Goal: Task Accomplishment & Management: Complete application form

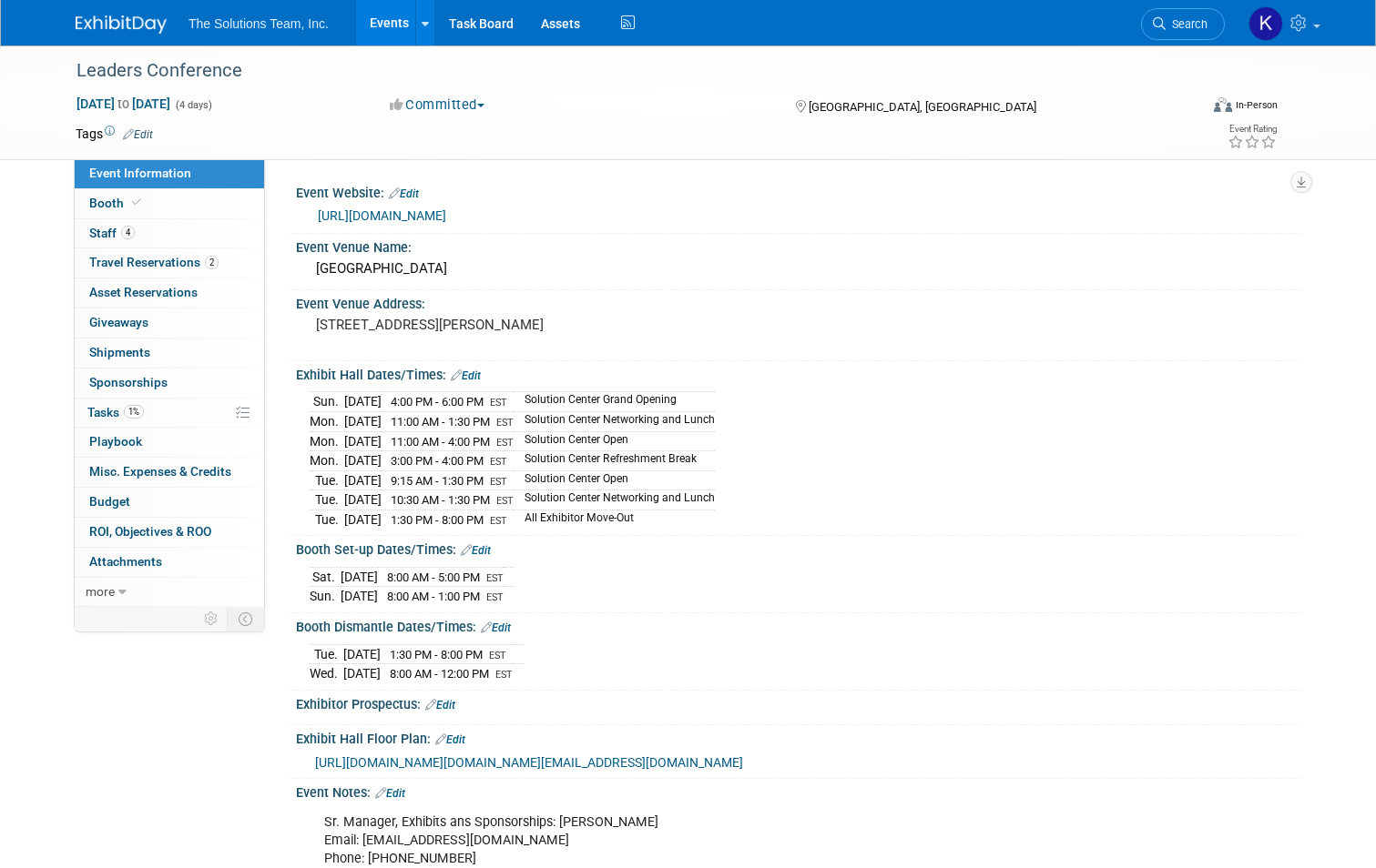
click at [125, 17] on img at bounding box center [121, 24] width 91 height 18
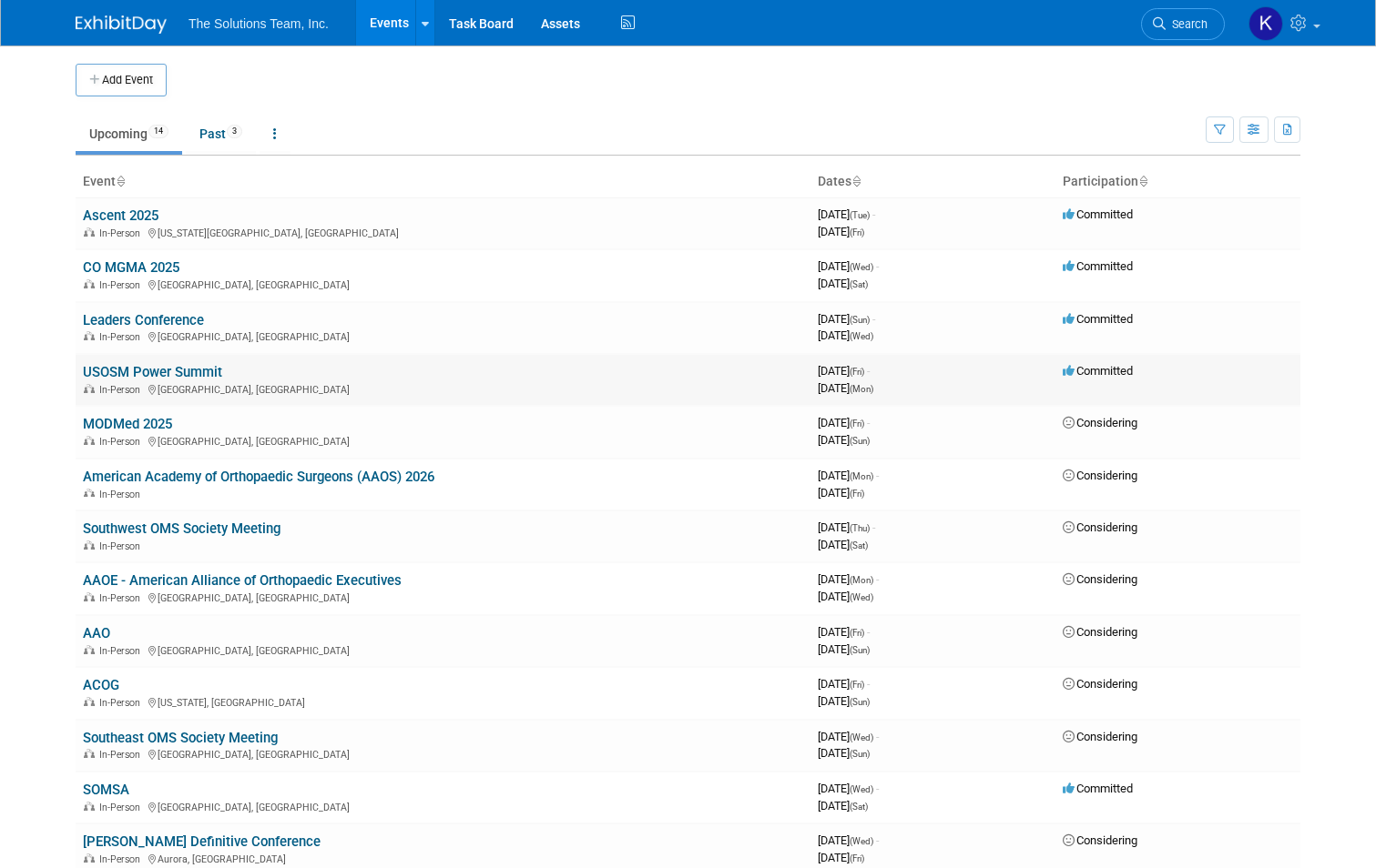
click at [143, 370] on link "USOSM Power Summit" at bounding box center [152, 372] width 139 height 16
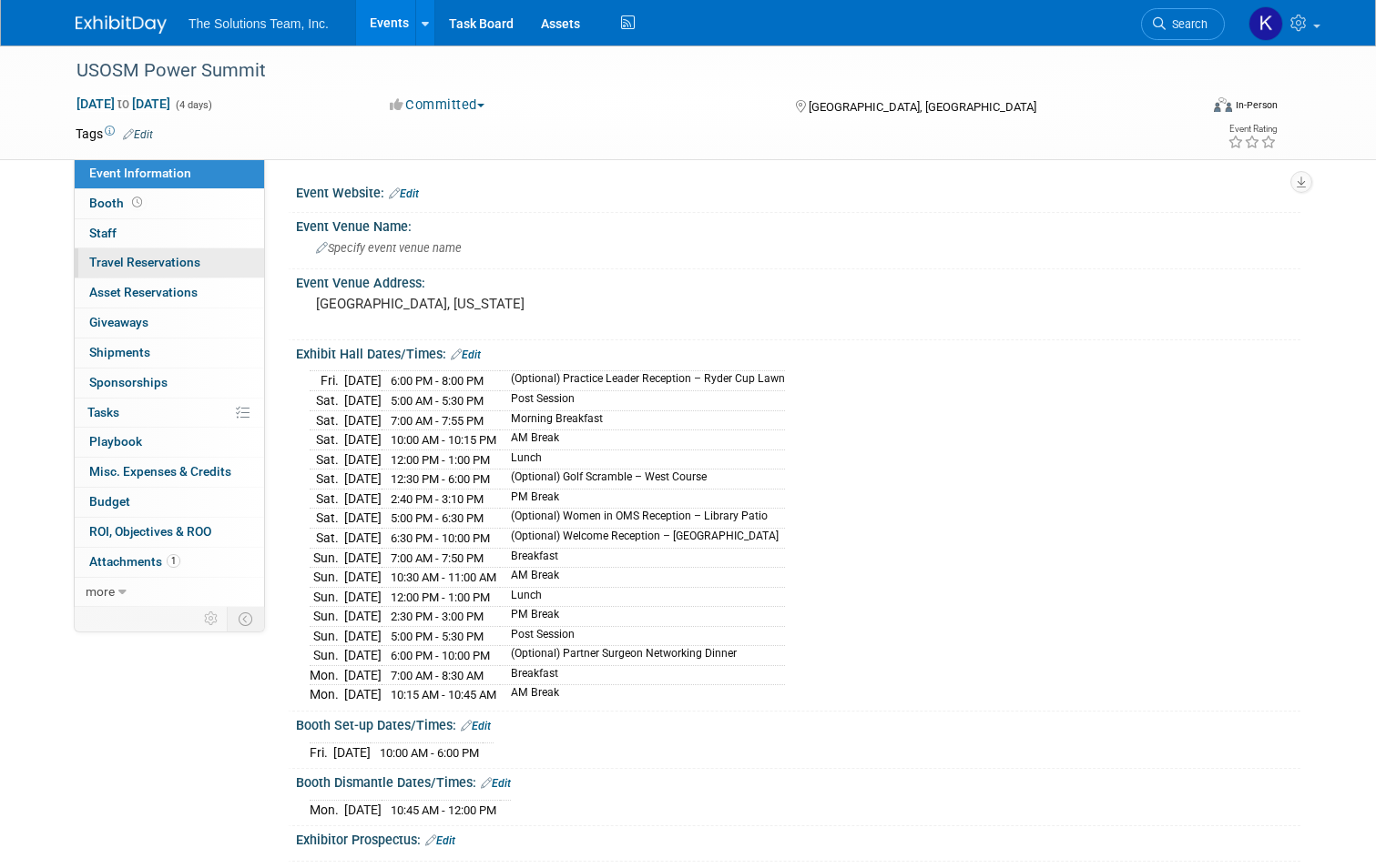
click at [131, 259] on span "Travel Reservations 0" at bounding box center [144, 262] width 111 height 14
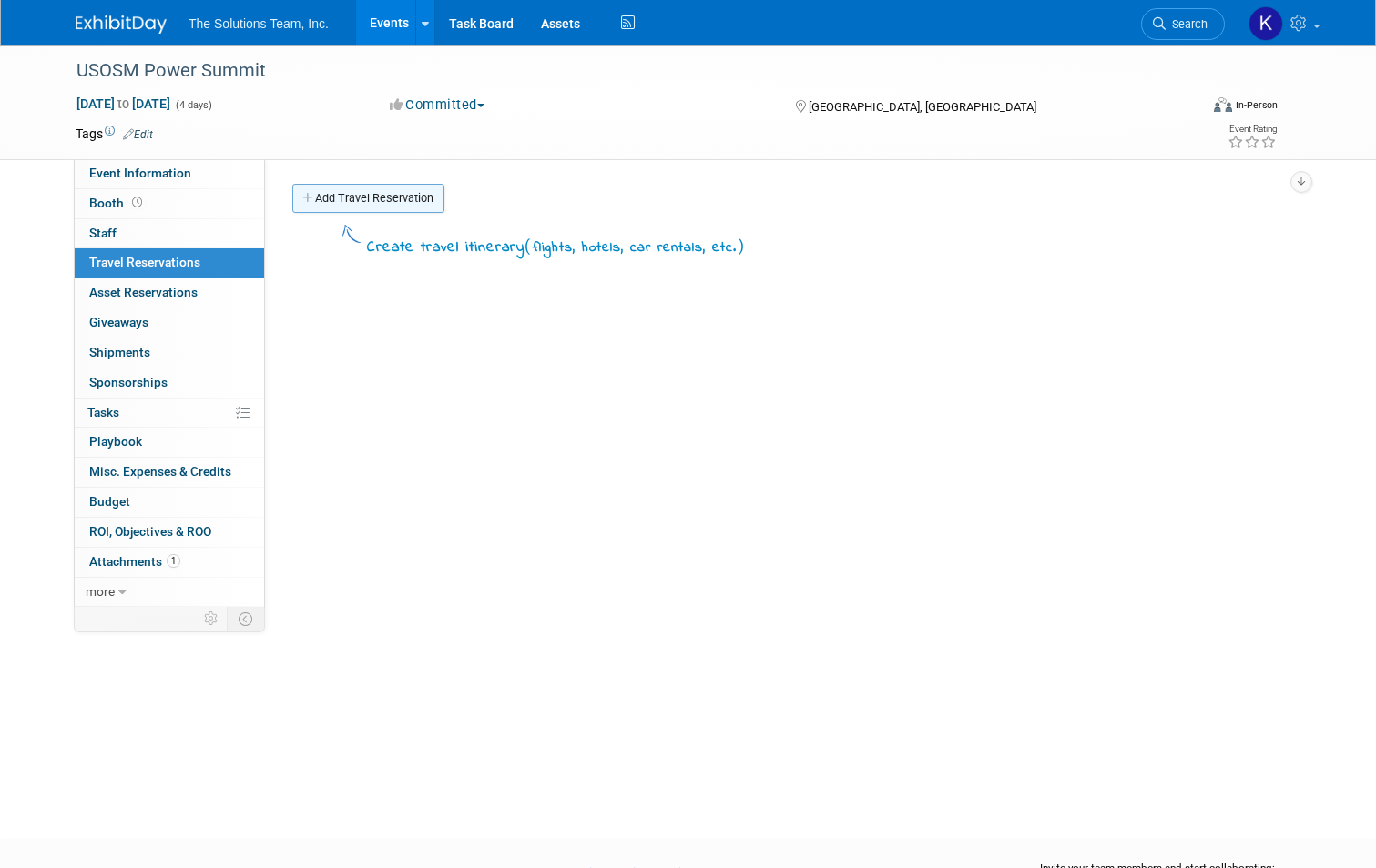
click at [368, 199] on link "Add Travel Reservation" at bounding box center [368, 198] width 152 height 29
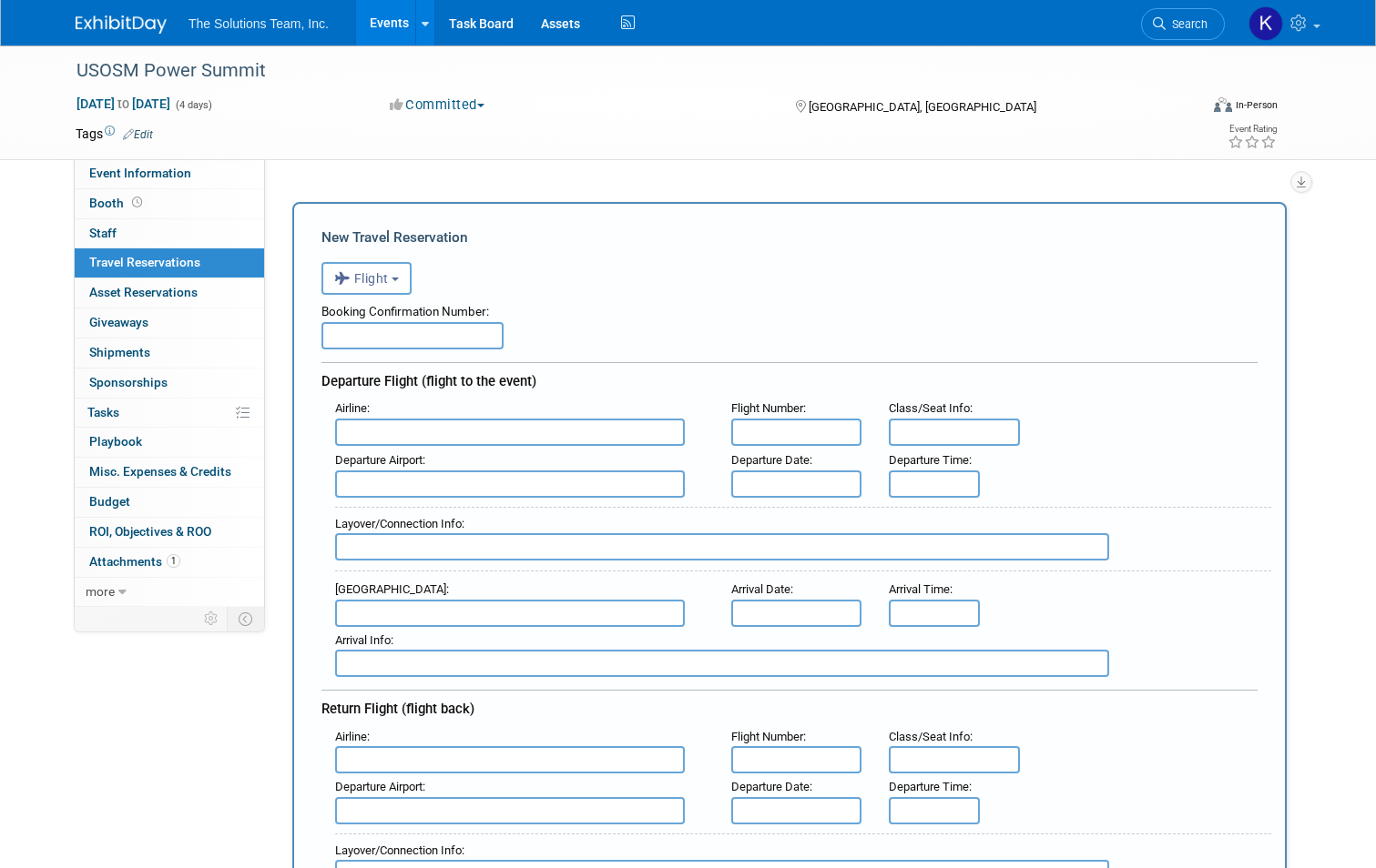
click at [360, 341] on input "text" at bounding box center [413, 336] width 182 height 28
type input "LHWDU"
click at [351, 432] on input "text" at bounding box center [510, 432] width 349 height 28
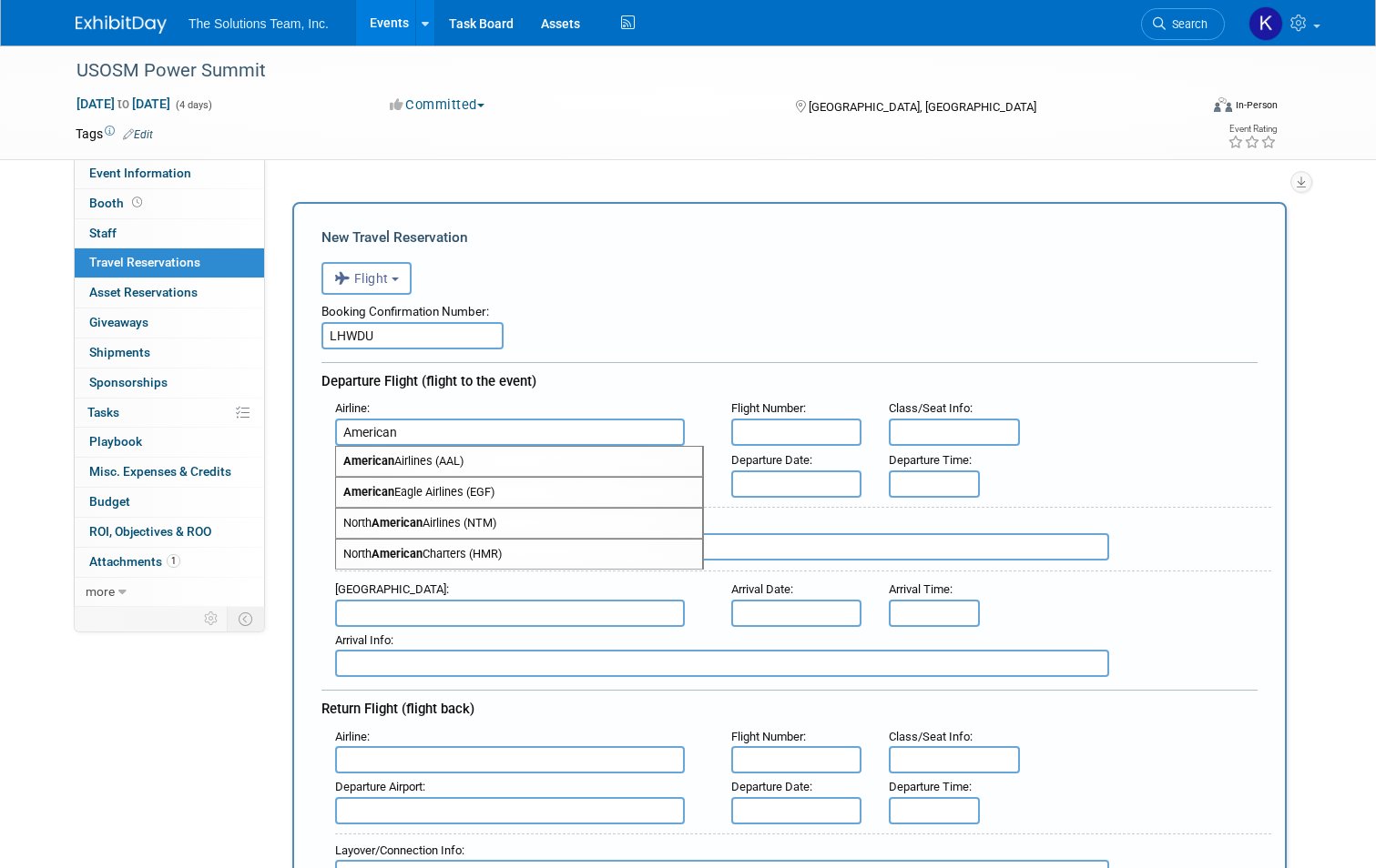
click at [427, 456] on span "American Airlines (AAL)" at bounding box center [519, 461] width 366 height 29
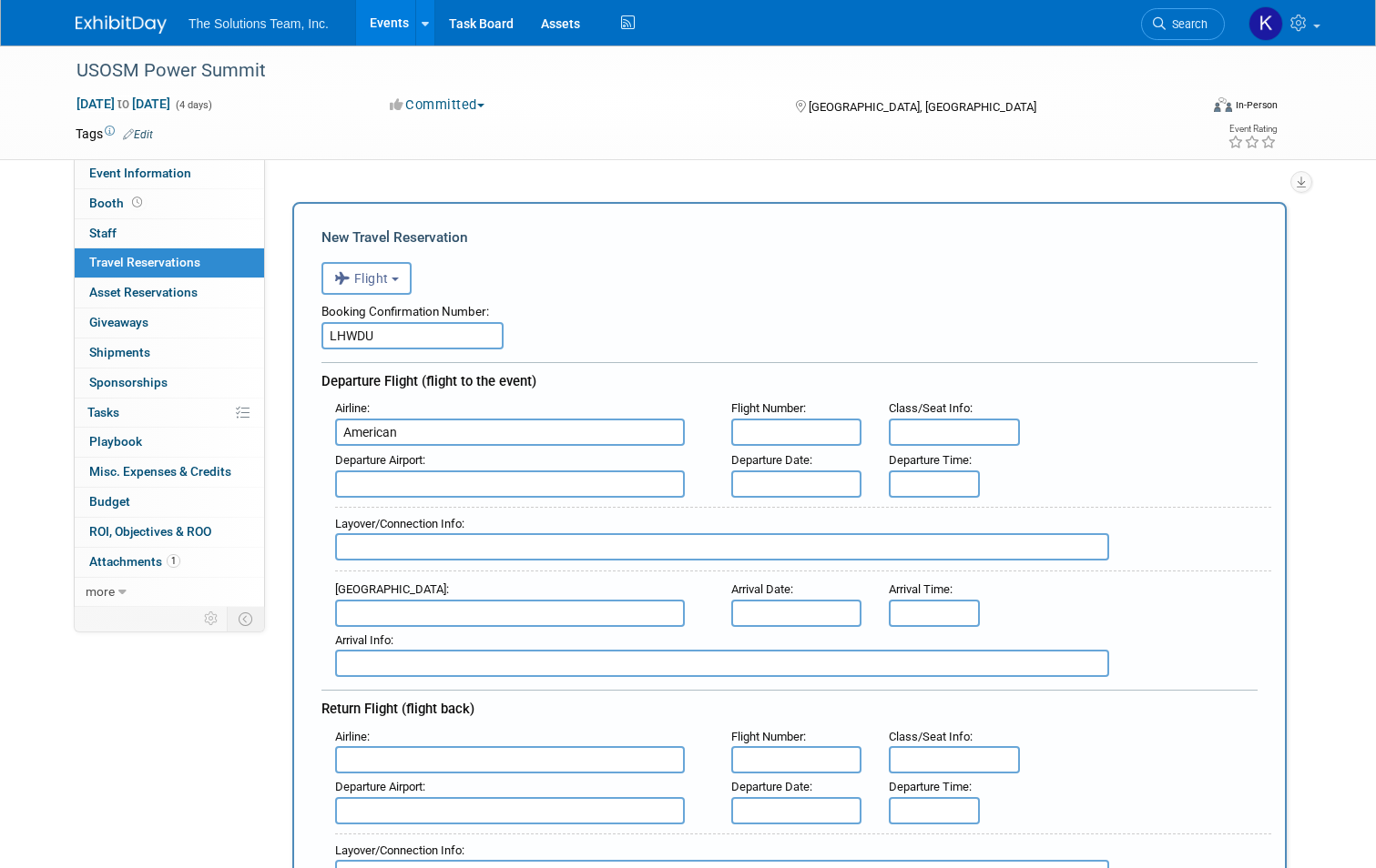
type input "American Airlines (AAL)"
click at [777, 422] on input "text" at bounding box center [797, 432] width 131 height 28
type input "5591"
click at [361, 480] on input "text" at bounding box center [510, 484] width 349 height 28
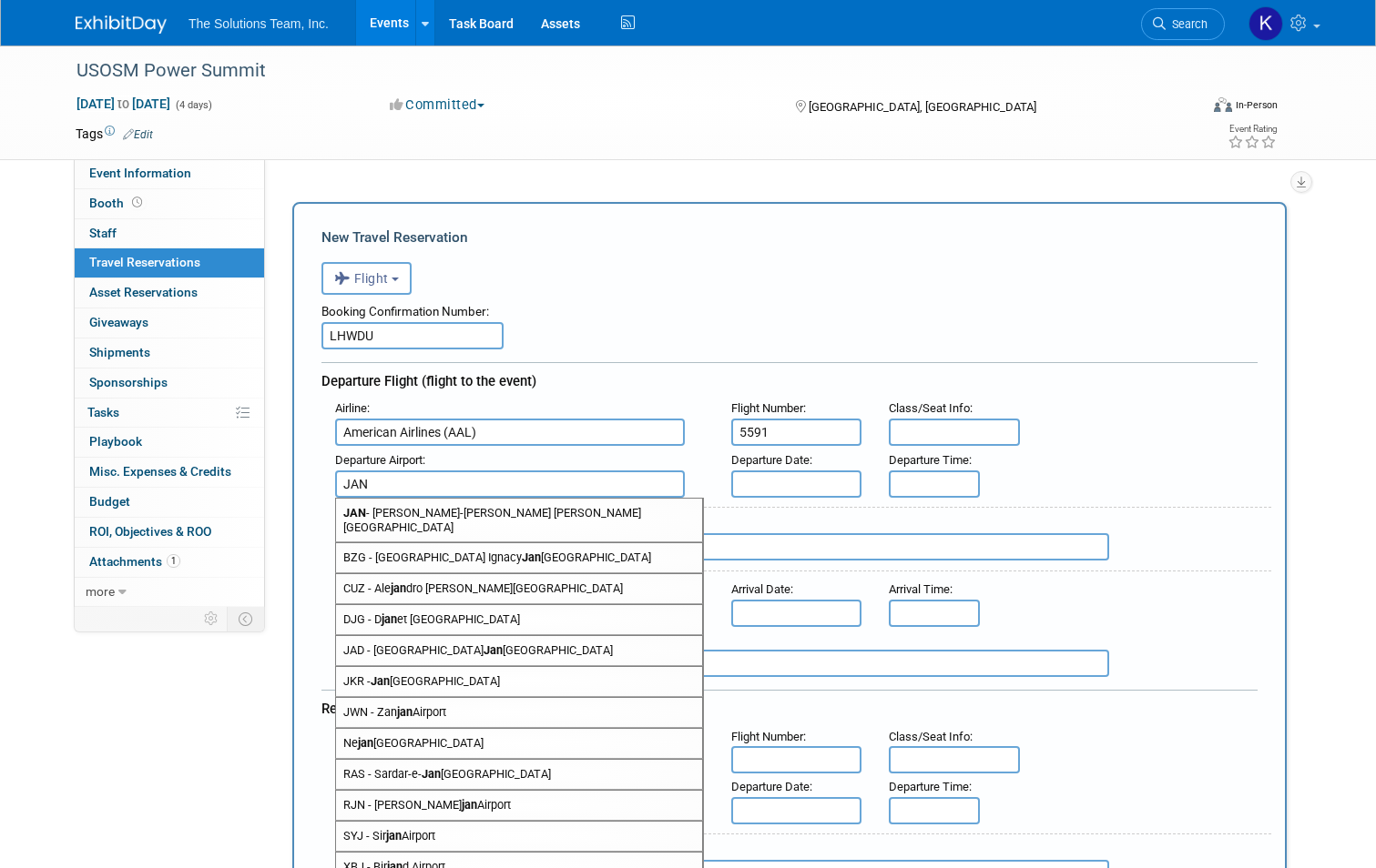
click at [369, 513] on span "JAN - Jackson-Medgar Wiley Evers International Airport" at bounding box center [519, 521] width 366 height 44
type input "JAN - Jackson-Medgar Wiley Evers International Airport"
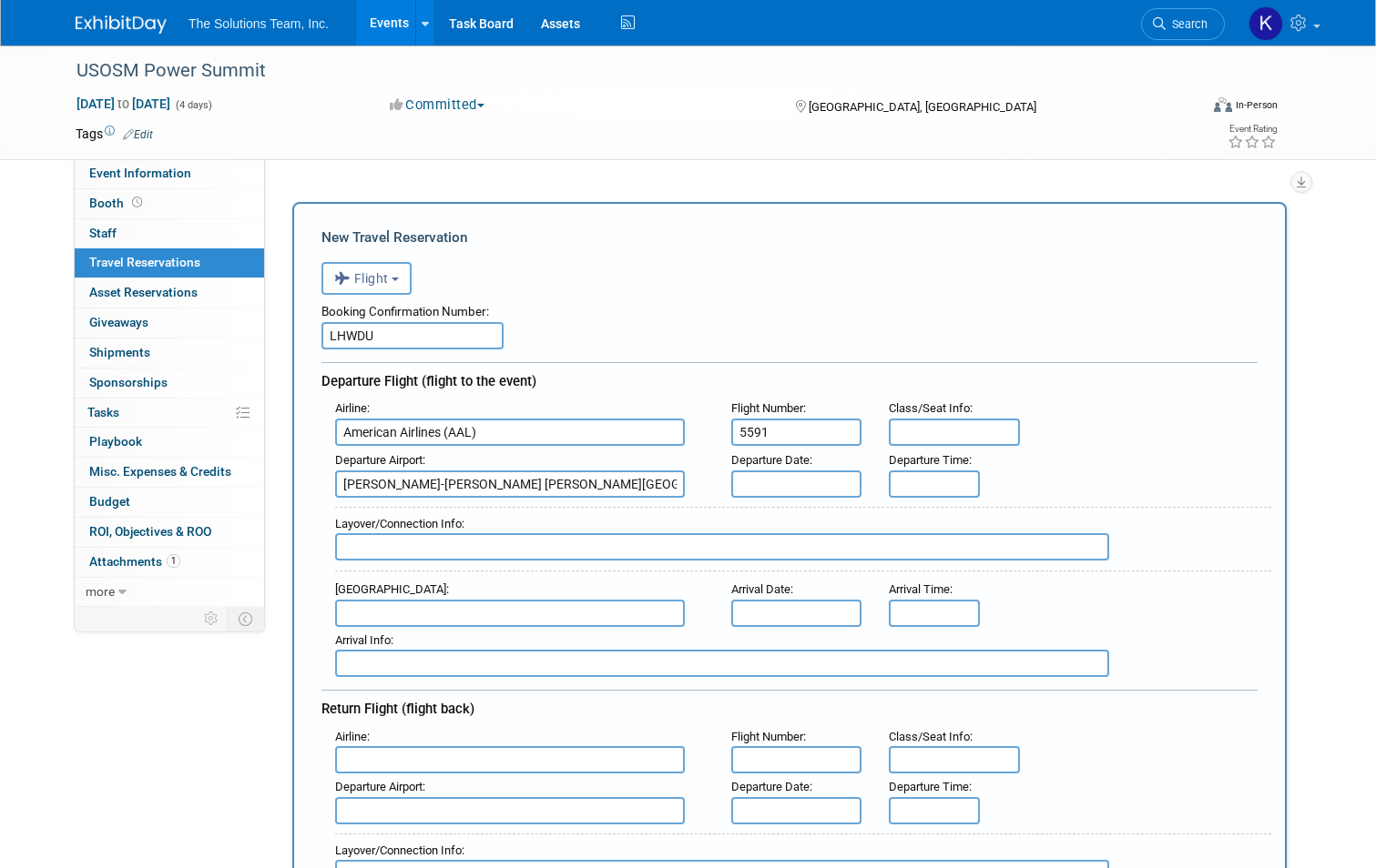
click at [486, 535] on input "text" at bounding box center [722, 546] width 774 height 28
click at [394, 600] on input "text" at bounding box center [510, 613] width 349 height 28
click at [405, 648] on span "DFW - Dallas Fort Worth International Airport" at bounding box center [519, 642] width 366 height 29
type input "DFW - Dallas Fort Worth International Airport"
click at [779, 484] on input "text" at bounding box center [797, 484] width 131 height 28
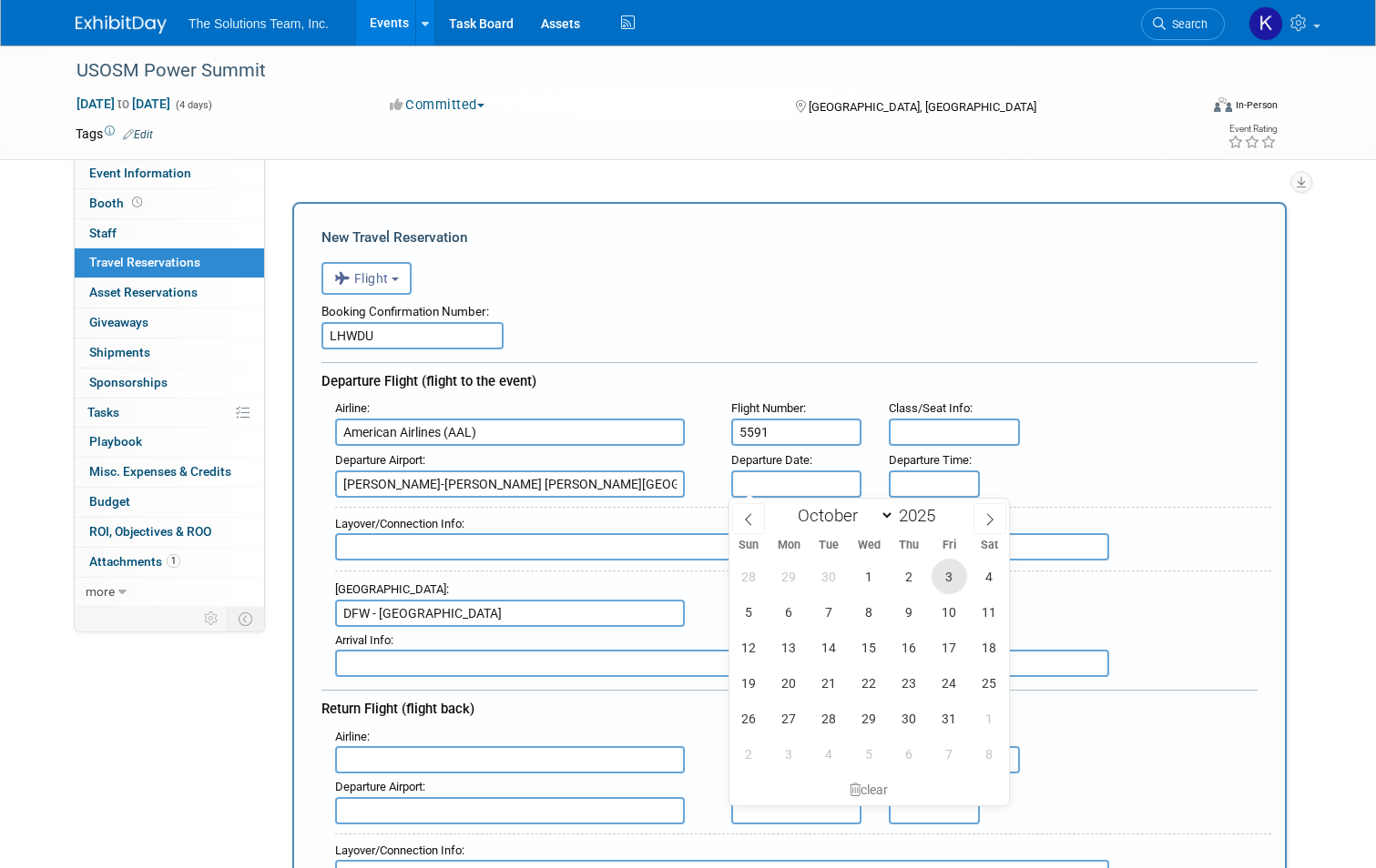
click at [952, 585] on span "3" at bounding box center [949, 576] width 35 height 35
type input "Oct 3, 2025"
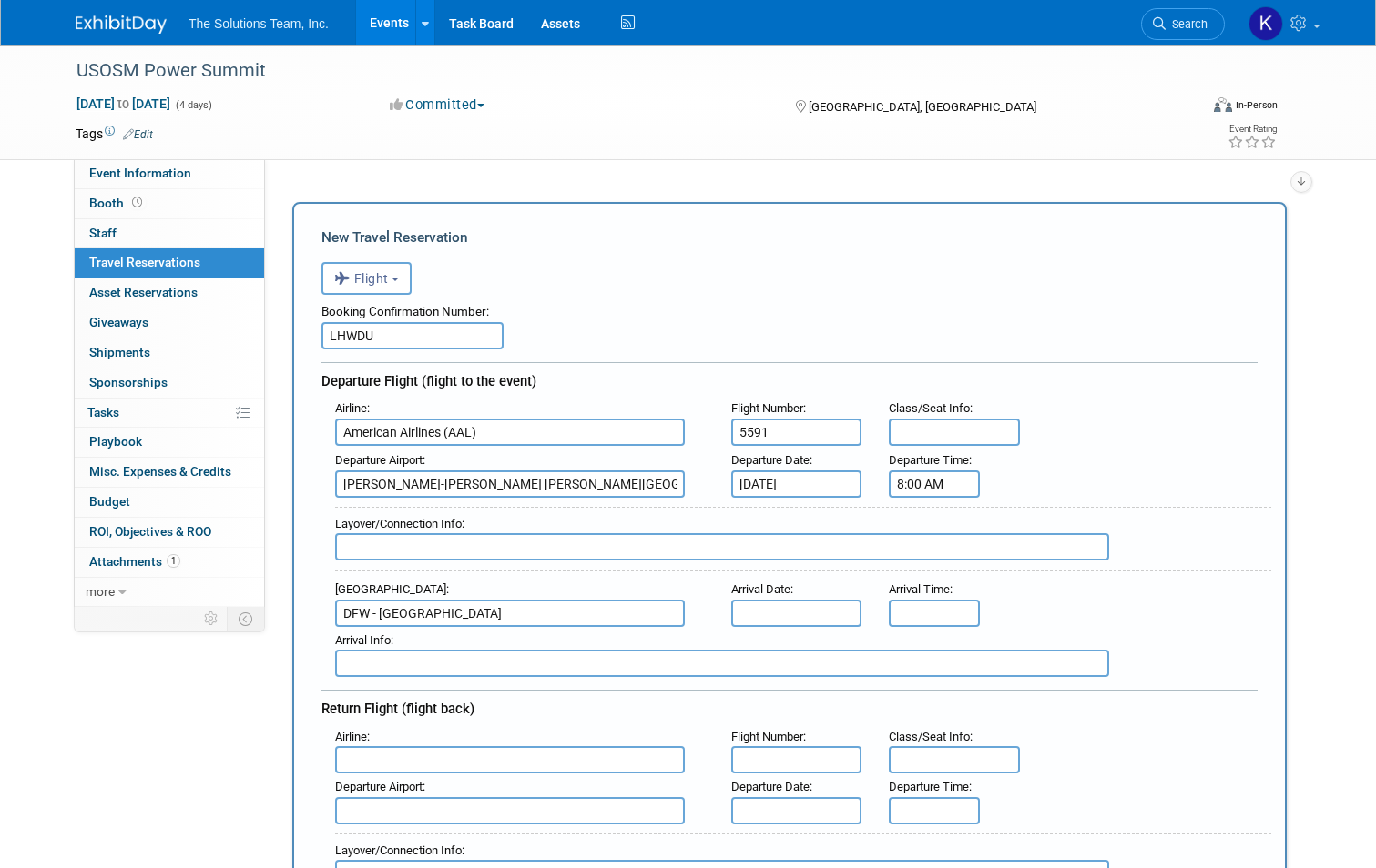
click at [943, 484] on input "8:00 AM" at bounding box center [935, 484] width 91 height 28
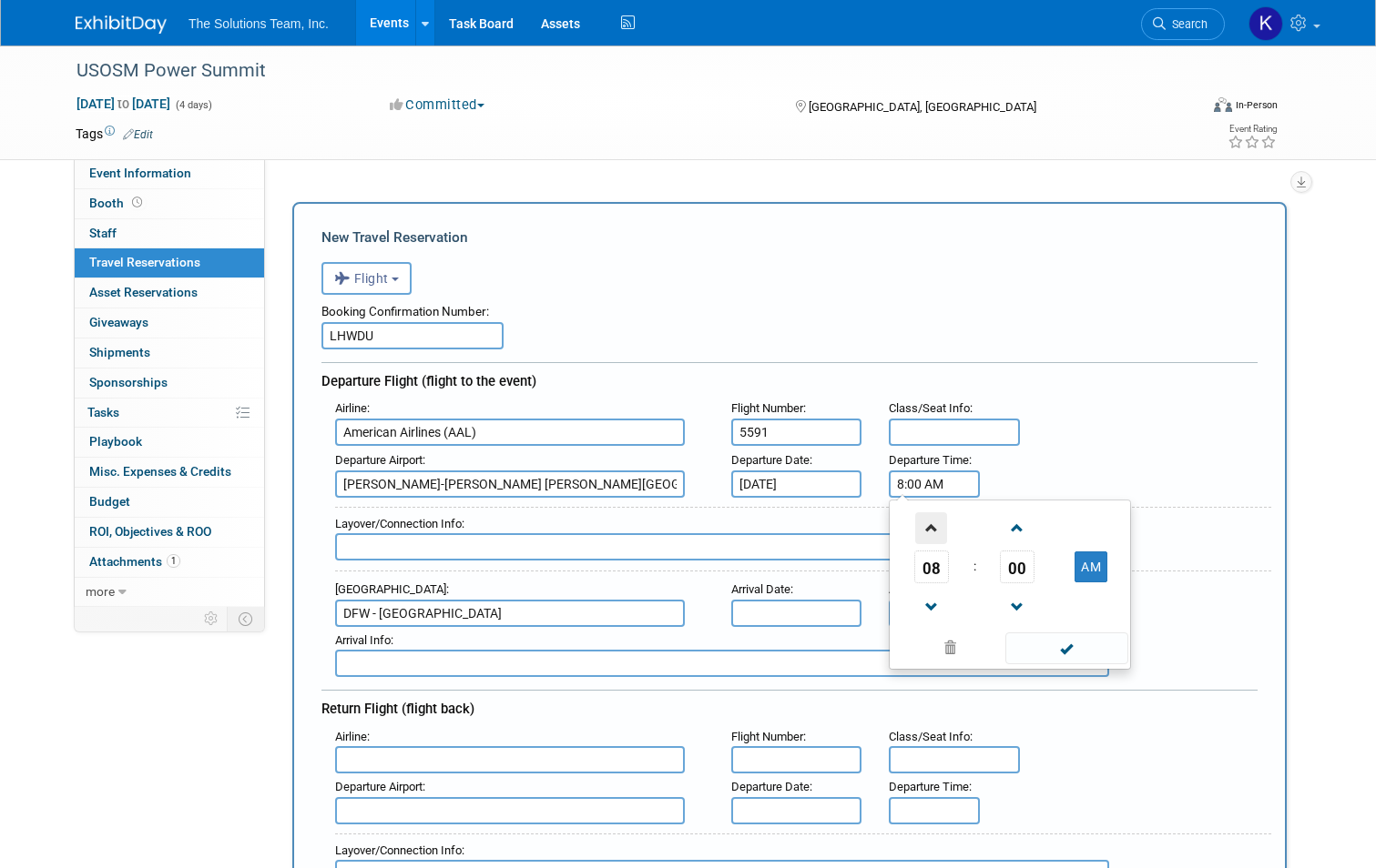
click at [938, 527] on span at bounding box center [931, 528] width 32 height 32
click at [1028, 529] on span at bounding box center [1018, 528] width 32 height 32
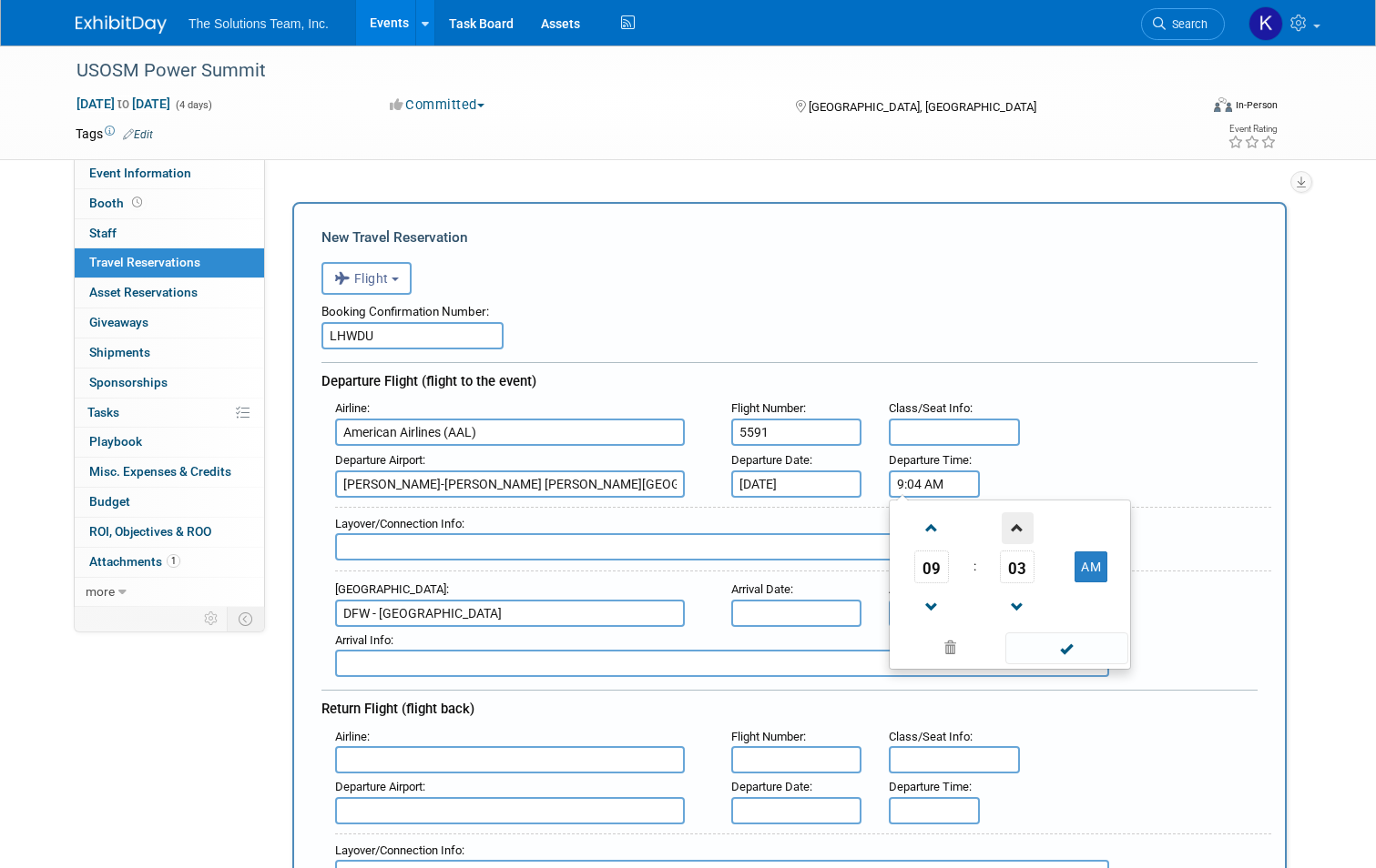
click at [1028, 529] on span at bounding box center [1018, 528] width 32 height 32
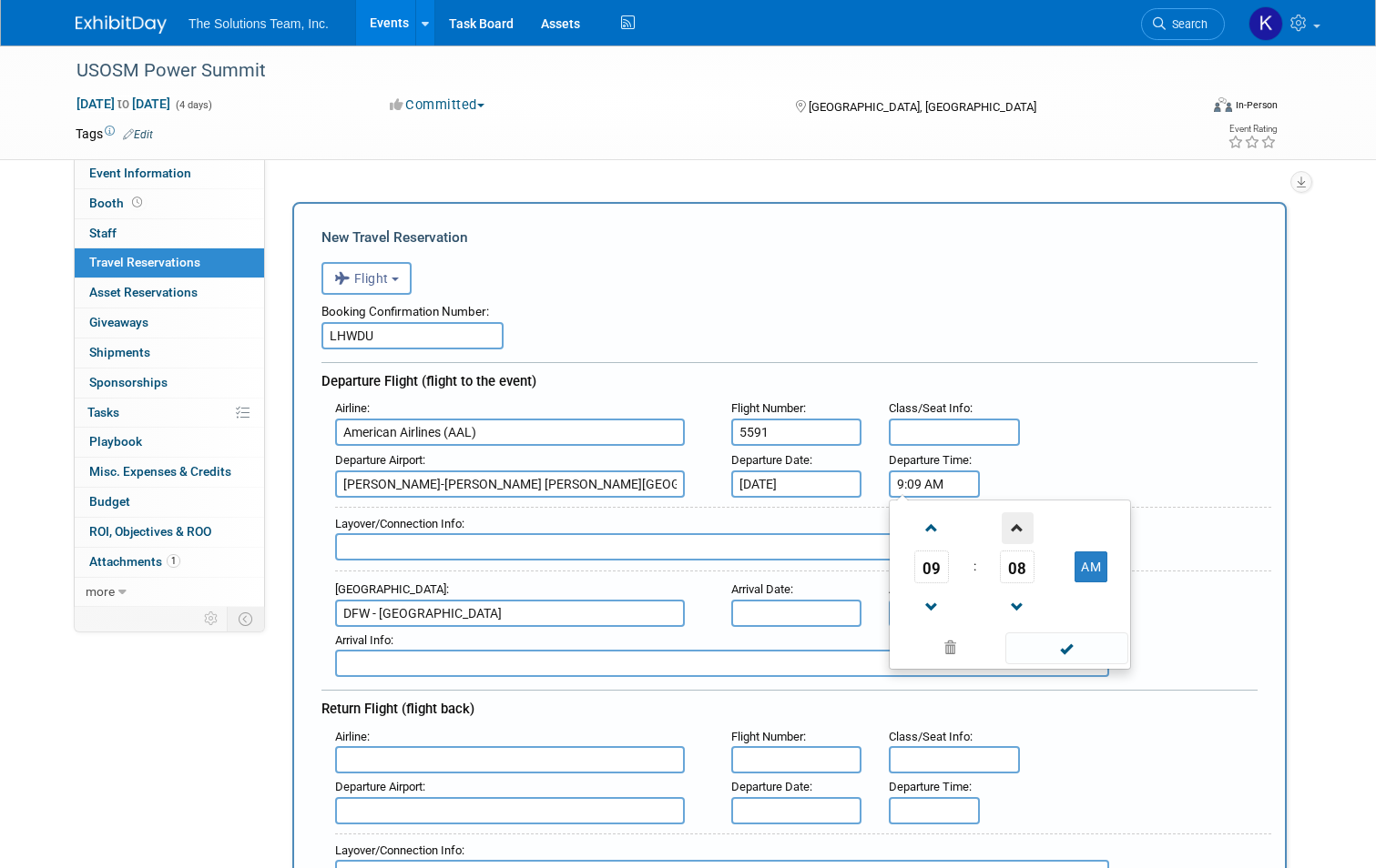
click at [1028, 529] on span at bounding box center [1018, 528] width 32 height 32
click at [1024, 527] on span at bounding box center [1018, 528] width 32 height 32
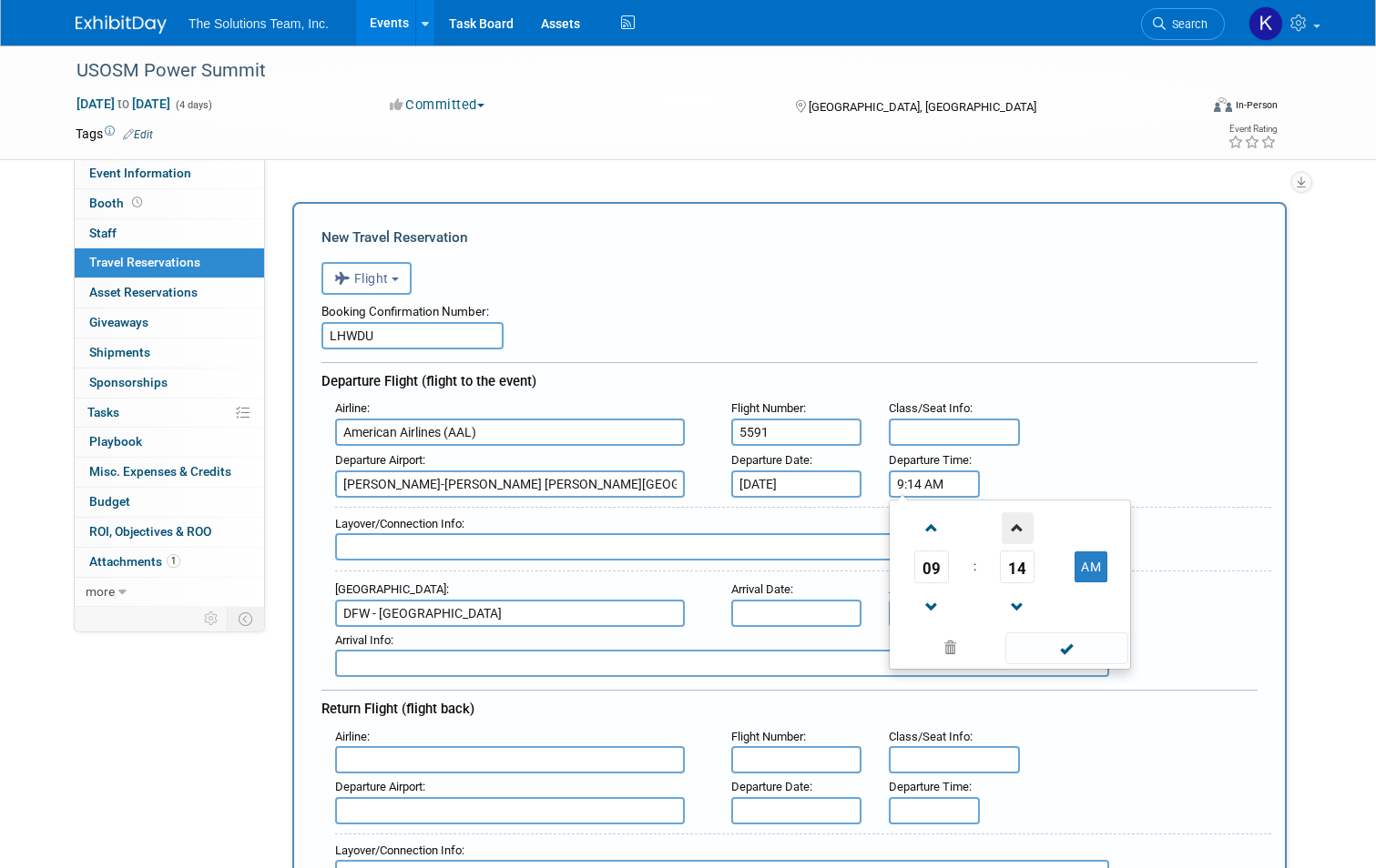
click at [1024, 527] on span at bounding box center [1018, 528] width 32 height 32
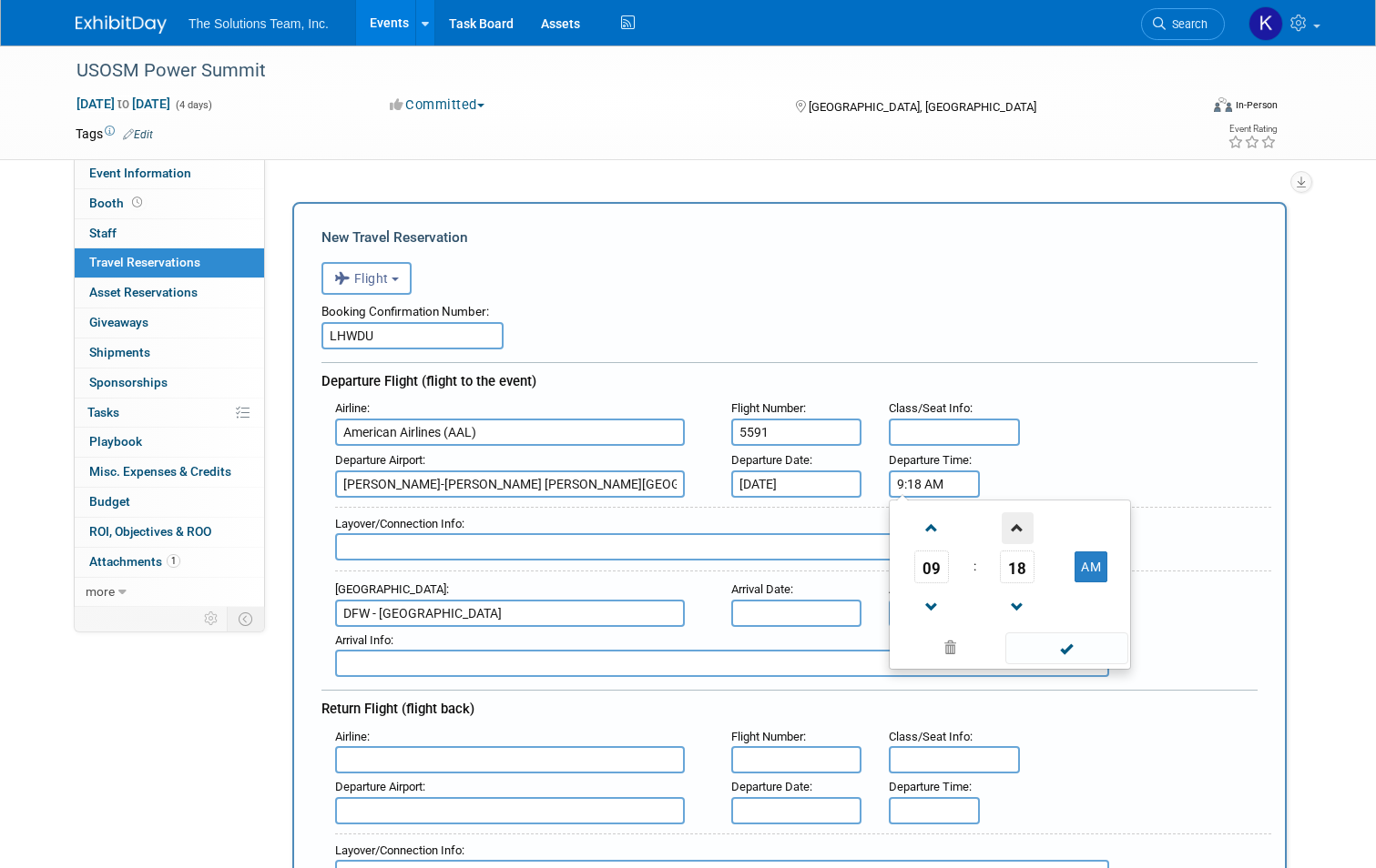
type input "9:19 AM"
click at [1124, 643] on span at bounding box center [1067, 649] width 123 height 32
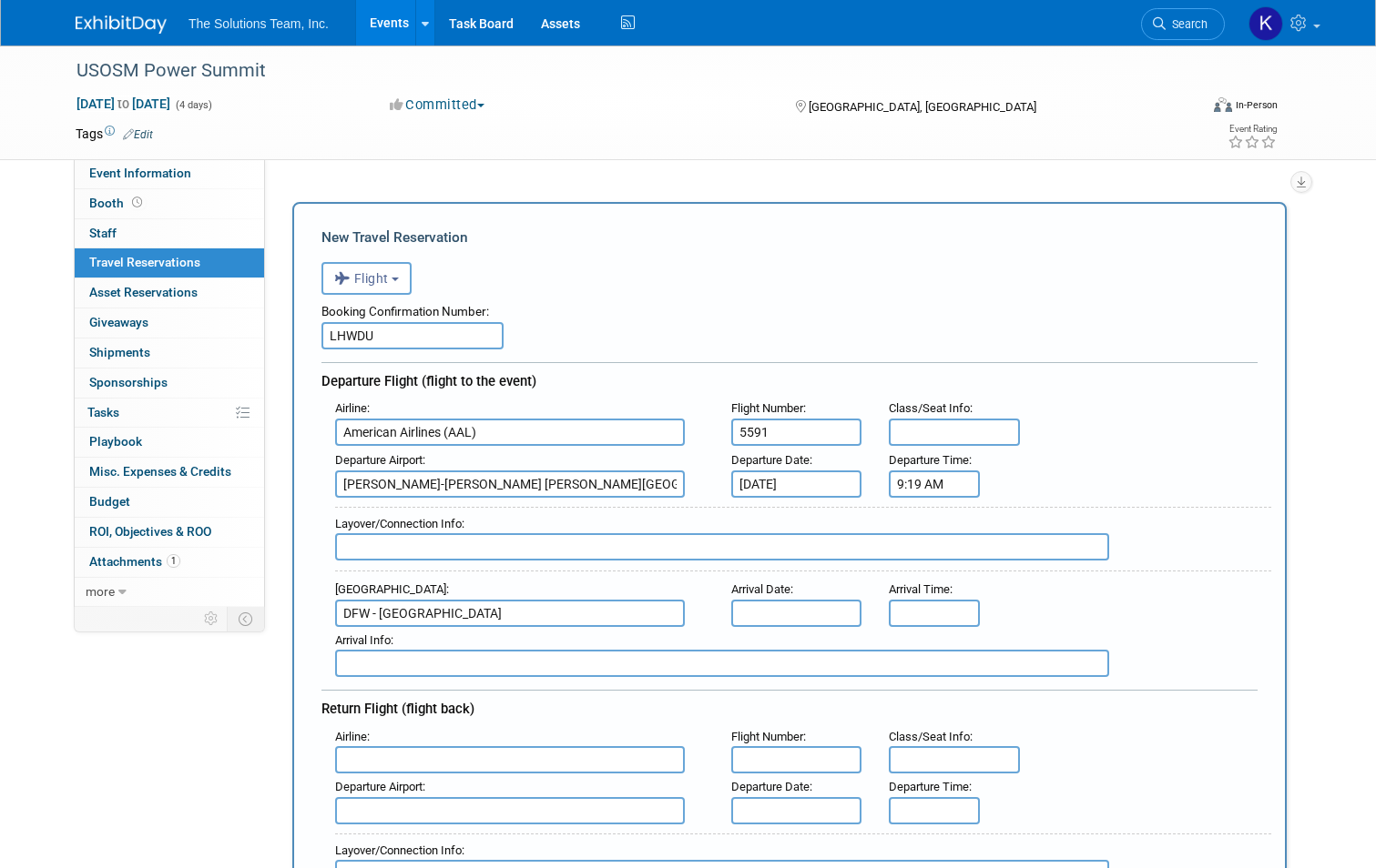
click at [770, 608] on input "text" at bounding box center [797, 613] width 131 height 28
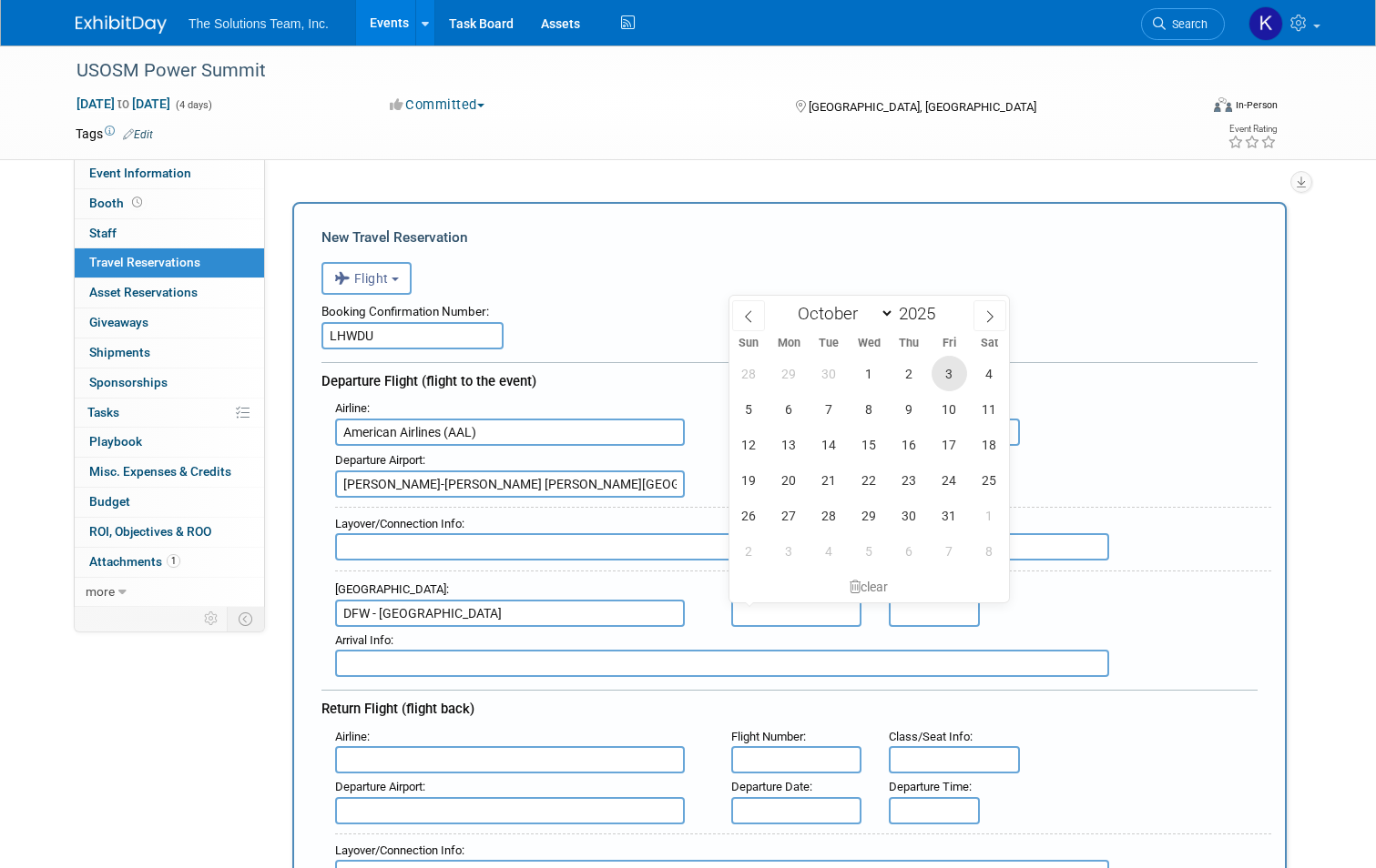
click at [966, 370] on span "3" at bounding box center [949, 373] width 35 height 35
type input "Oct 3, 2025"
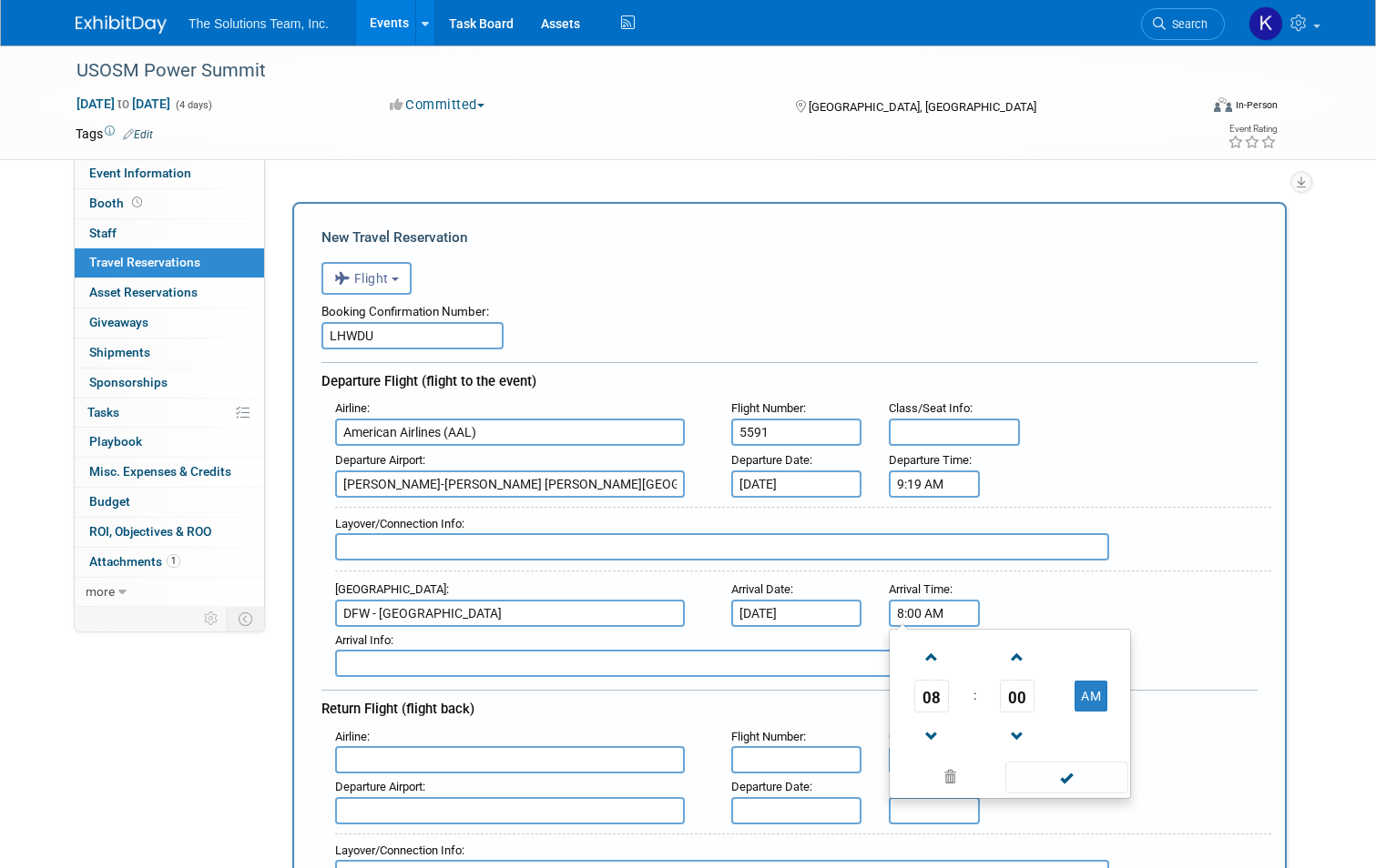
click at [946, 611] on input "8:00 AM" at bounding box center [935, 613] width 91 height 28
click at [931, 646] on span at bounding box center [931, 658] width 32 height 32
click at [1031, 644] on span at bounding box center [1018, 658] width 32 height 32
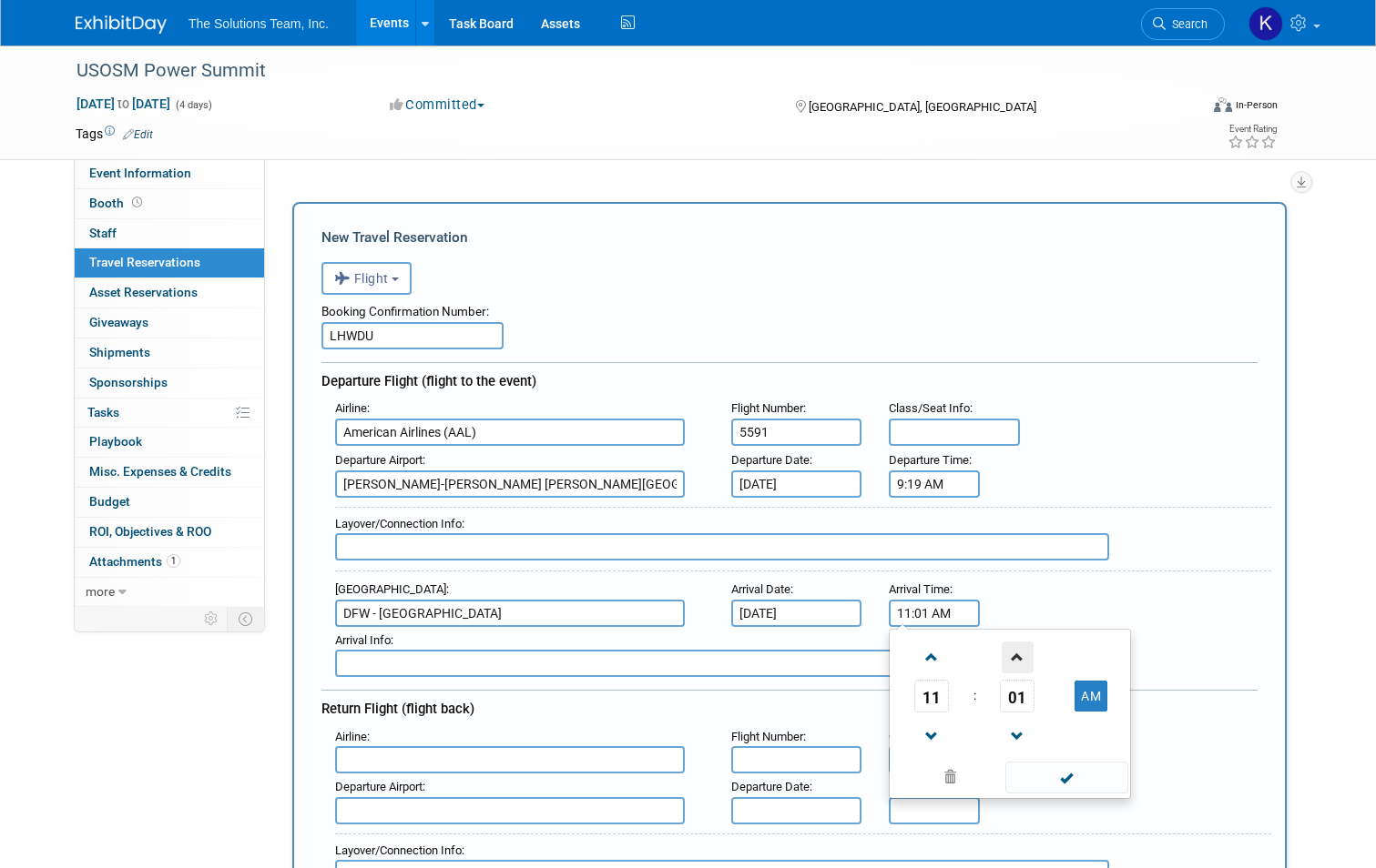
click at [1031, 644] on span at bounding box center [1018, 658] width 32 height 32
type input "11:04 AM"
click at [1046, 781] on span at bounding box center [1067, 778] width 123 height 32
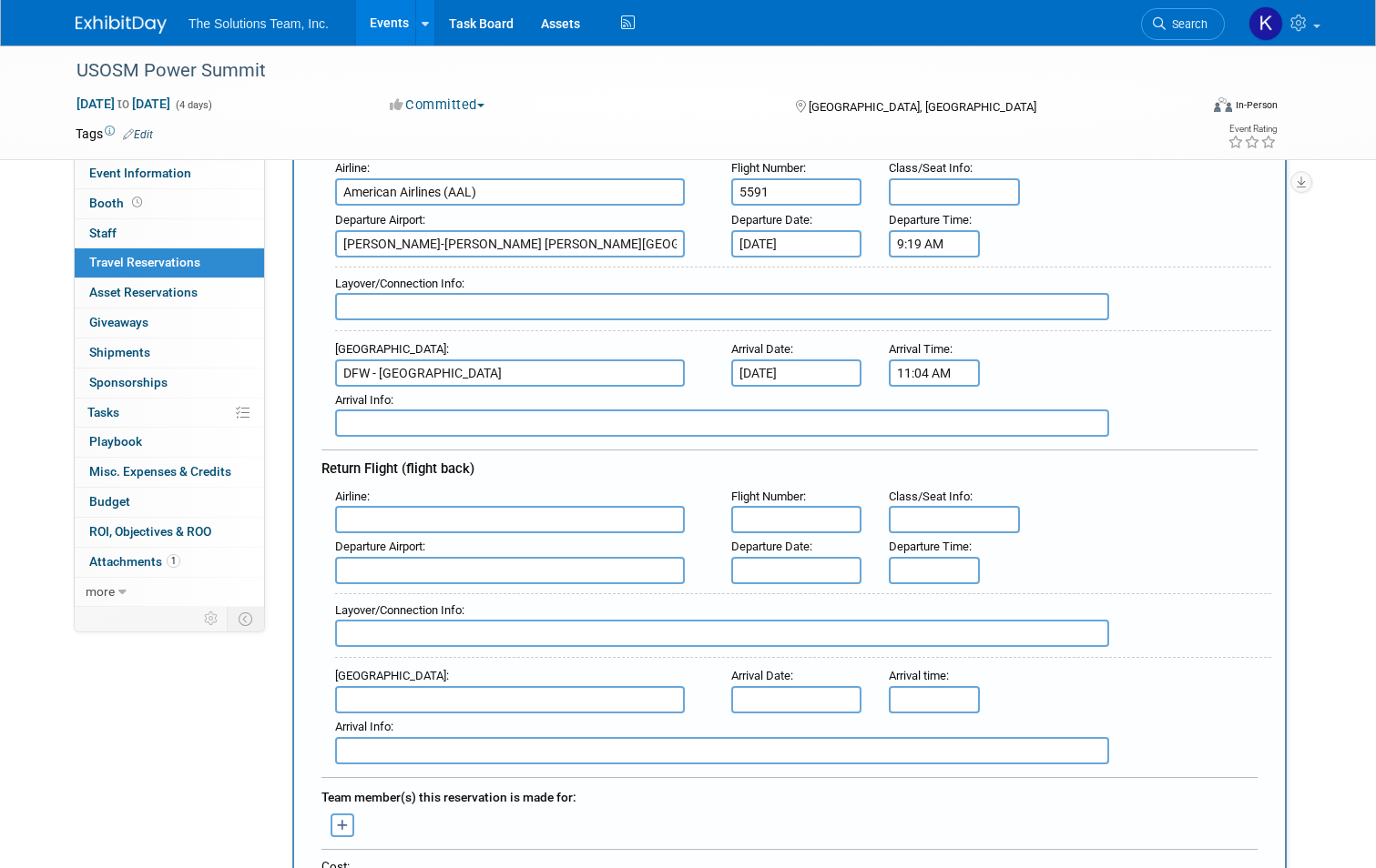
scroll to position [273, 0]
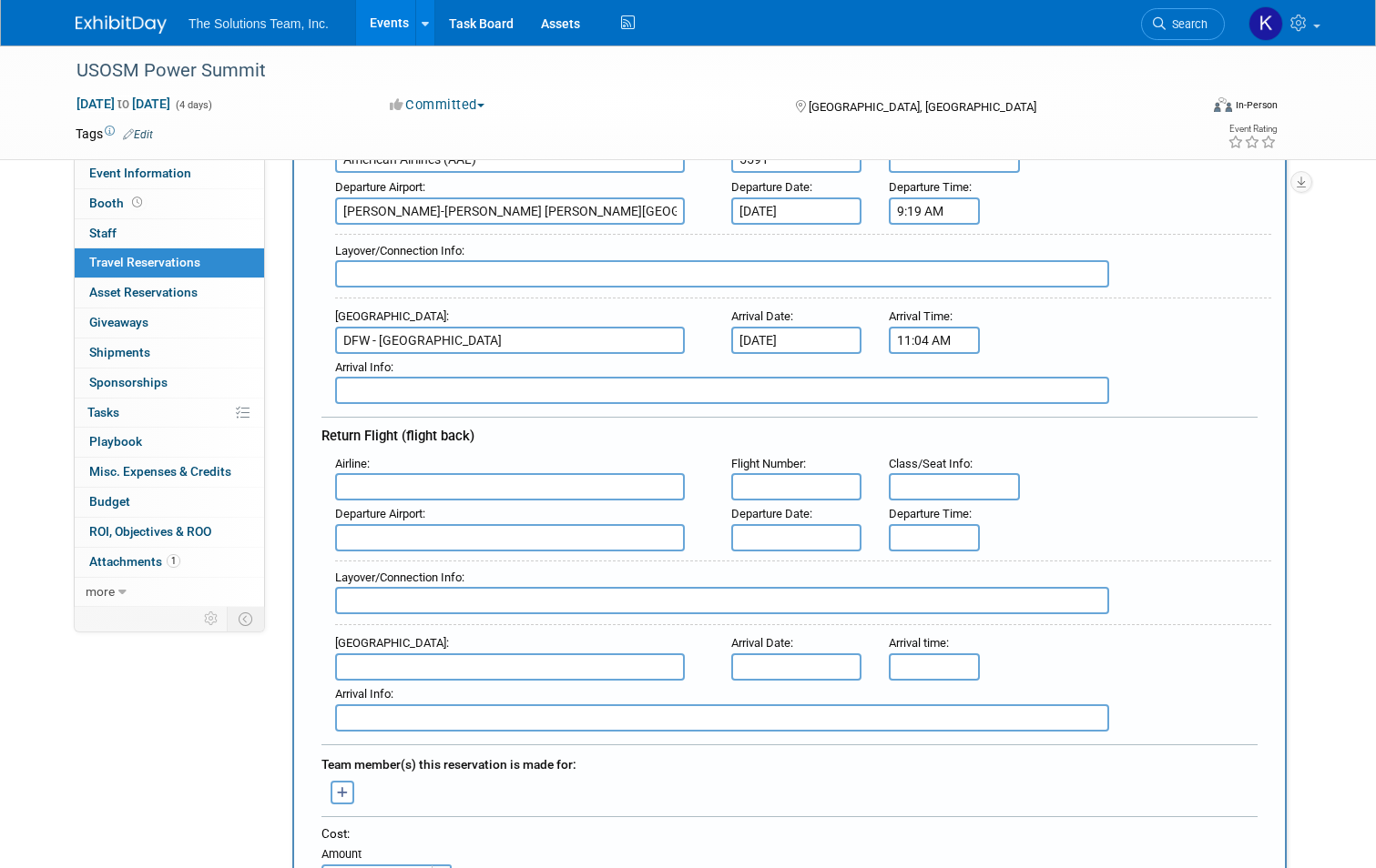
click at [402, 481] on input "text" at bounding box center [510, 487] width 349 height 28
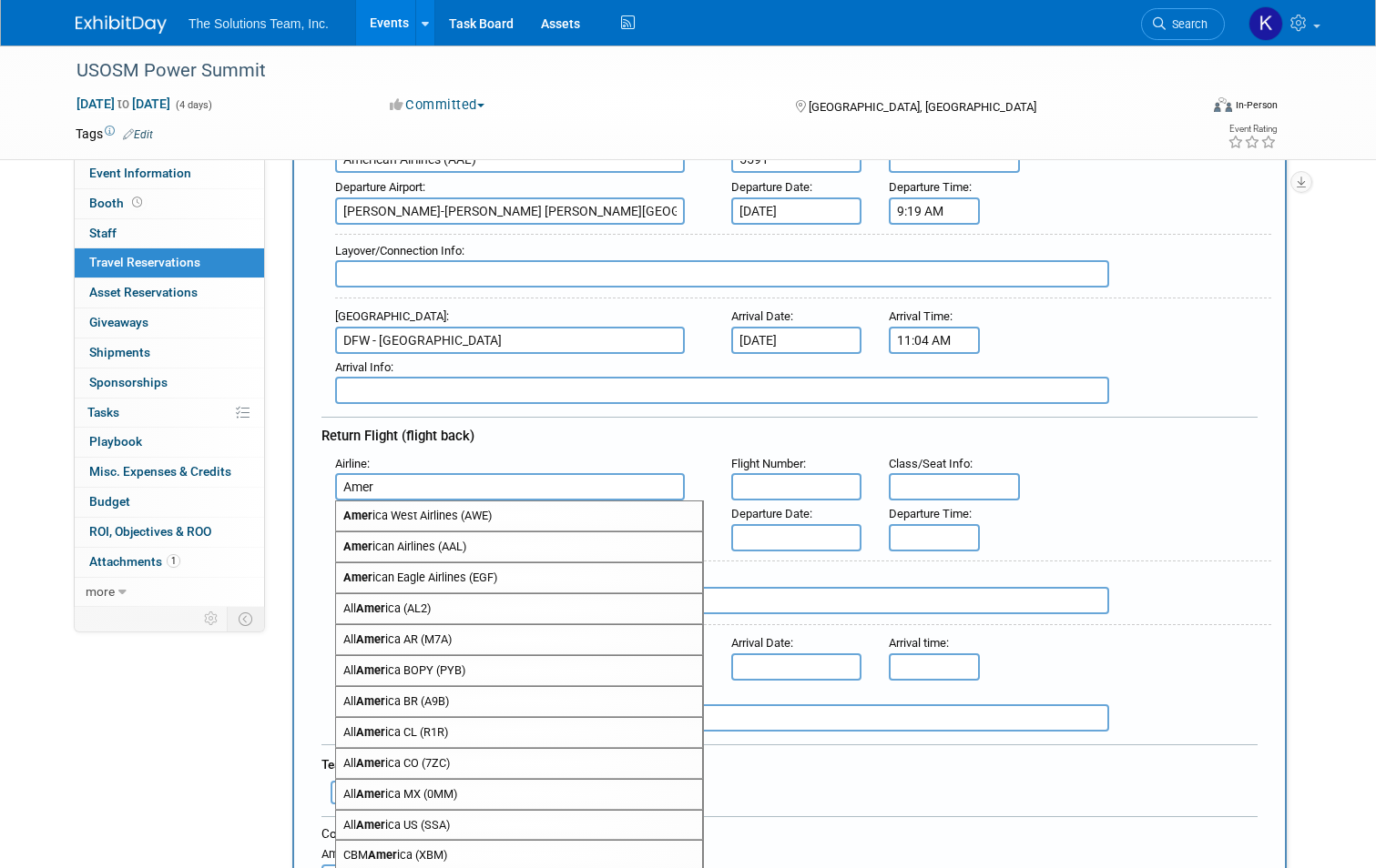
click at [460, 533] on span "Amer ican Airlines (AAL)" at bounding box center [519, 546] width 366 height 29
type input "American Airlines (AAL)"
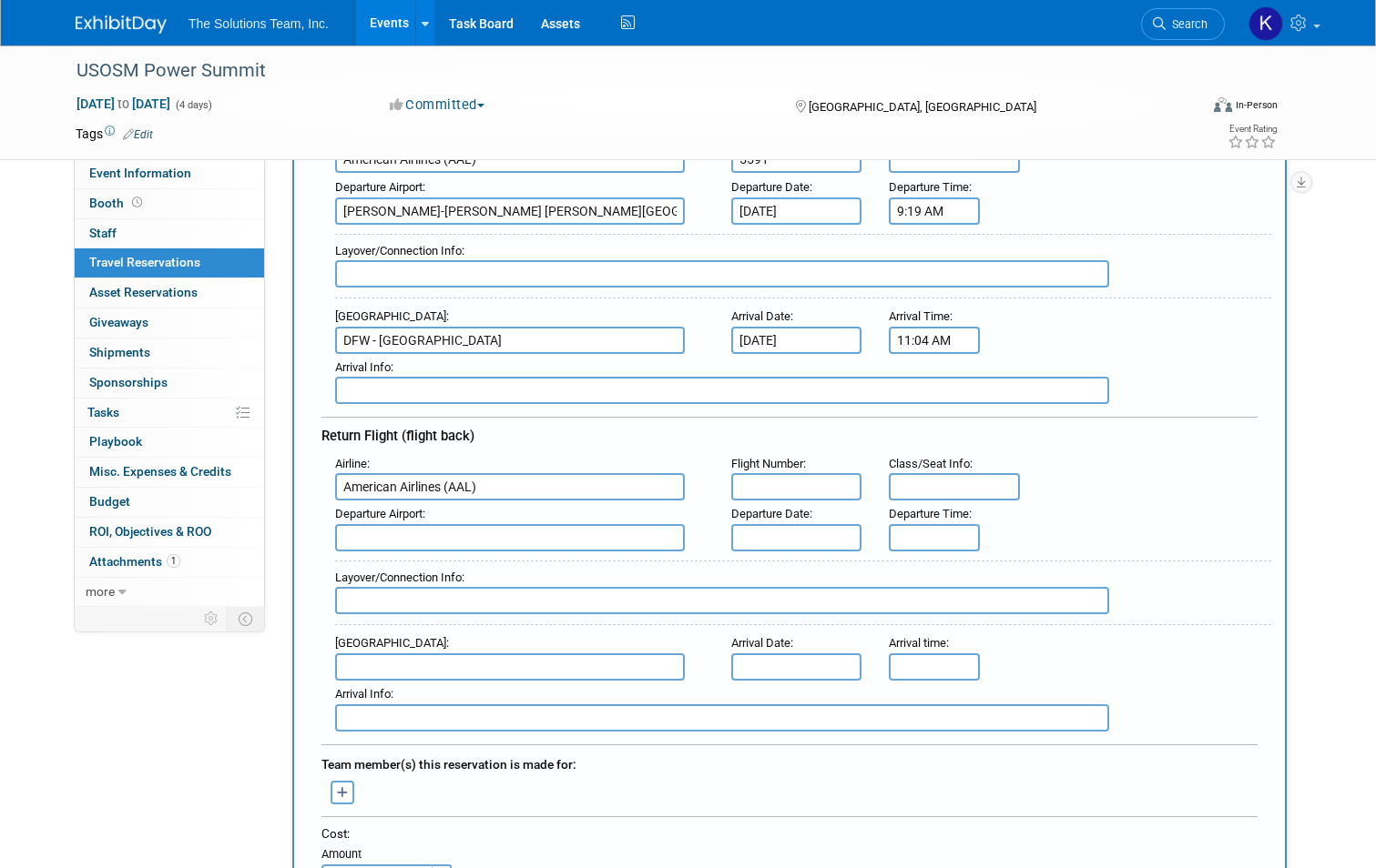
click at [789, 489] on input "text" at bounding box center [797, 487] width 131 height 28
type input "3960"
click at [763, 538] on input "text" at bounding box center [797, 538] width 131 height 28
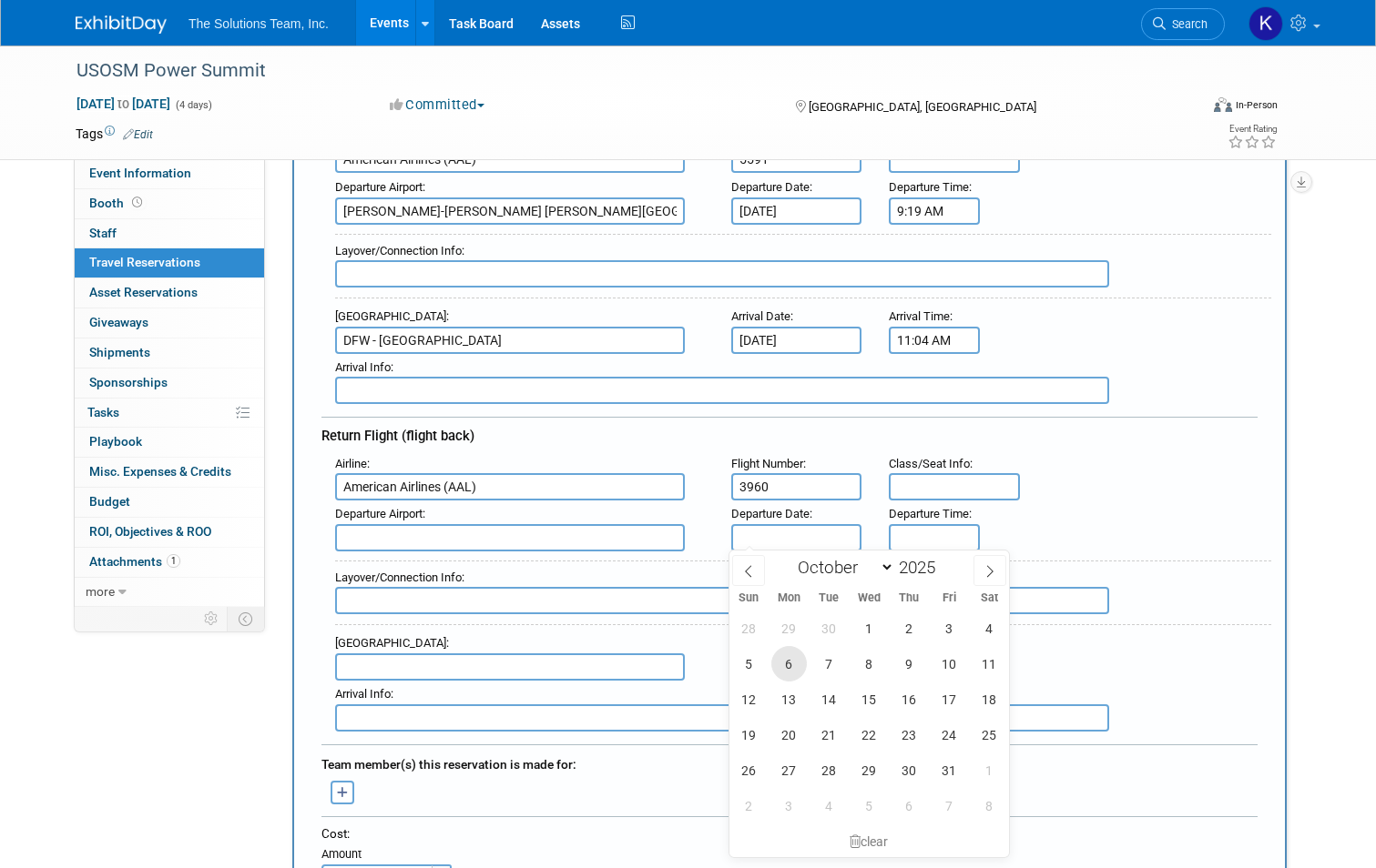
click at [793, 674] on span "6" at bounding box center [789, 663] width 35 height 35
type input "Oct 6, 2025"
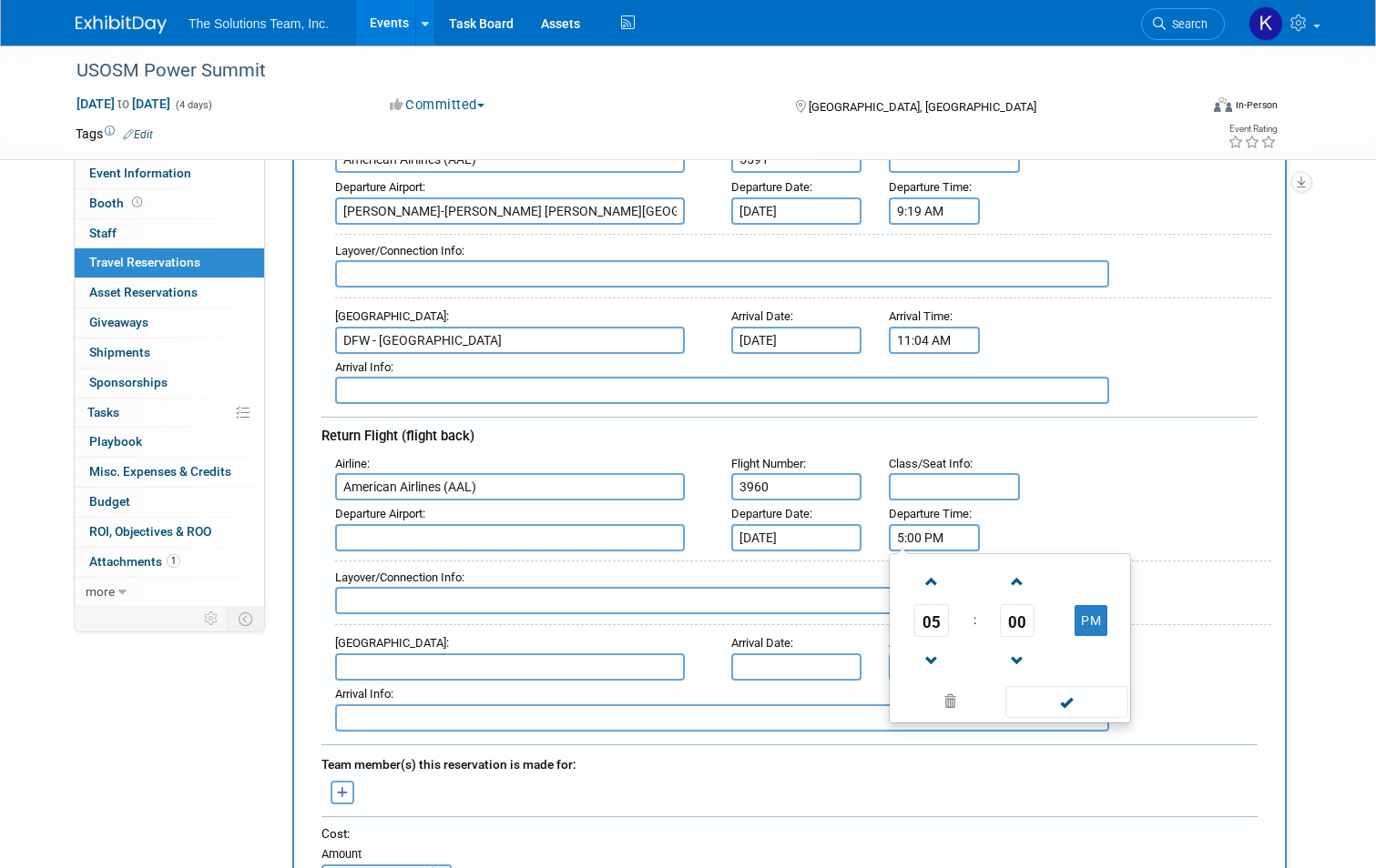
click at [935, 538] on input "5:00 PM" at bounding box center [935, 538] width 91 height 28
click at [935, 594] on span at bounding box center [931, 582] width 32 height 32
click at [932, 655] on span at bounding box center [931, 661] width 32 height 32
click at [1018, 584] on span at bounding box center [1018, 582] width 32 height 32
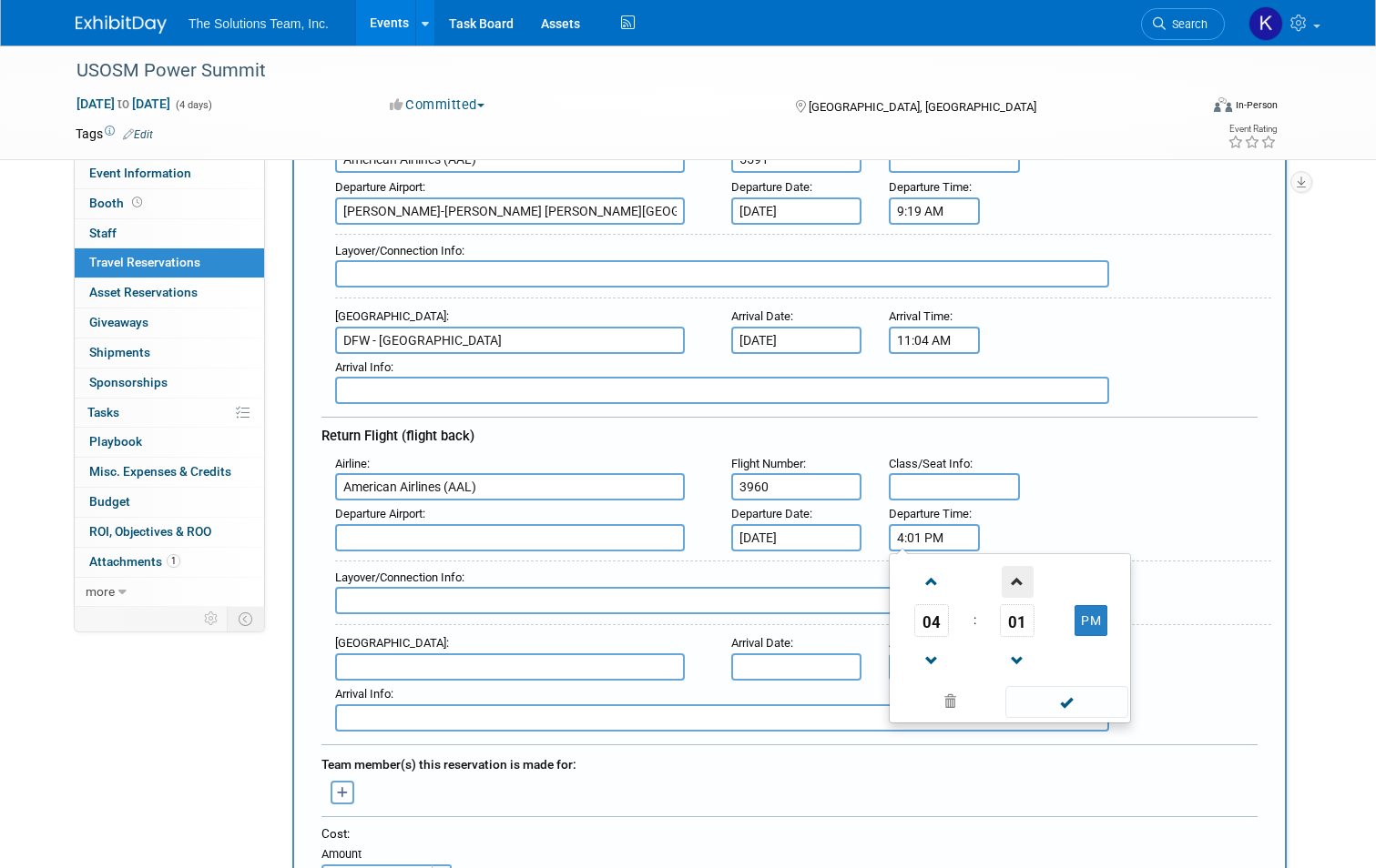
click at [1018, 584] on span at bounding box center [1018, 582] width 32 height 32
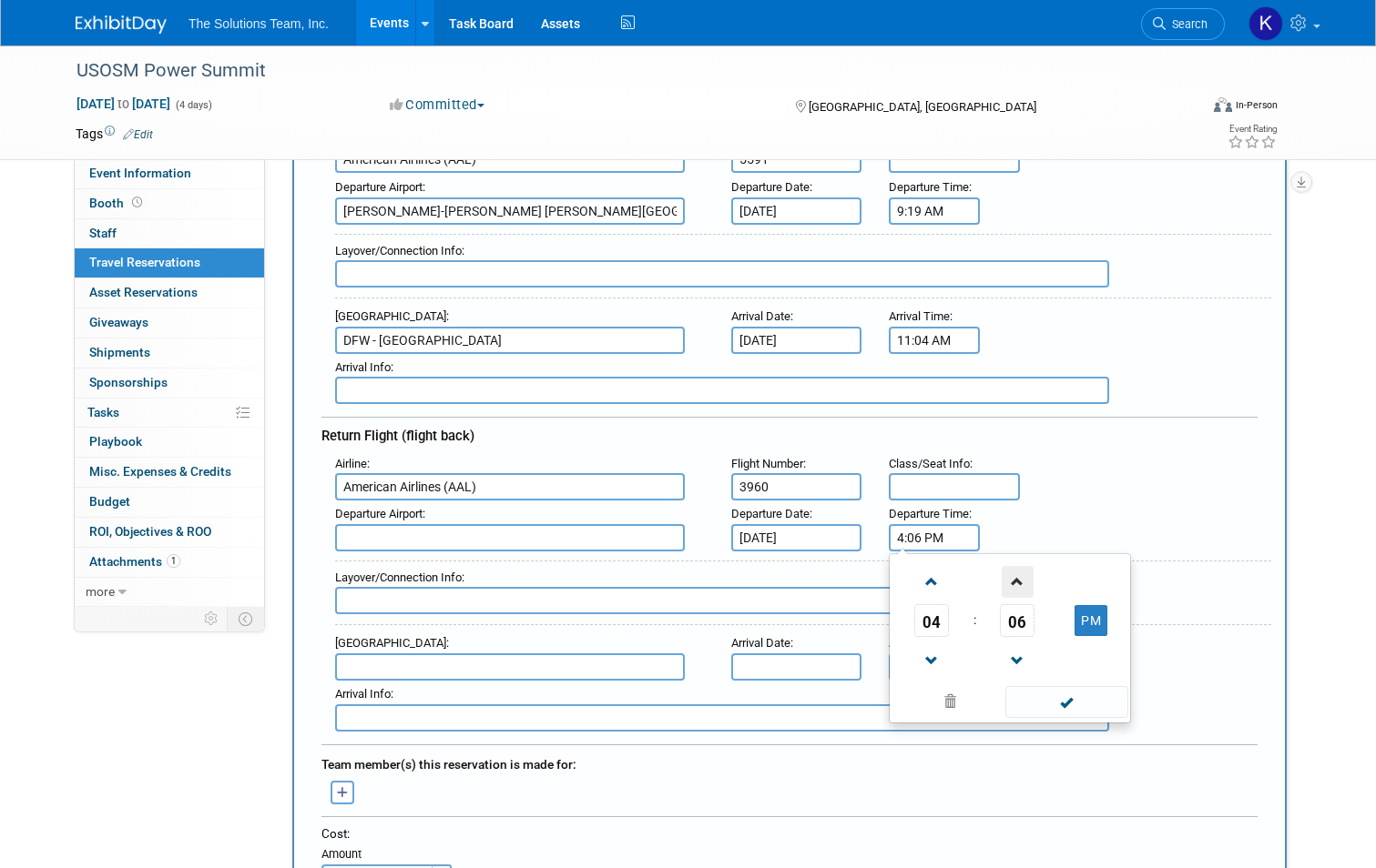
click at [1018, 584] on span at bounding box center [1018, 582] width 32 height 32
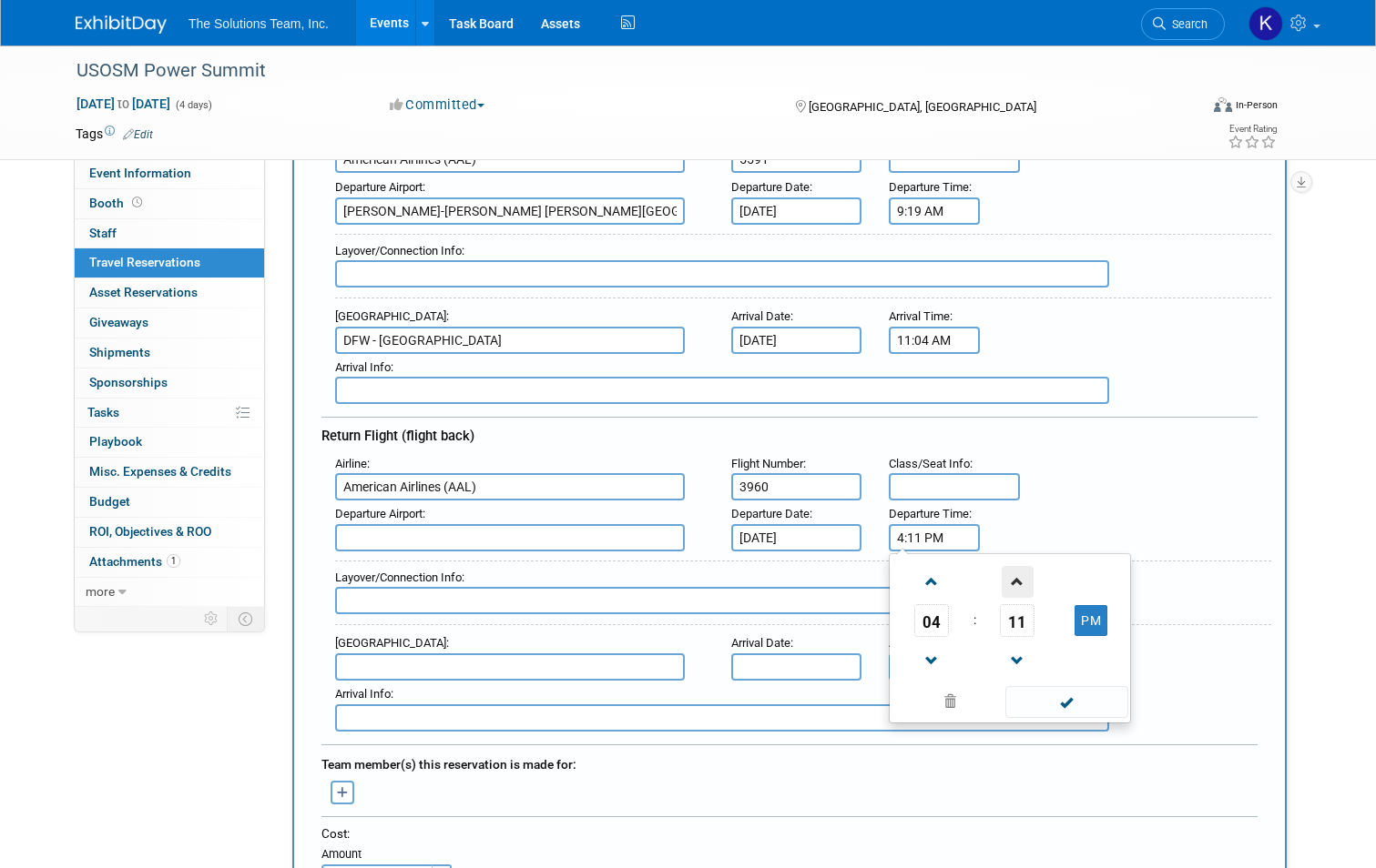
click at [1018, 584] on span at bounding box center [1018, 582] width 32 height 32
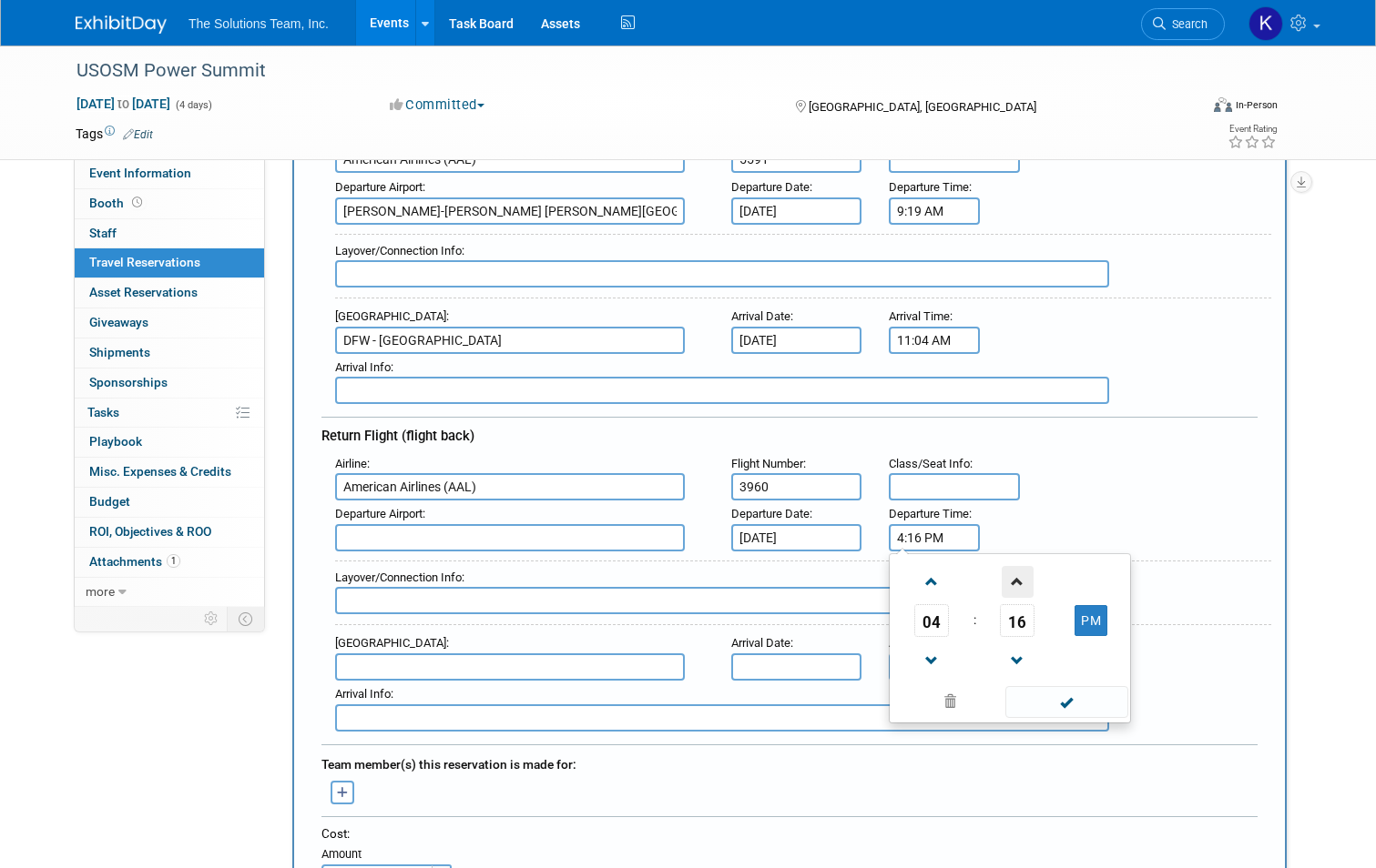
click at [1018, 584] on span at bounding box center [1018, 582] width 32 height 32
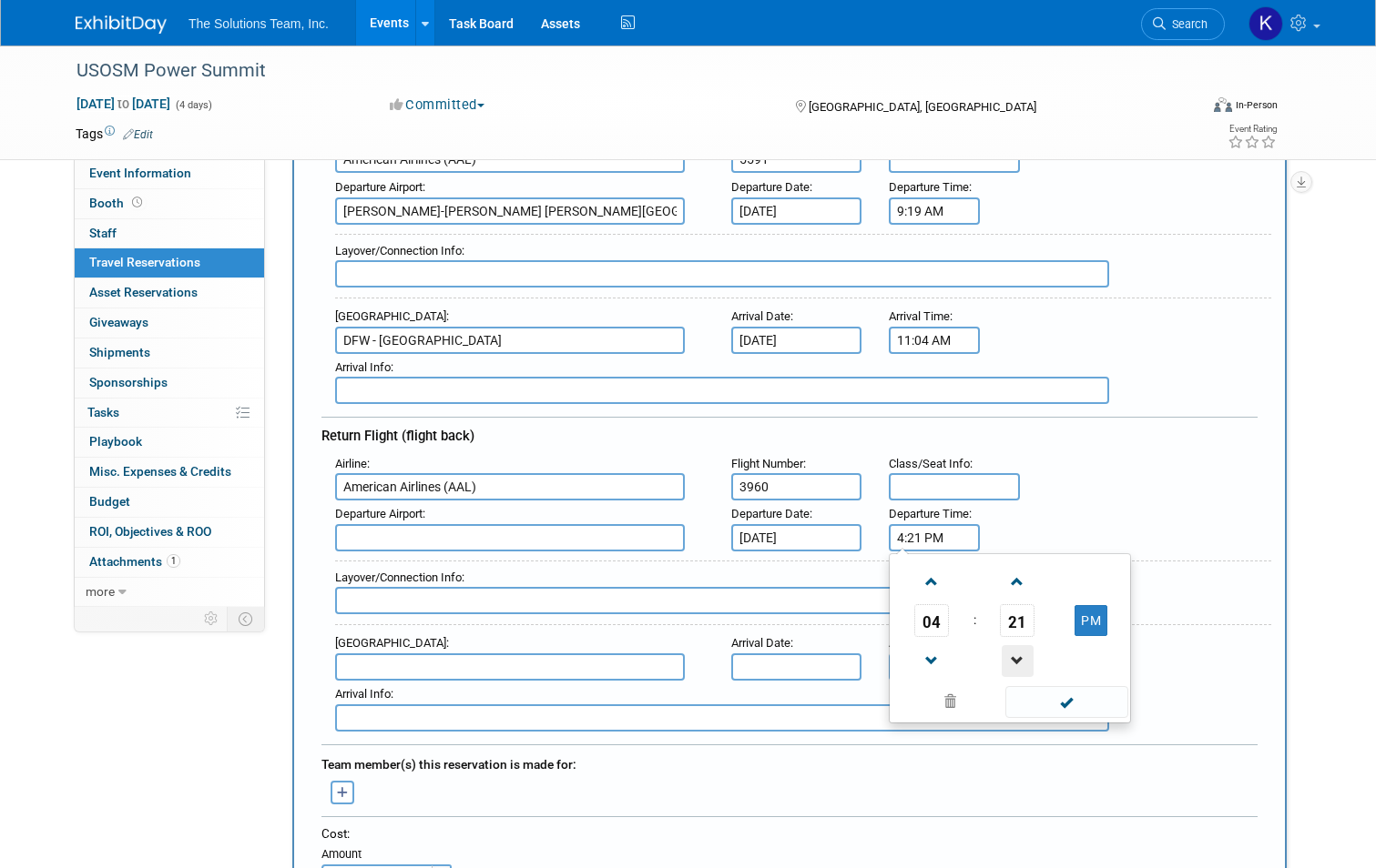
click at [1017, 648] on span at bounding box center [1018, 661] width 32 height 32
type input "4:20 PM"
click at [1078, 719] on div "04 : 20 PM 12 01 02 03 04 05 06 07 08 09 10 11 00 05 10 15 20 25 30 35 40 45 50…" at bounding box center [1010, 637] width 242 height 170
click at [1076, 698] on span at bounding box center [1067, 703] width 123 height 32
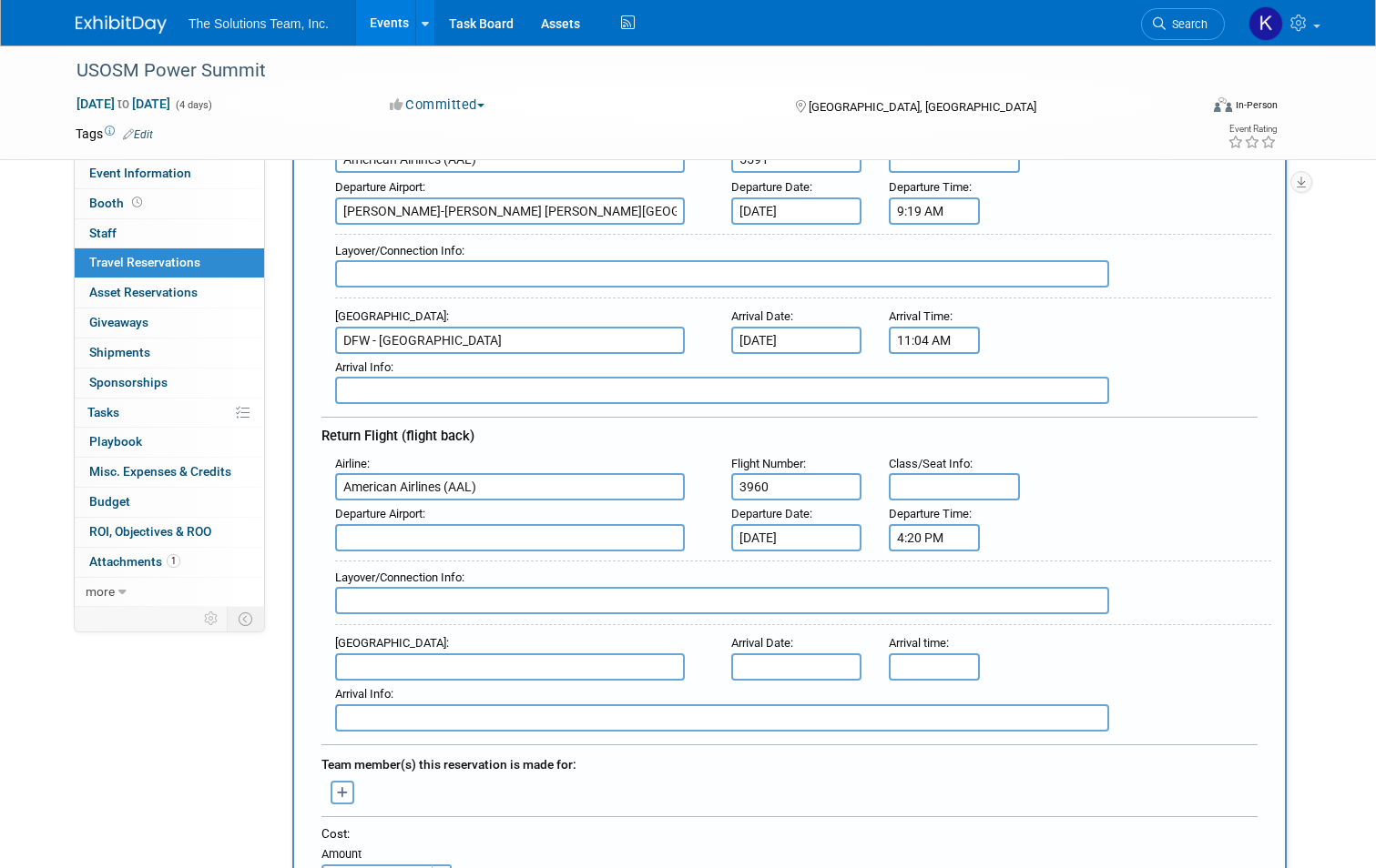
click at [390, 532] on input "text" at bounding box center [510, 538] width 349 height 28
click at [414, 568] on span "DFW - Dallas Fort Worth International Airport" at bounding box center [519, 566] width 366 height 29
type input "DFW - Dallas Fort Worth International Airport"
click at [386, 656] on input "text" at bounding box center [510, 667] width 349 height 28
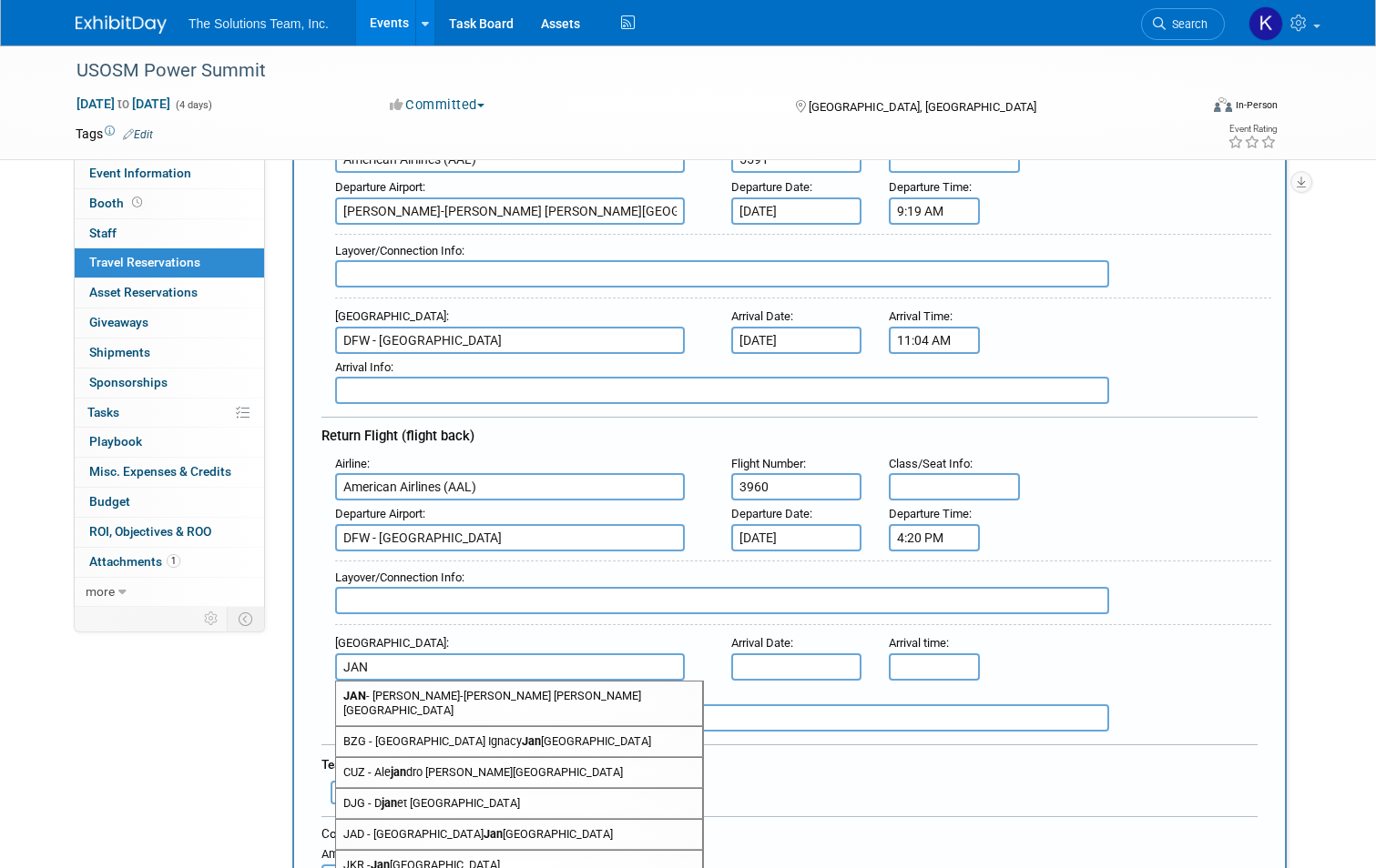
click at [390, 688] on span "JAN - Jackson-Medgar Wiley Evers International Airport" at bounding box center [519, 704] width 366 height 44
type input "JAN - Jackson-Medgar Wiley Evers International Airport"
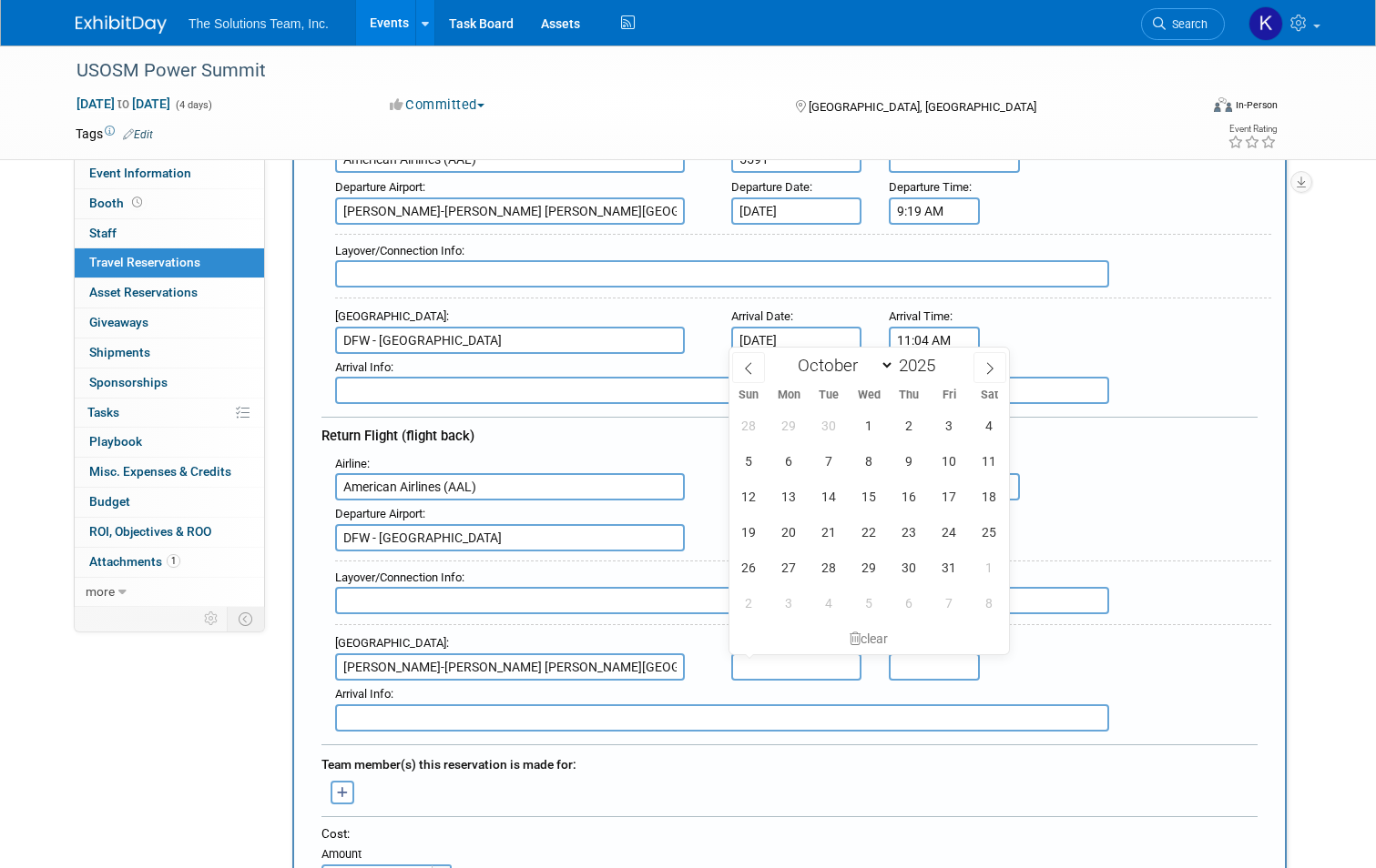
click at [845, 665] on input "text" at bounding box center [797, 667] width 131 height 28
click at [795, 462] on span "6" at bounding box center [789, 460] width 35 height 35
type input "Oct 6, 2025"
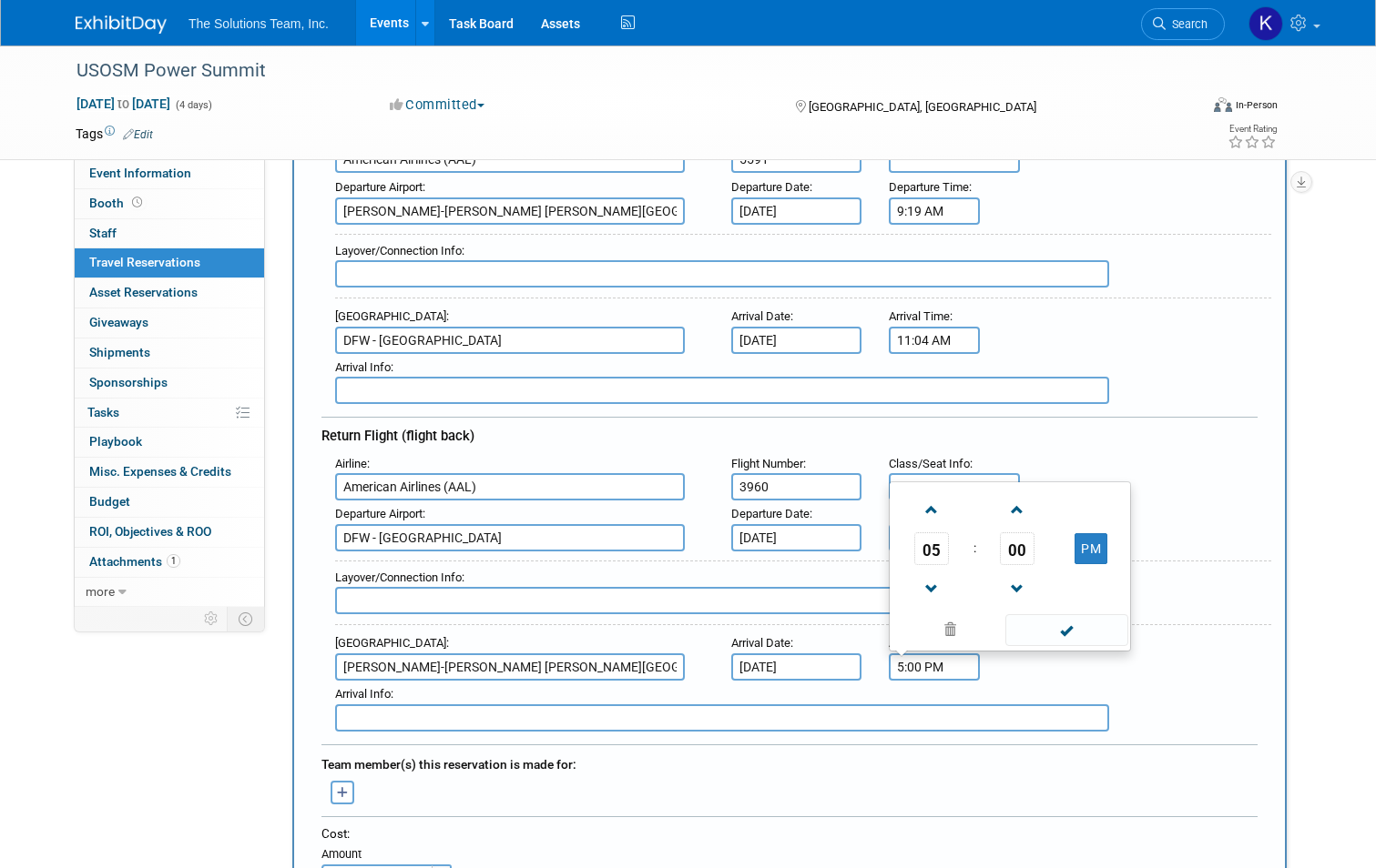
click at [935, 662] on input "5:00 PM" at bounding box center [935, 667] width 91 height 28
click at [1025, 508] on span at bounding box center [1018, 510] width 32 height 32
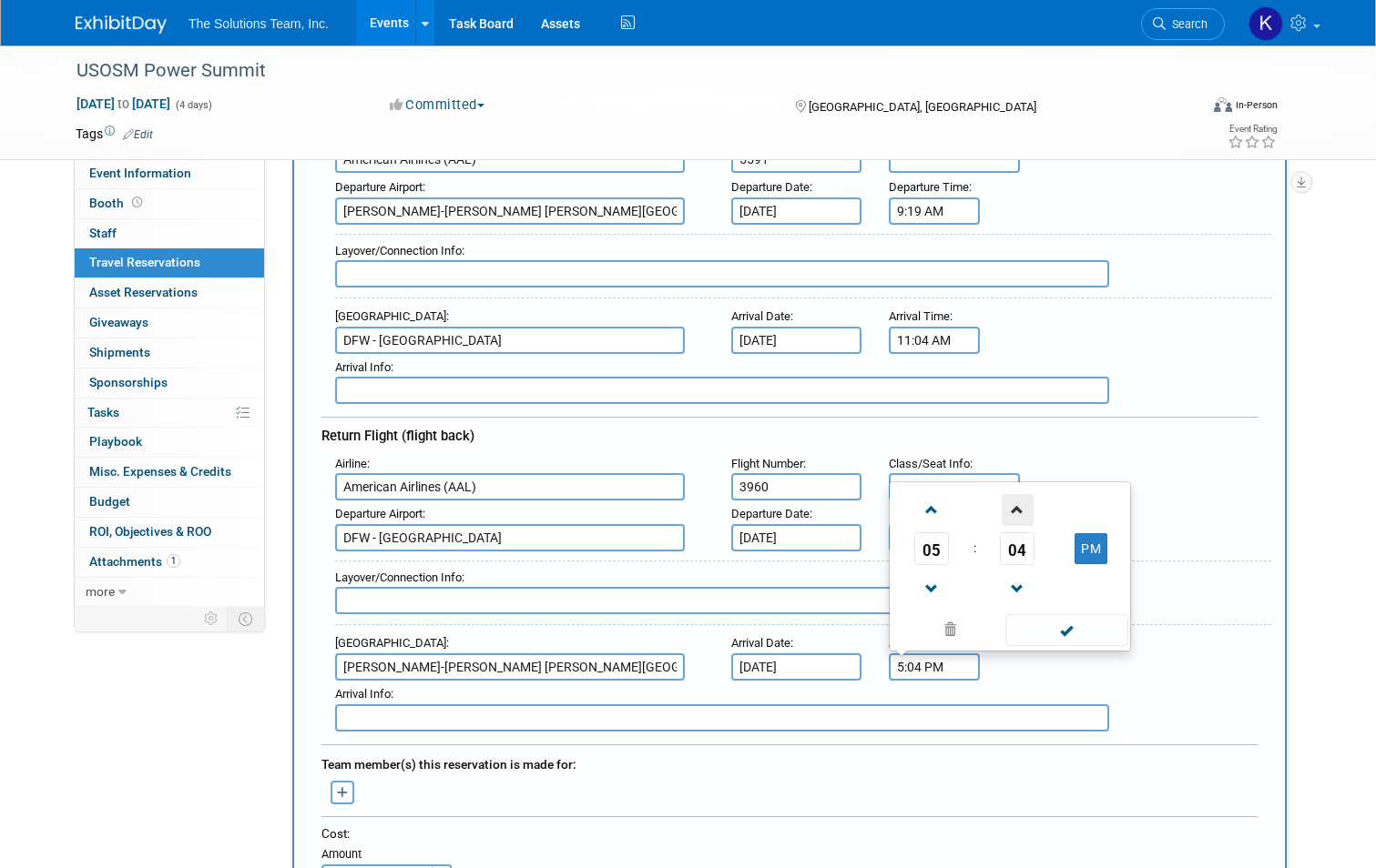
click at [1025, 508] on span at bounding box center [1018, 510] width 32 height 32
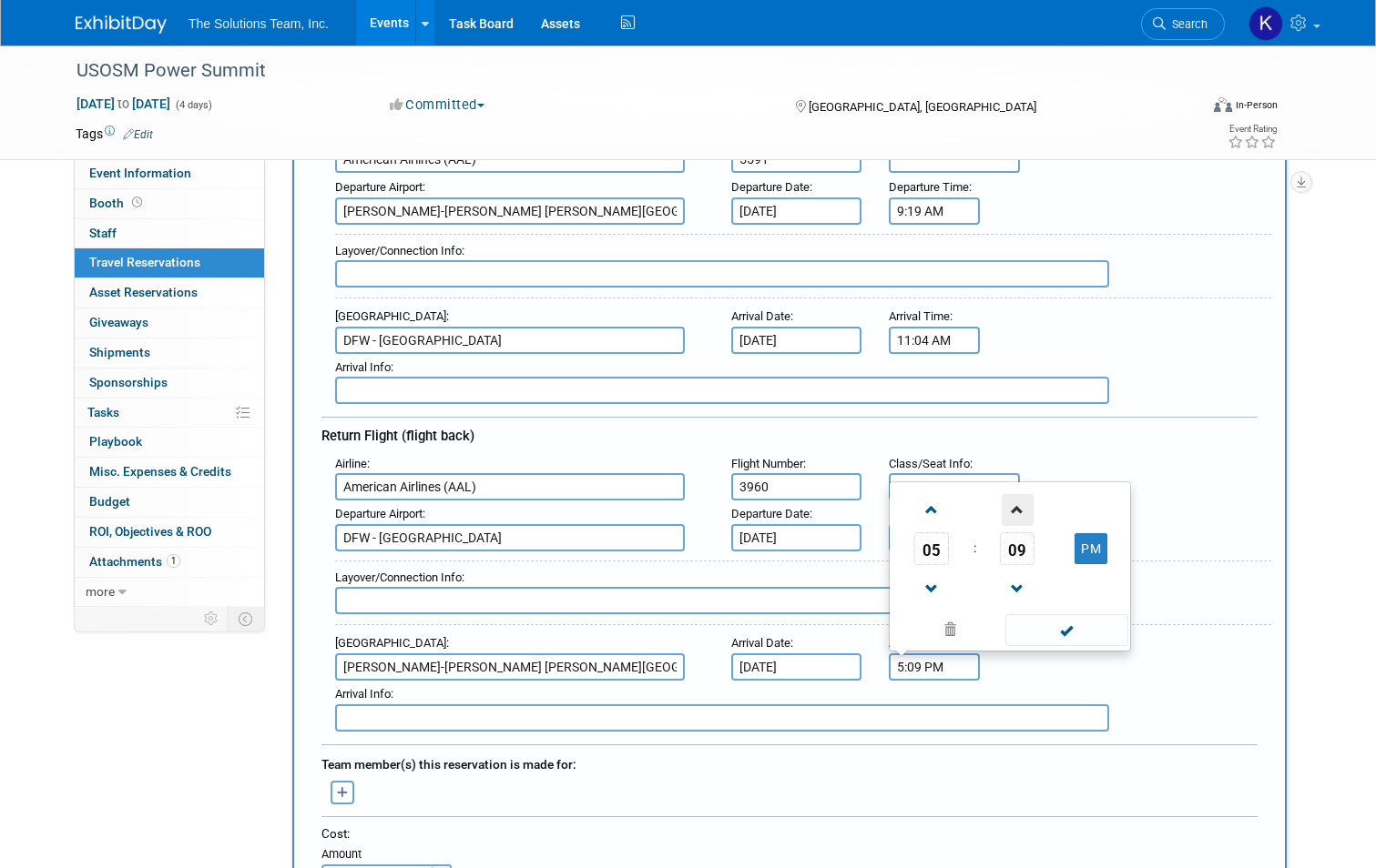
click at [1025, 508] on span at bounding box center [1018, 510] width 32 height 32
click at [1021, 582] on span at bounding box center [1018, 590] width 32 height 32
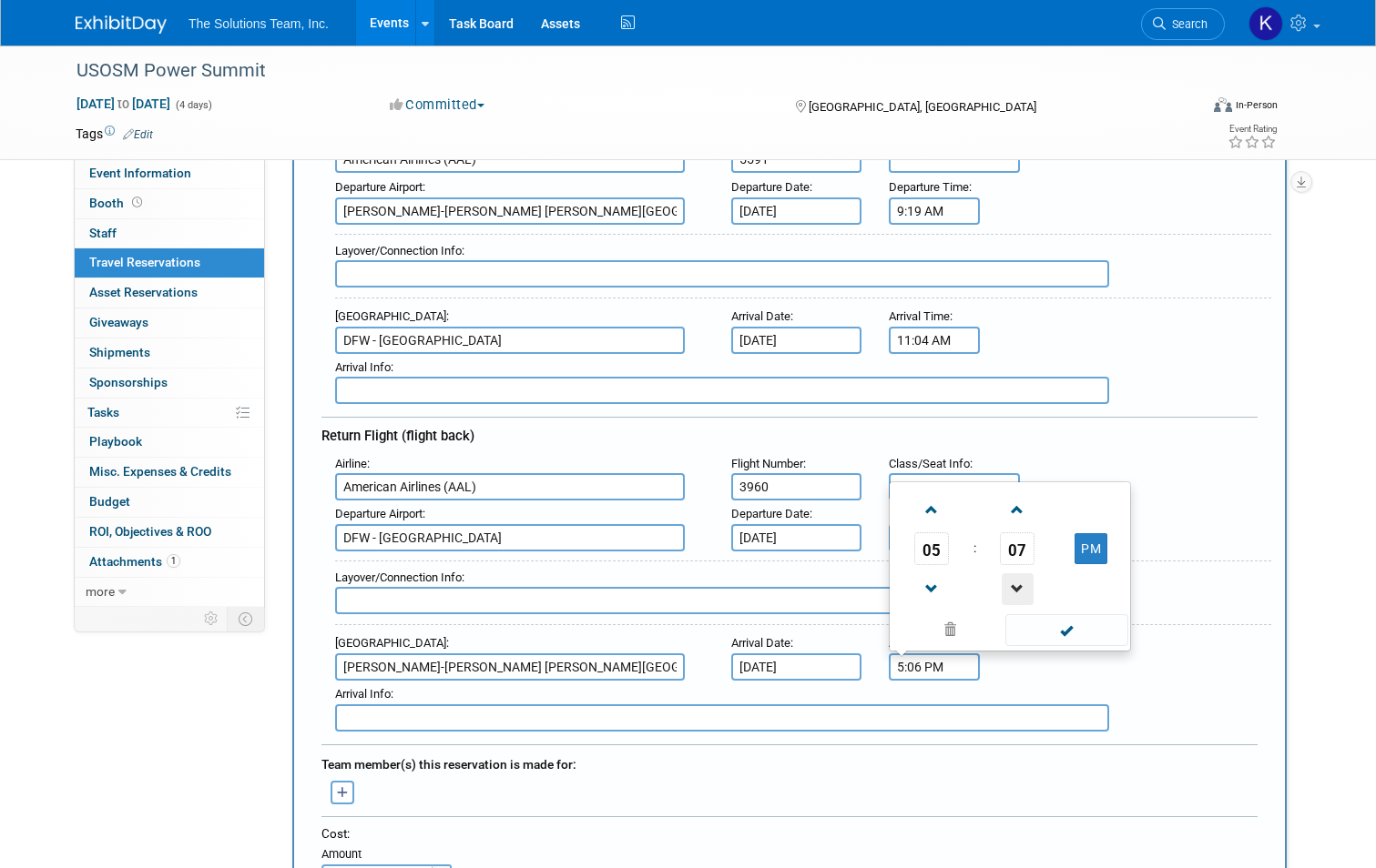
click at [1021, 582] on span at bounding box center [1018, 590] width 32 height 32
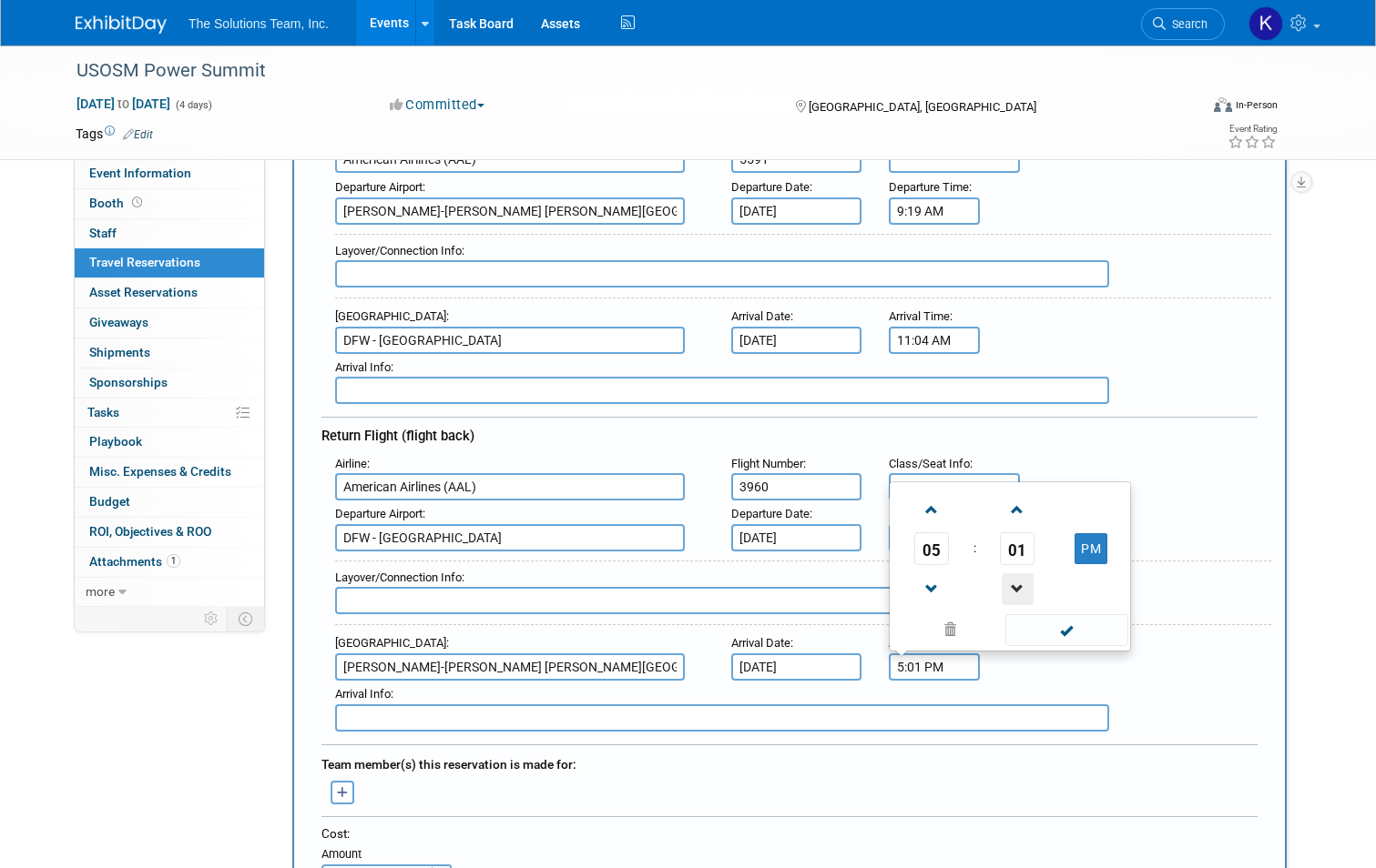
click at [1021, 582] on span at bounding box center [1018, 590] width 32 height 32
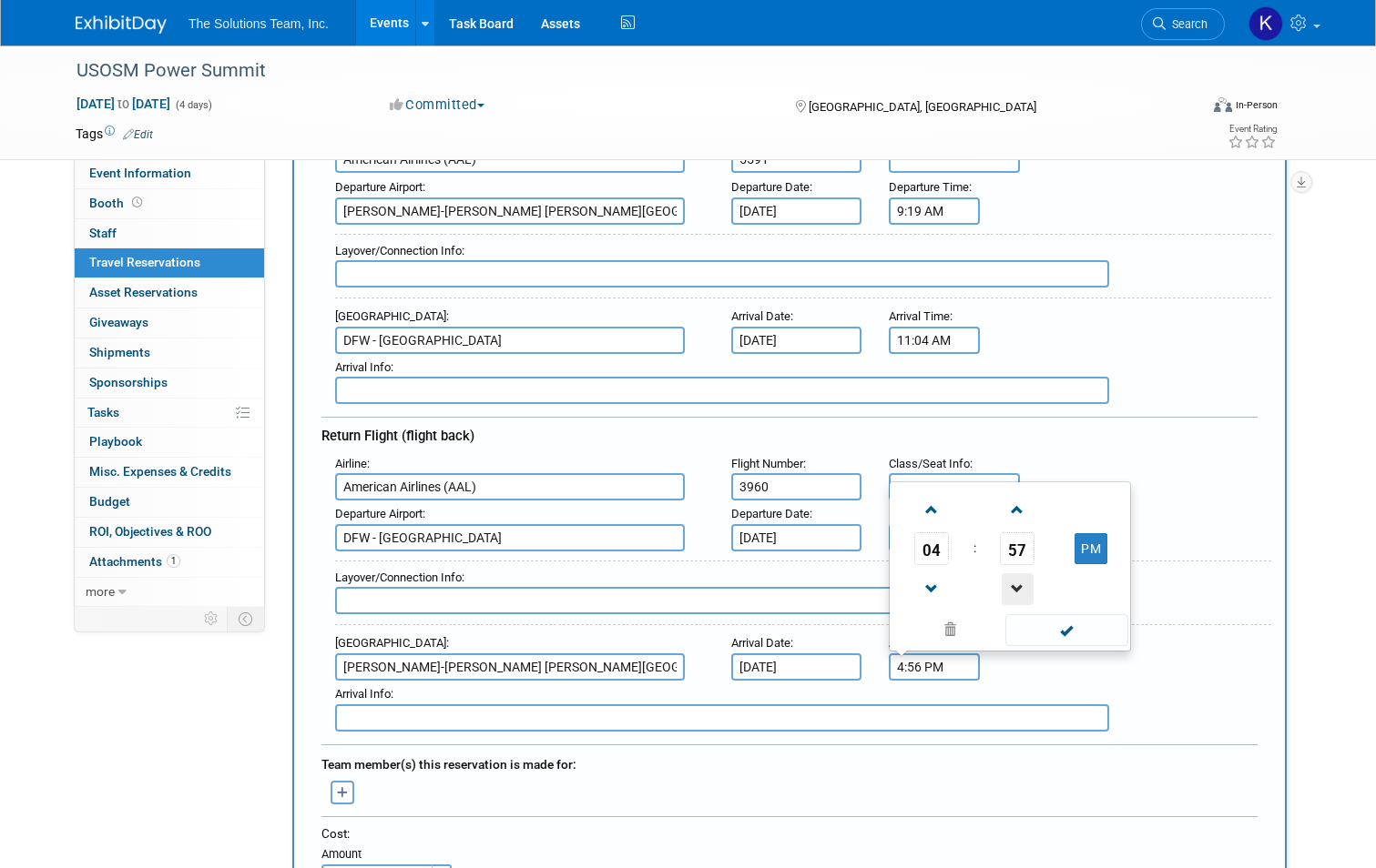
click at [1021, 582] on span at bounding box center [1018, 590] width 32 height 32
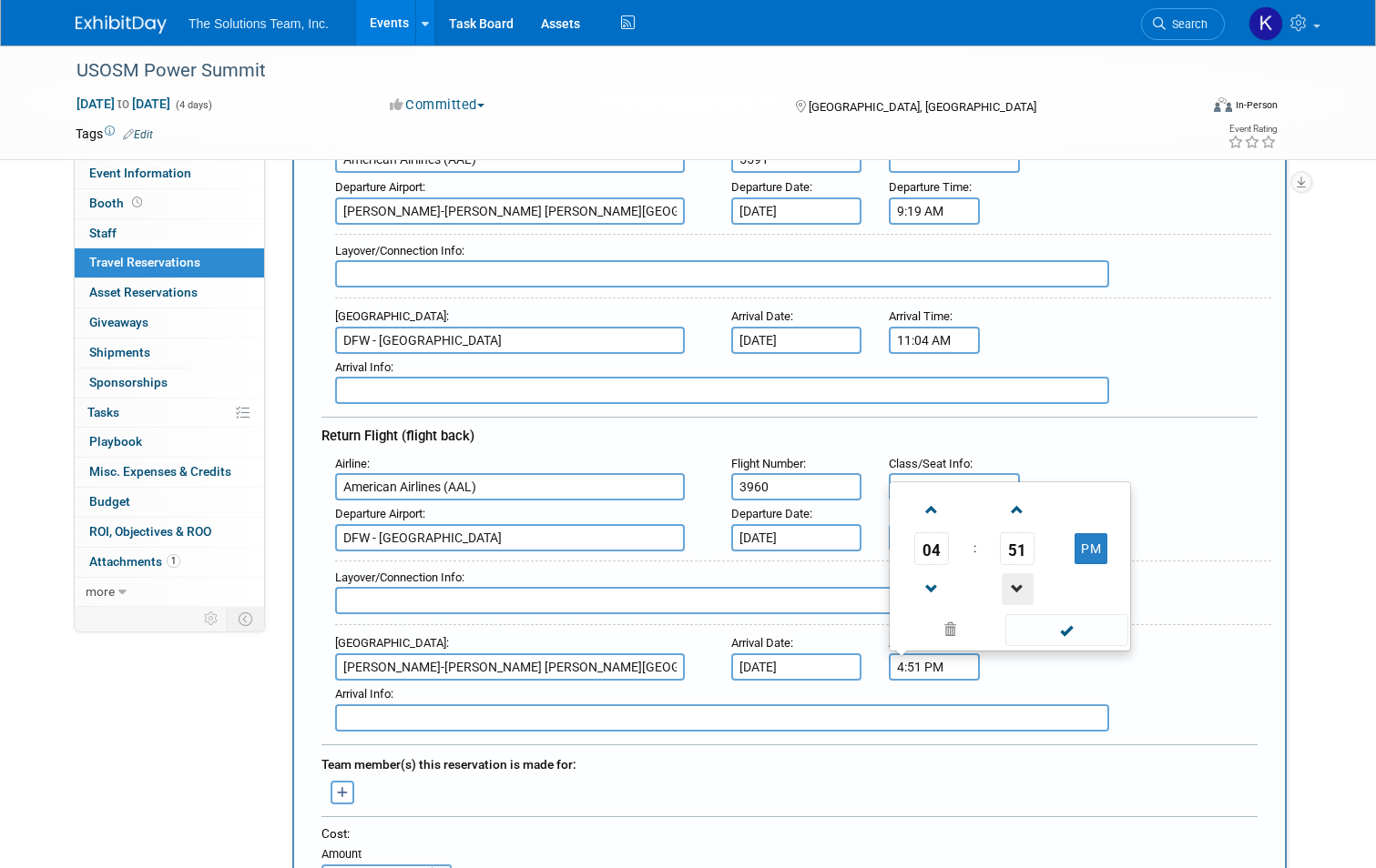
click at [1021, 582] on span at bounding box center [1018, 590] width 32 height 32
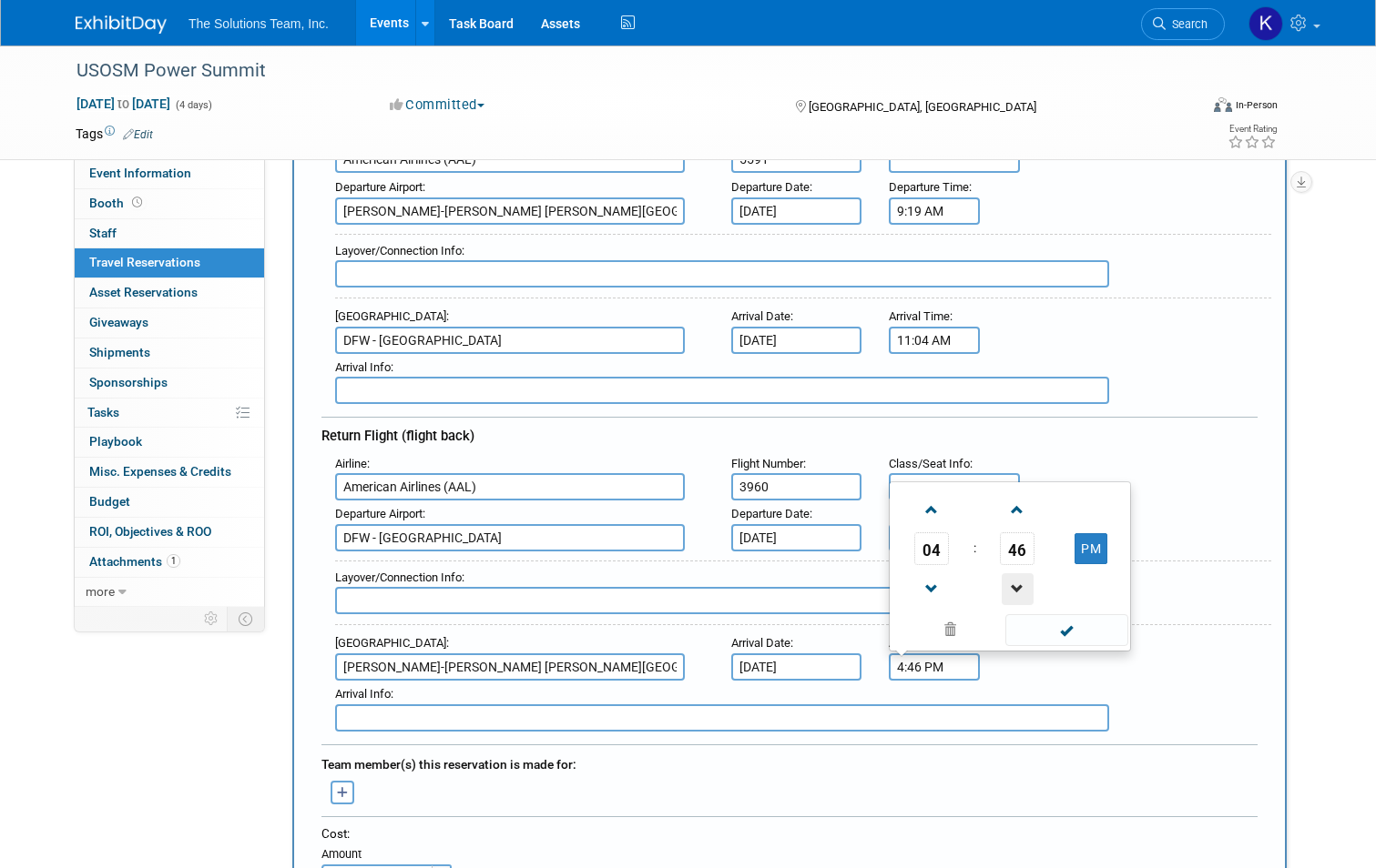
click at [1021, 582] on span at bounding box center [1018, 590] width 32 height 32
click at [938, 508] on span at bounding box center [931, 510] width 32 height 32
type input "5:45 PM"
click at [1079, 633] on span at bounding box center [1067, 631] width 123 height 32
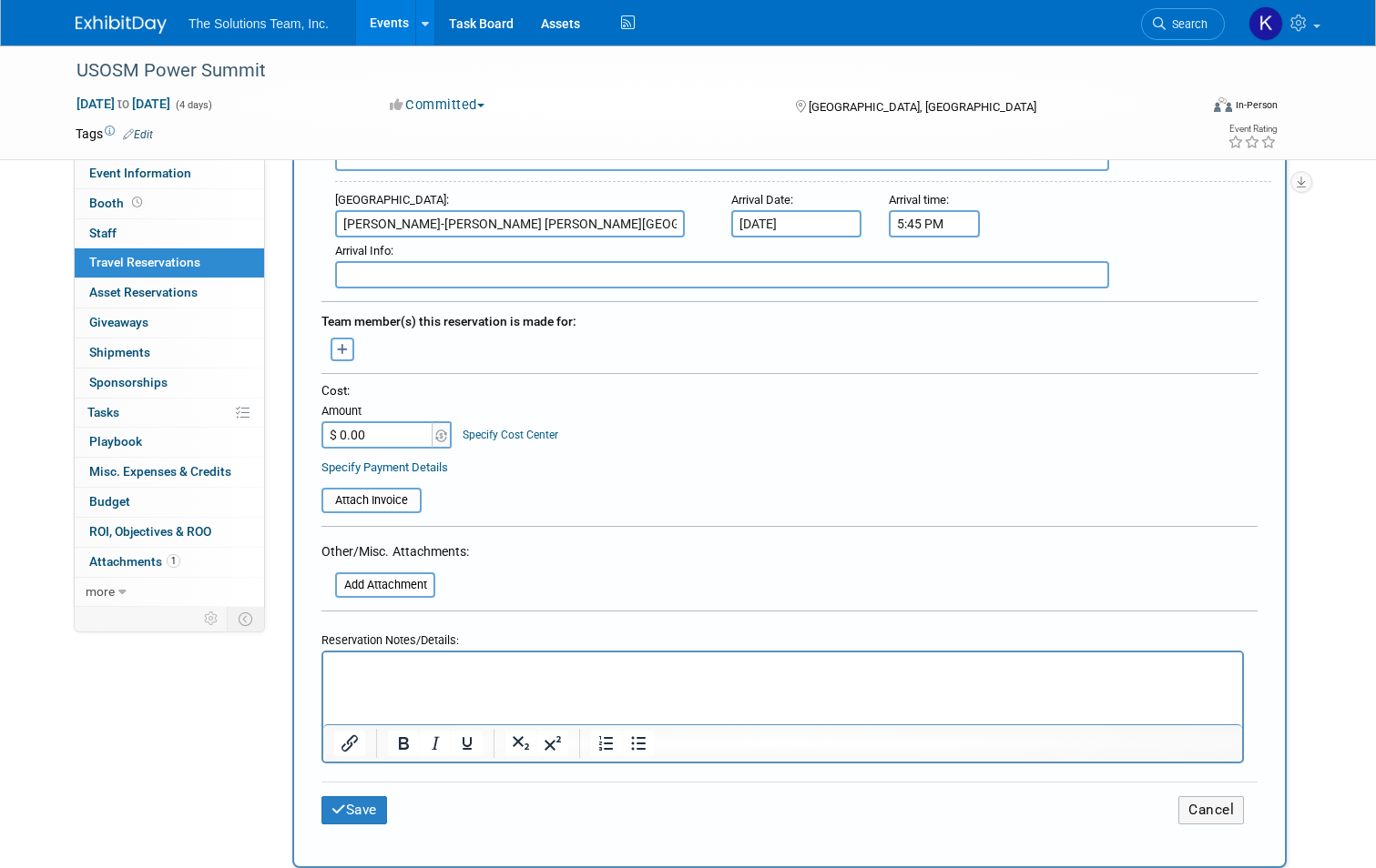
scroll to position [729, 0]
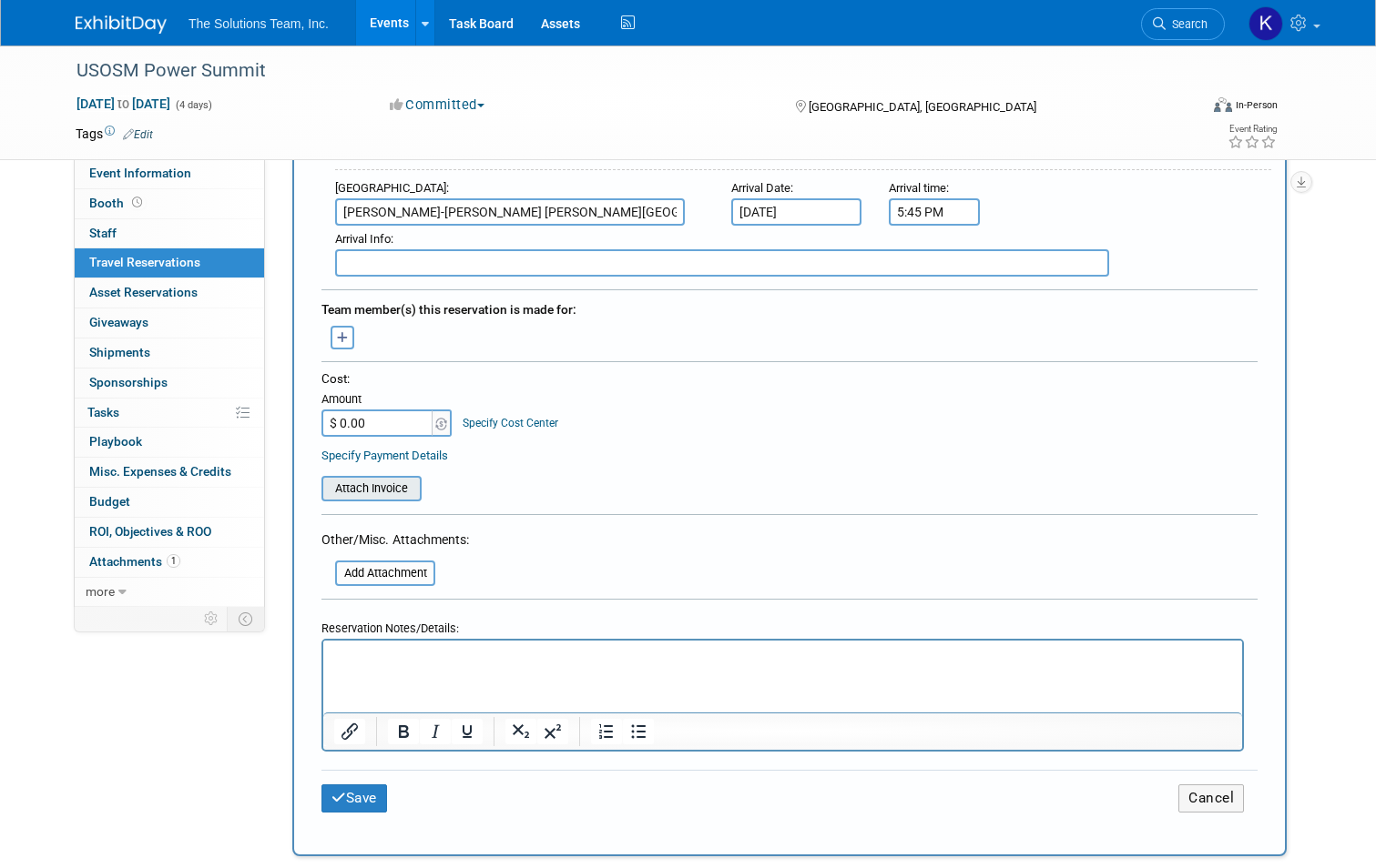
click at [381, 490] on input "file" at bounding box center [311, 489] width 216 height 22
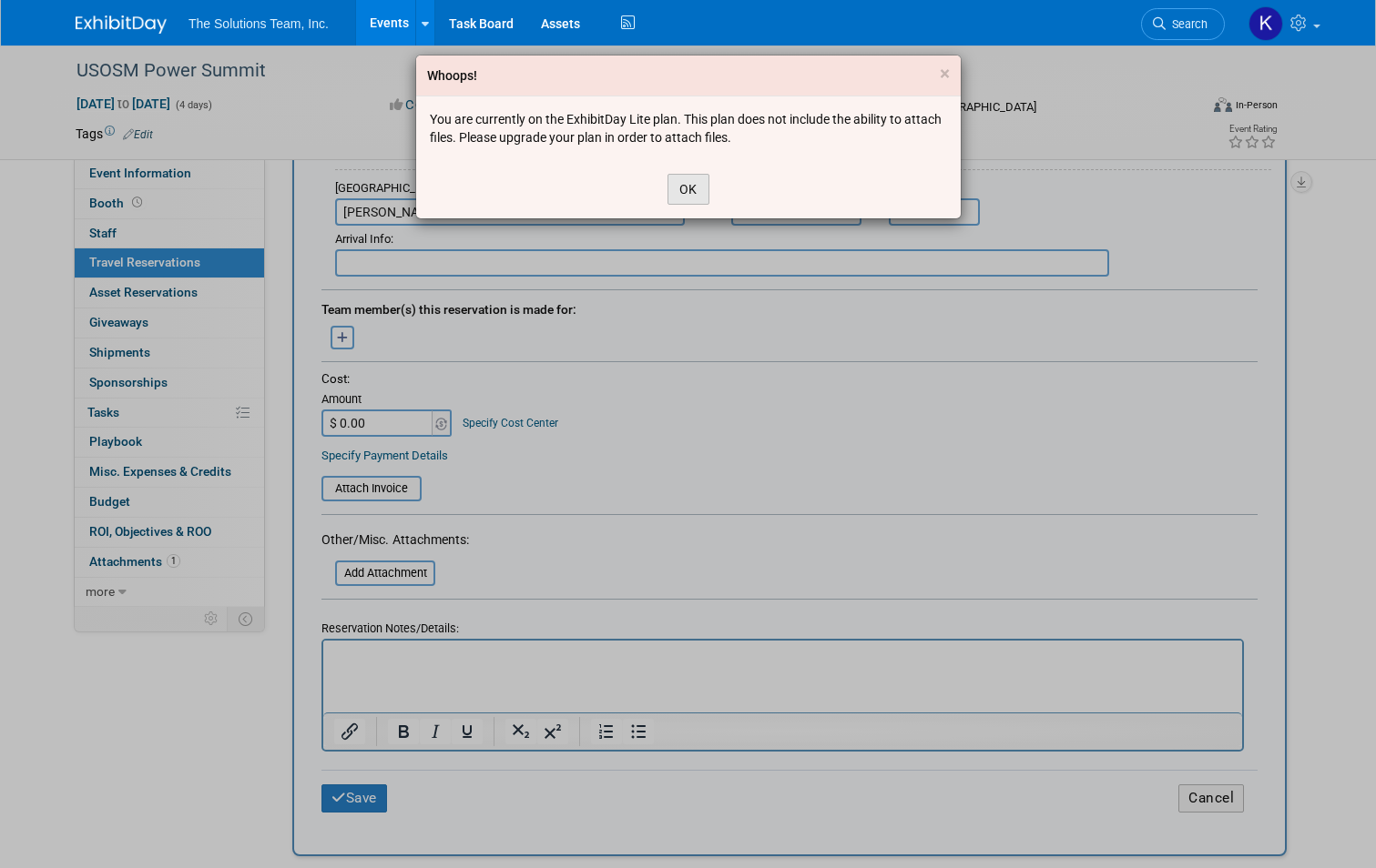
click at [701, 192] on button "OK" at bounding box center [688, 189] width 42 height 31
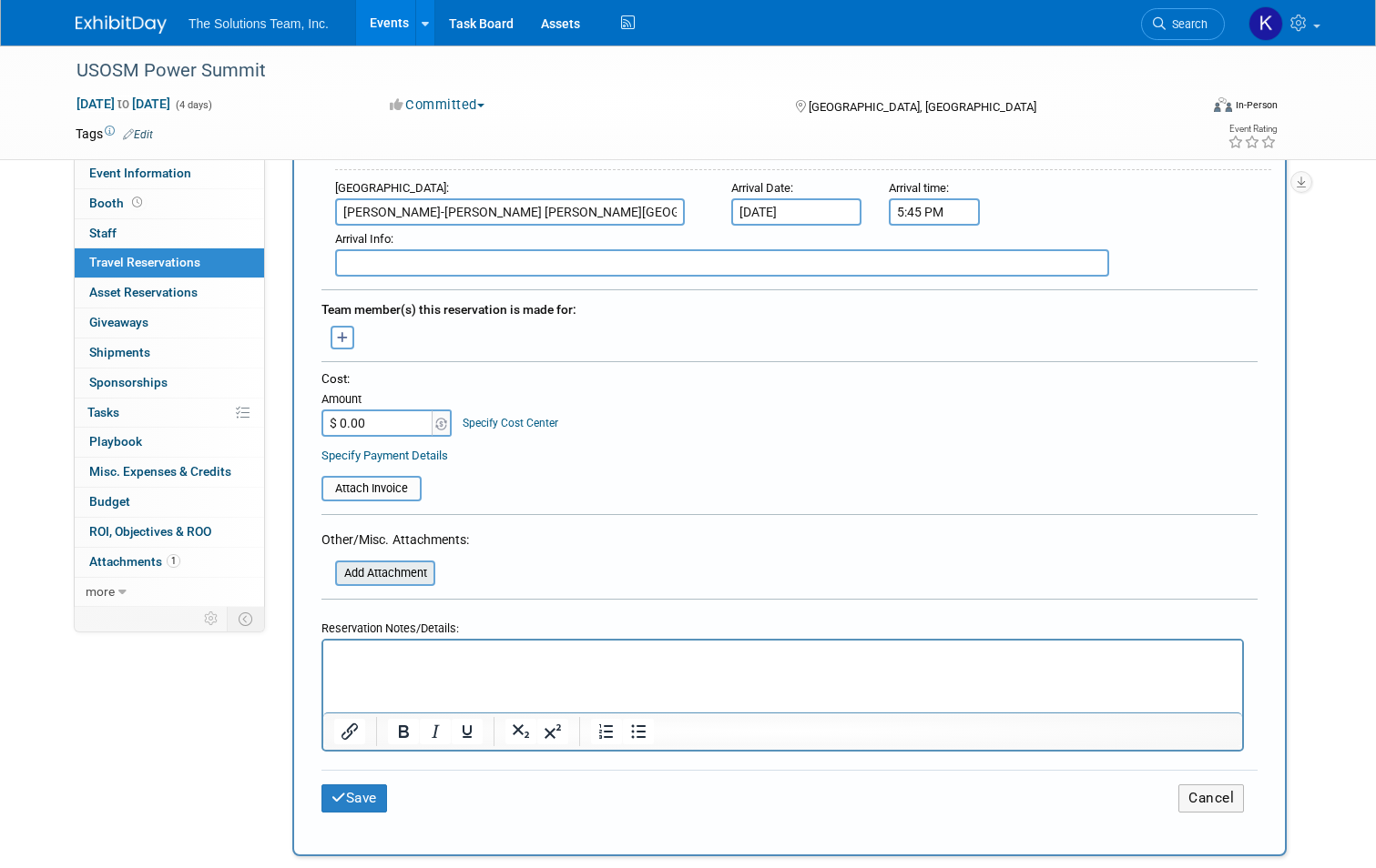
click at [382, 565] on input "file" at bounding box center [325, 573] width 216 height 22
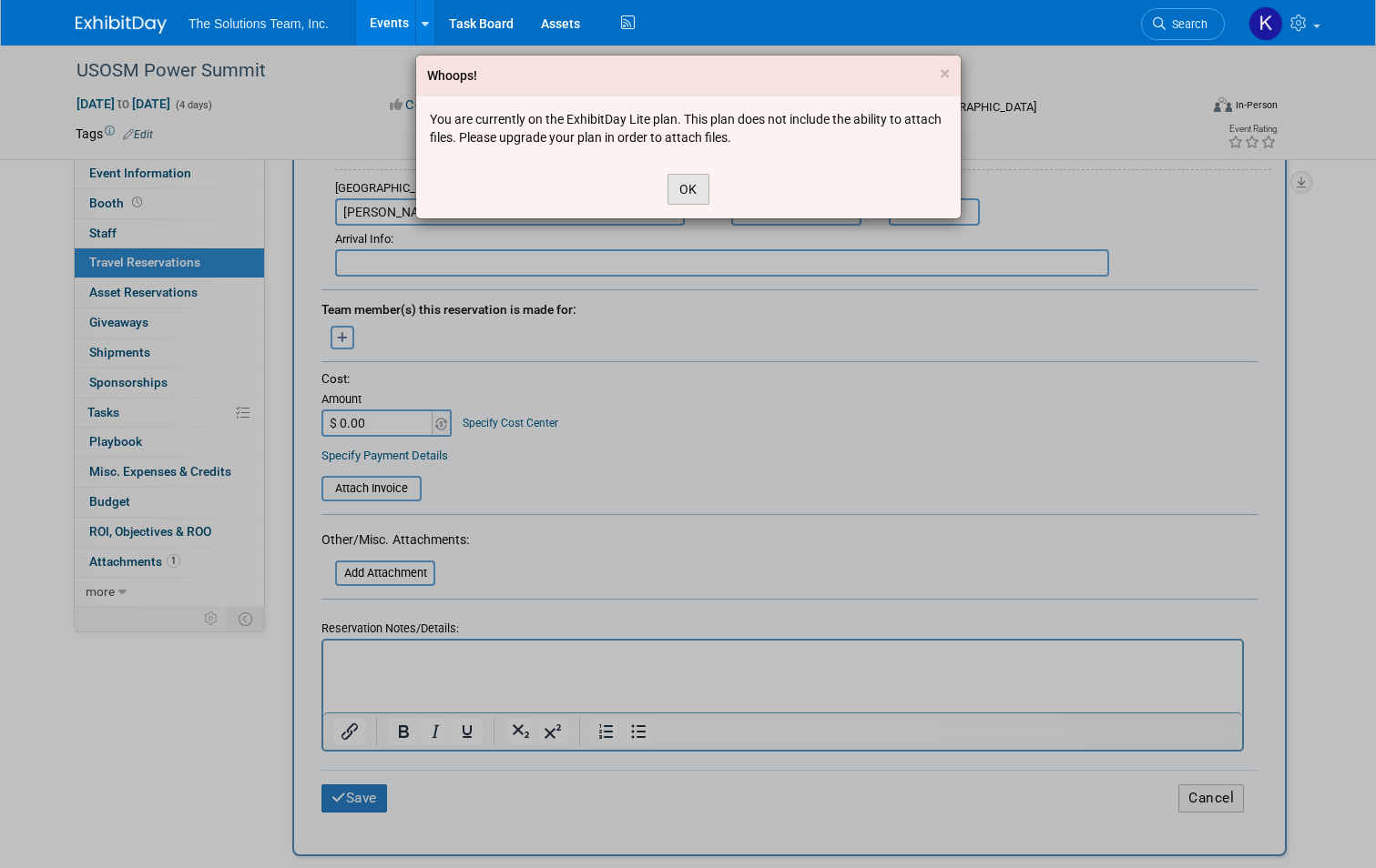
click at [690, 187] on button "OK" at bounding box center [688, 189] width 42 height 31
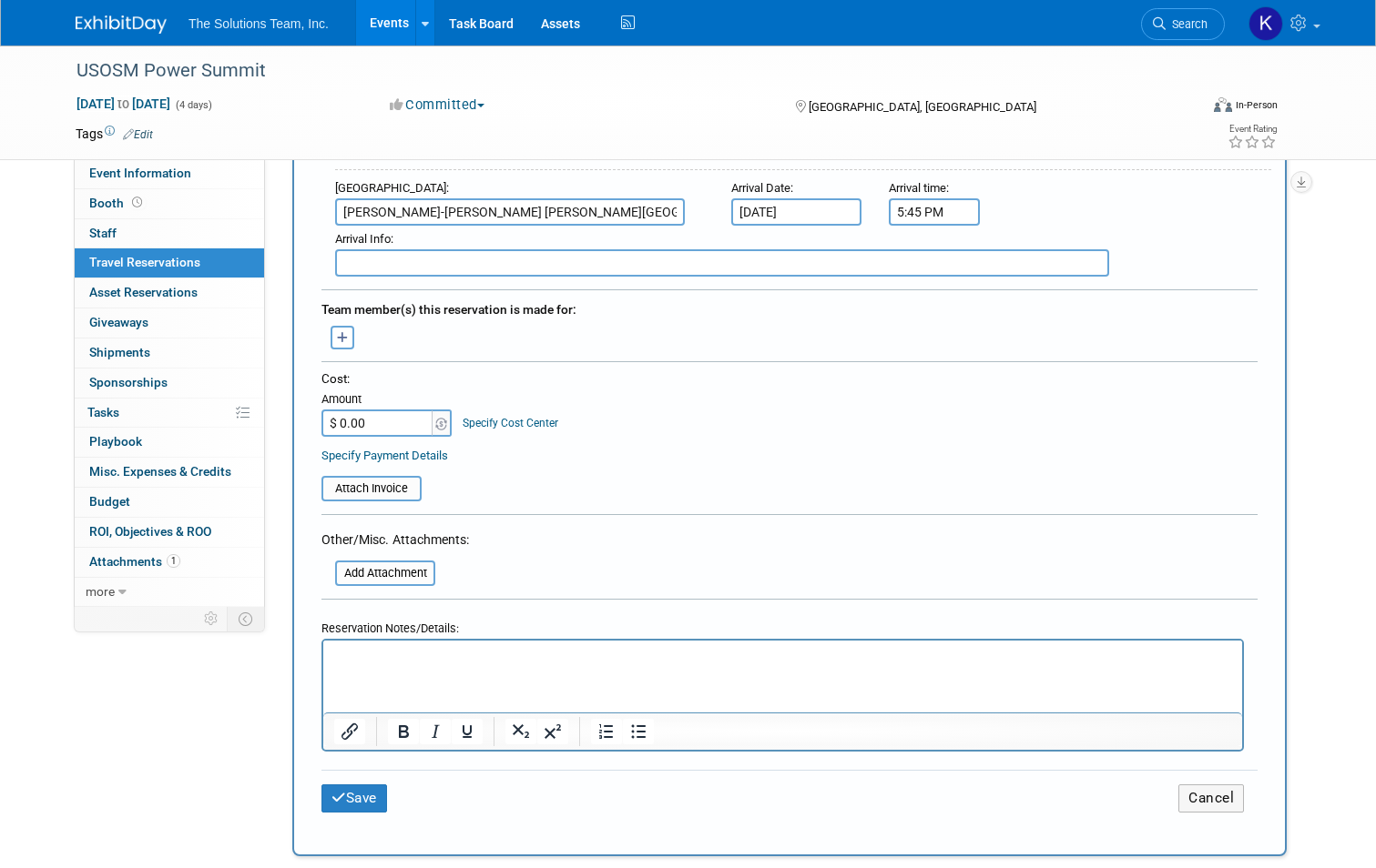
click at [355, 732] on div at bounding box center [350, 731] width 54 height 29
click at [350, 732] on button "Insert/edit link" at bounding box center [349, 731] width 31 height 26
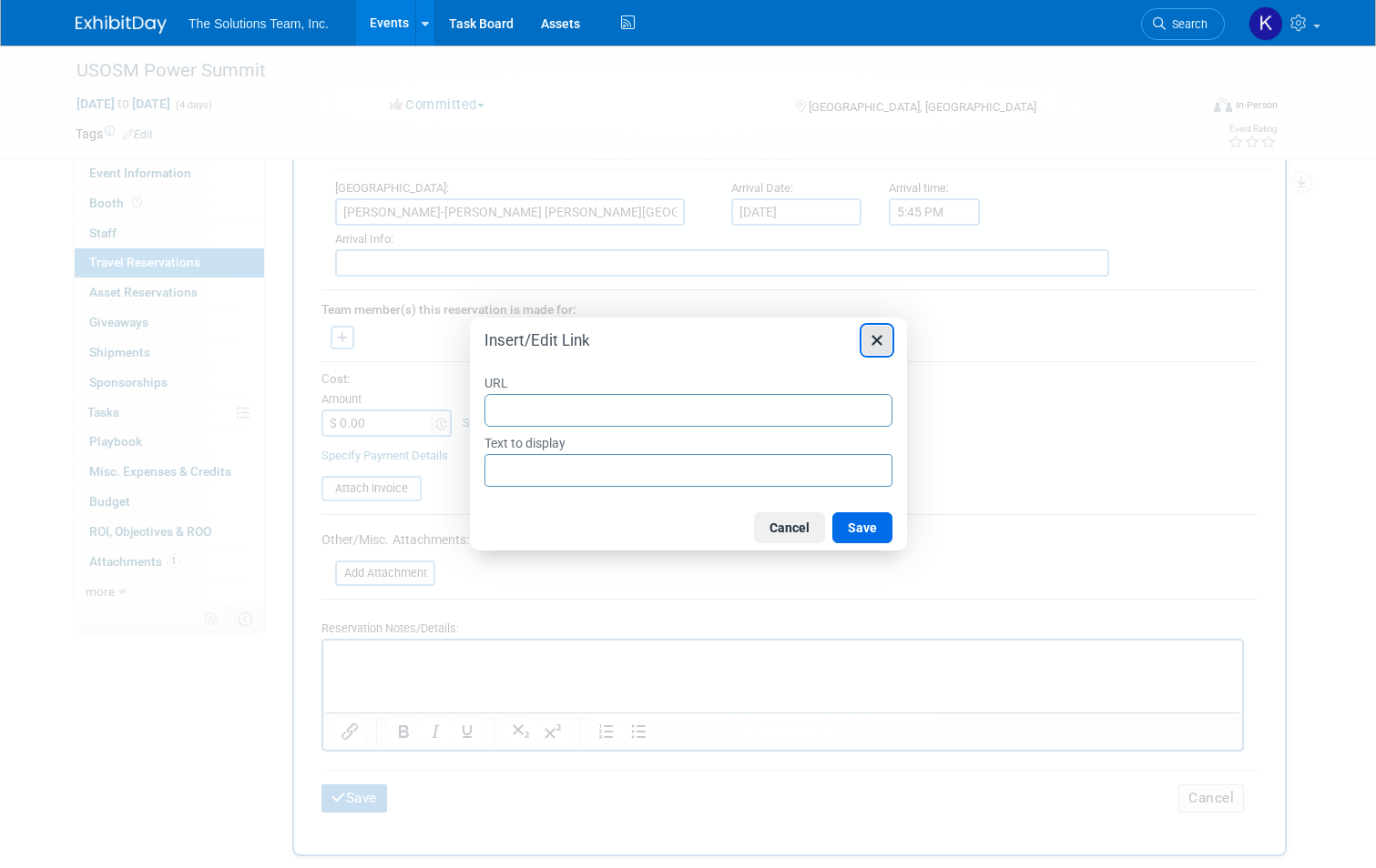
click at [883, 343] on icon "Close" at bounding box center [877, 340] width 22 height 22
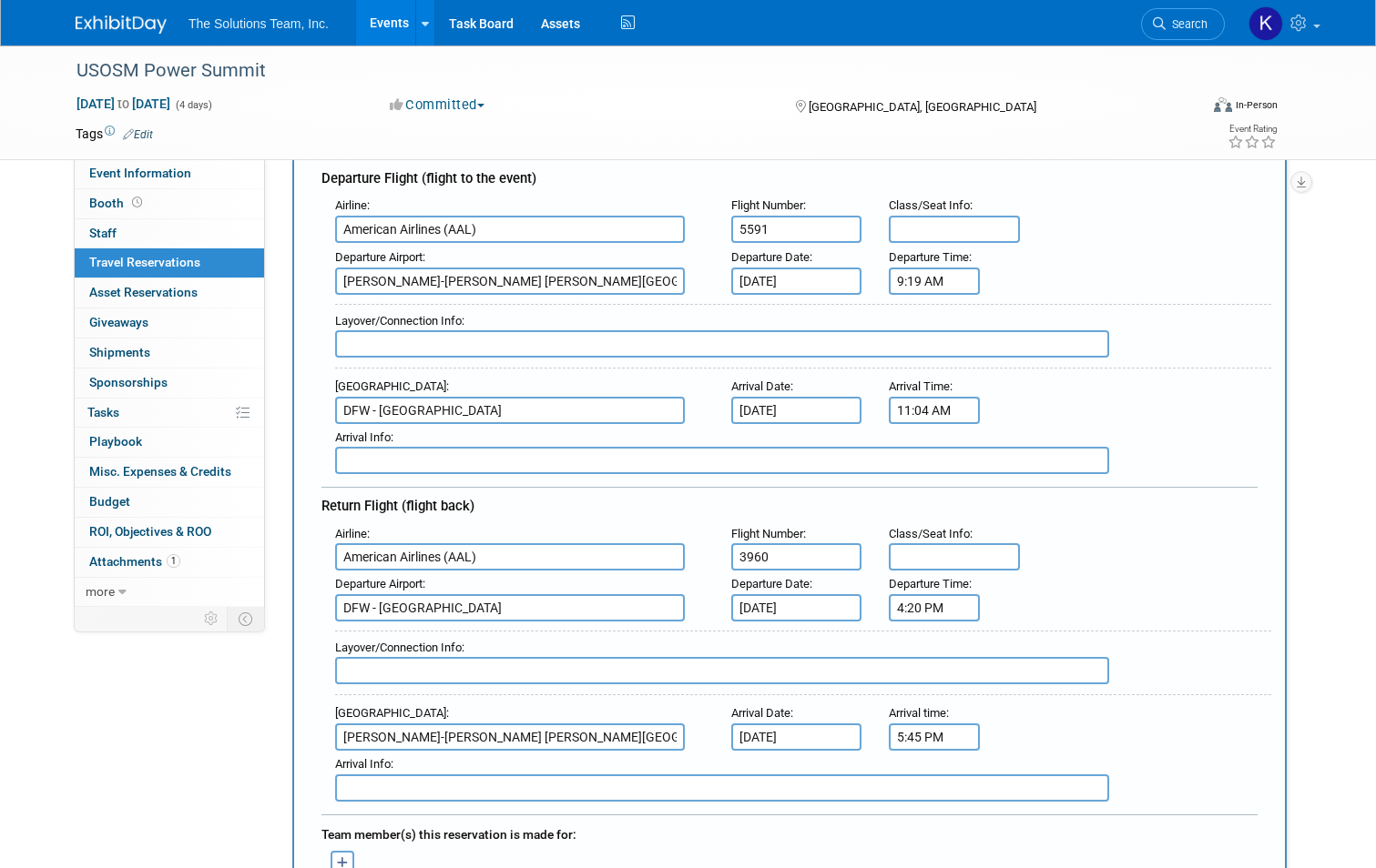
scroll to position [0, 0]
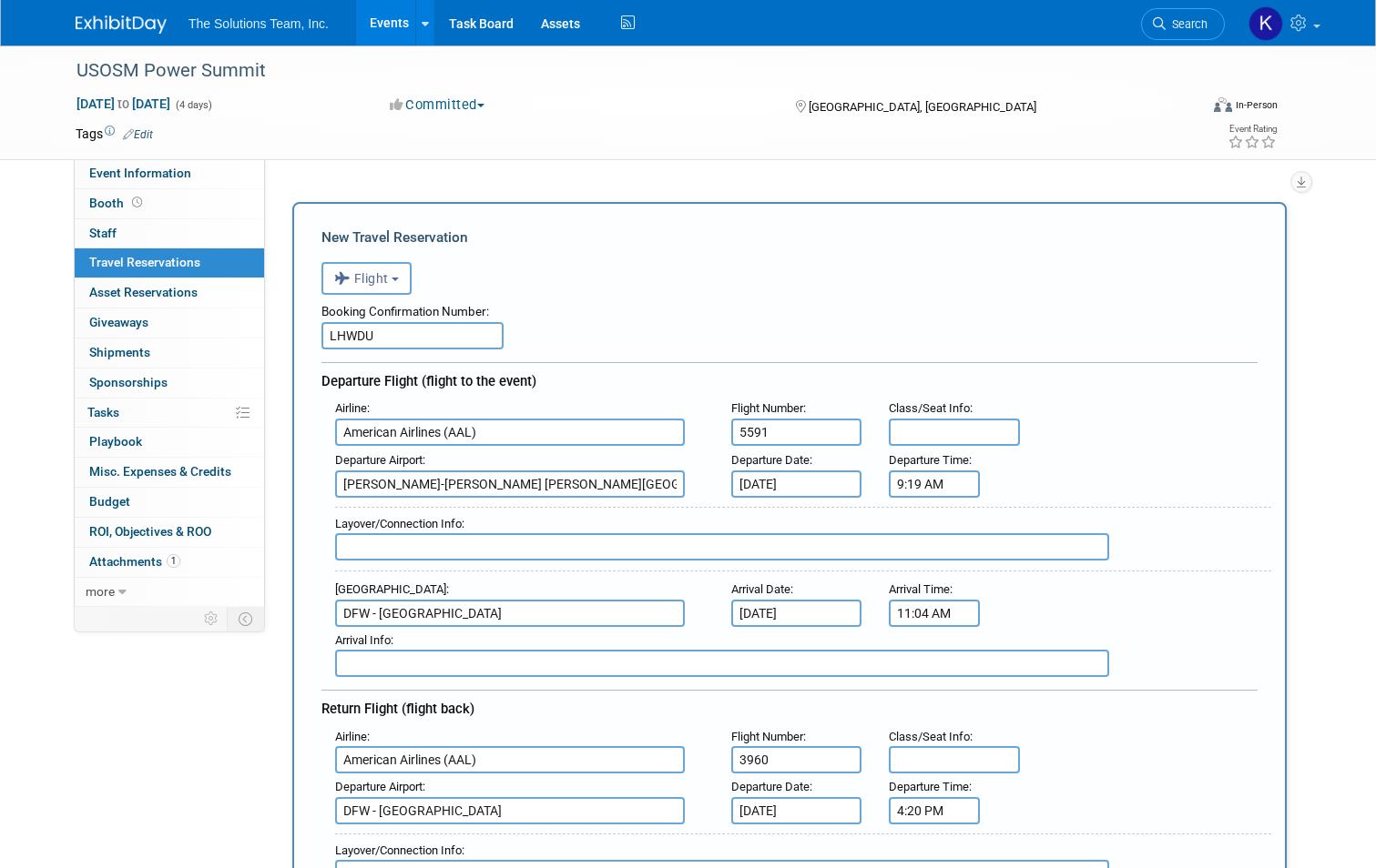
click at [376, 330] on input "LHWDU" at bounding box center [413, 336] width 182 height 28
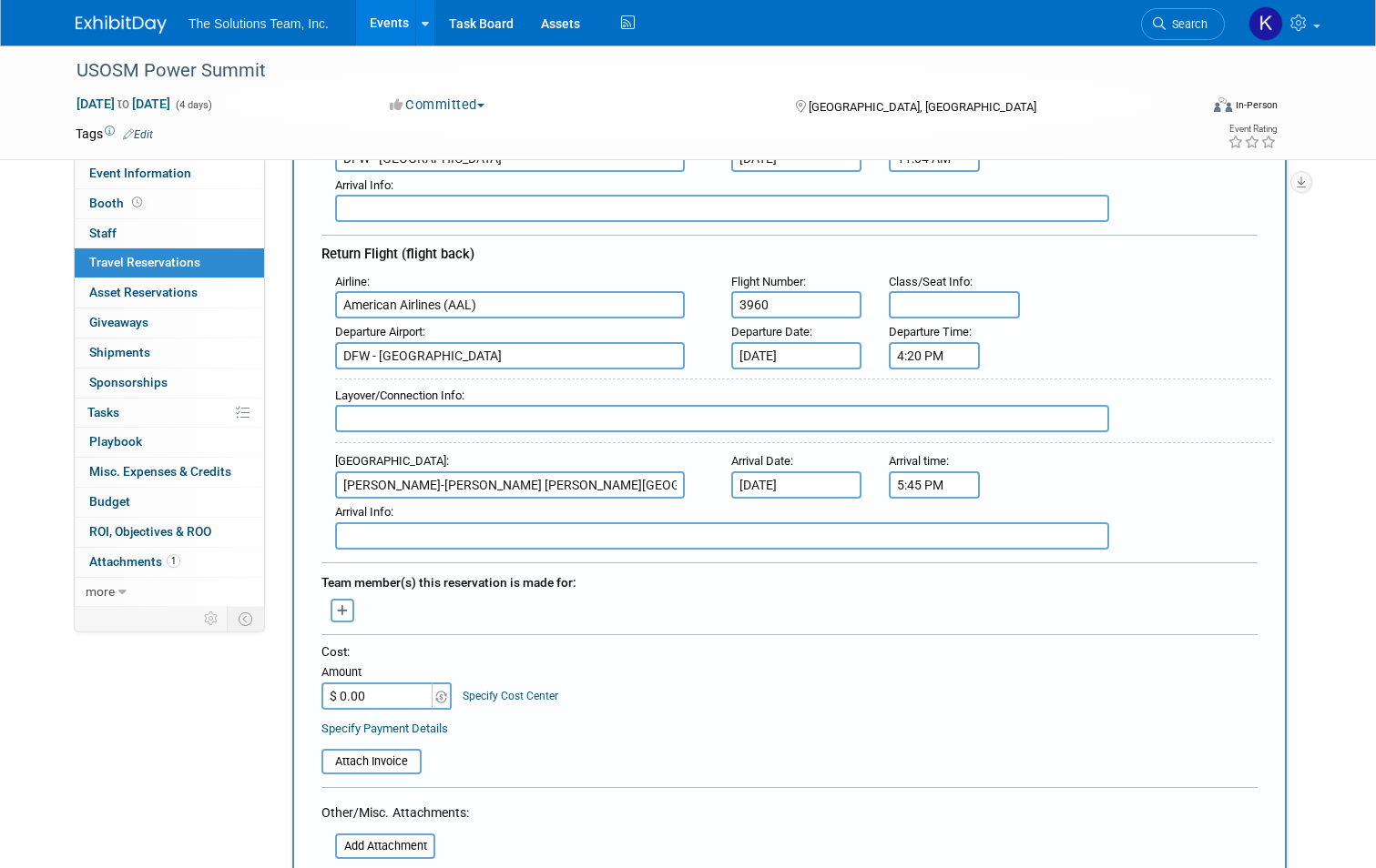
scroll to position [729, 0]
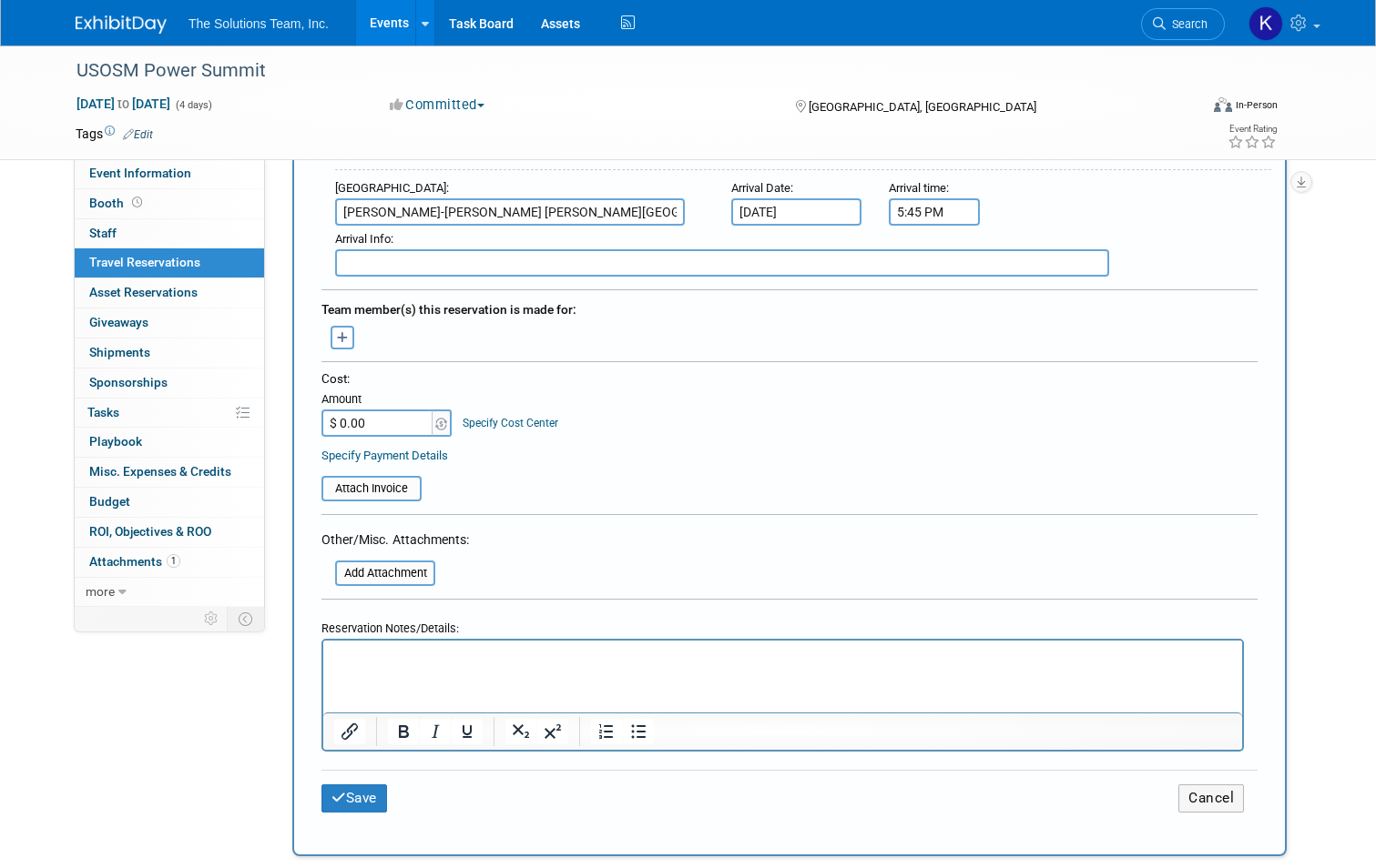
type input "LHWIJU"
click at [384, 419] on input "$ 0.00" at bounding box center [379, 423] width 114 height 28
type input "$ 602.47"
click at [322, 796] on button "Save" at bounding box center [354, 799] width 65 height 28
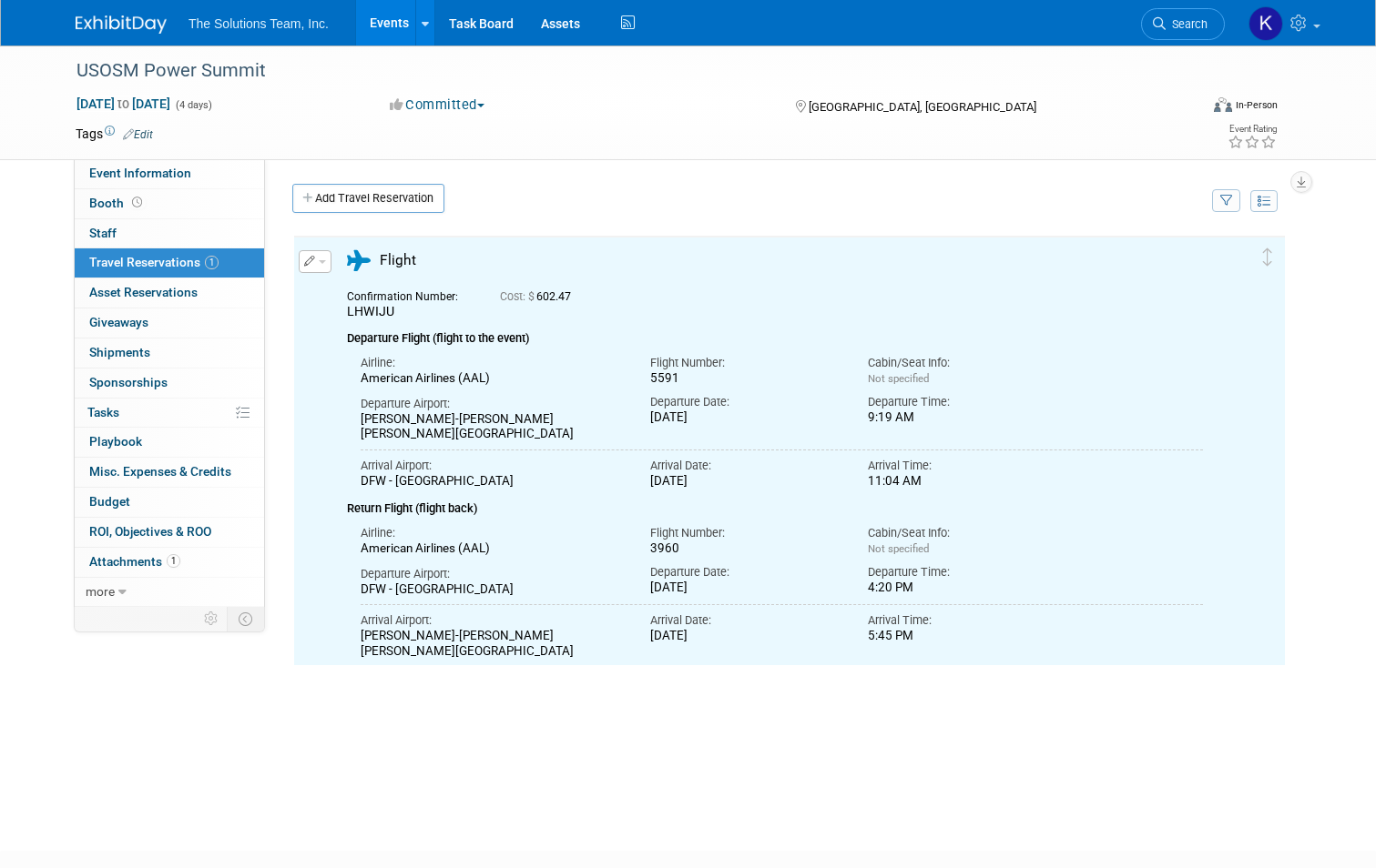
scroll to position [0, 0]
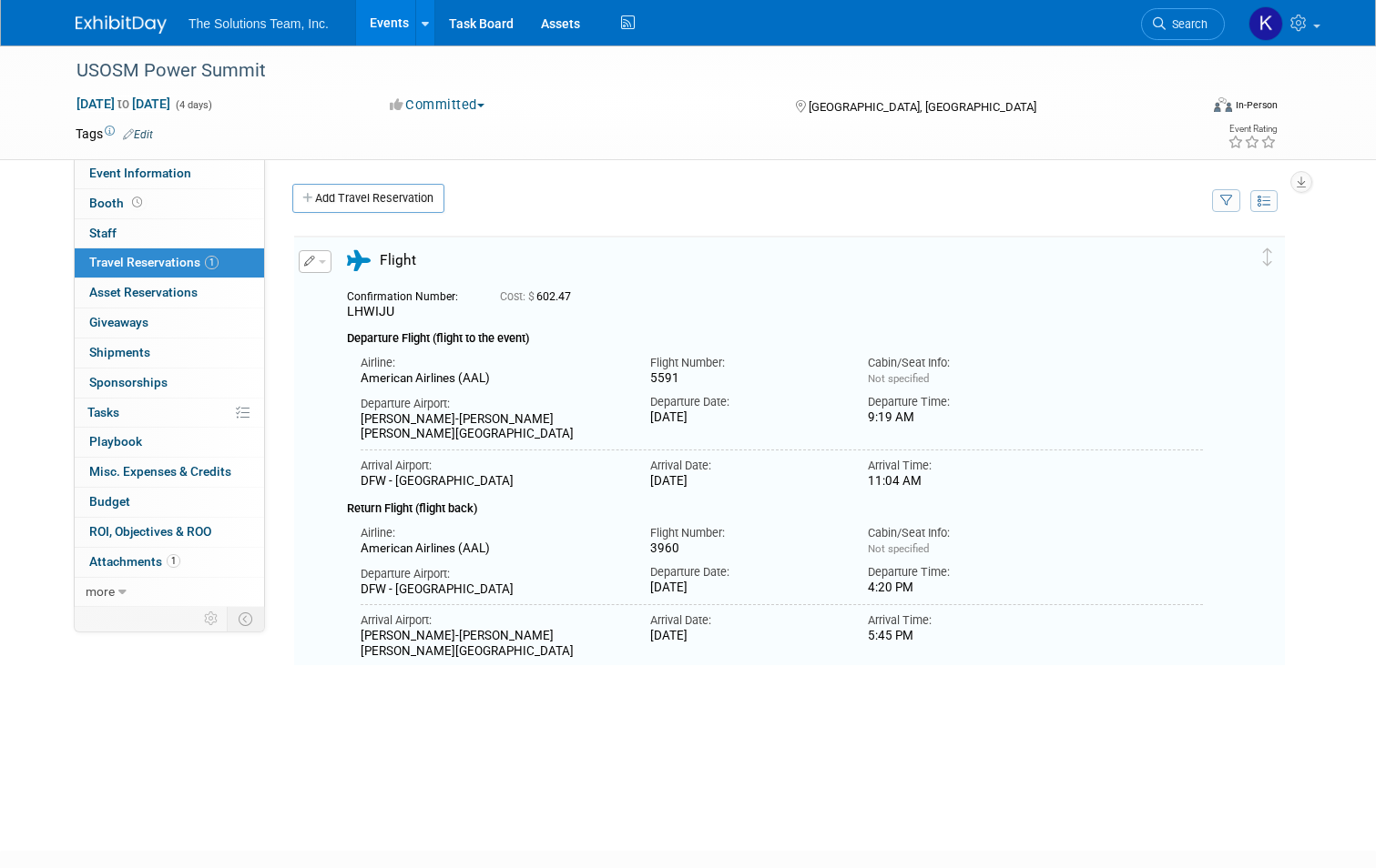
click at [307, 270] on button "button" at bounding box center [315, 262] width 33 height 23
click at [376, 298] on button "Edit Reservation" at bounding box center [377, 294] width 154 height 27
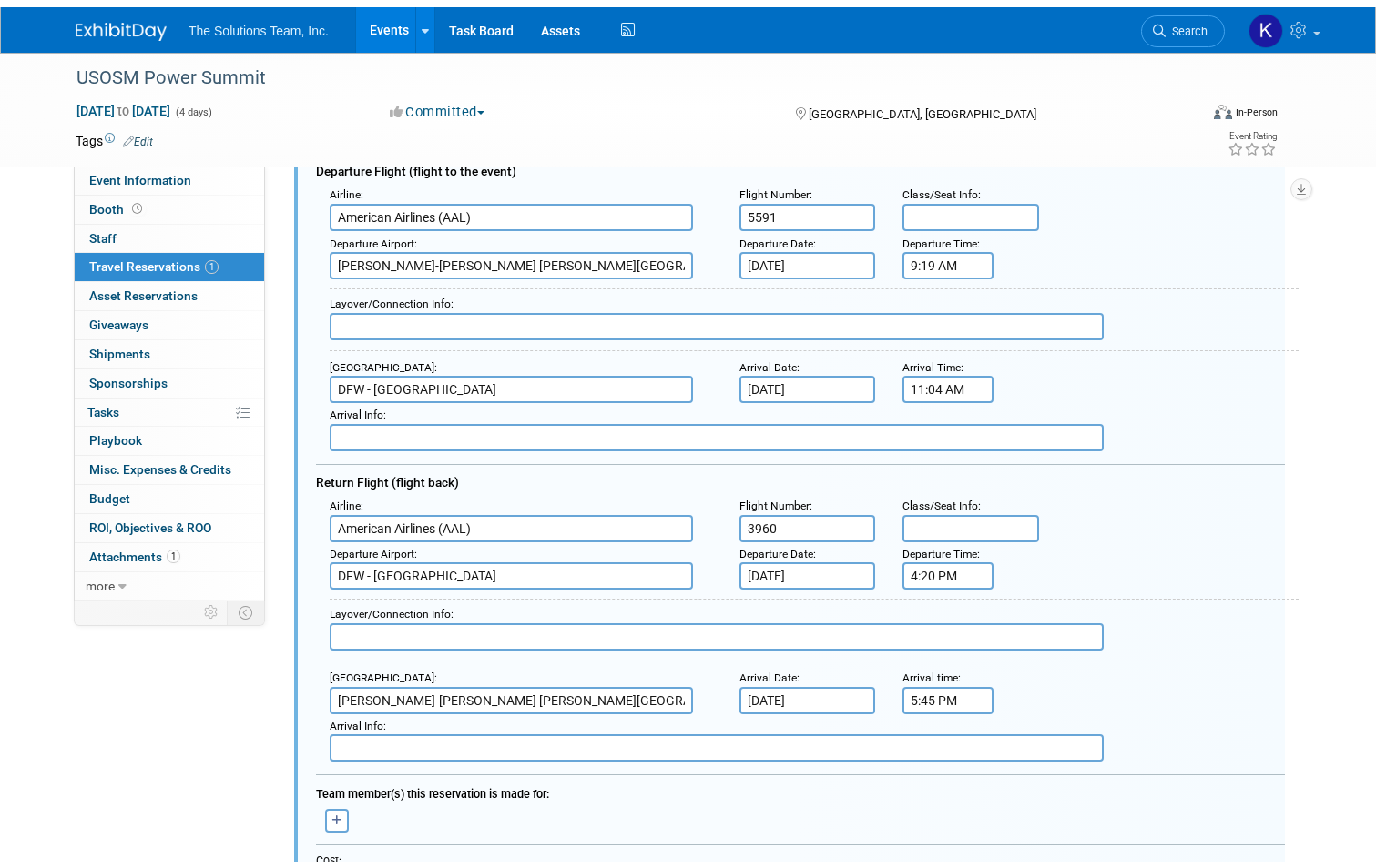
scroll to position [840, 0]
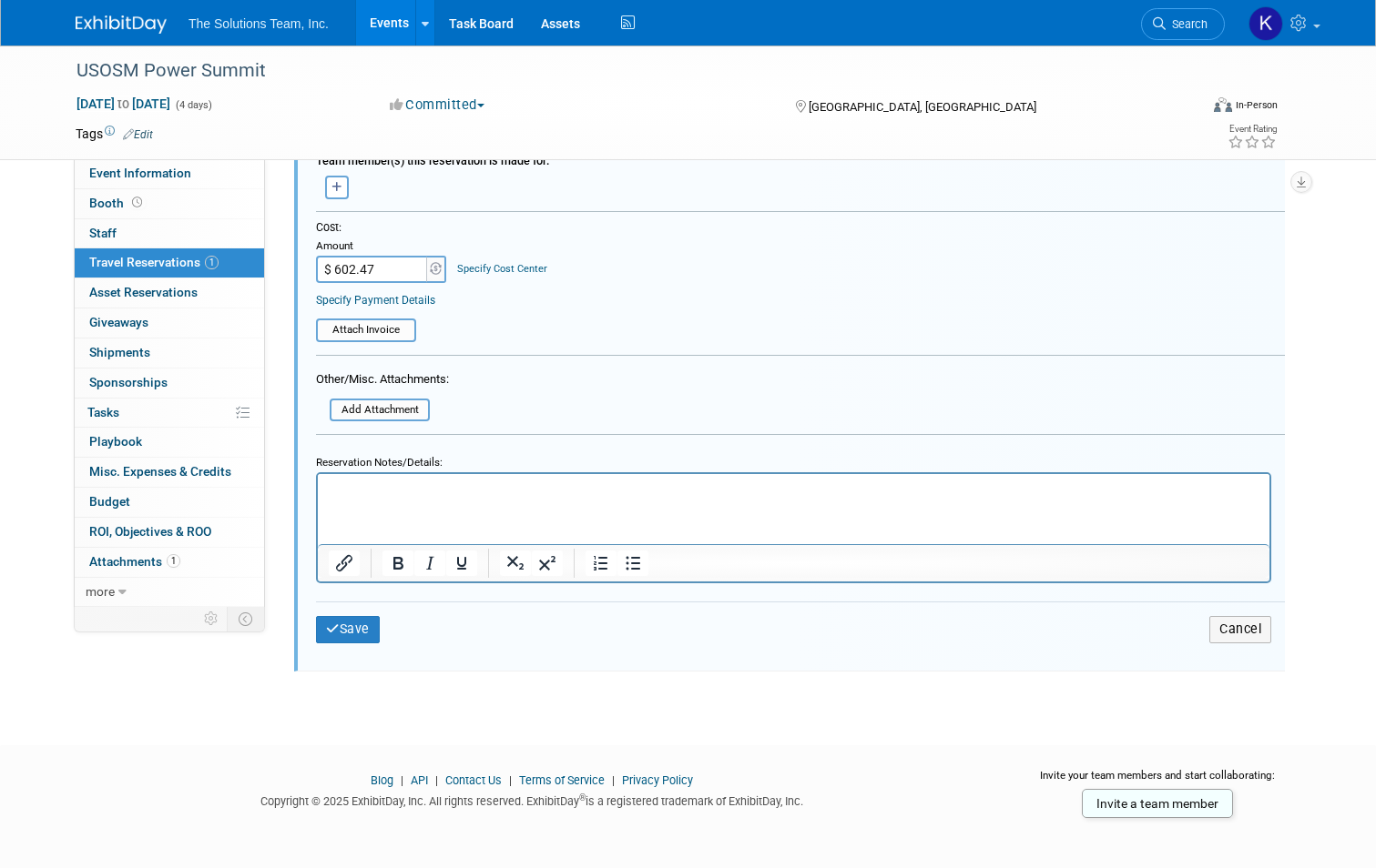
click at [337, 492] on p "Rich Text Area. Press ALT-0 for help." at bounding box center [793, 490] width 931 height 17
click at [329, 619] on button "Save" at bounding box center [347, 630] width 64 height 27
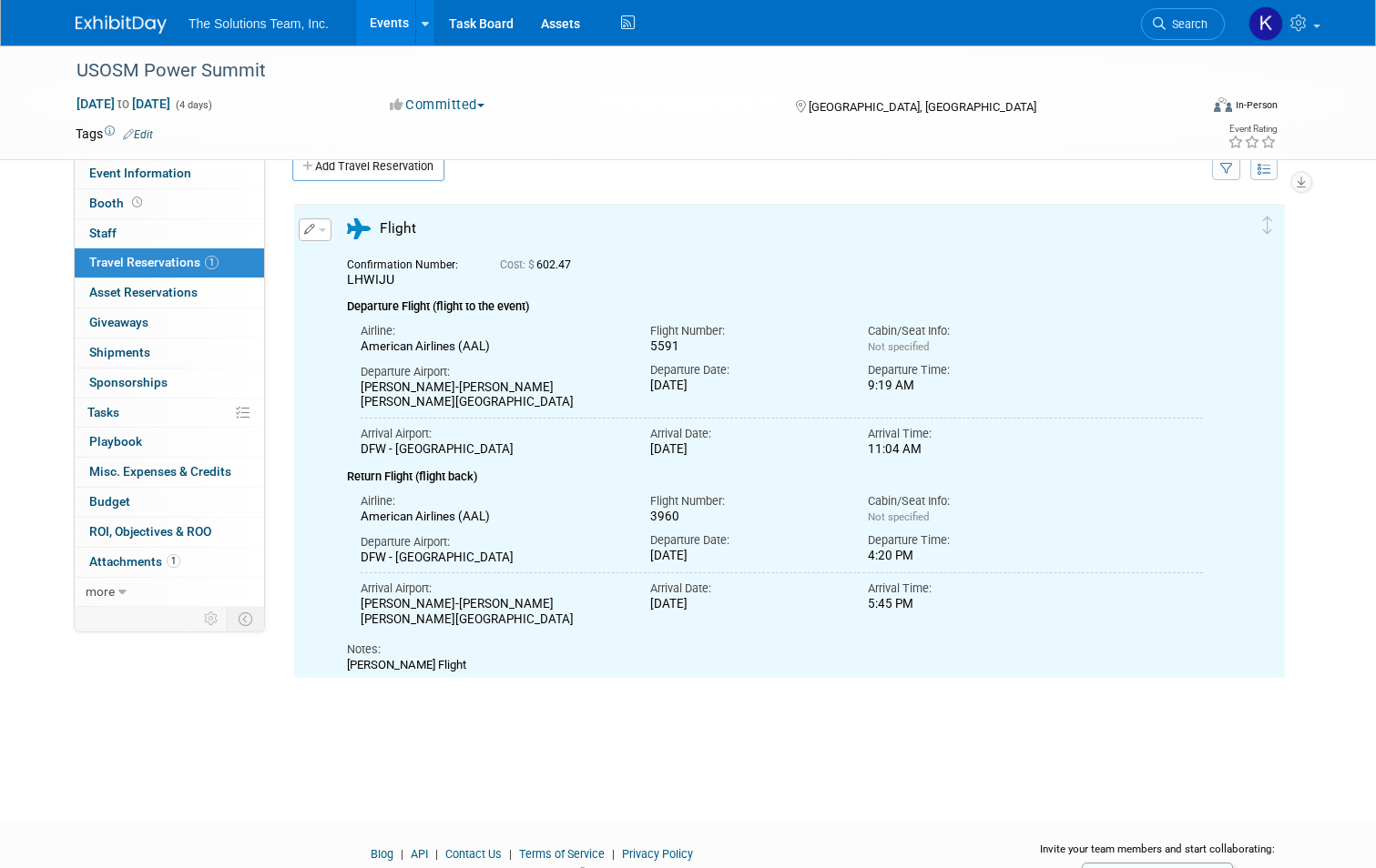
scroll to position [0, 0]
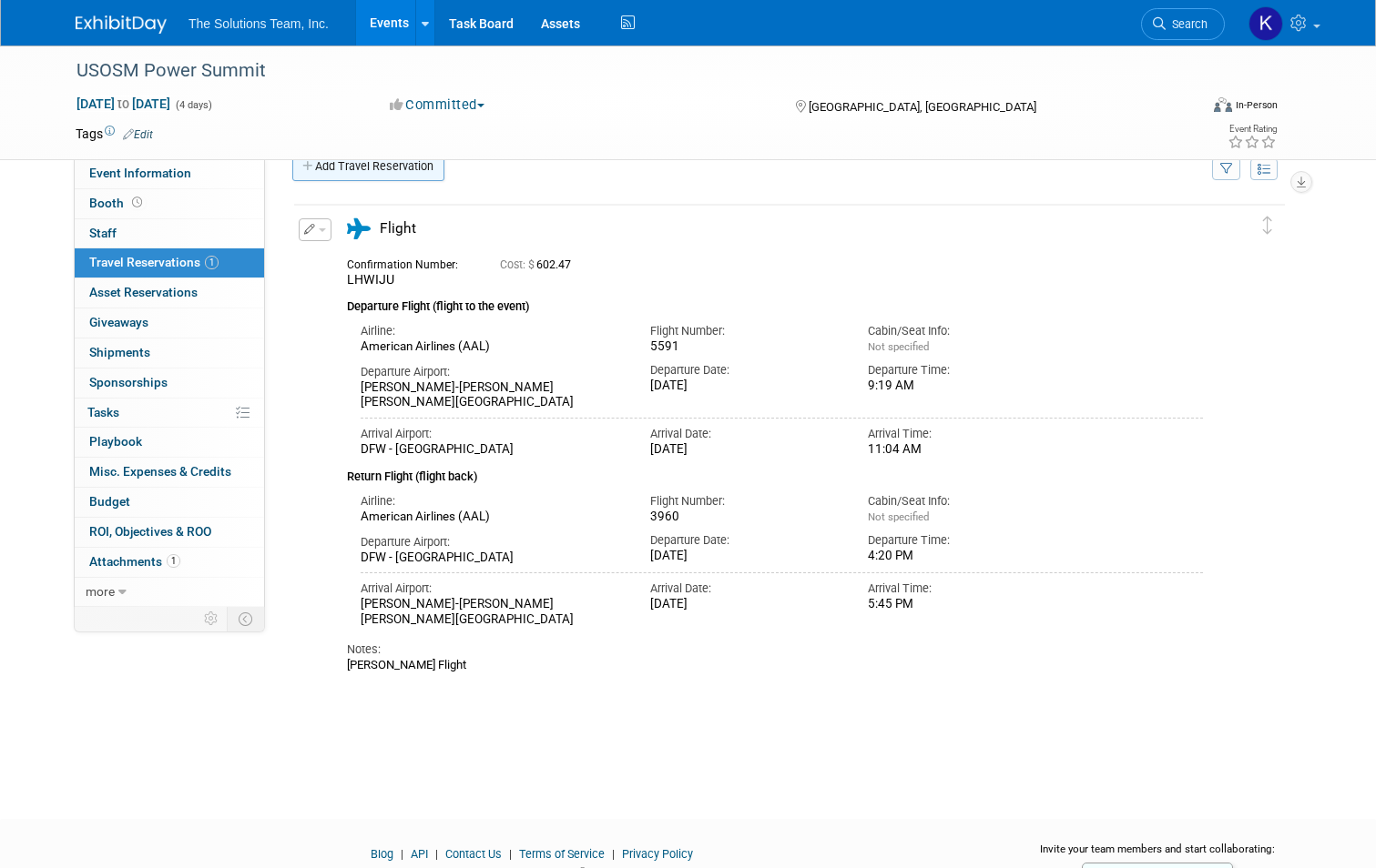
click at [358, 170] on link "Add Travel Reservation" at bounding box center [368, 166] width 152 height 29
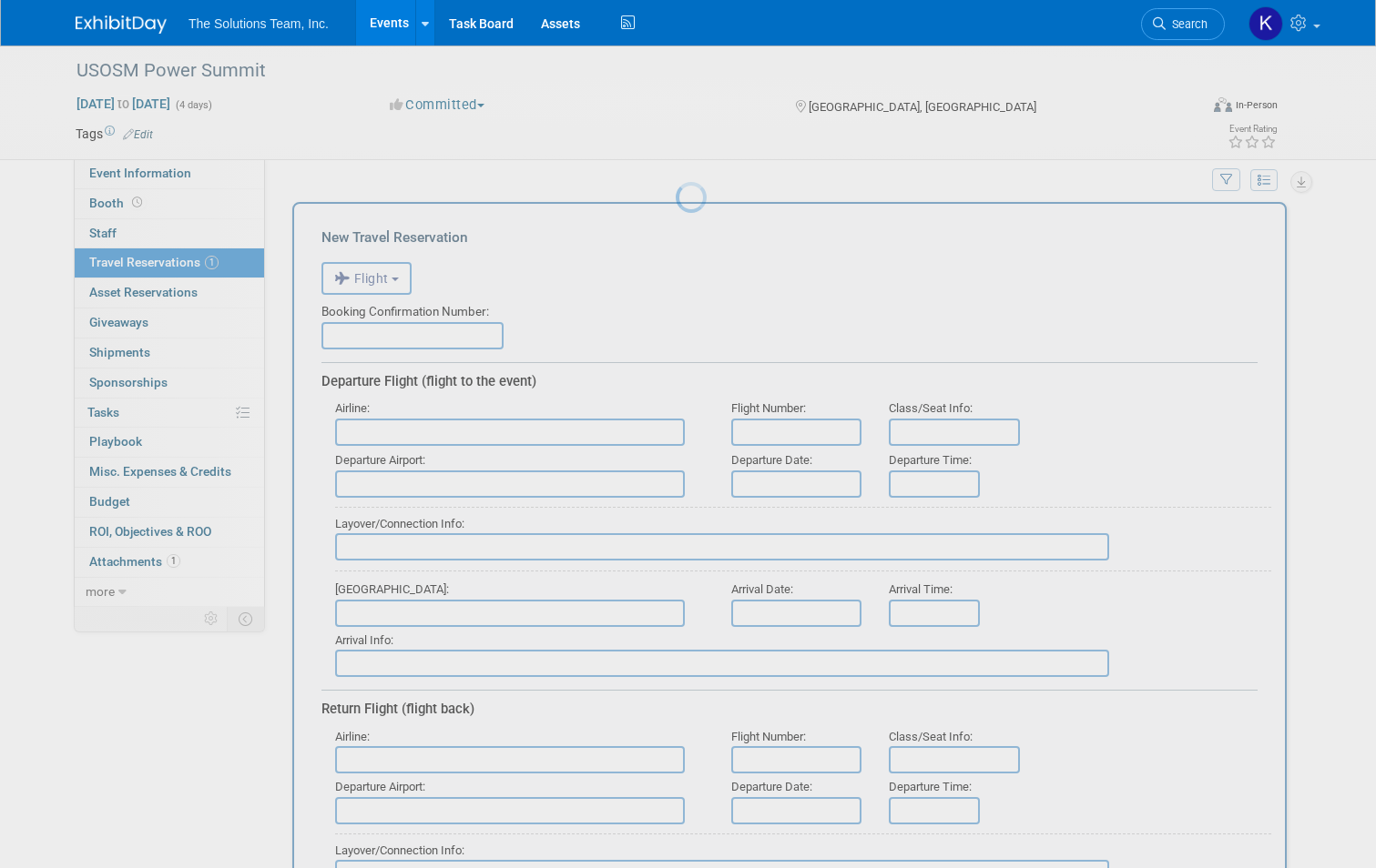
scroll to position [18, 0]
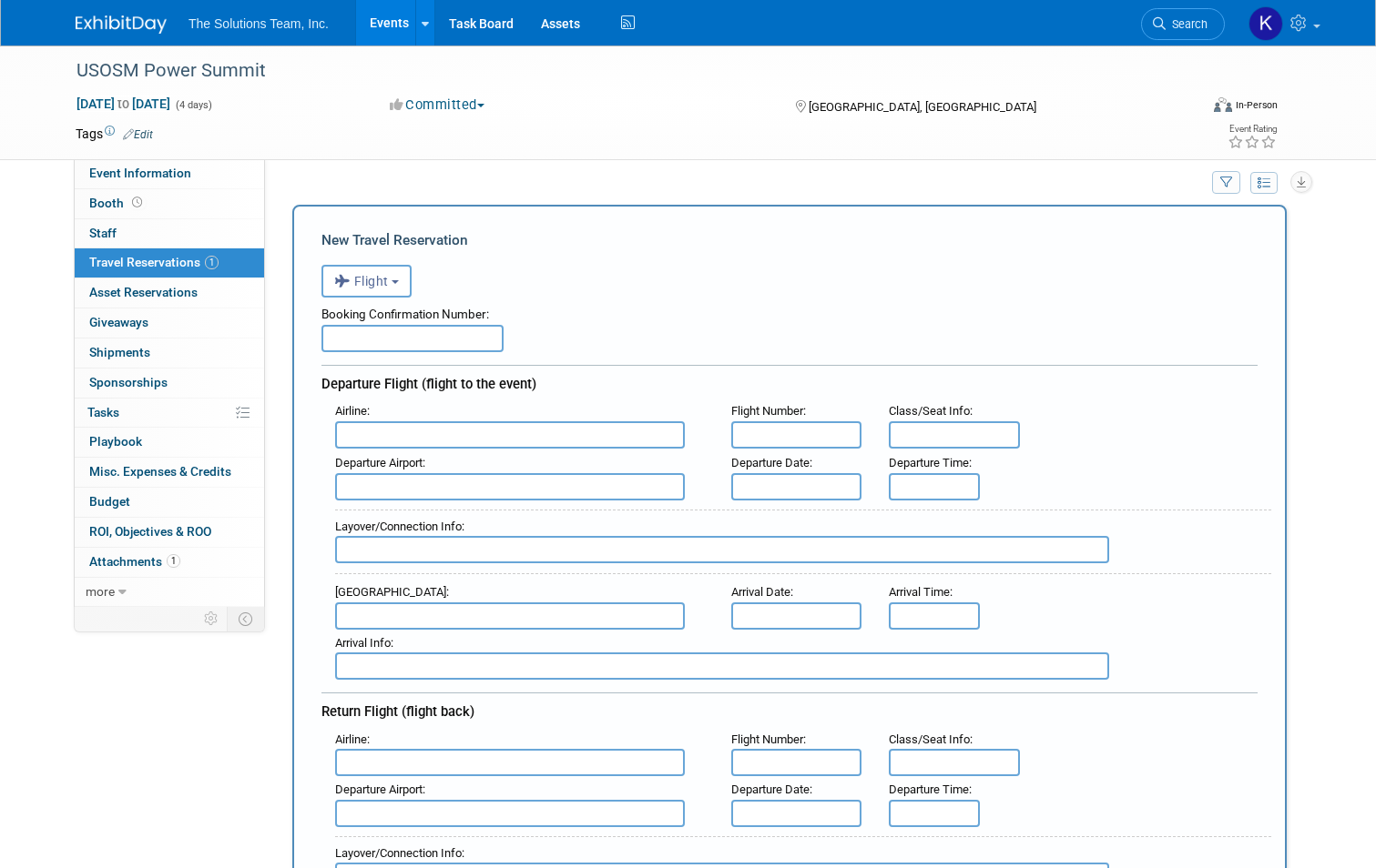
click at [384, 300] on div "Booking Confirmation Number:" at bounding box center [790, 311] width 936 height 28
click at [392, 283] on b "button" at bounding box center [396, 283] width 8 height 4
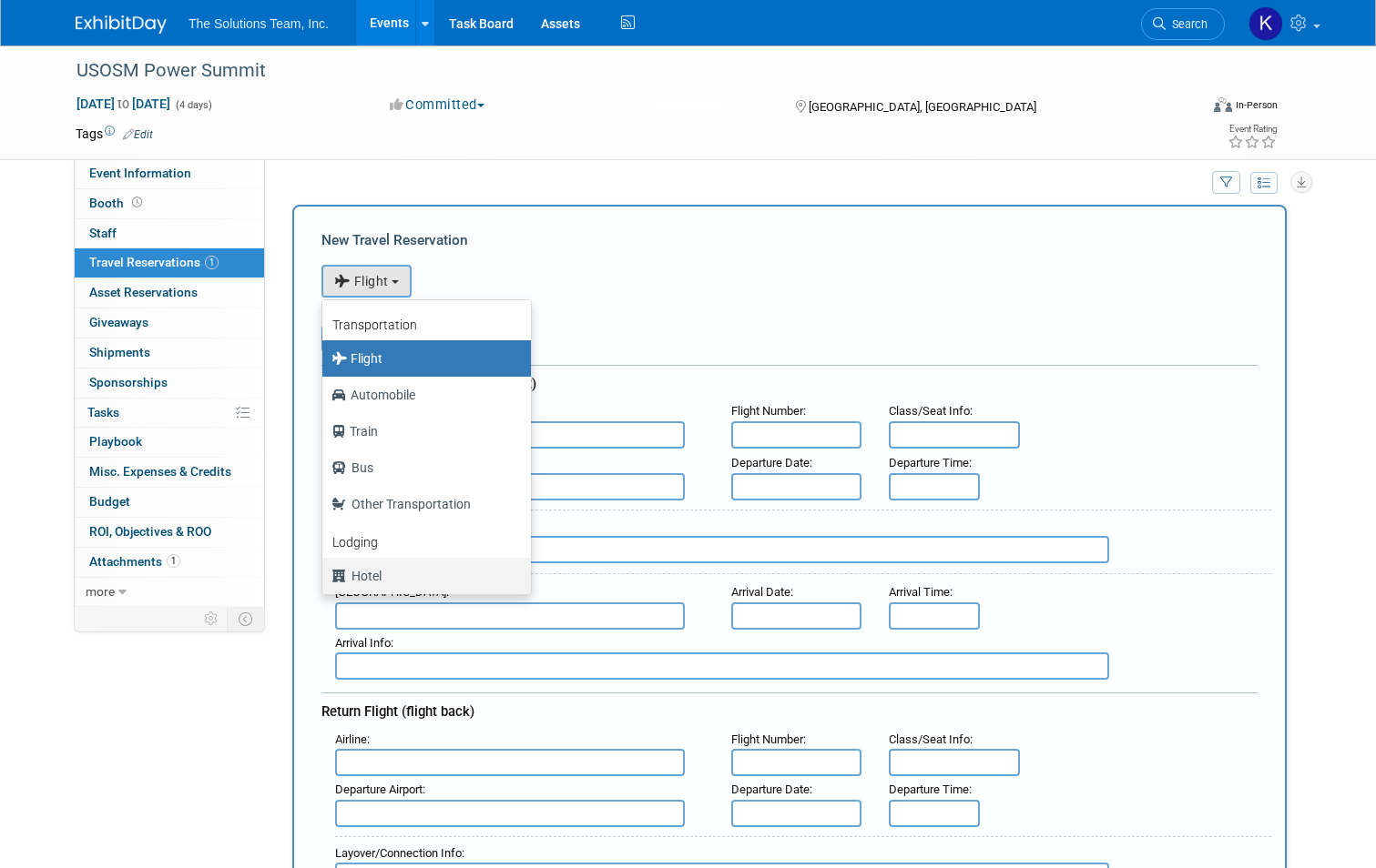
click at [378, 575] on label "Hotel" at bounding box center [421, 576] width 181 height 29
click at [325, 575] on input "Hotel" at bounding box center [319, 574] width 11 height 11
select select "6"
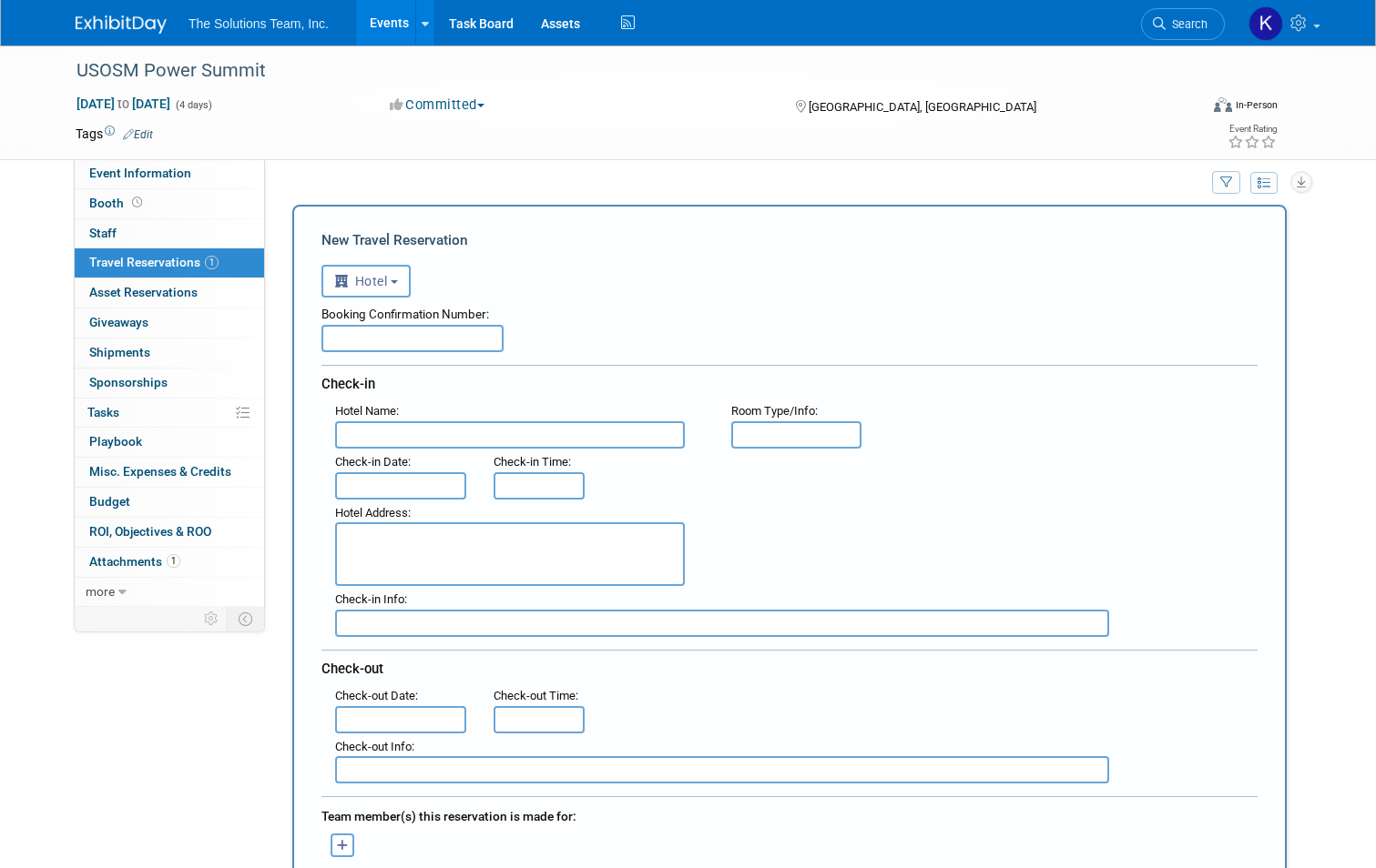
click at [391, 330] on input "text" at bounding box center [413, 339] width 182 height 28
type input "40061600416"
click at [372, 434] on input "text" at bounding box center [510, 434] width 349 height 28
type input "Omni PGA Frisco Resort & Spa"
click at [381, 487] on input "text" at bounding box center [400, 486] width 131 height 28
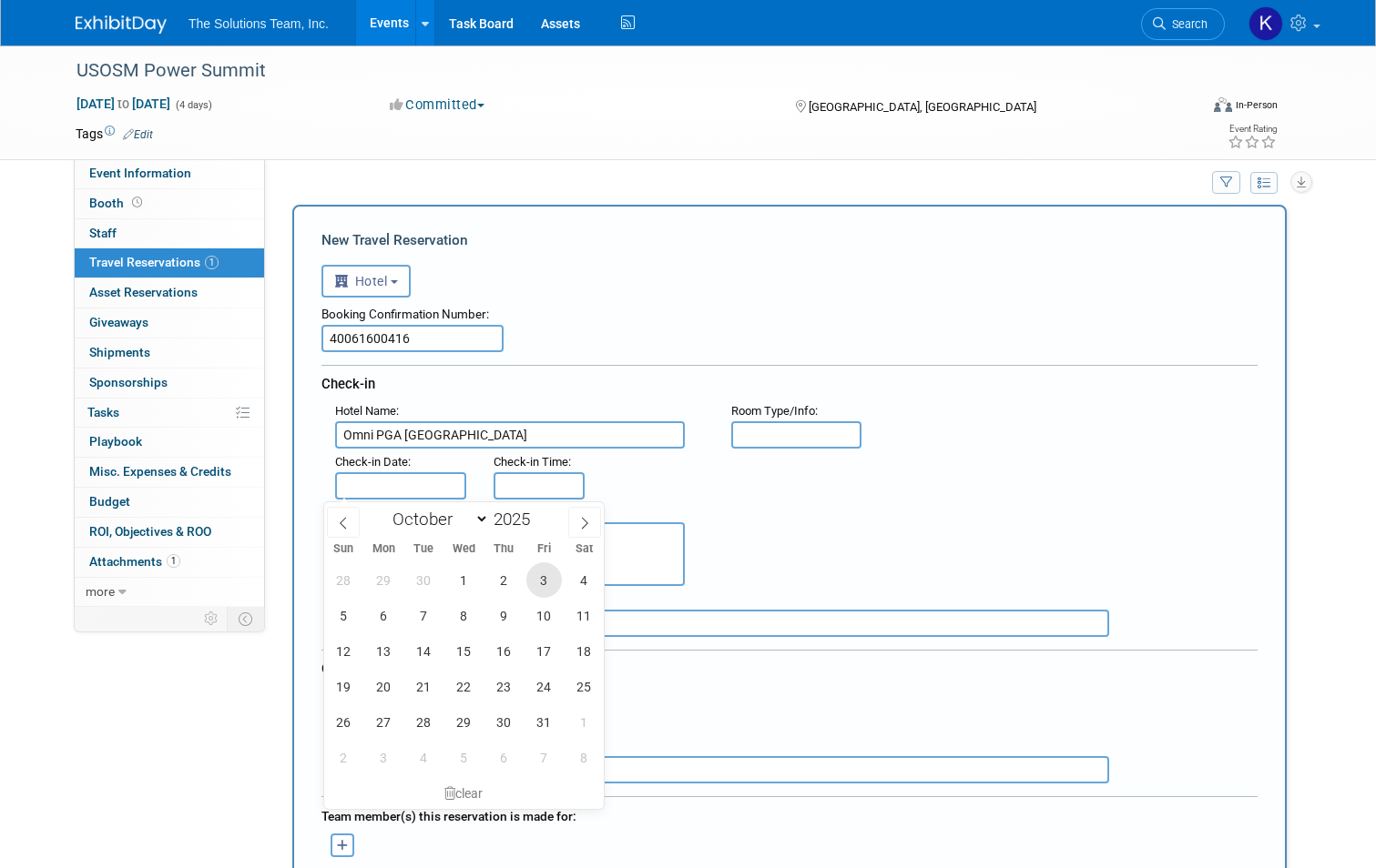
click at [534, 588] on span "3" at bounding box center [544, 580] width 35 height 35
type input "Oct 3, 2025"
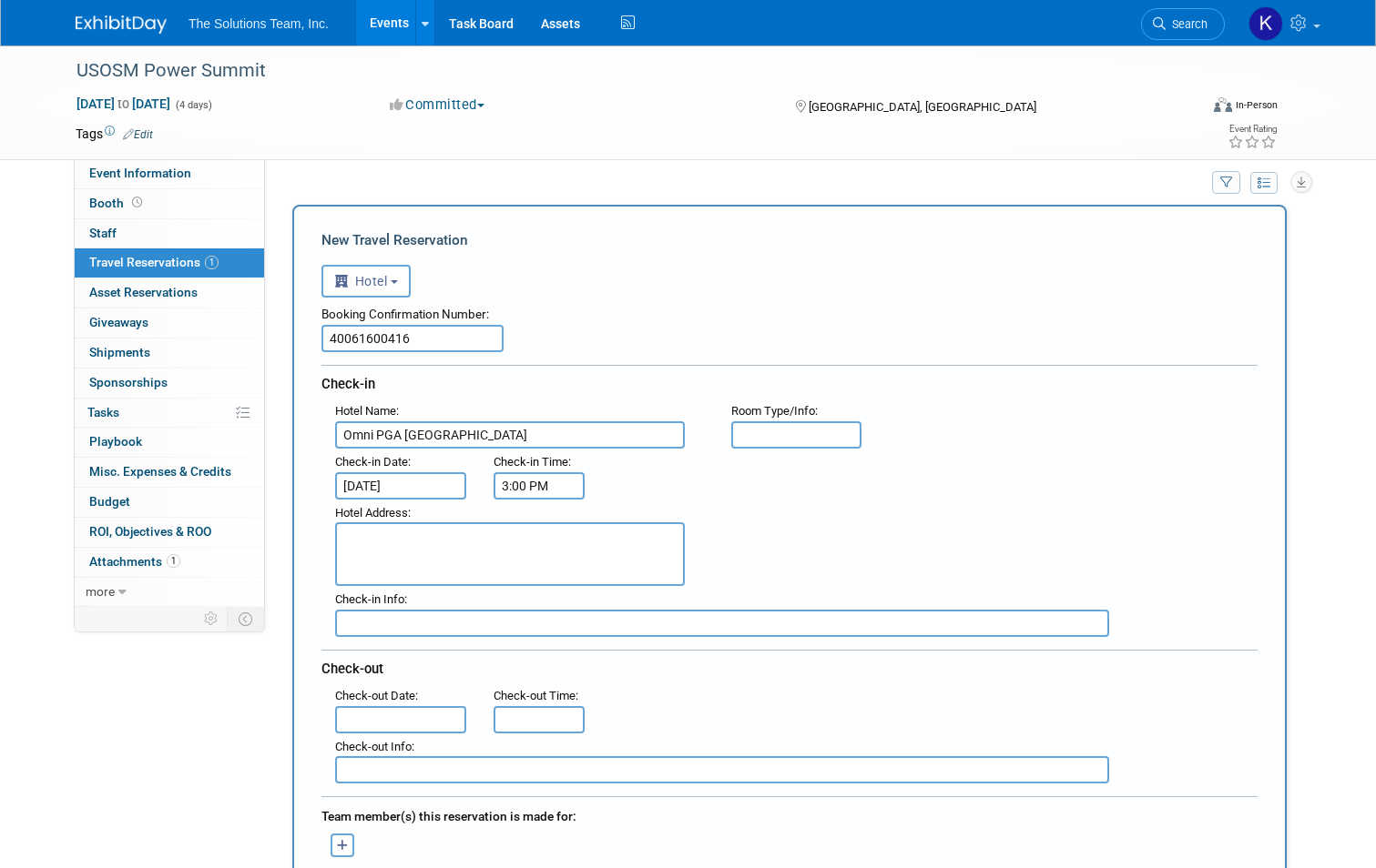
click at [530, 479] on input "3:00 PM" at bounding box center [539, 486] width 91 height 28
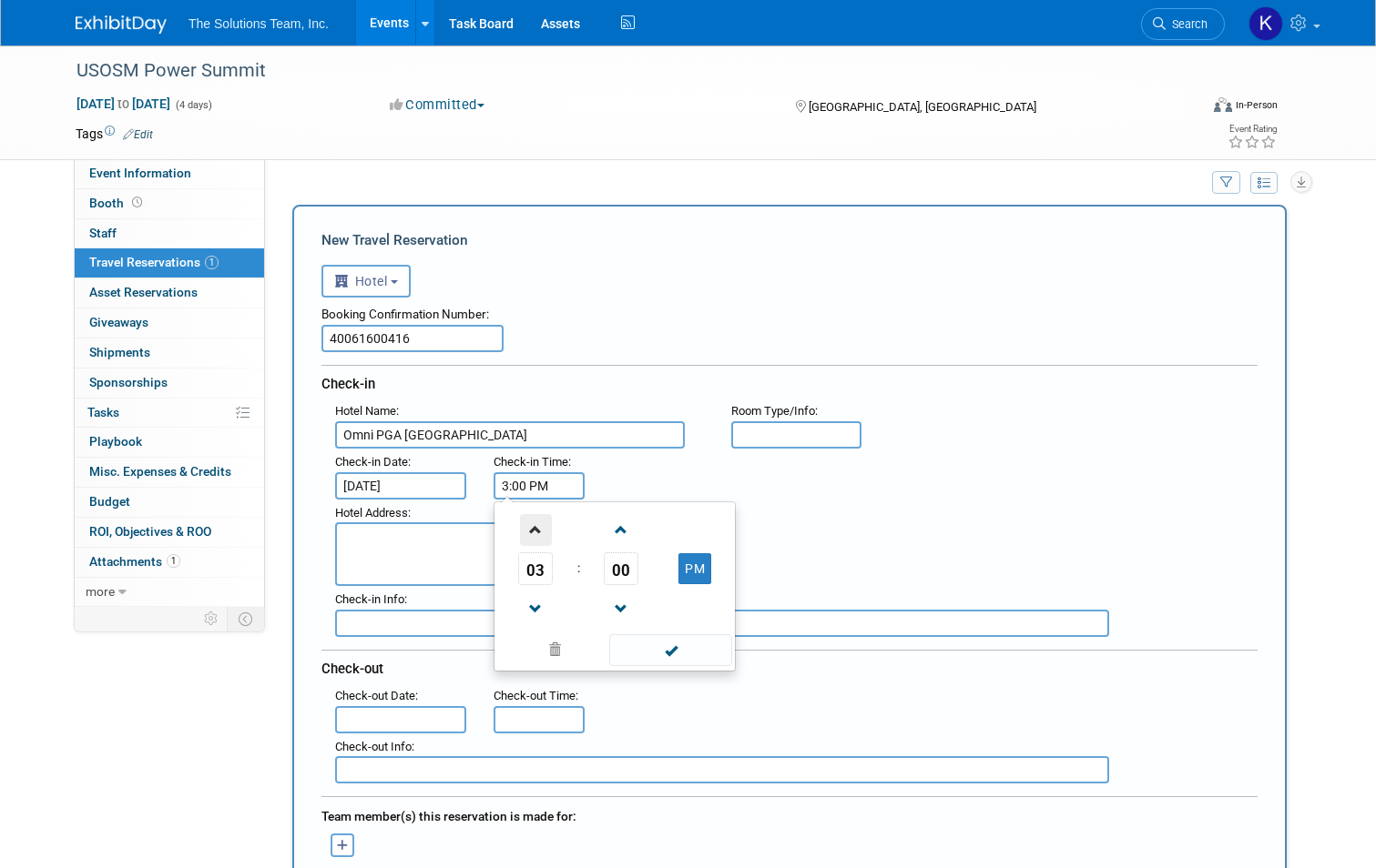
click at [523, 527] on span at bounding box center [536, 530] width 32 height 32
type input "4:00 PM"
click at [672, 656] on span at bounding box center [671, 651] width 123 height 32
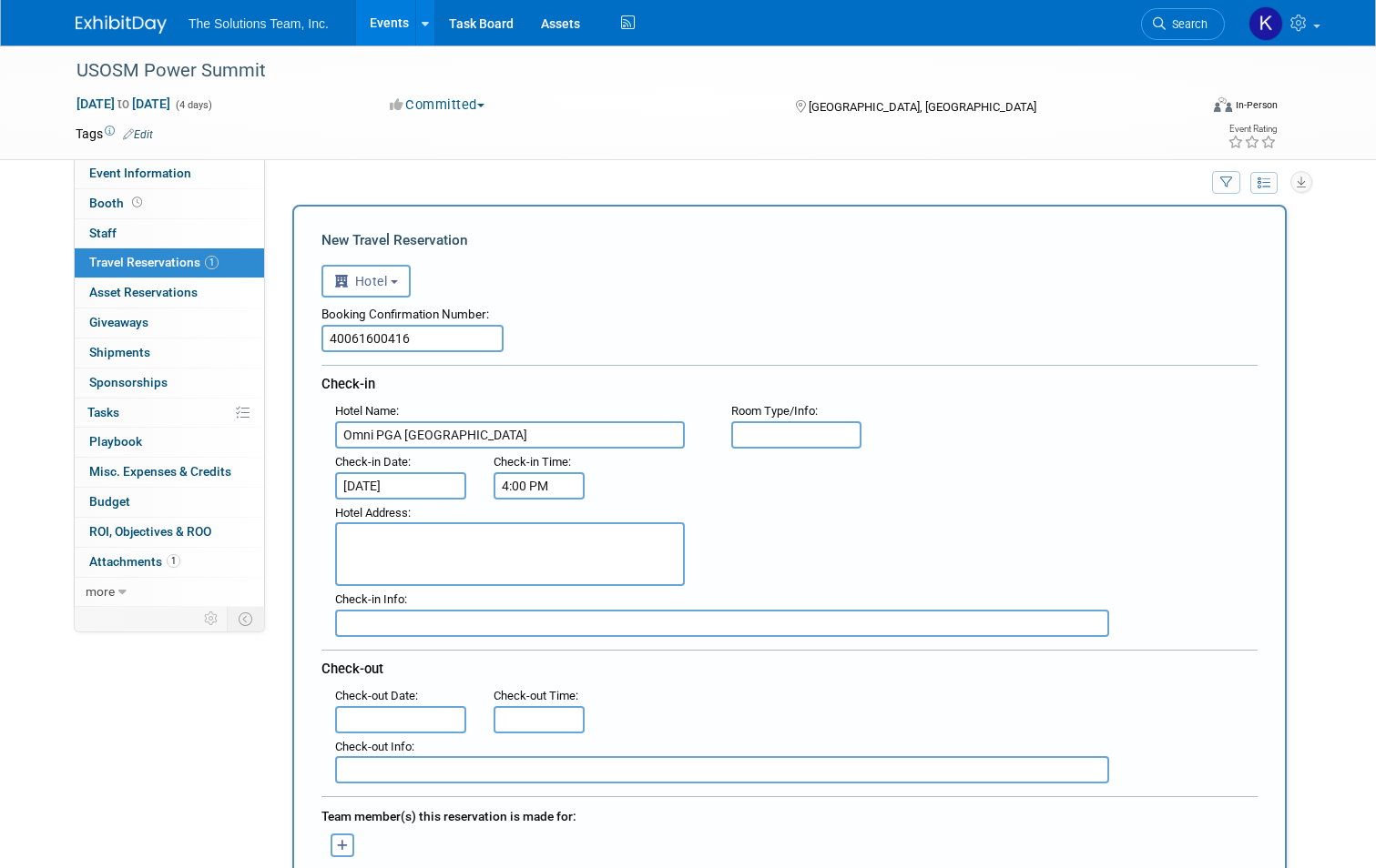
click at [484, 570] on textarea at bounding box center [510, 554] width 349 height 64
type textarea "4341 PGA Parkway Frisco TX, 75033"
click at [367, 621] on input "text" at bounding box center [722, 623] width 774 height 28
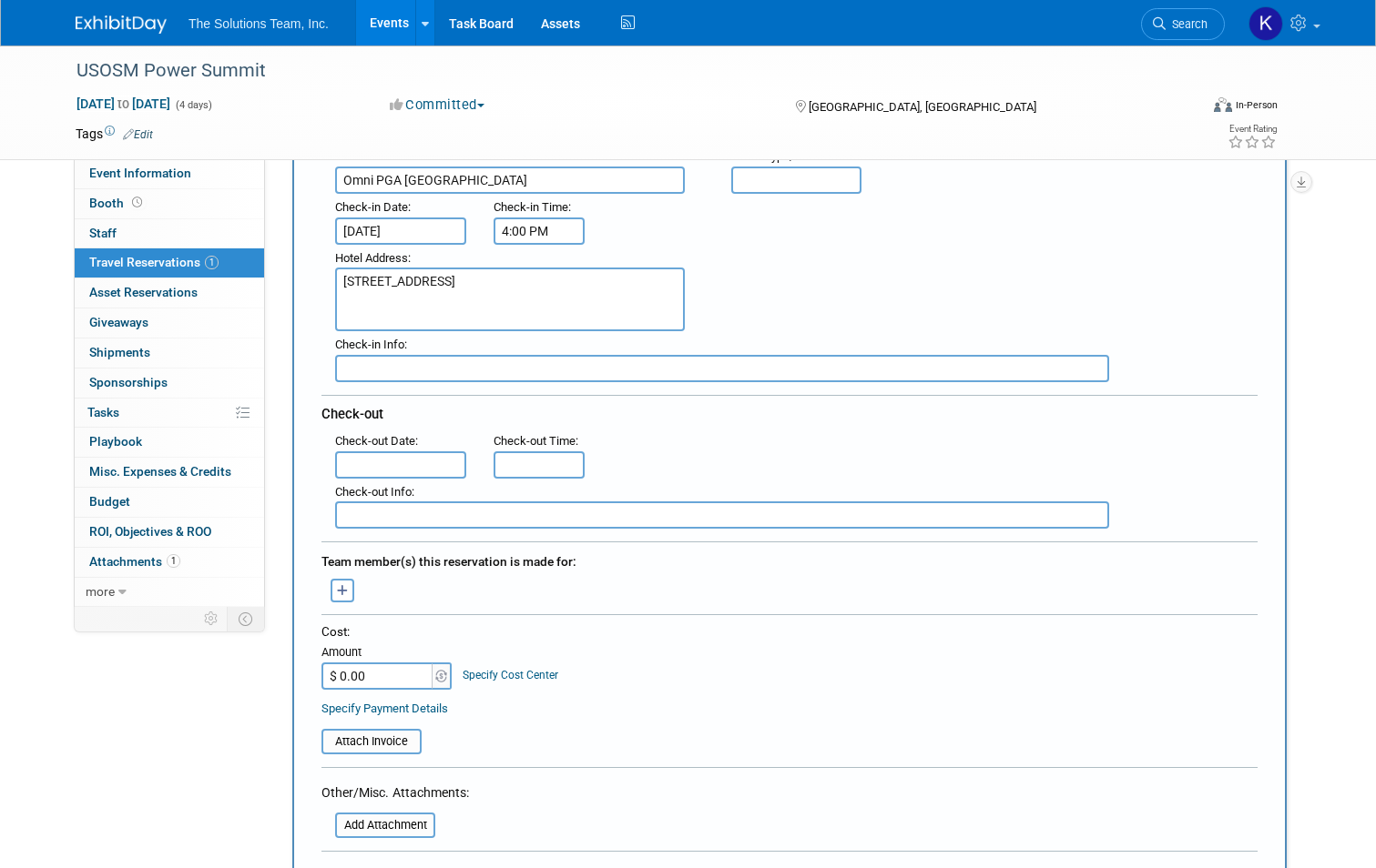
scroll to position [291, 0]
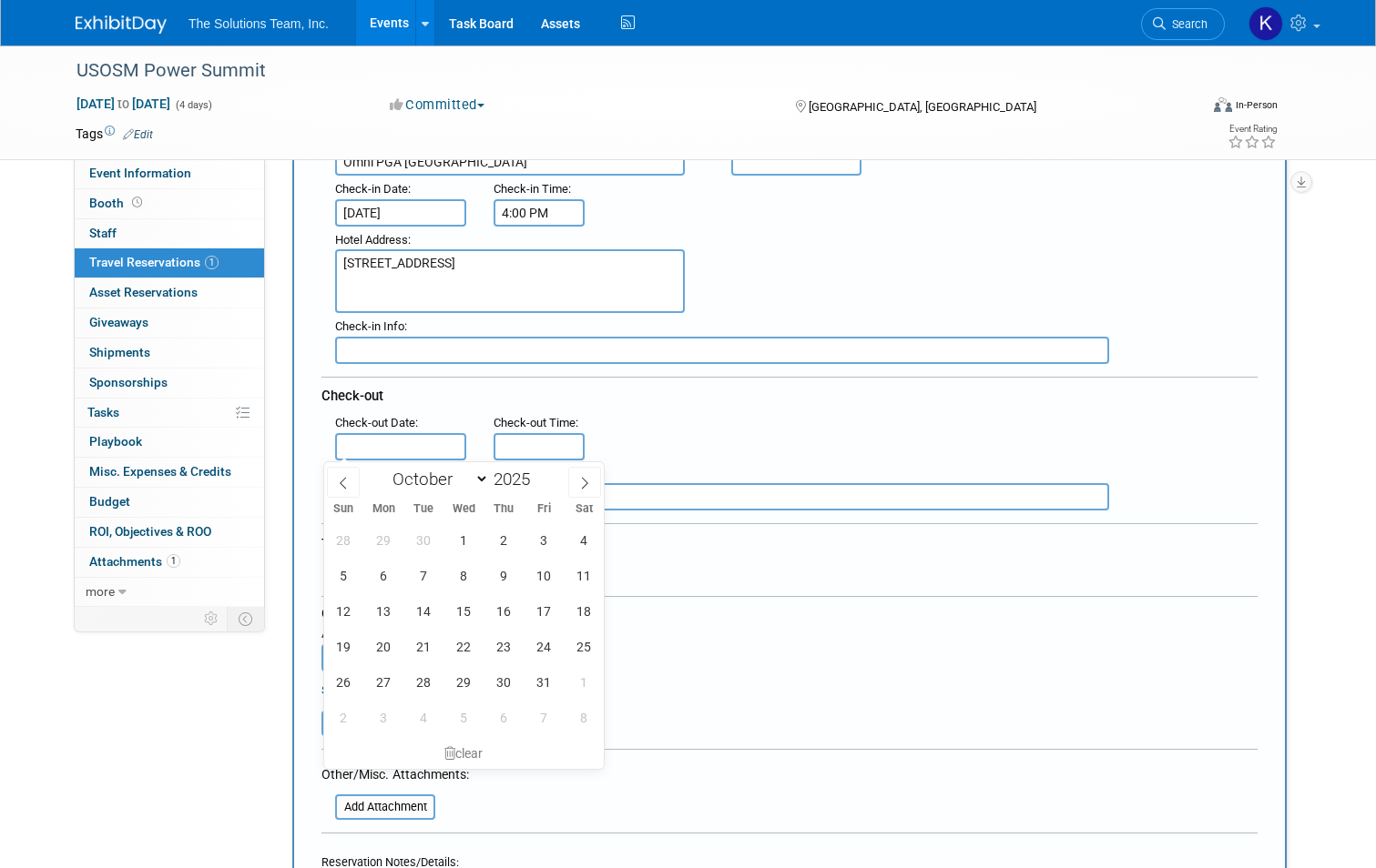
click at [370, 453] on input "text" at bounding box center [400, 447] width 131 height 28
click at [385, 575] on span "6" at bounding box center [383, 575] width 35 height 35
type input "Oct 6, 2025"
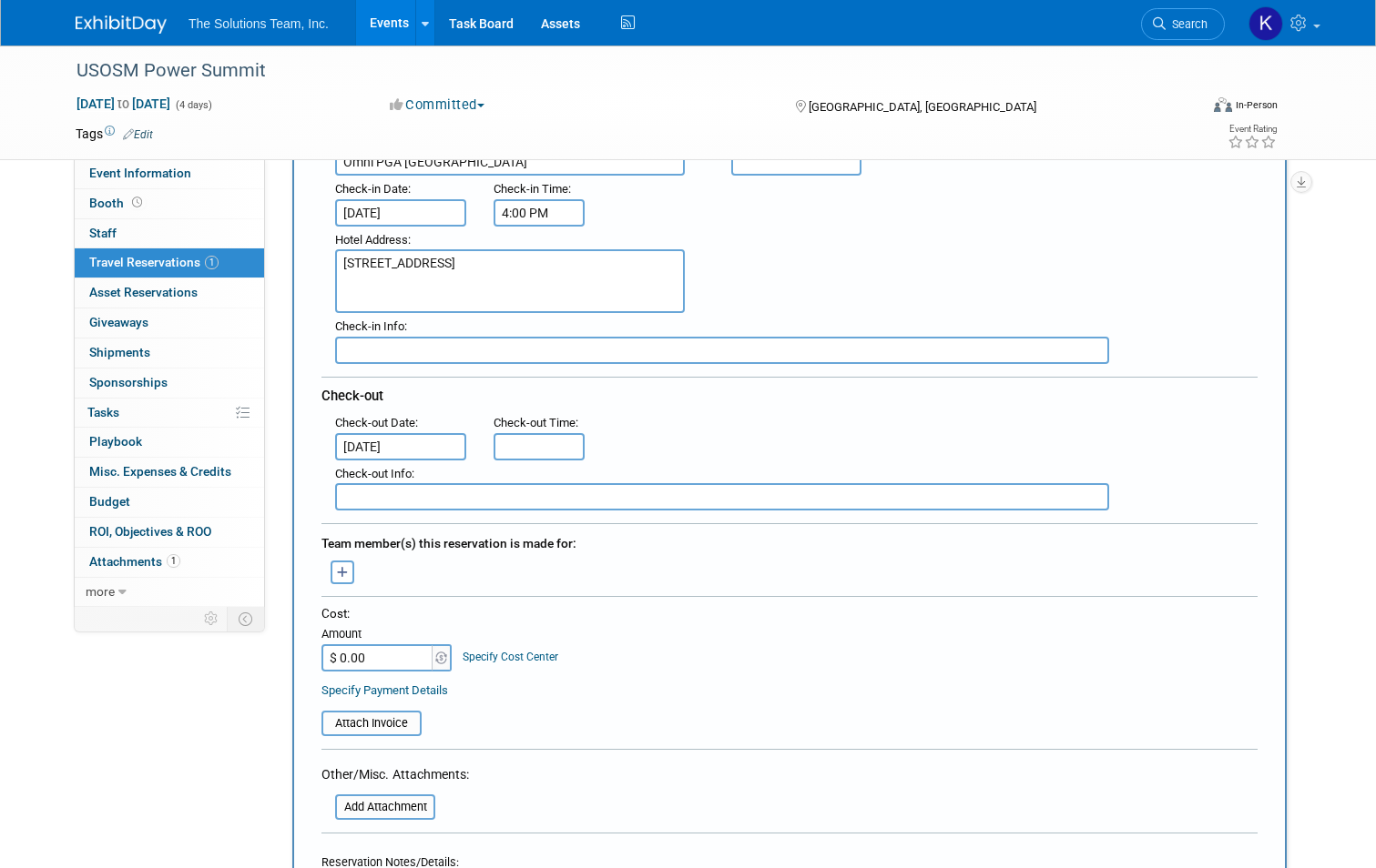
type input "11:00 AM"
click at [530, 449] on input "11:00 AM" at bounding box center [539, 447] width 91 height 28
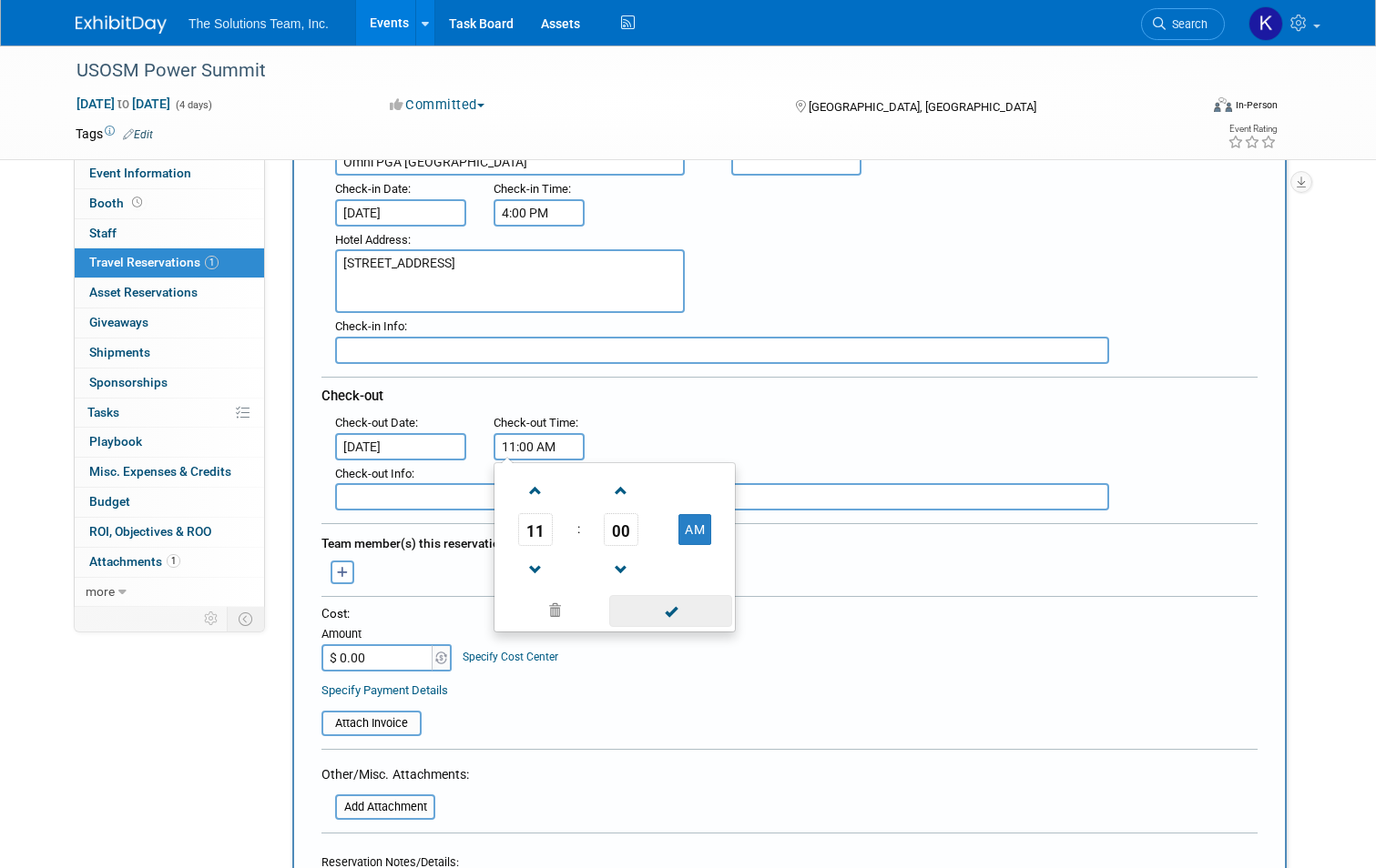
click at [688, 613] on span at bounding box center [671, 612] width 123 height 32
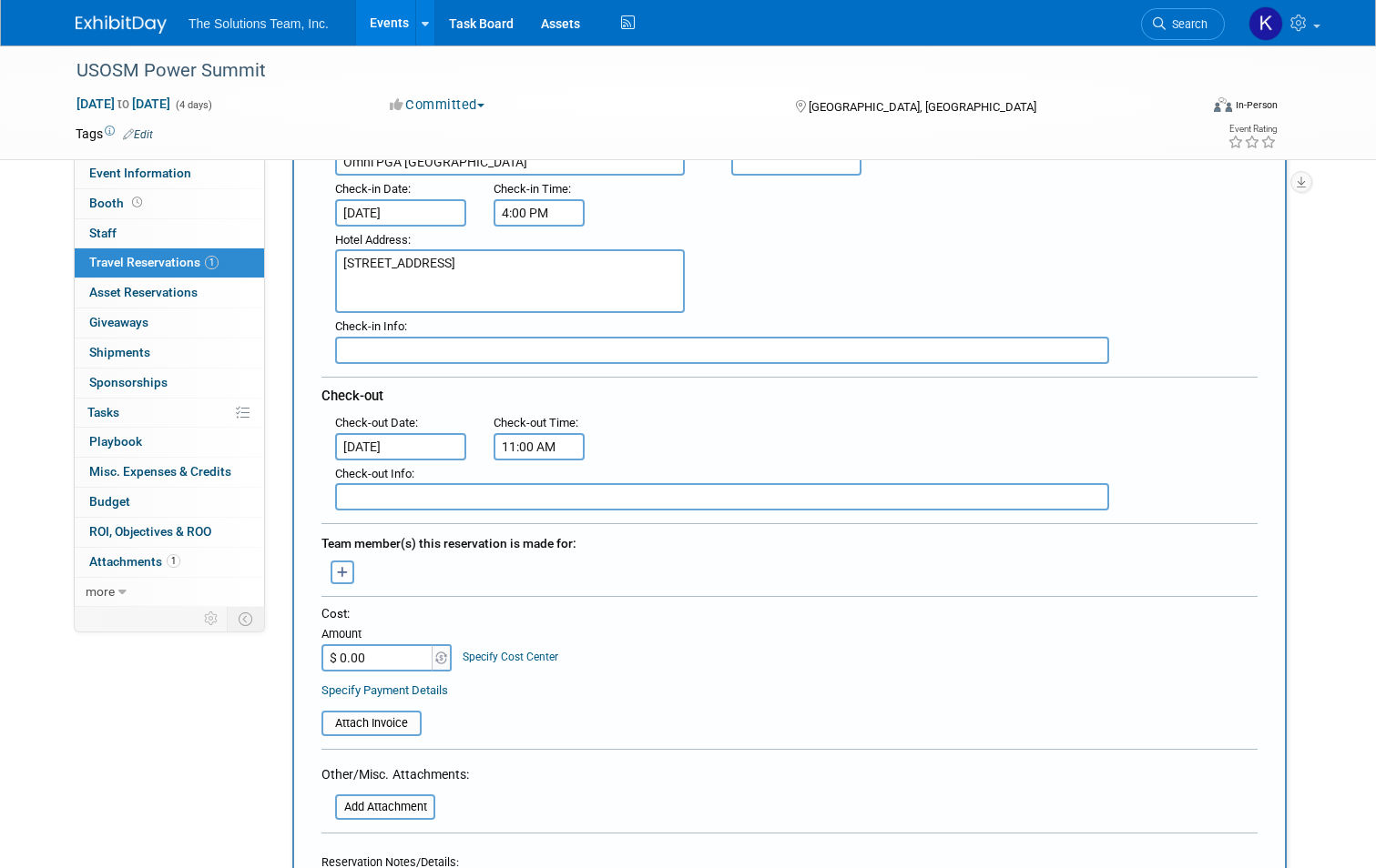
click at [342, 659] on input "$ 0.00" at bounding box center [379, 657] width 114 height 28
type input "$ 1,626.15"
click at [382, 717] on input "file" at bounding box center [311, 723] width 216 height 22
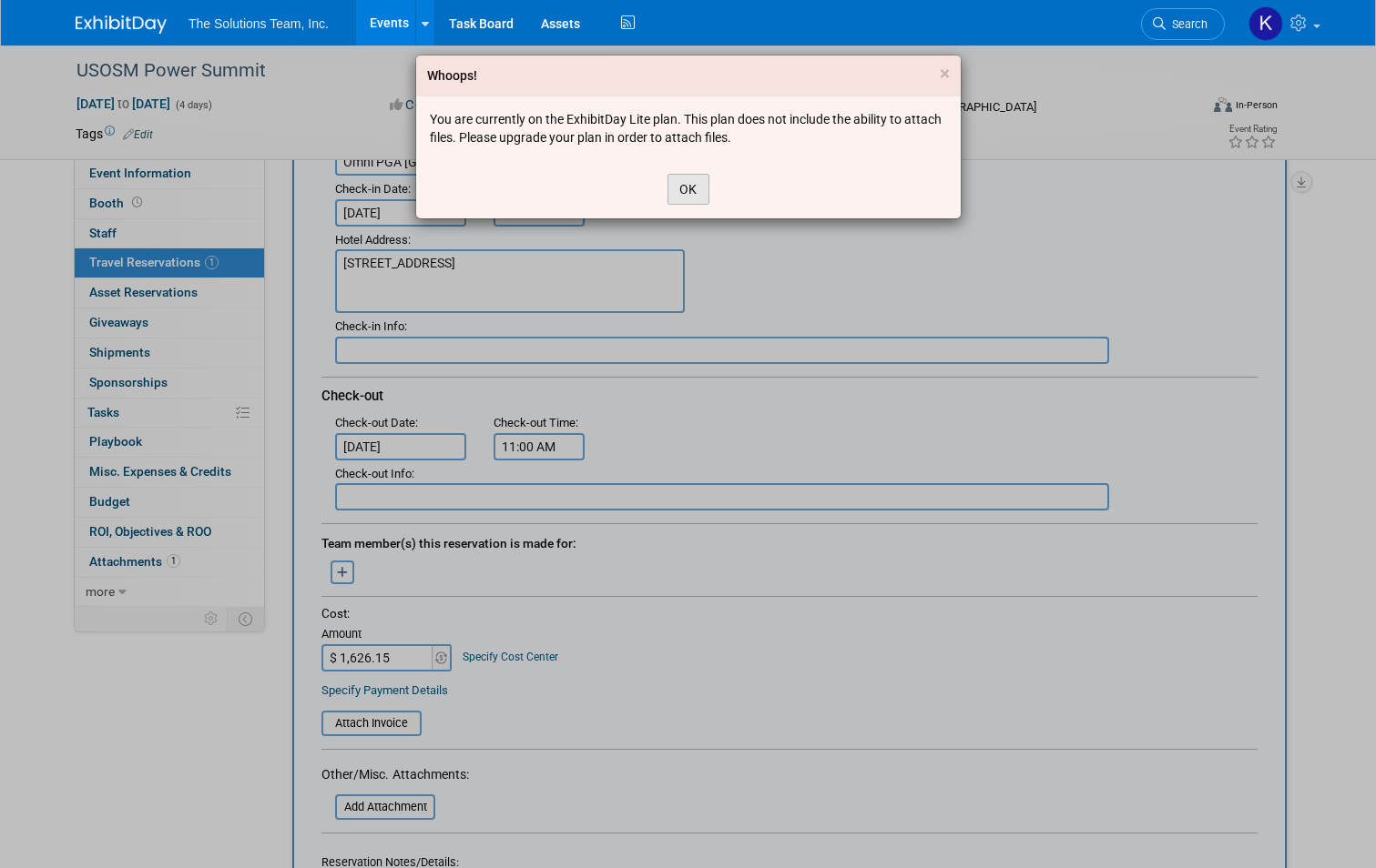
click at [686, 185] on button "OK" at bounding box center [688, 189] width 42 height 31
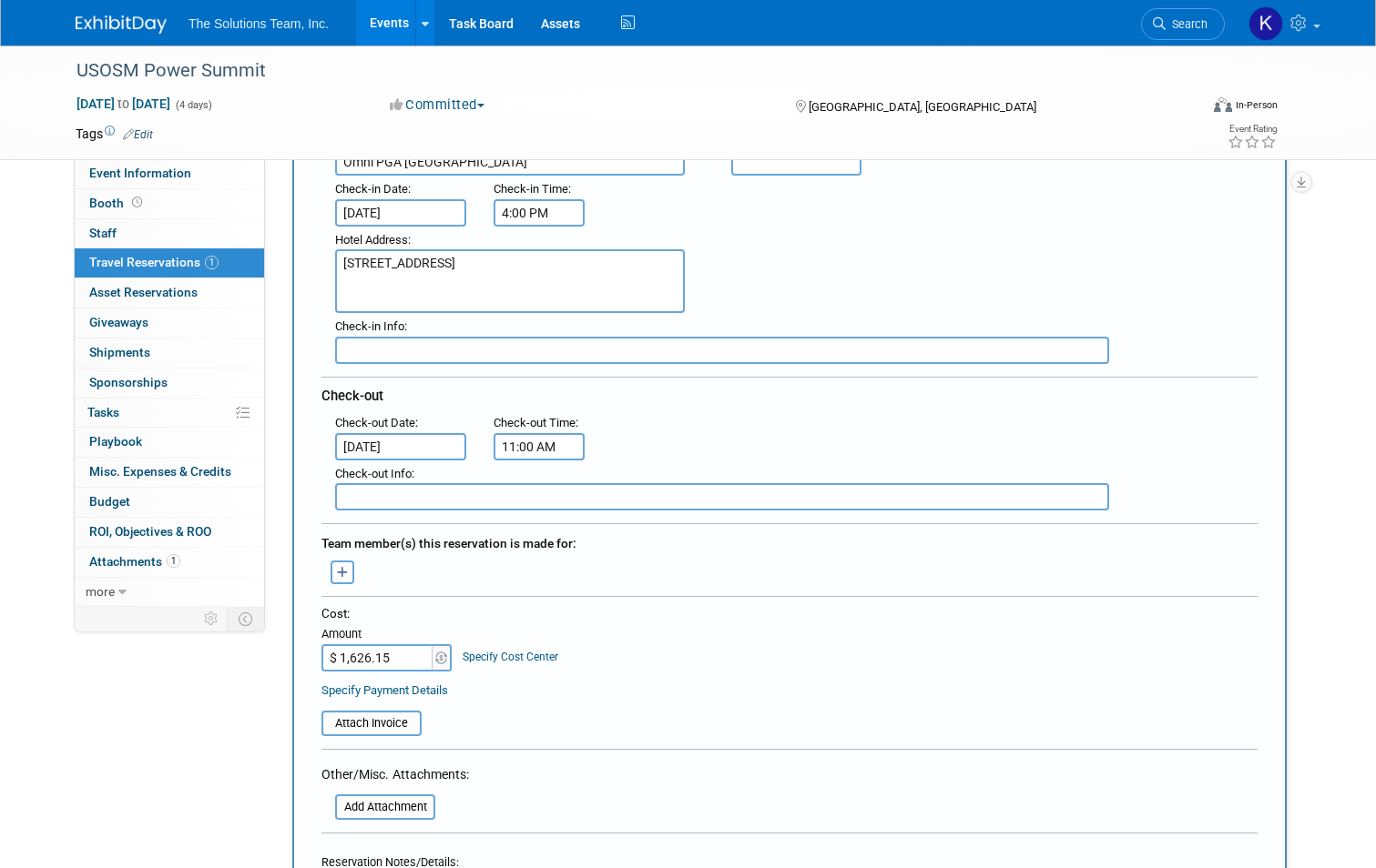
click at [675, 694] on table "Attach Invoice" at bounding box center [790, 715] width 936 height 42
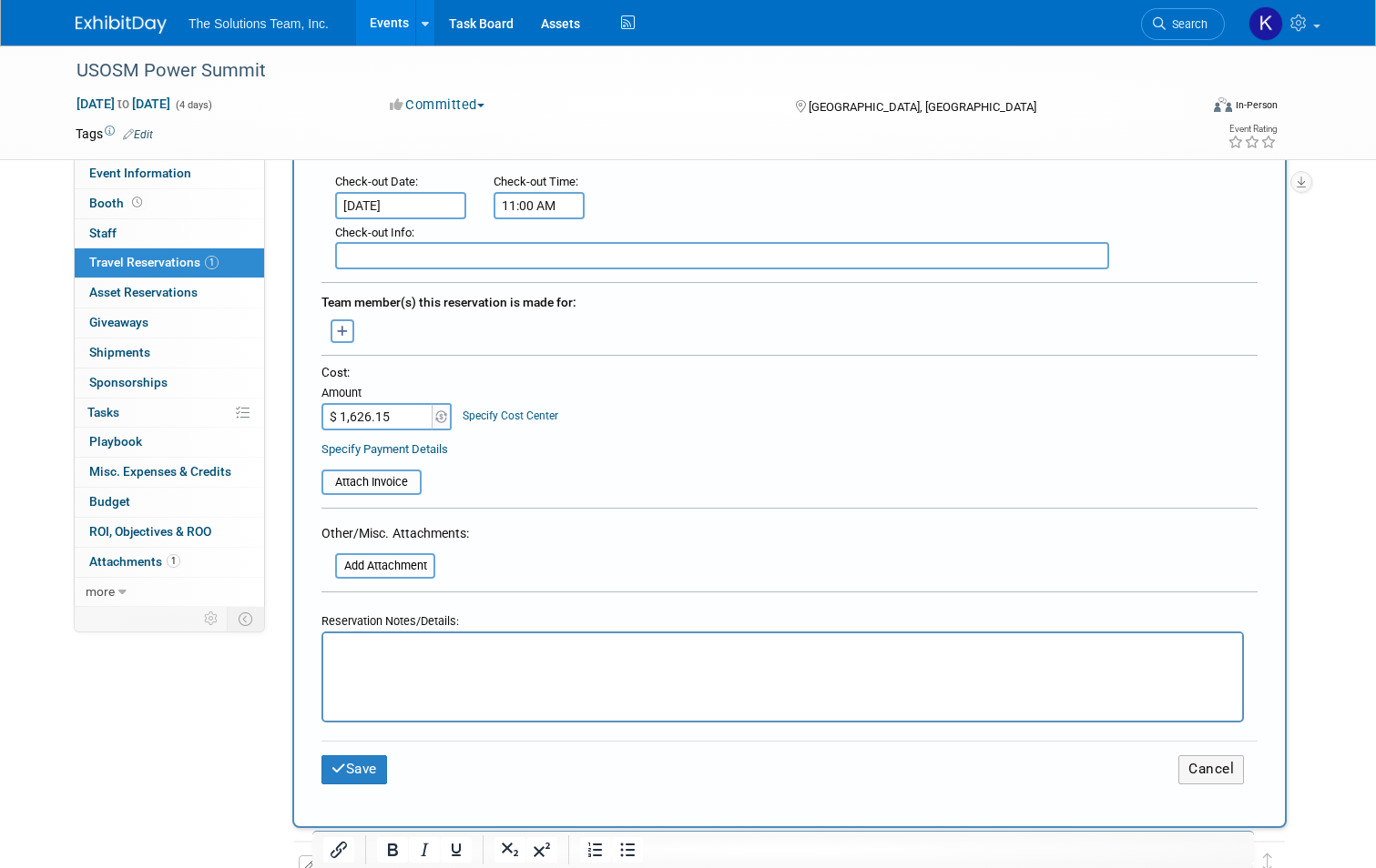
scroll to position [546, 0]
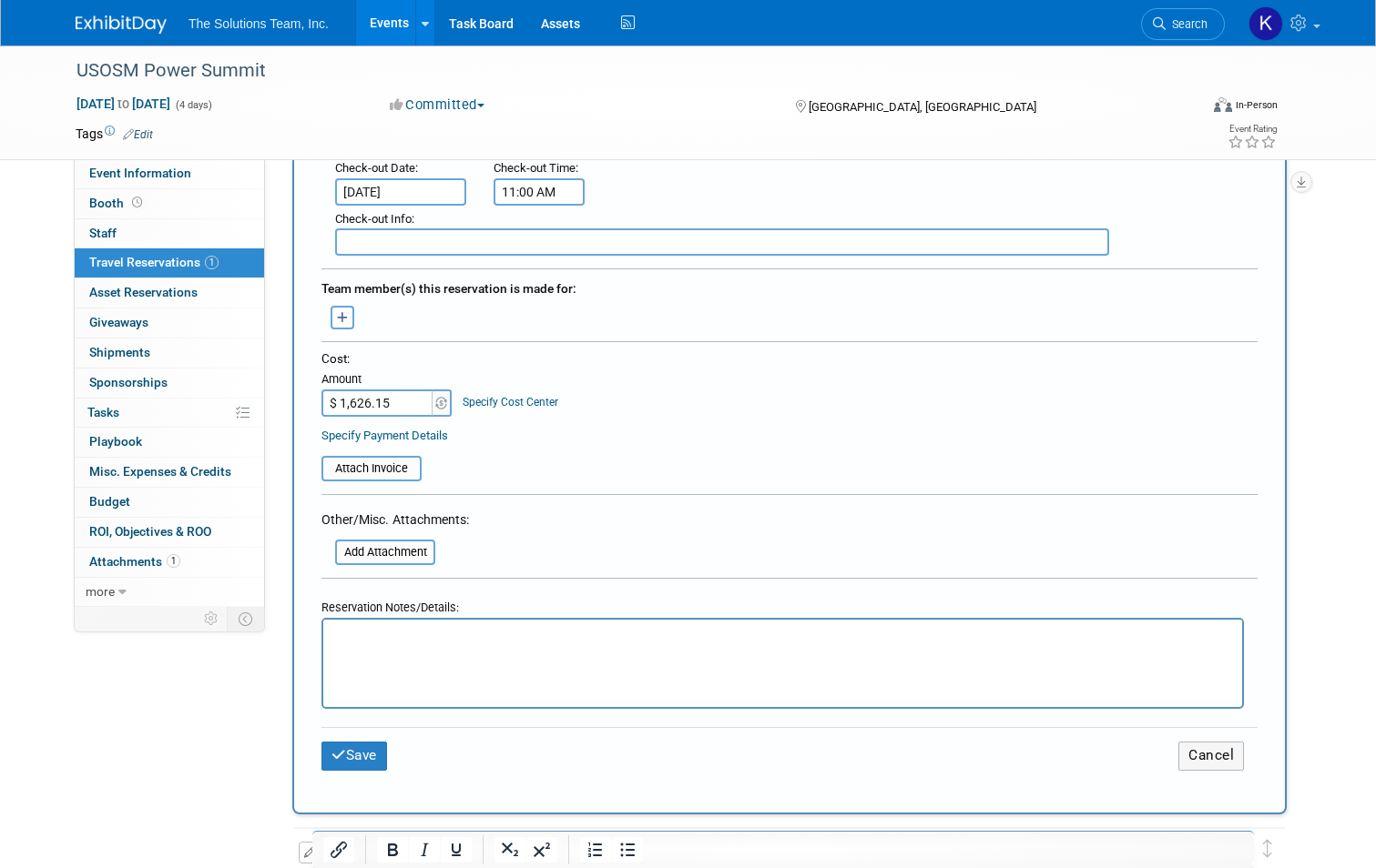
click at [466, 637] on p "Rich Text Area. Press ALT-0 for help." at bounding box center [783, 637] width 898 height 19
click at [363, 747] on button "Save" at bounding box center [354, 756] width 65 height 28
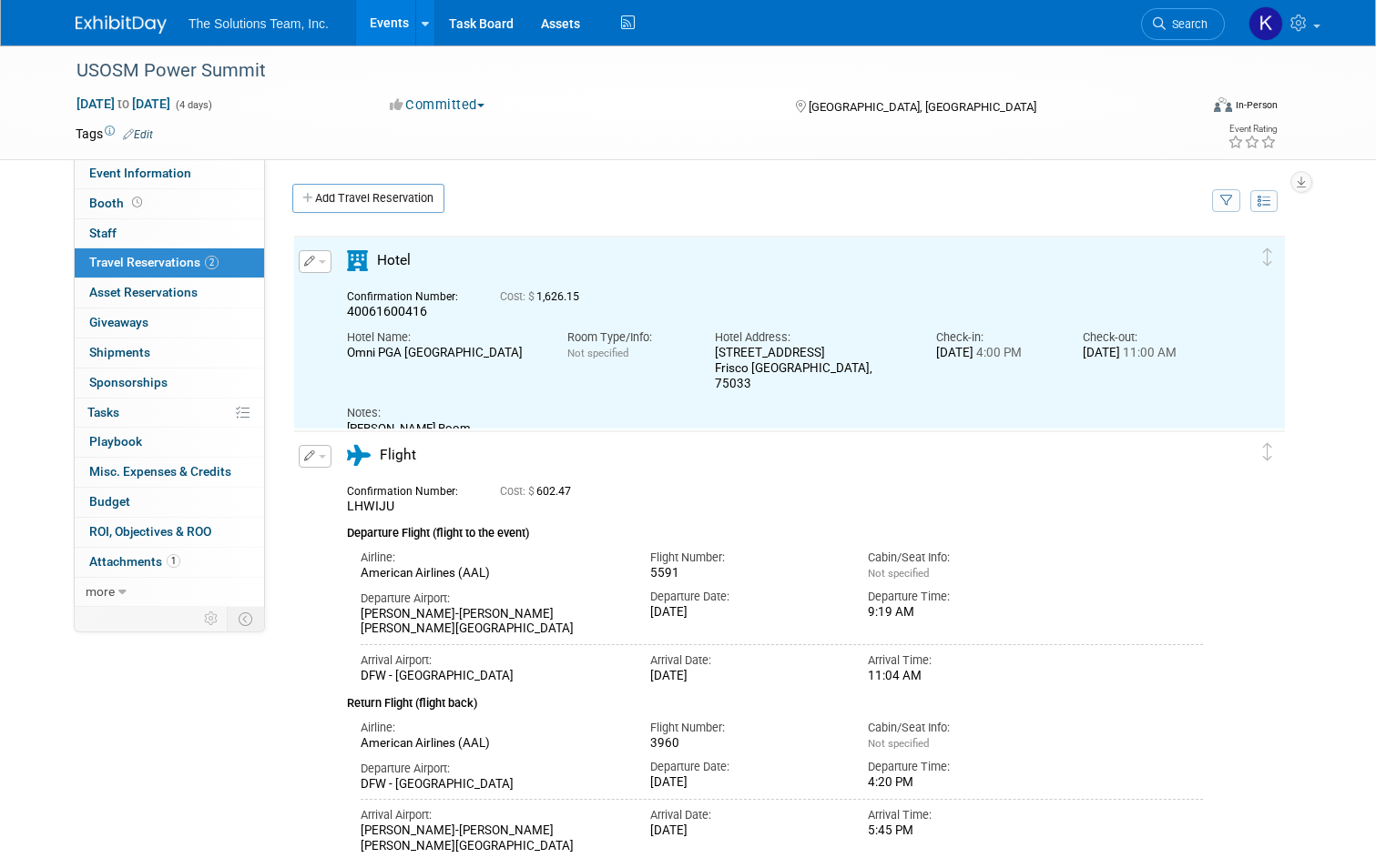
scroll to position [0, 0]
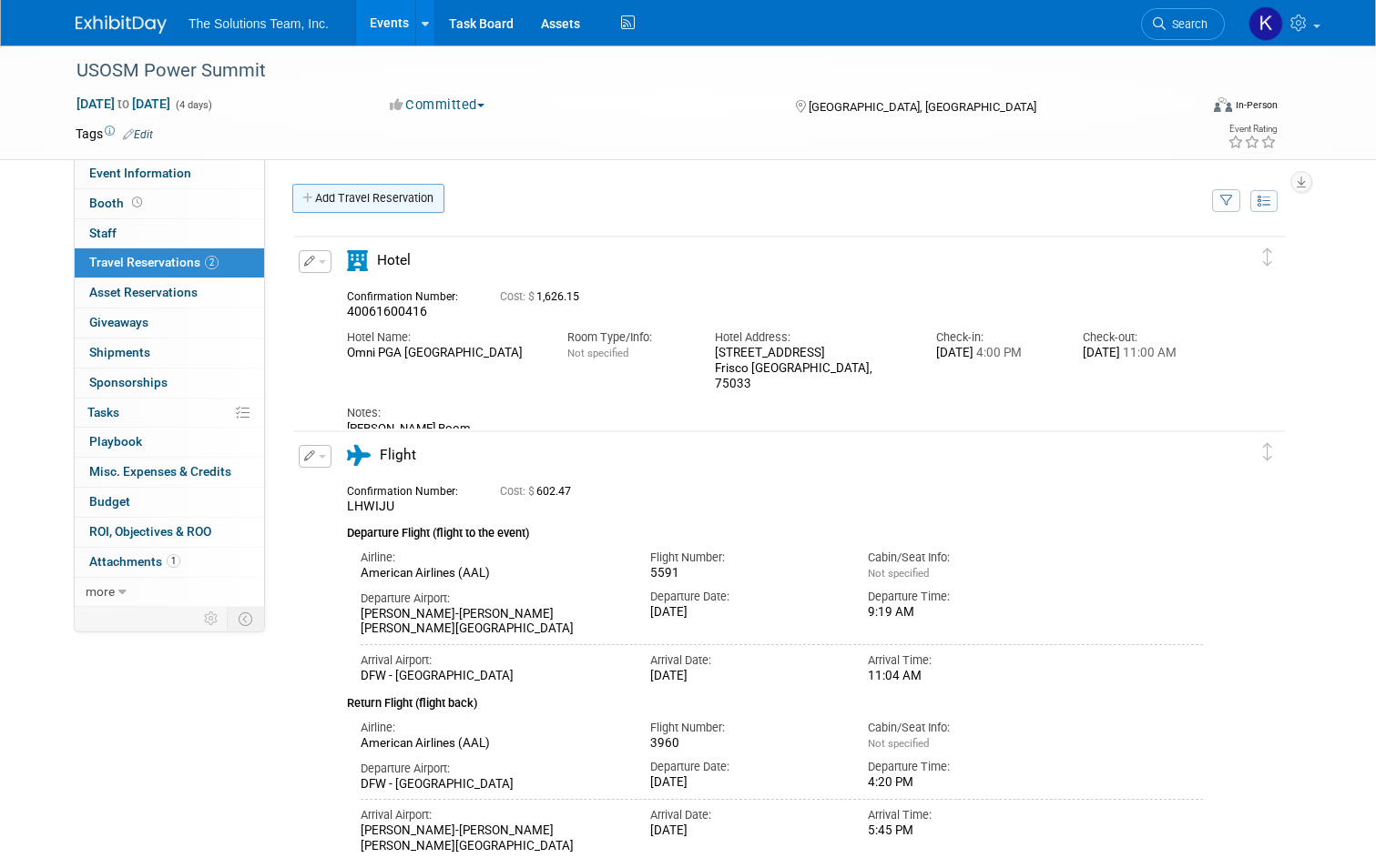
click at [414, 193] on link "Add Travel Reservation" at bounding box center [368, 198] width 152 height 29
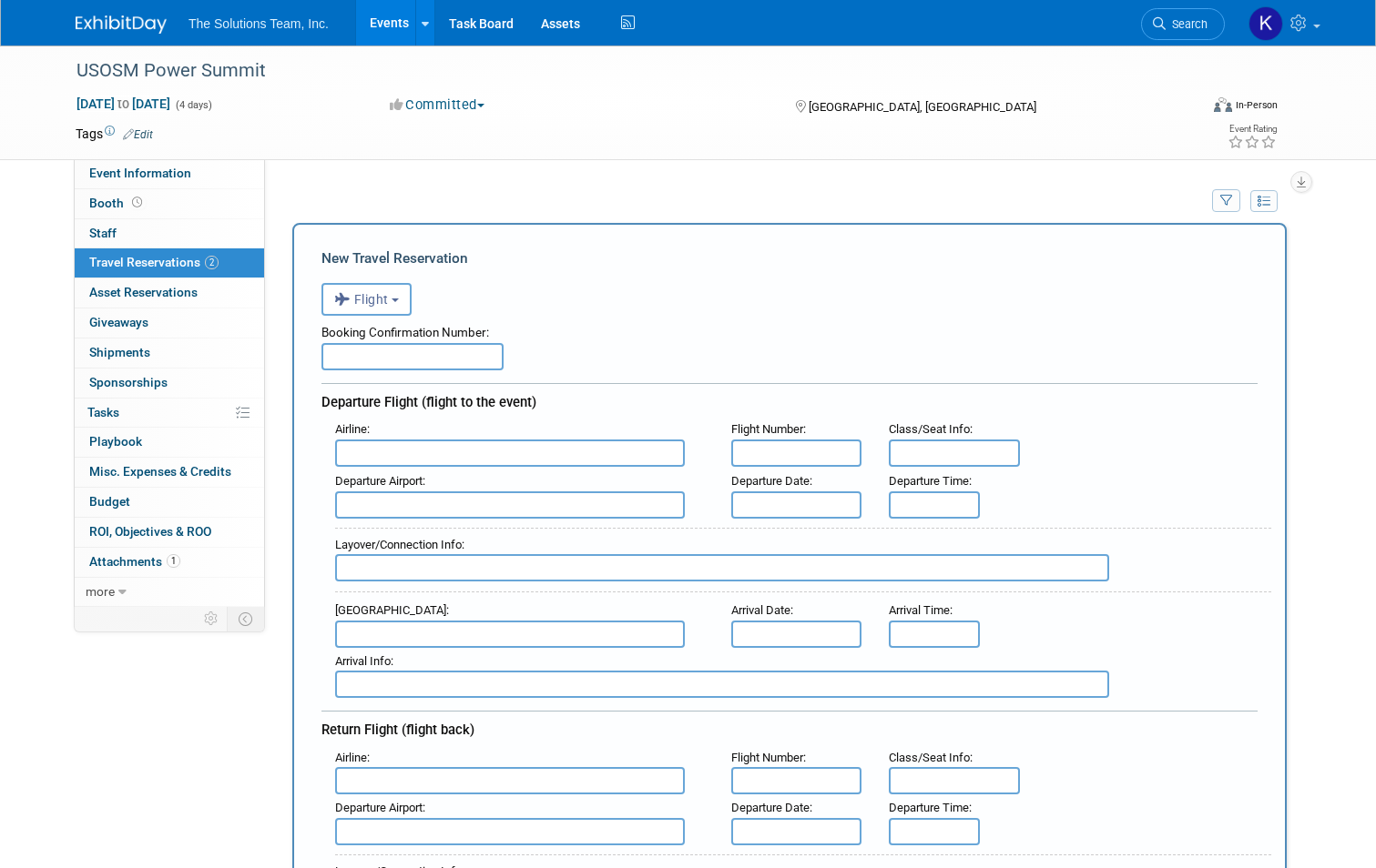
click at [379, 355] on input "text" at bounding box center [413, 357] width 182 height 28
type input "EDOMDC"
click at [363, 458] on input "text" at bounding box center [510, 452] width 349 height 28
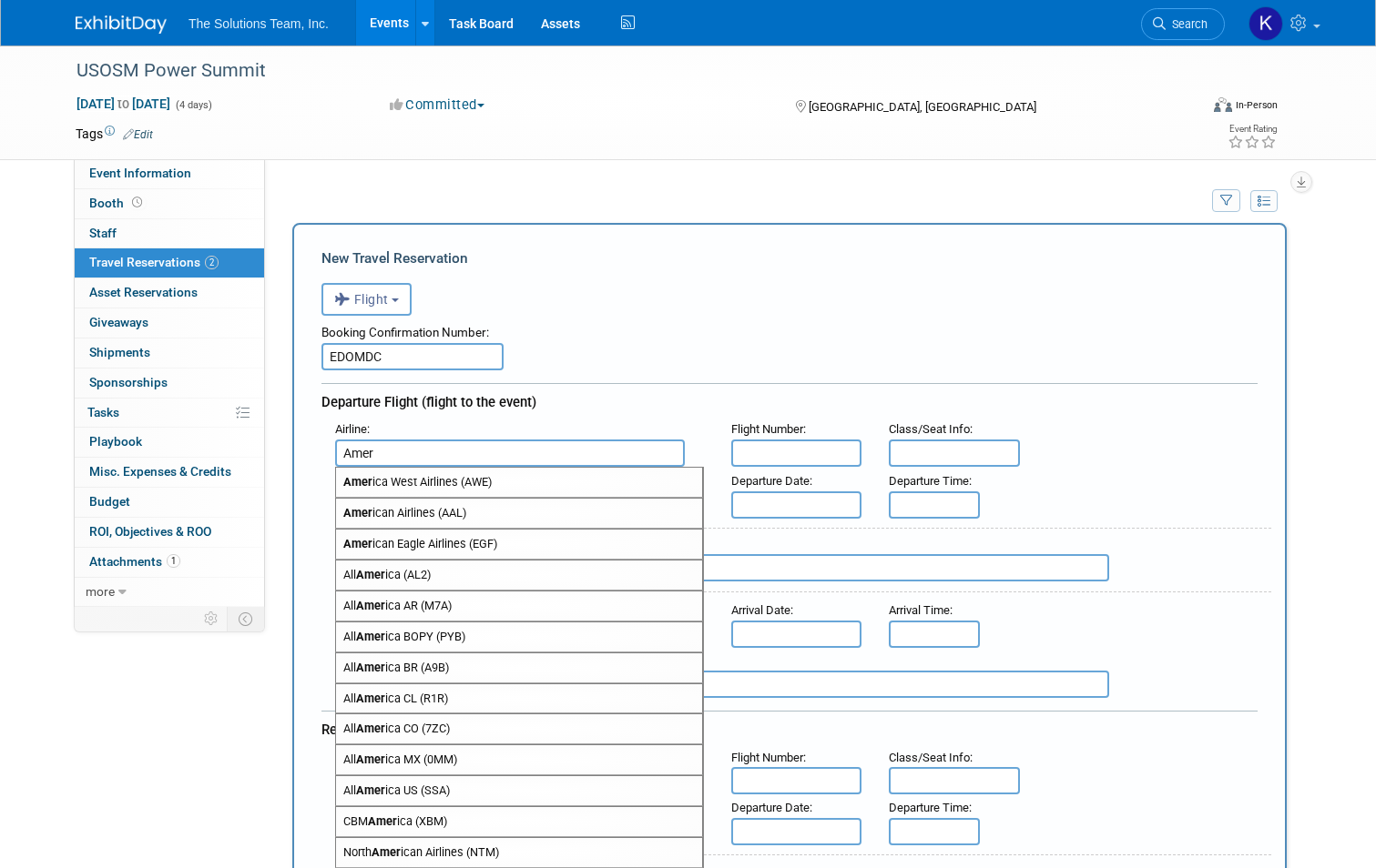
click at [491, 512] on span "Amer ican Airlines (AAL)" at bounding box center [519, 513] width 366 height 29
type input "American Airlines (AAL)"
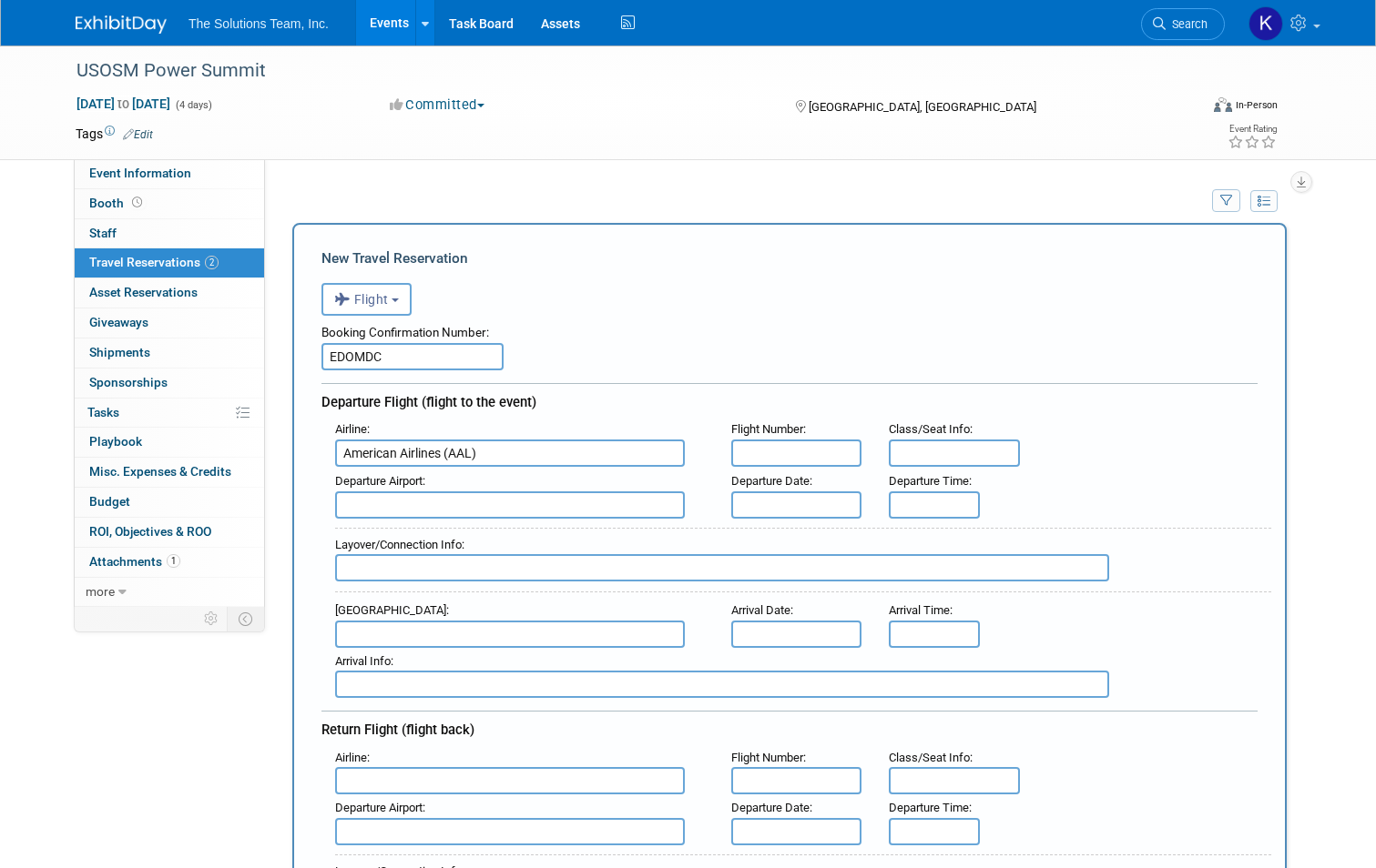
click at [761, 454] on input "text" at bounding box center [797, 452] width 131 height 28
type input "3943"
click at [502, 506] on input "text" at bounding box center [510, 505] width 349 height 28
click at [544, 540] on span "GPT - Gulfport Biloxi International Airport" at bounding box center [519, 534] width 366 height 29
type input "GPT - Gulfport Biloxi International Airport"
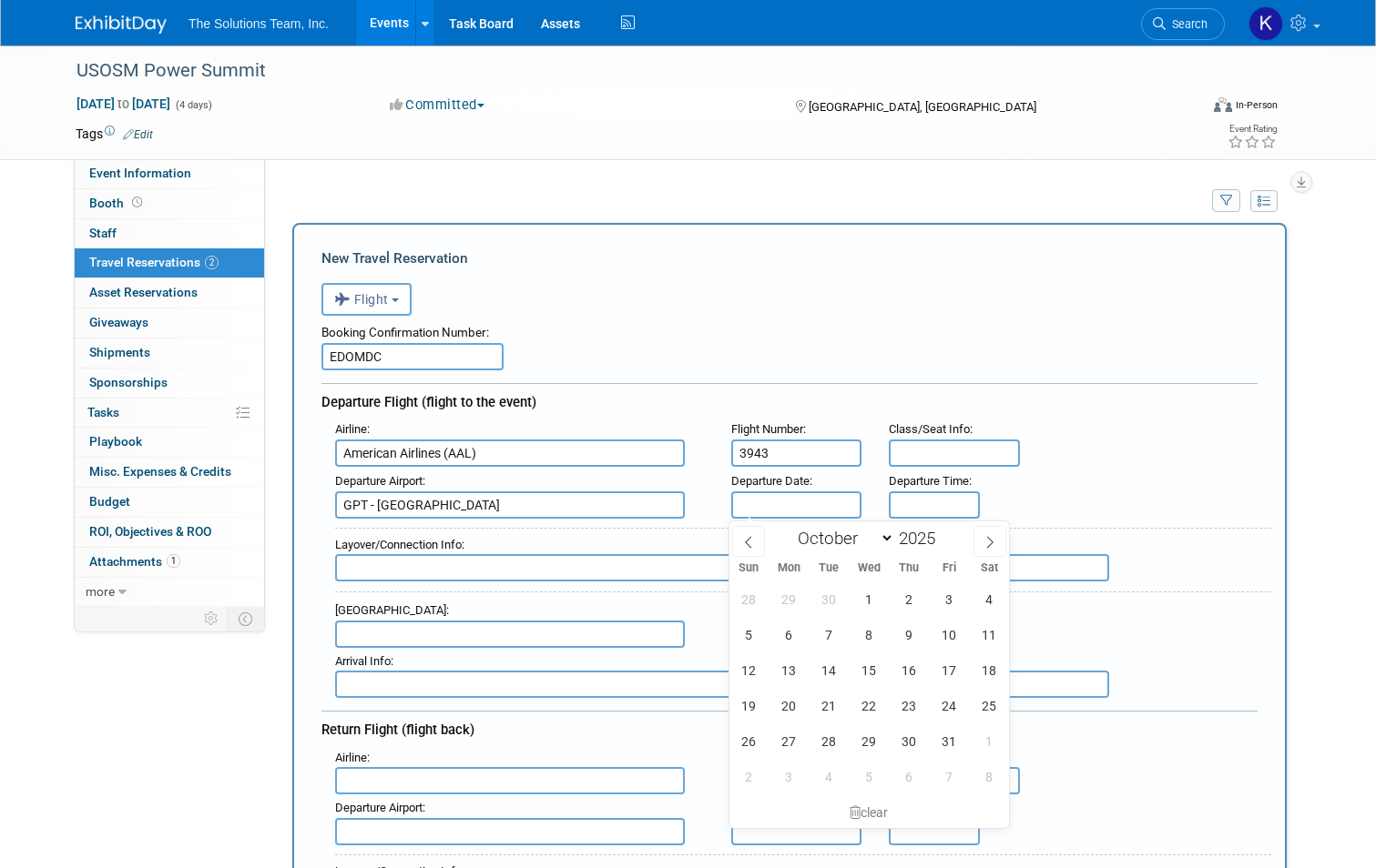
click at [787, 504] on input "text" at bounding box center [797, 505] width 131 height 28
click at [753, 633] on span "5" at bounding box center [749, 635] width 35 height 35
type input "Oct 5, 2025"
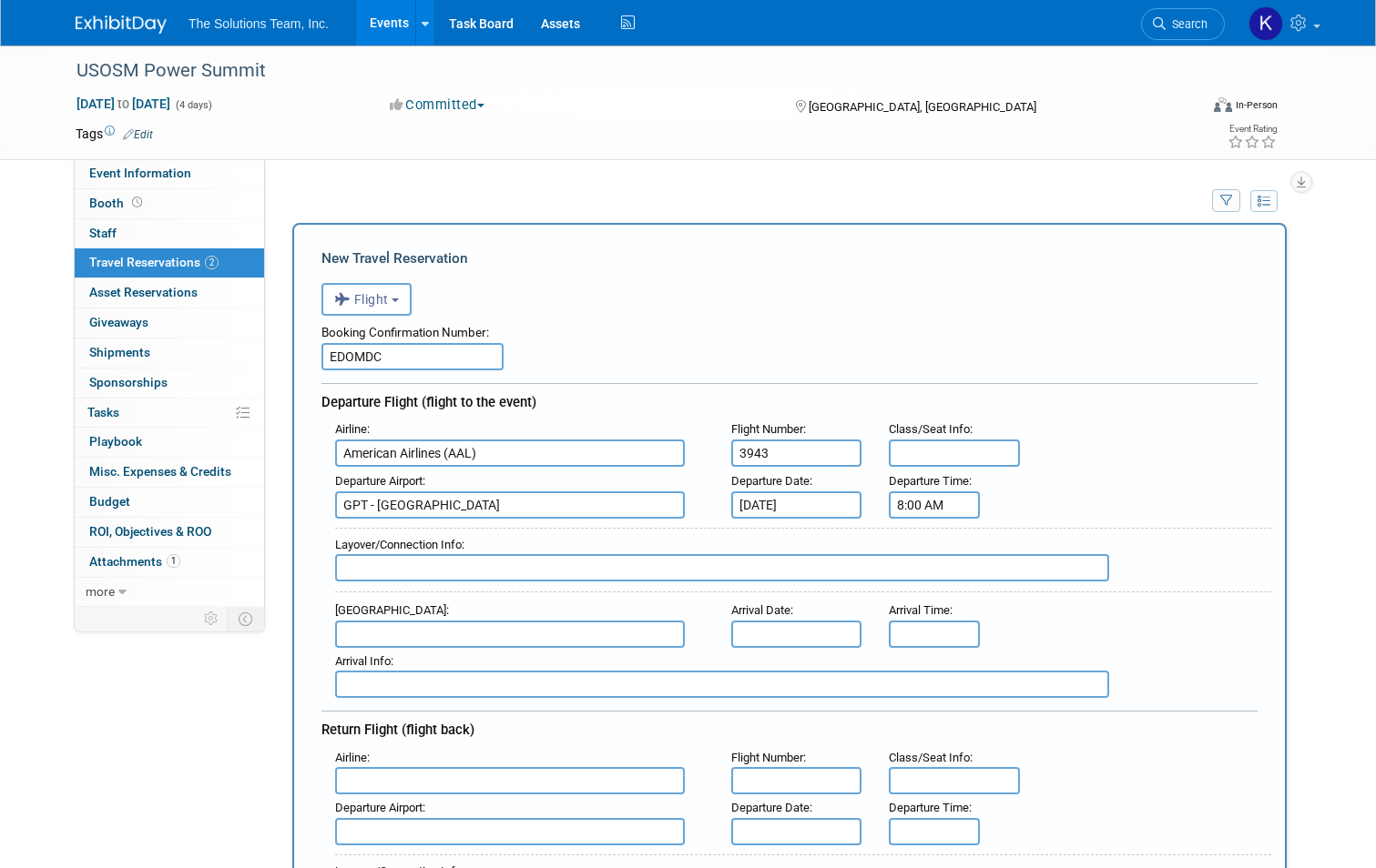
click at [938, 506] on input "8:00 AM" at bounding box center [935, 505] width 91 height 28
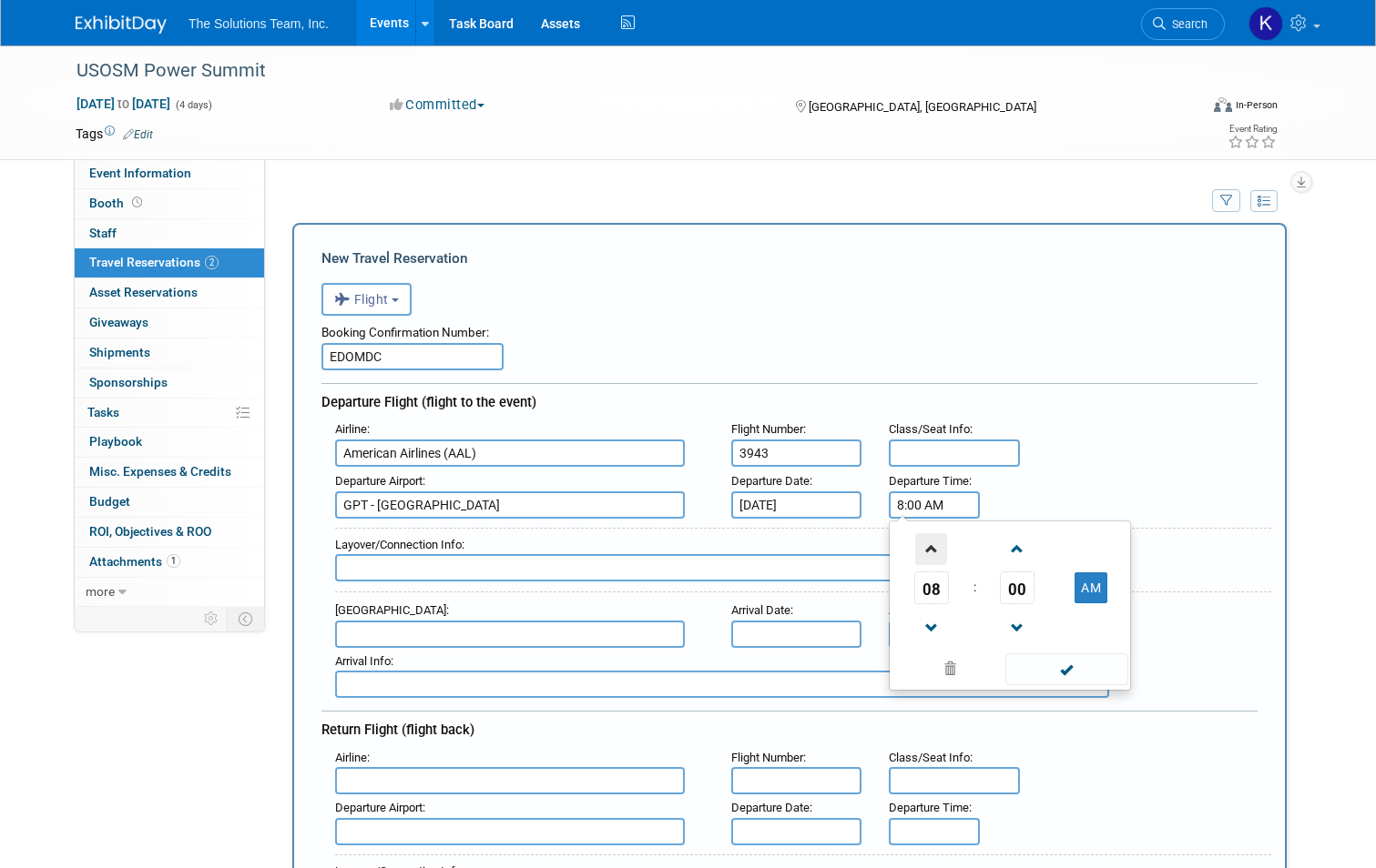
click at [945, 552] on span at bounding box center [931, 549] width 32 height 32
click at [1013, 551] on span at bounding box center [1018, 549] width 32 height 32
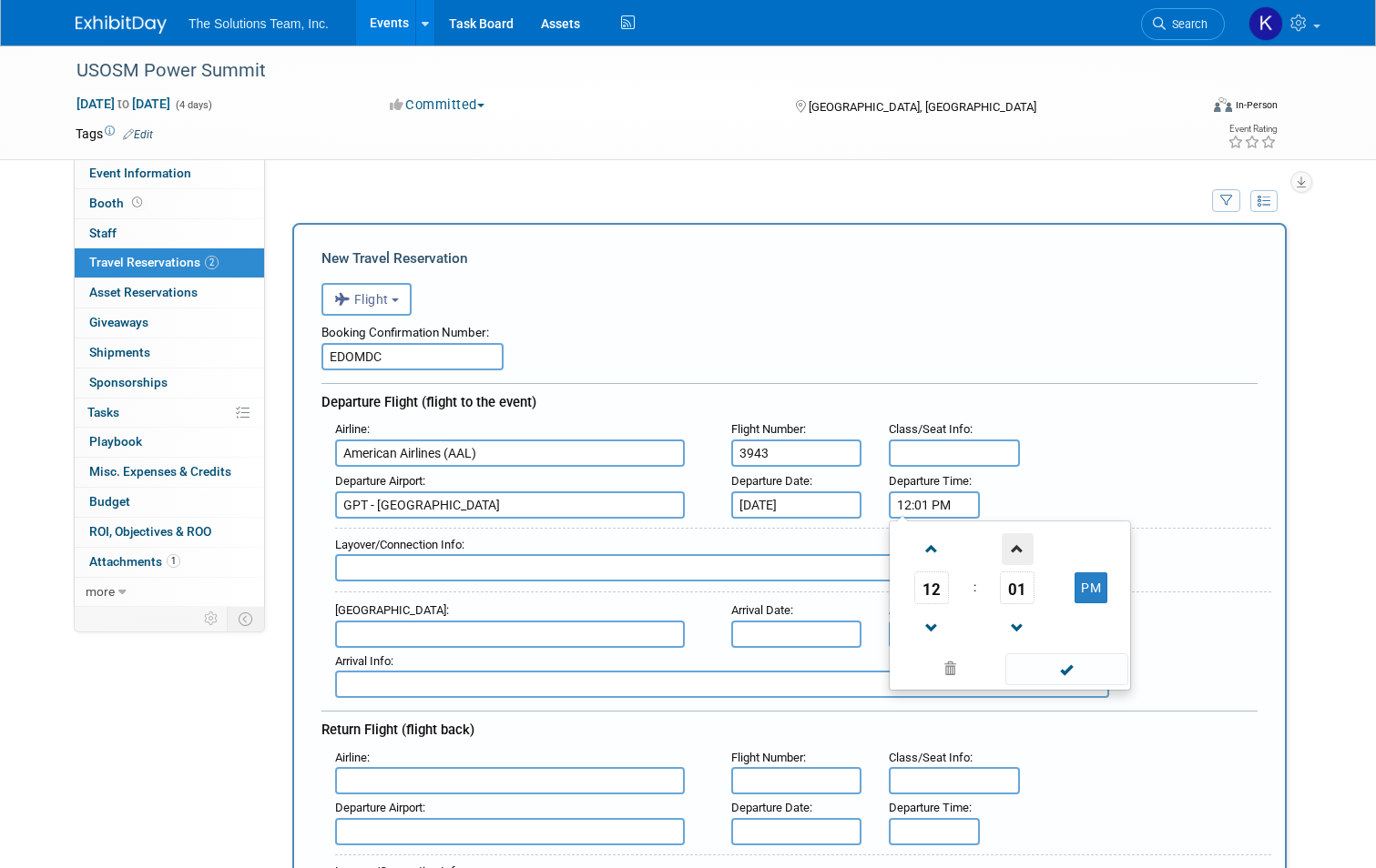
click at [1013, 551] on span at bounding box center [1018, 549] width 32 height 32
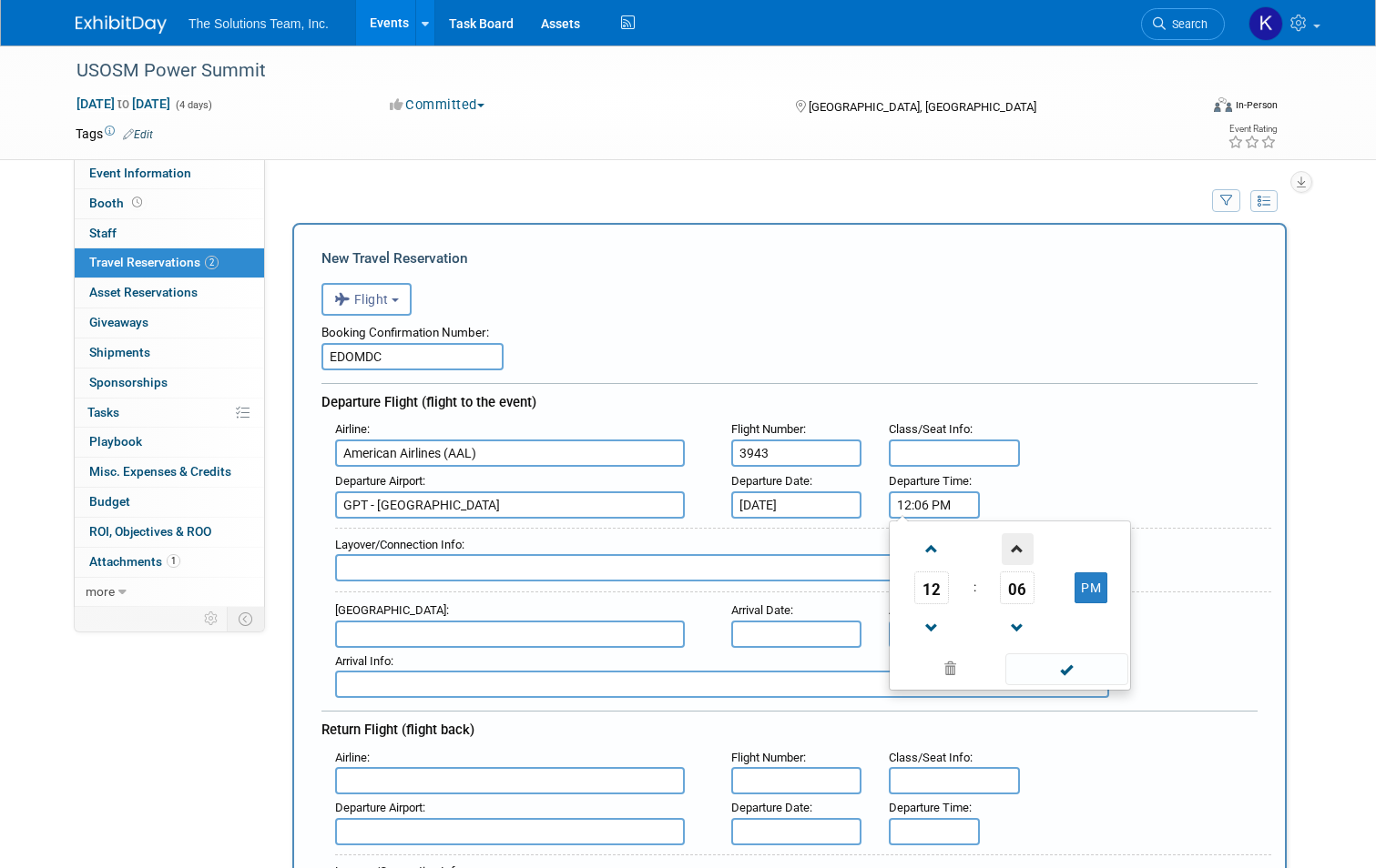
click at [1013, 551] on span at bounding box center [1018, 549] width 32 height 32
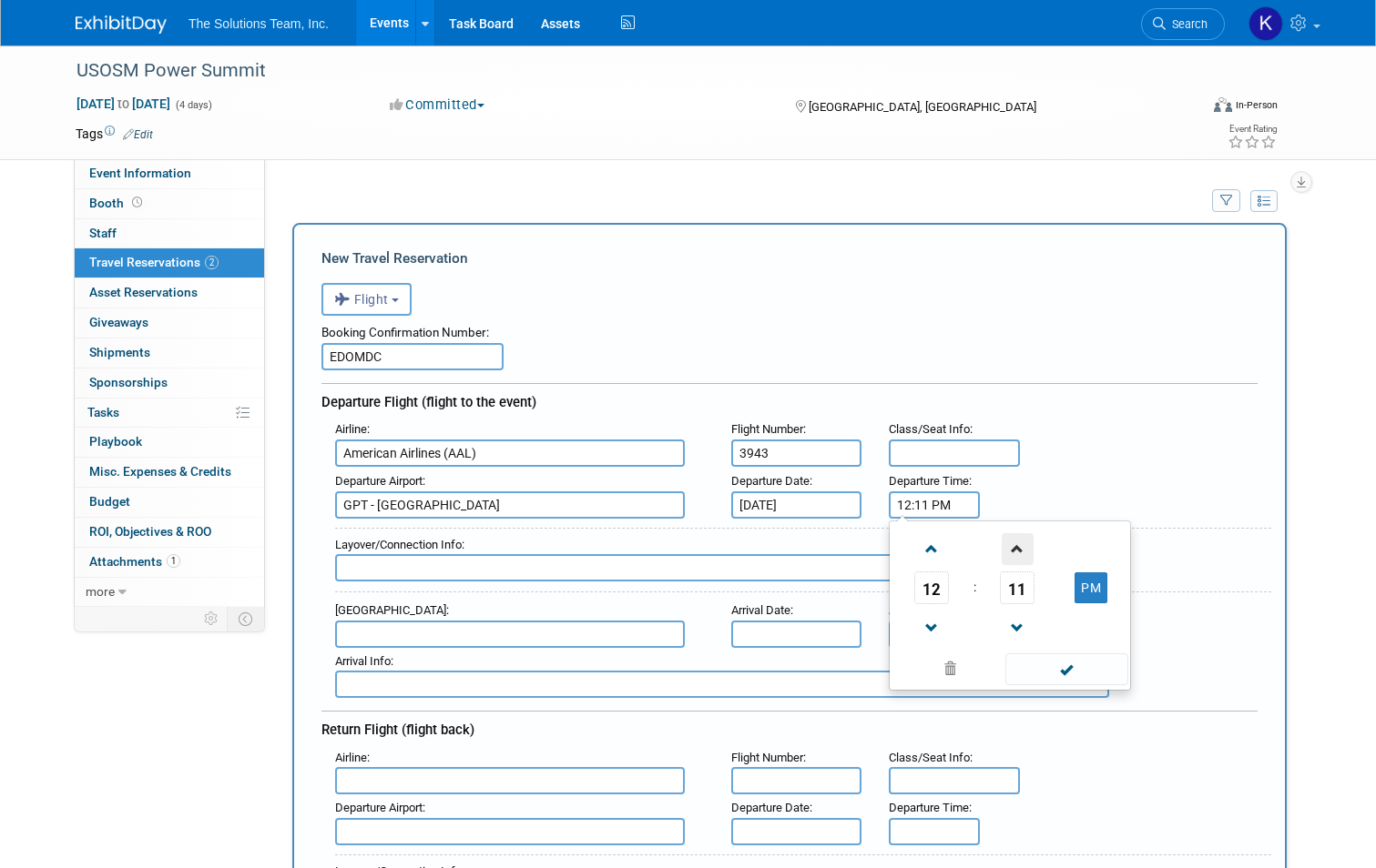
click at [1013, 551] on span at bounding box center [1018, 549] width 32 height 32
click at [1033, 629] on span at bounding box center [1018, 629] width 32 height 32
type input "12:12 PM"
click at [1075, 671] on span at bounding box center [1067, 670] width 123 height 32
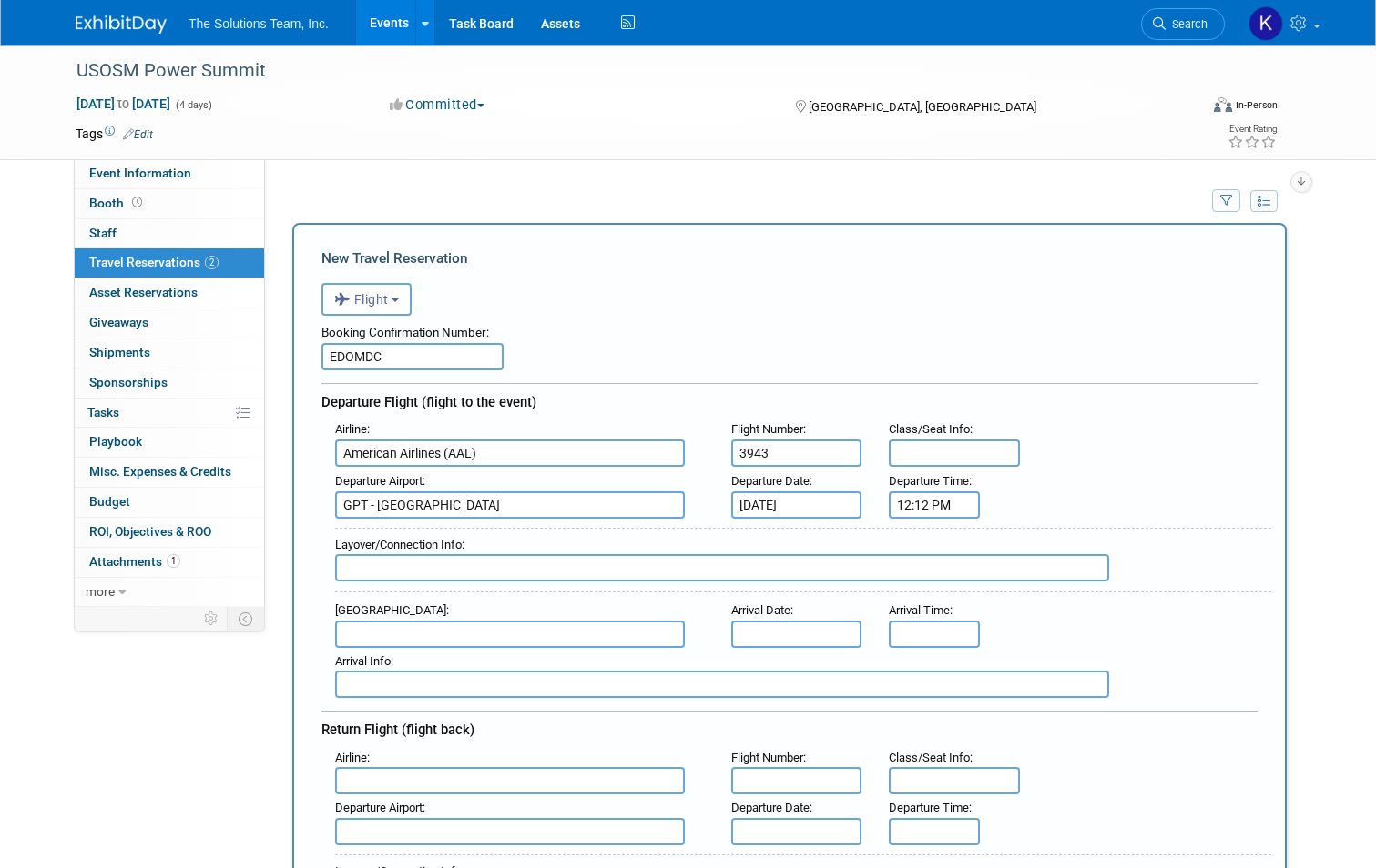
click at [774, 635] on input "text" at bounding box center [797, 634] width 131 height 28
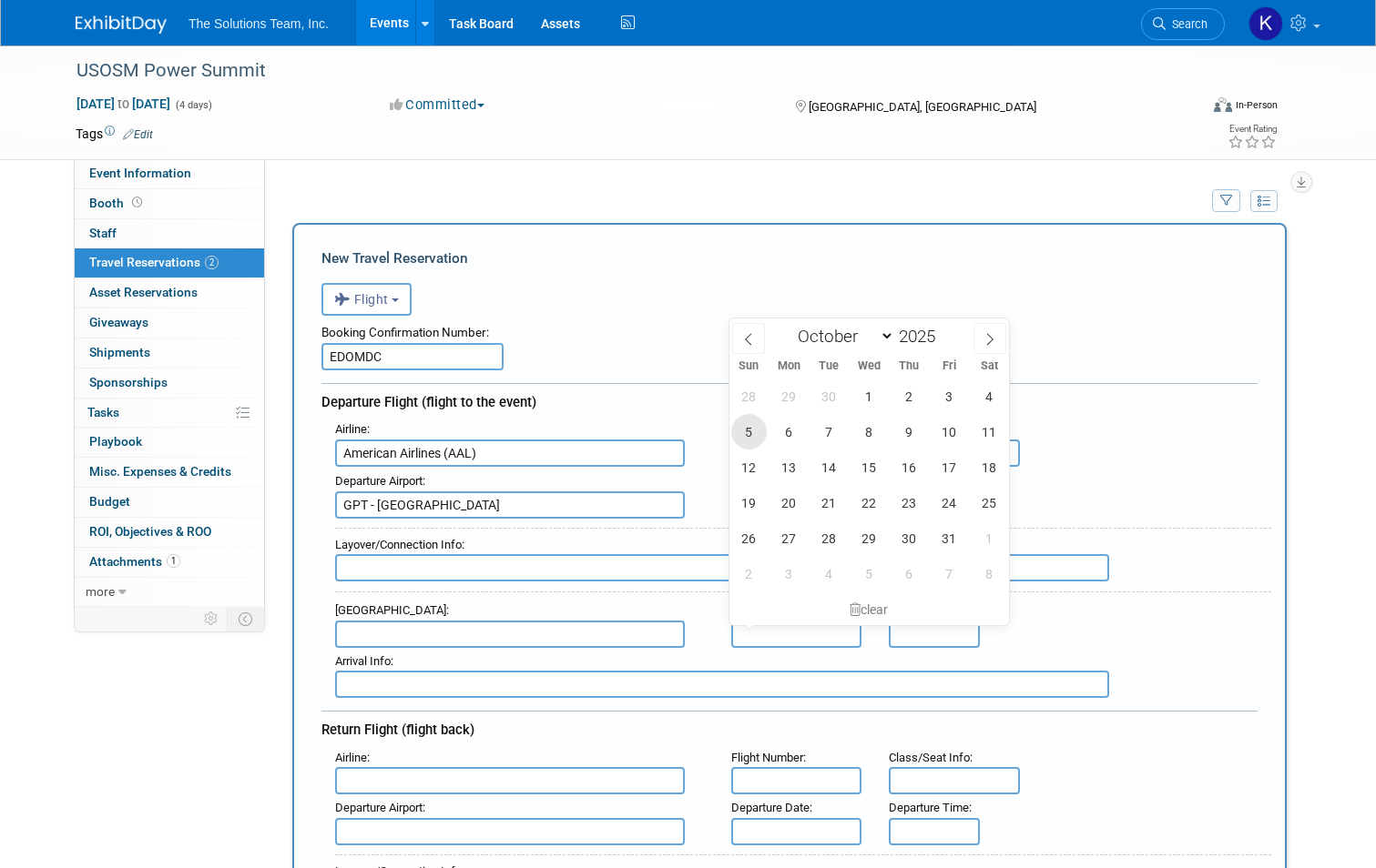
click at [743, 438] on span "5" at bounding box center [749, 432] width 35 height 35
type input "Oct 5, 2025"
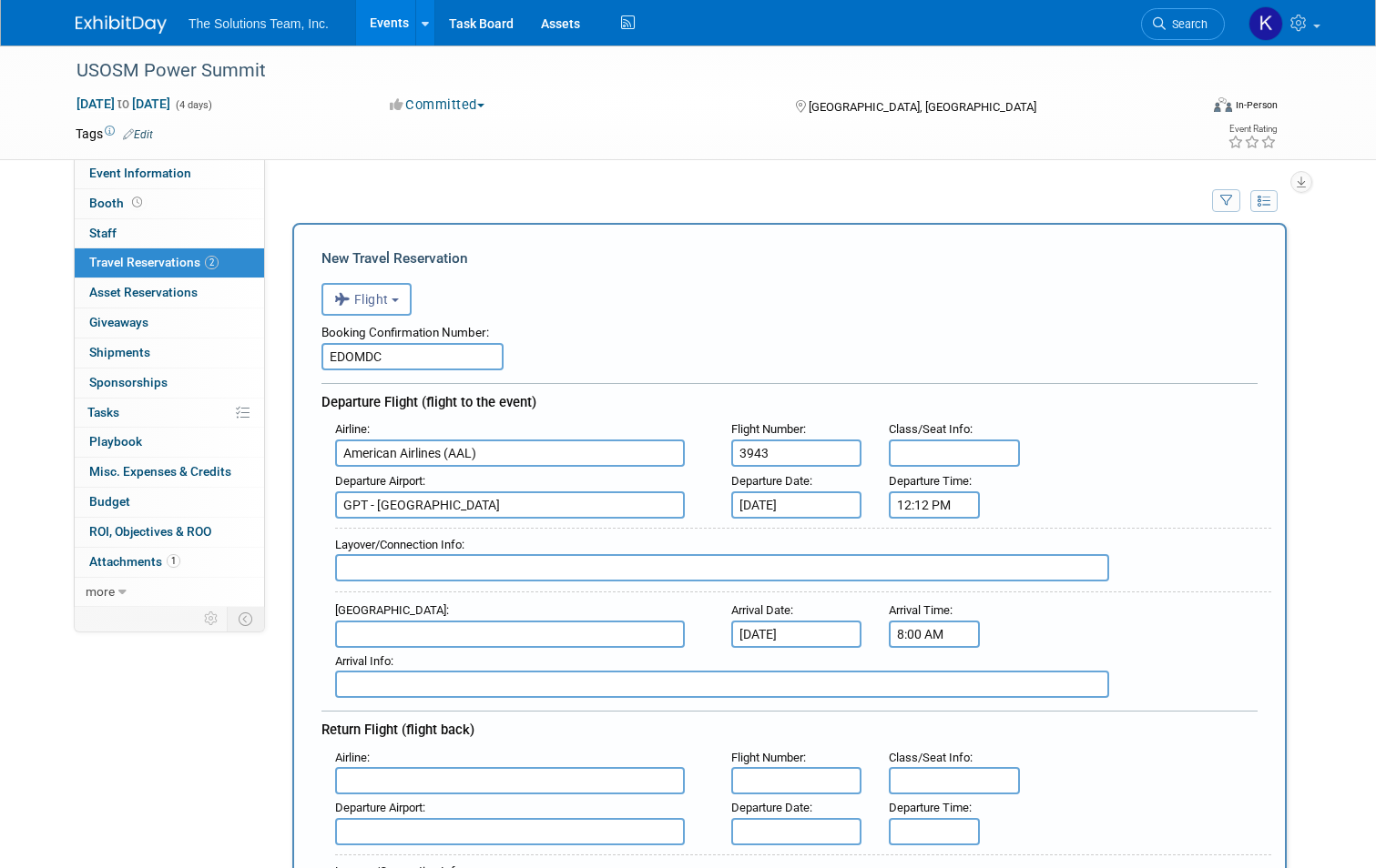
click at [945, 631] on input "8:00 AM" at bounding box center [935, 634] width 91 height 28
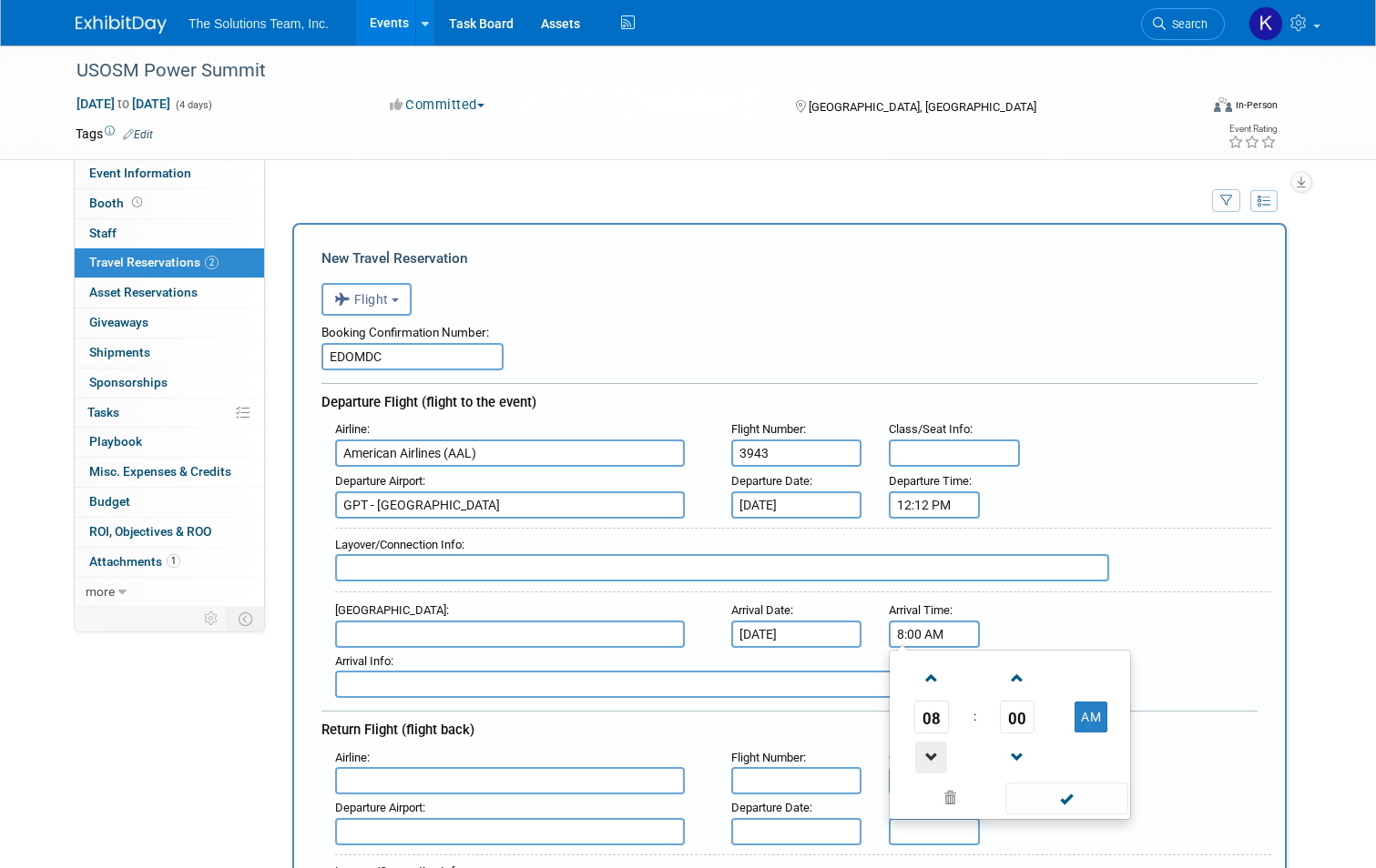
click at [925, 768] on span at bounding box center [931, 758] width 32 height 32
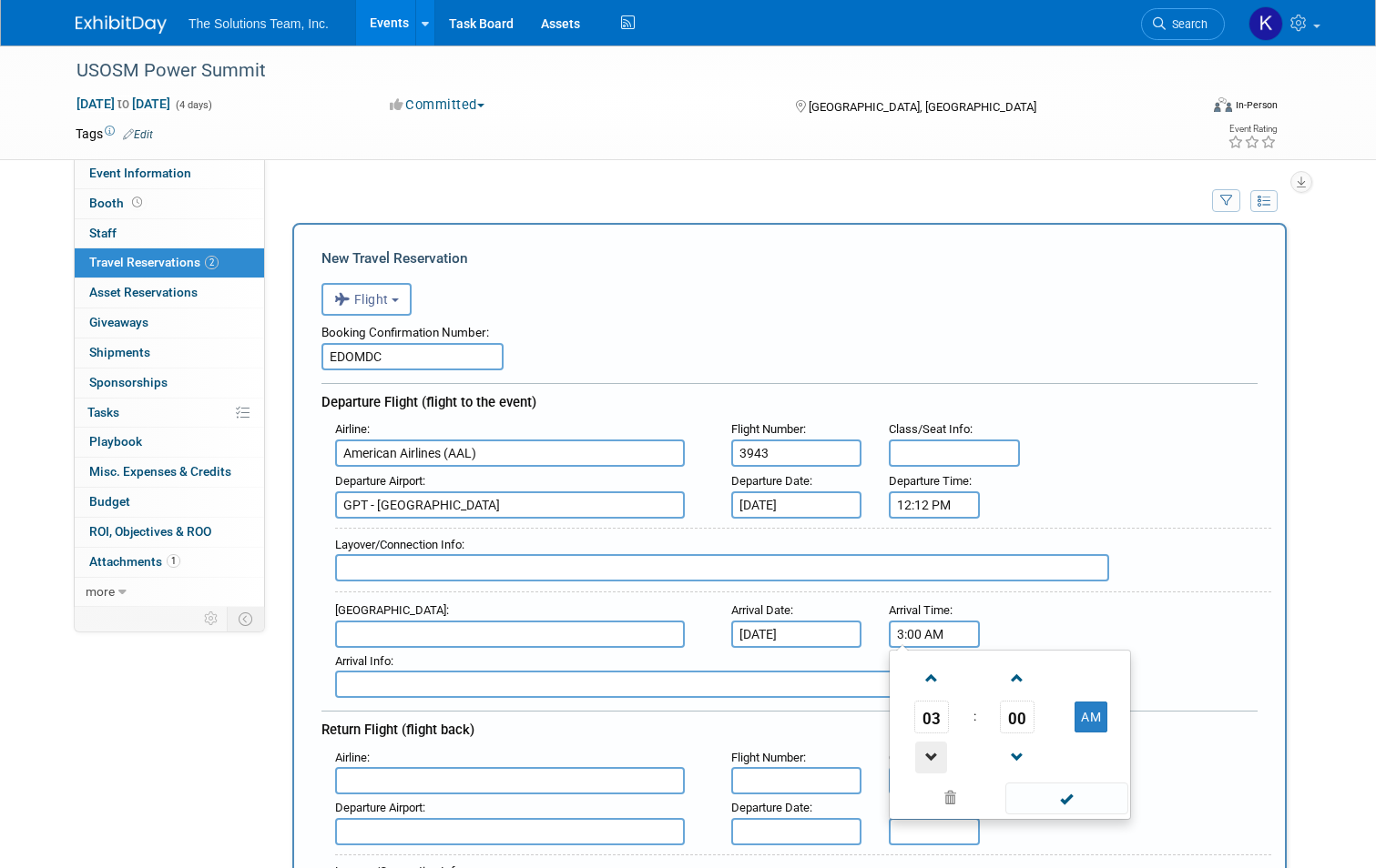
click at [925, 768] on span at bounding box center [931, 758] width 32 height 32
click at [1067, 793] on span at bounding box center [1067, 799] width 123 height 32
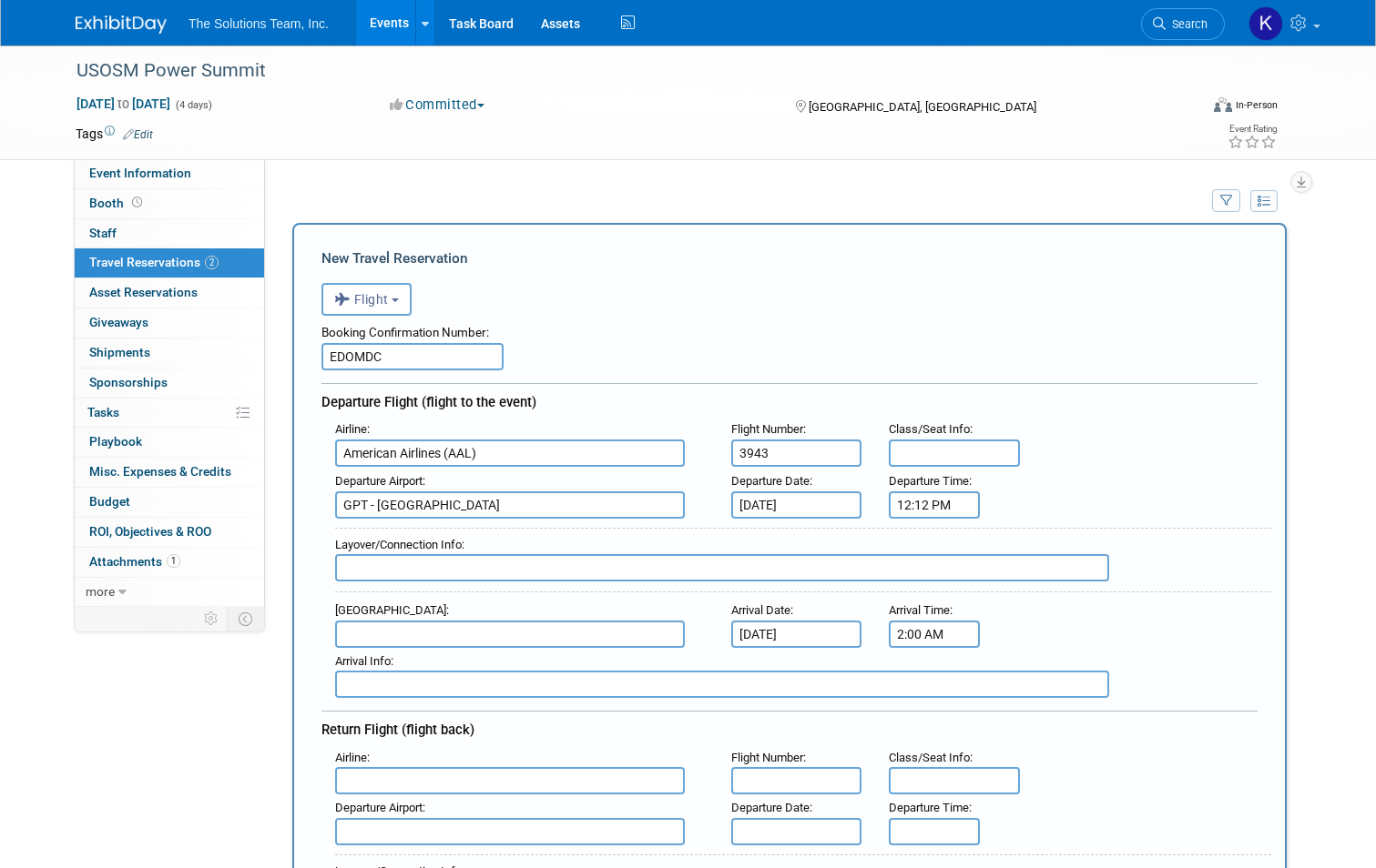
click at [964, 640] on input "2:00 AM" at bounding box center [935, 634] width 91 height 28
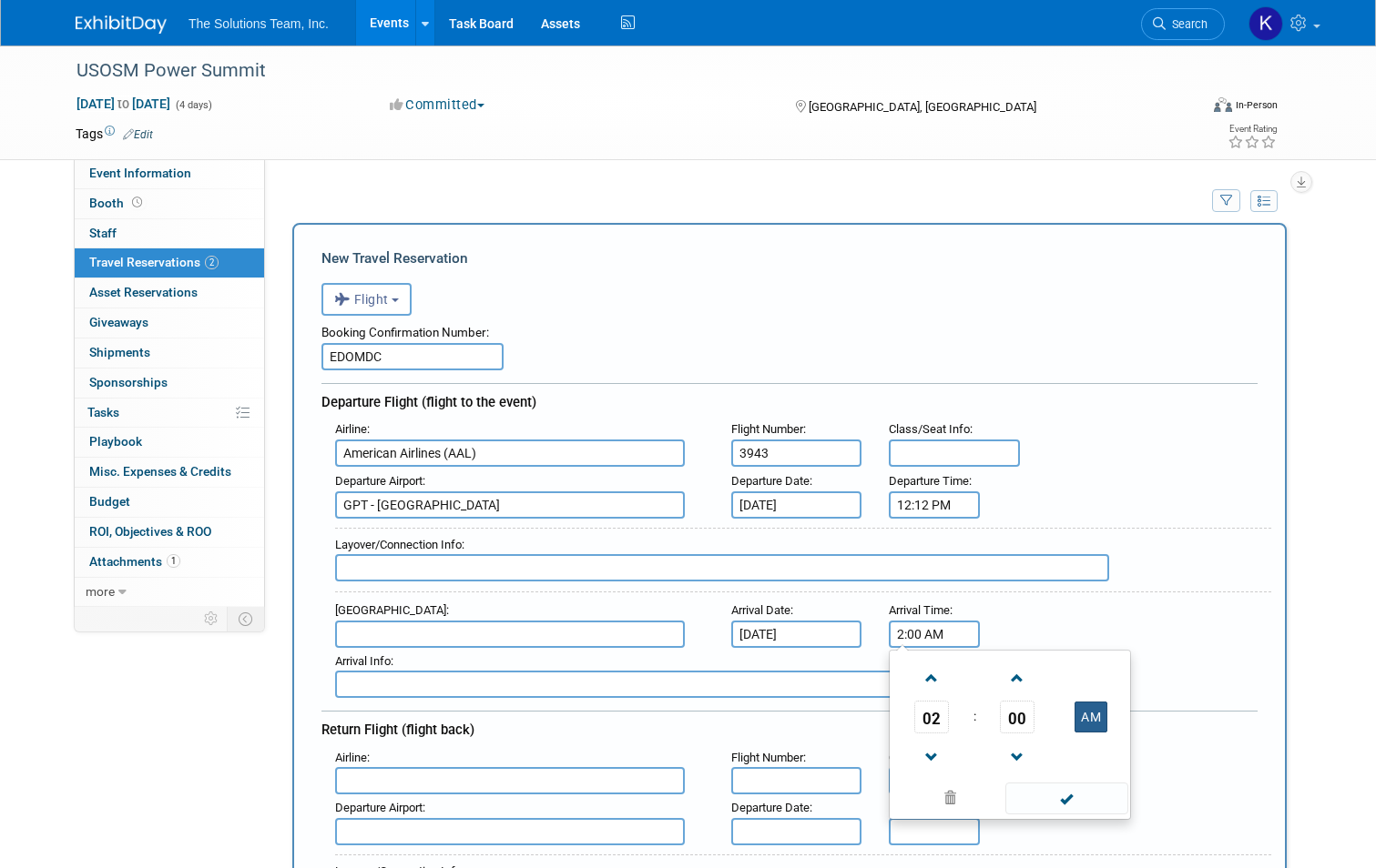
click at [1105, 720] on button "AM" at bounding box center [1090, 717] width 33 height 31
type input "2:00 PM"
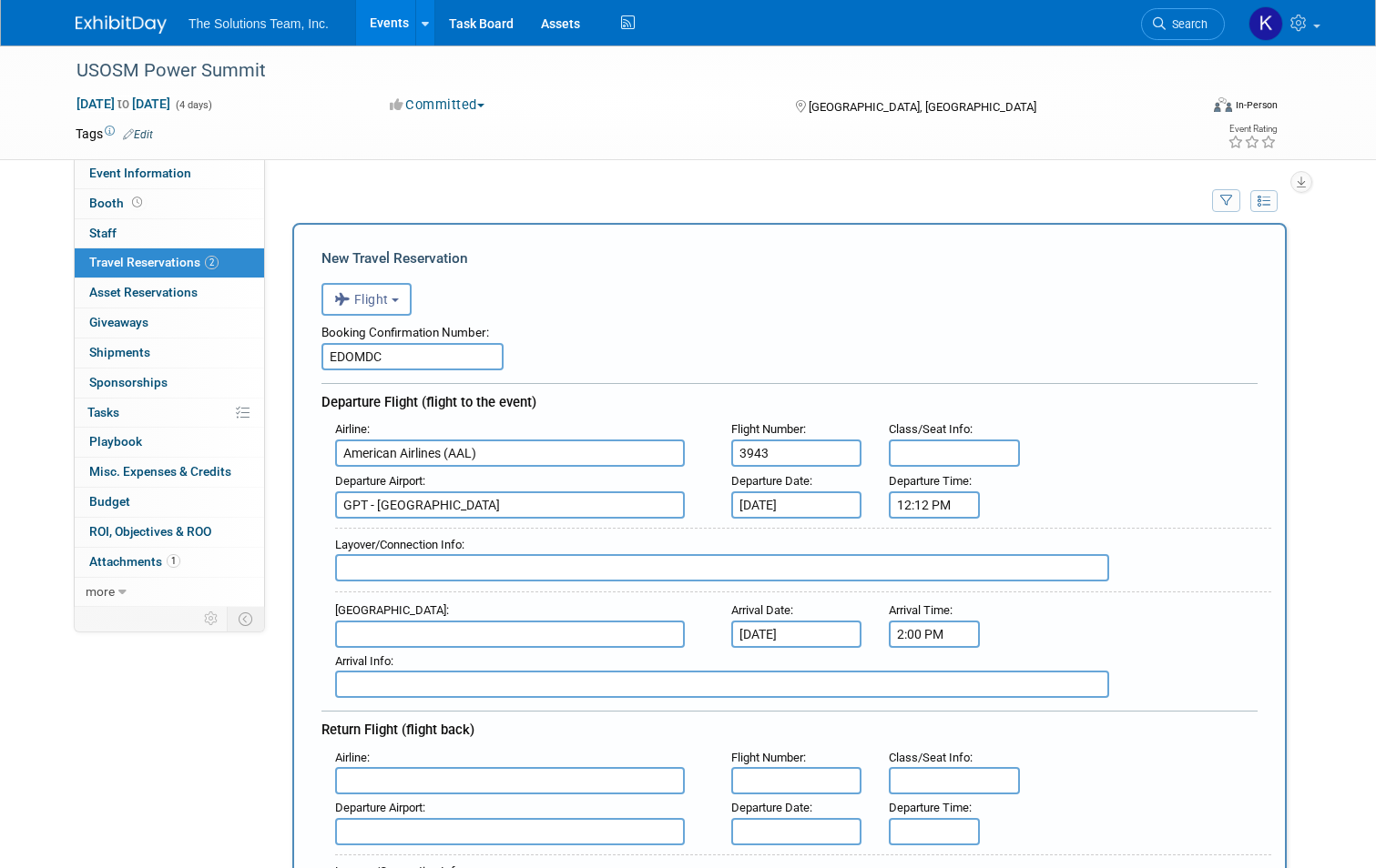
click at [1137, 606] on div "Arrival Airport : Arrival Date : Oct 5, 2025 Arrival Time : 2:00 PM" at bounding box center [796, 622] width 950 height 51
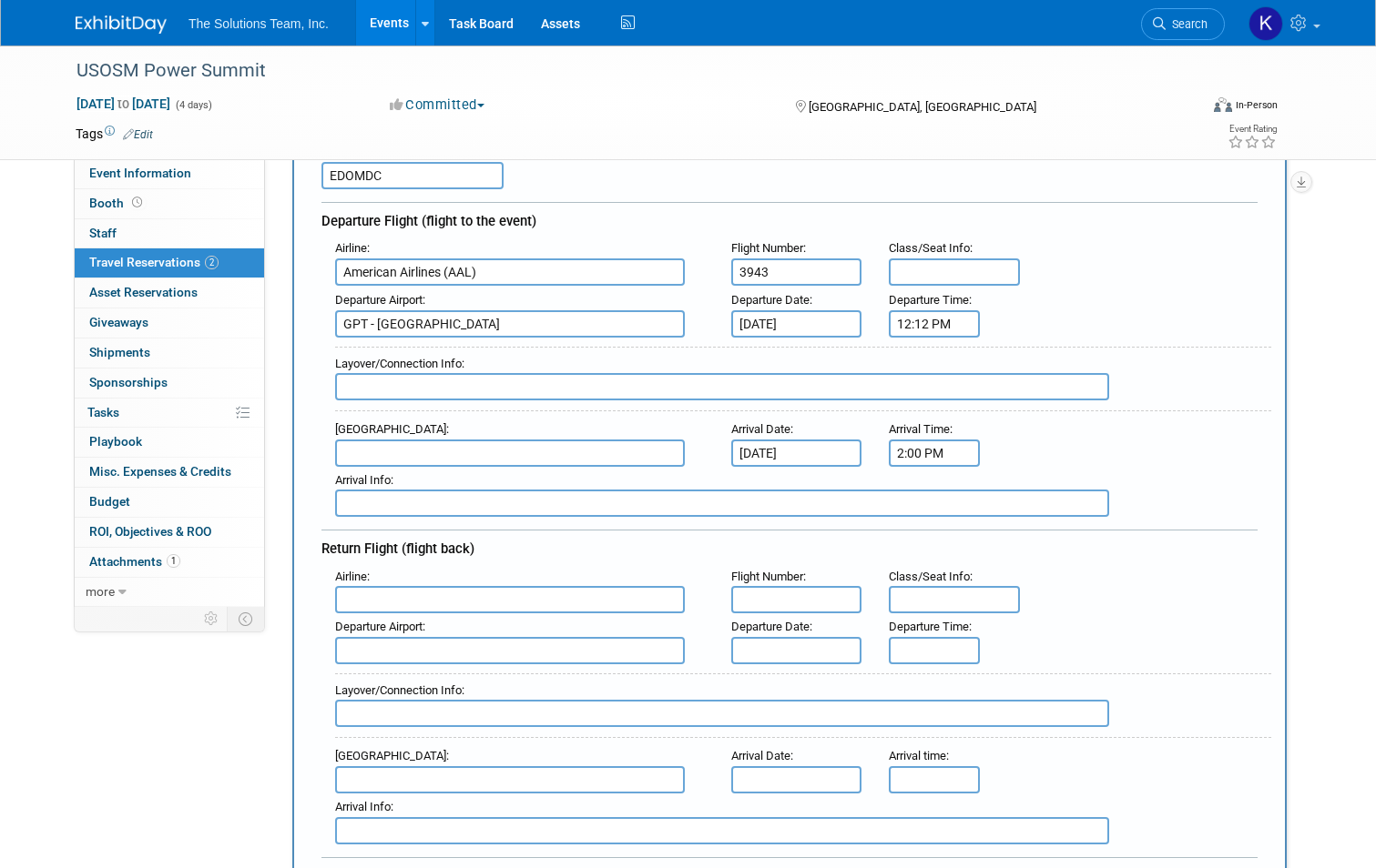
scroll to position [182, 0]
click at [407, 595] on input "text" at bounding box center [510, 599] width 349 height 28
click at [914, 277] on input "text" at bounding box center [955, 271] width 131 height 28
type input "1F, 1D"
click at [481, 609] on input "text" at bounding box center [510, 599] width 349 height 28
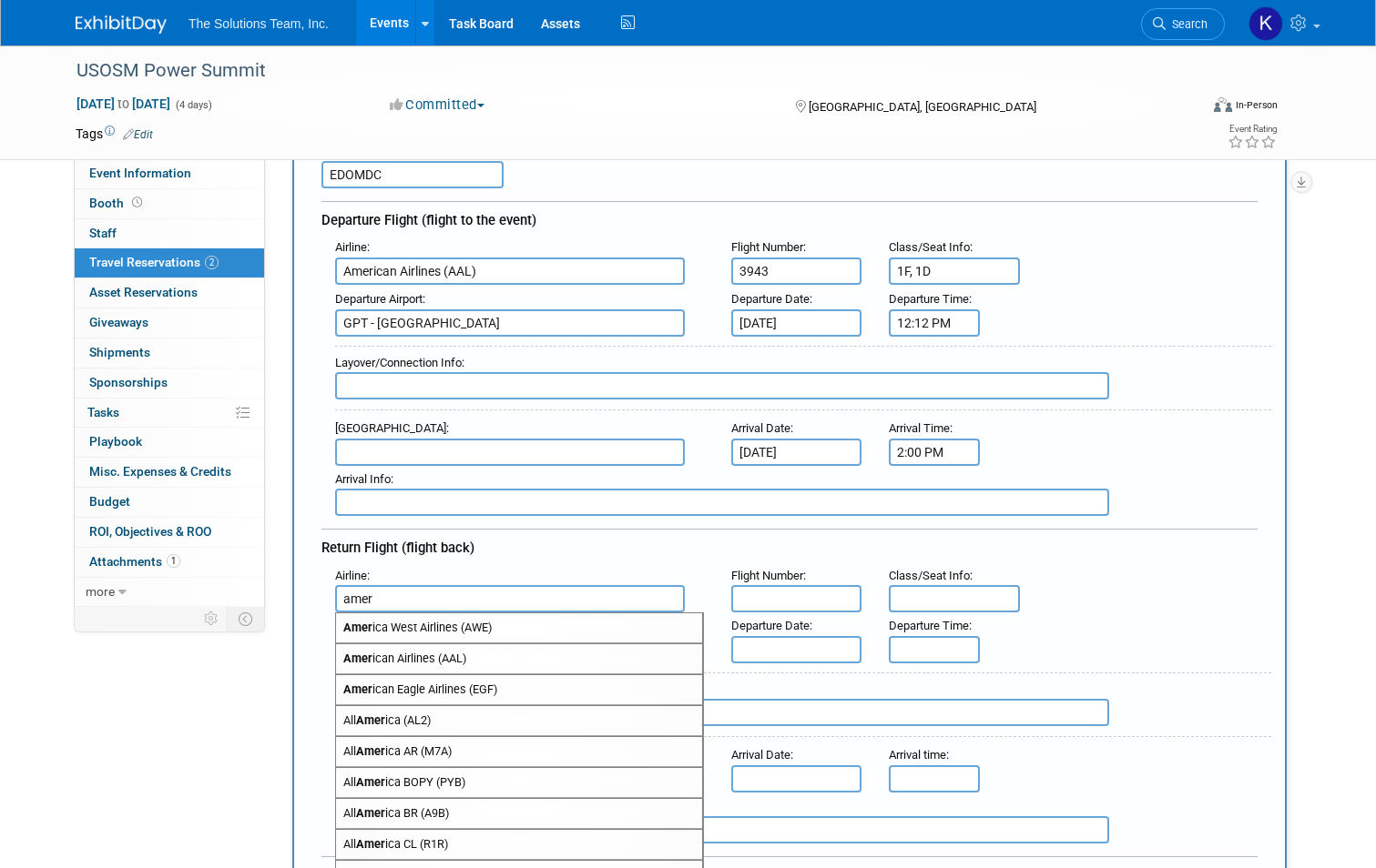
click at [473, 666] on span "Amer ican Airlines (AAL)" at bounding box center [519, 658] width 366 height 29
type input "American Airlines (AAL)"
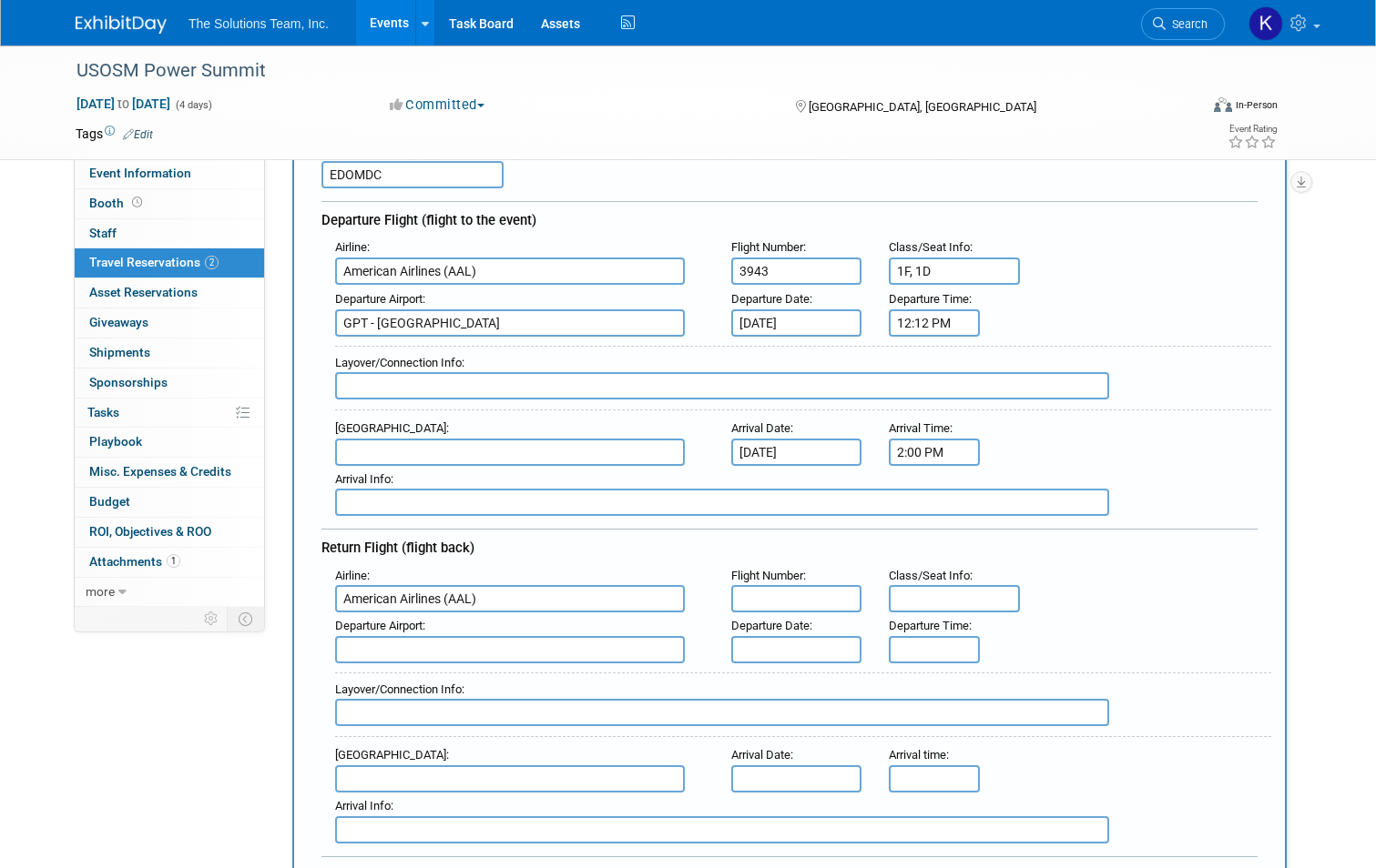
click at [767, 595] on input "text" at bounding box center [797, 599] width 131 height 28
type input "3960"
click at [911, 597] on input "text" at bounding box center [955, 599] width 131 height 28
type input "2F, 2D"
click at [505, 655] on input "text" at bounding box center [510, 650] width 349 height 28
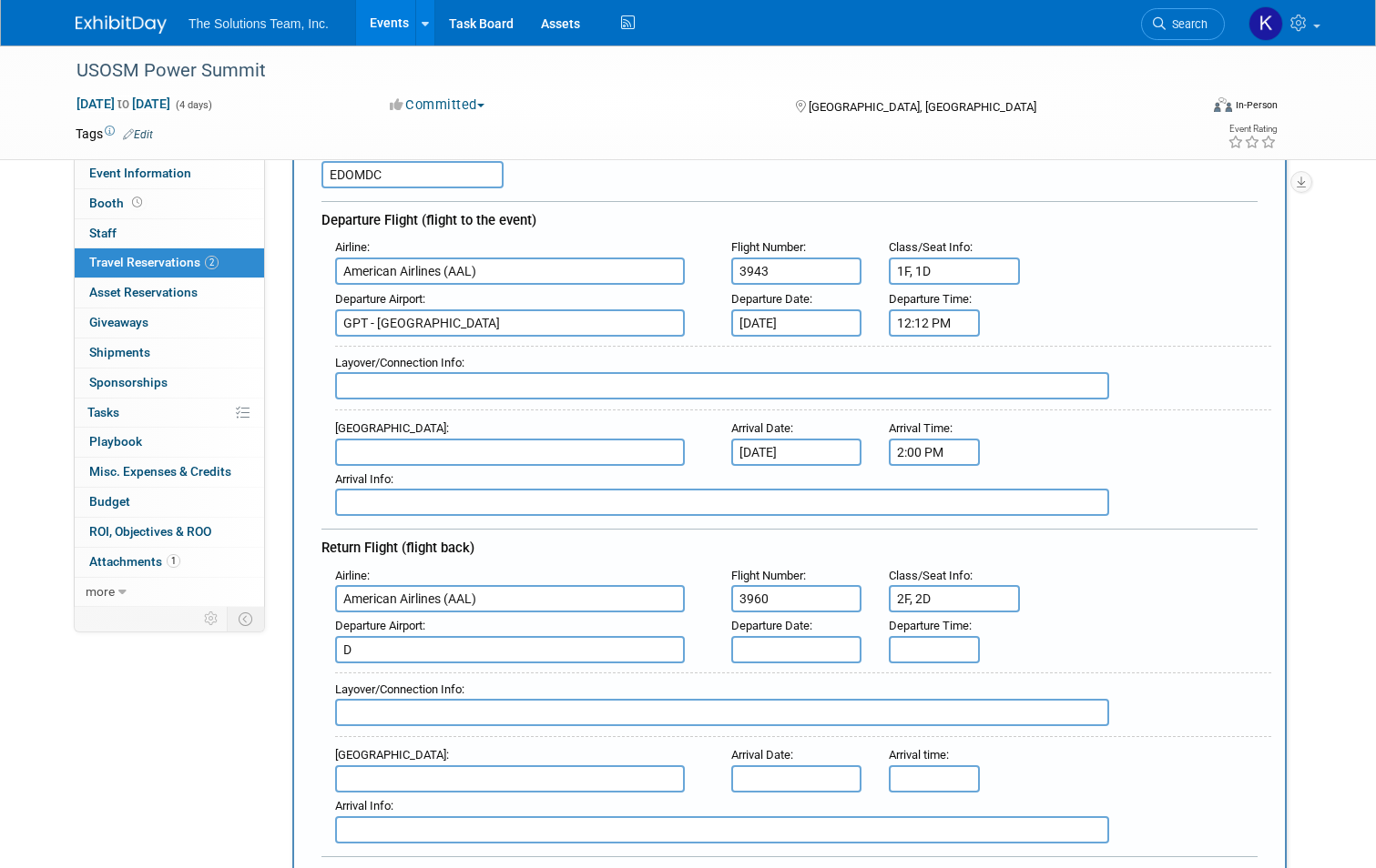
type input "D"
click at [368, 453] on input "text" at bounding box center [510, 452] width 349 height 28
click at [376, 477] on span "DFW - Dallas Fort Worth International Airport" at bounding box center [519, 481] width 366 height 29
type input "DFW - Dallas Fort Worth International Airport"
click at [408, 648] on input "D" at bounding box center [510, 650] width 349 height 28
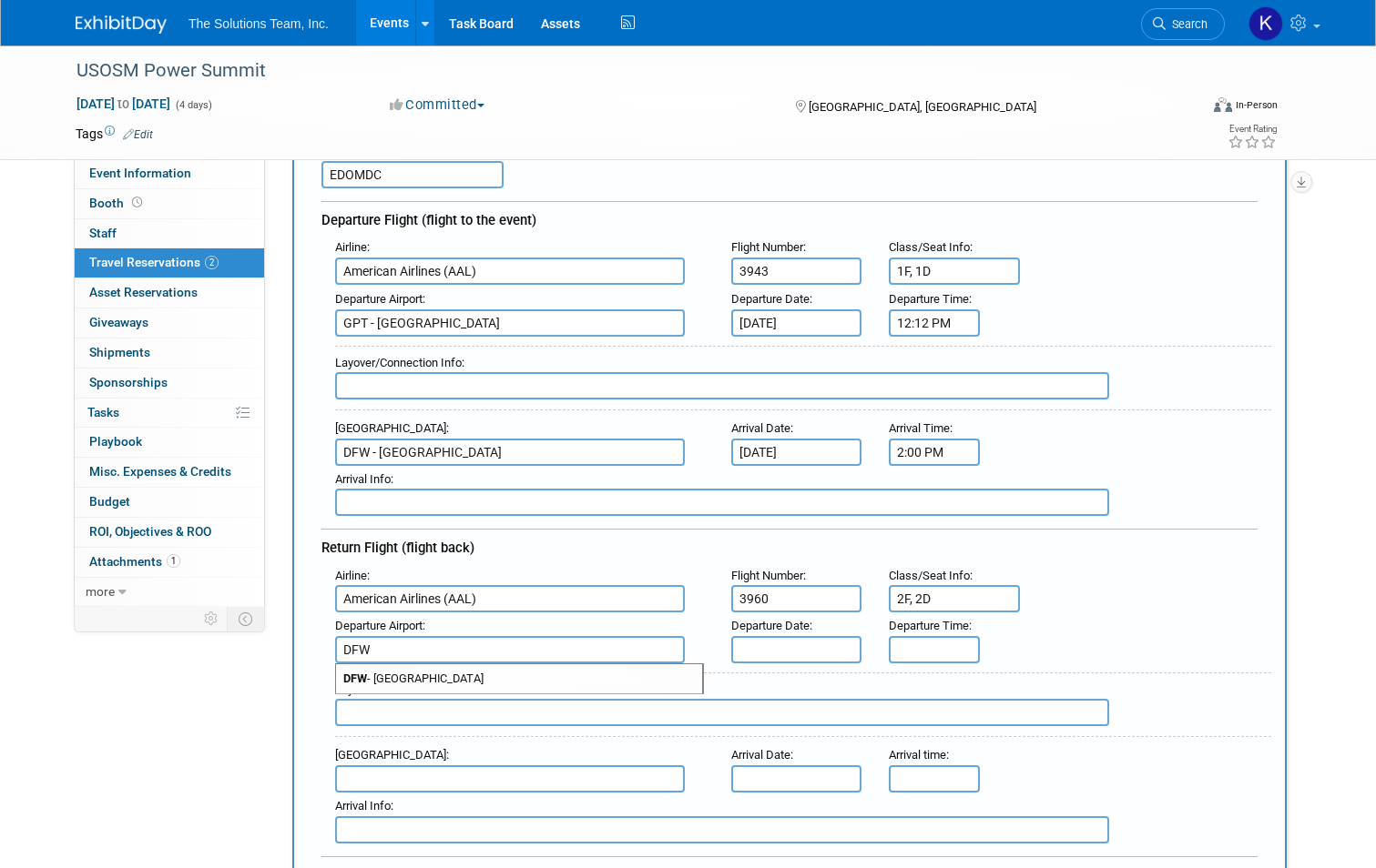
click at [422, 683] on span "DFW - Dallas Fort Worth International Airport" at bounding box center [519, 678] width 366 height 29
type input "DFW - Dallas Fort Worth International Airport"
click at [422, 683] on span "Layover/Connection Info" at bounding box center [398, 690] width 126 height 13
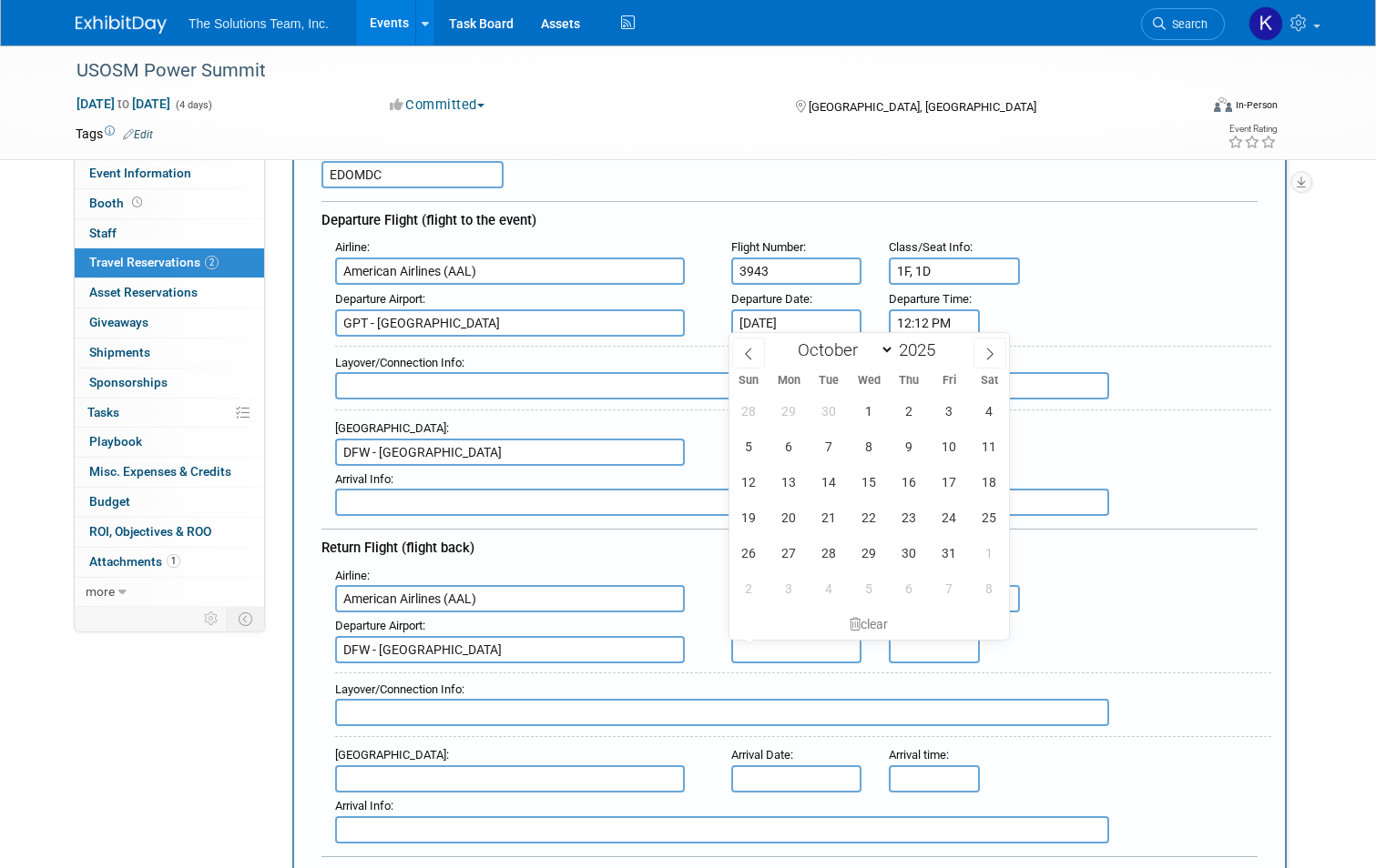
click at [794, 649] on input "text" at bounding box center [797, 650] width 131 height 28
click at [790, 438] on span "6" at bounding box center [789, 446] width 35 height 35
type input "Oct 6, 2025"
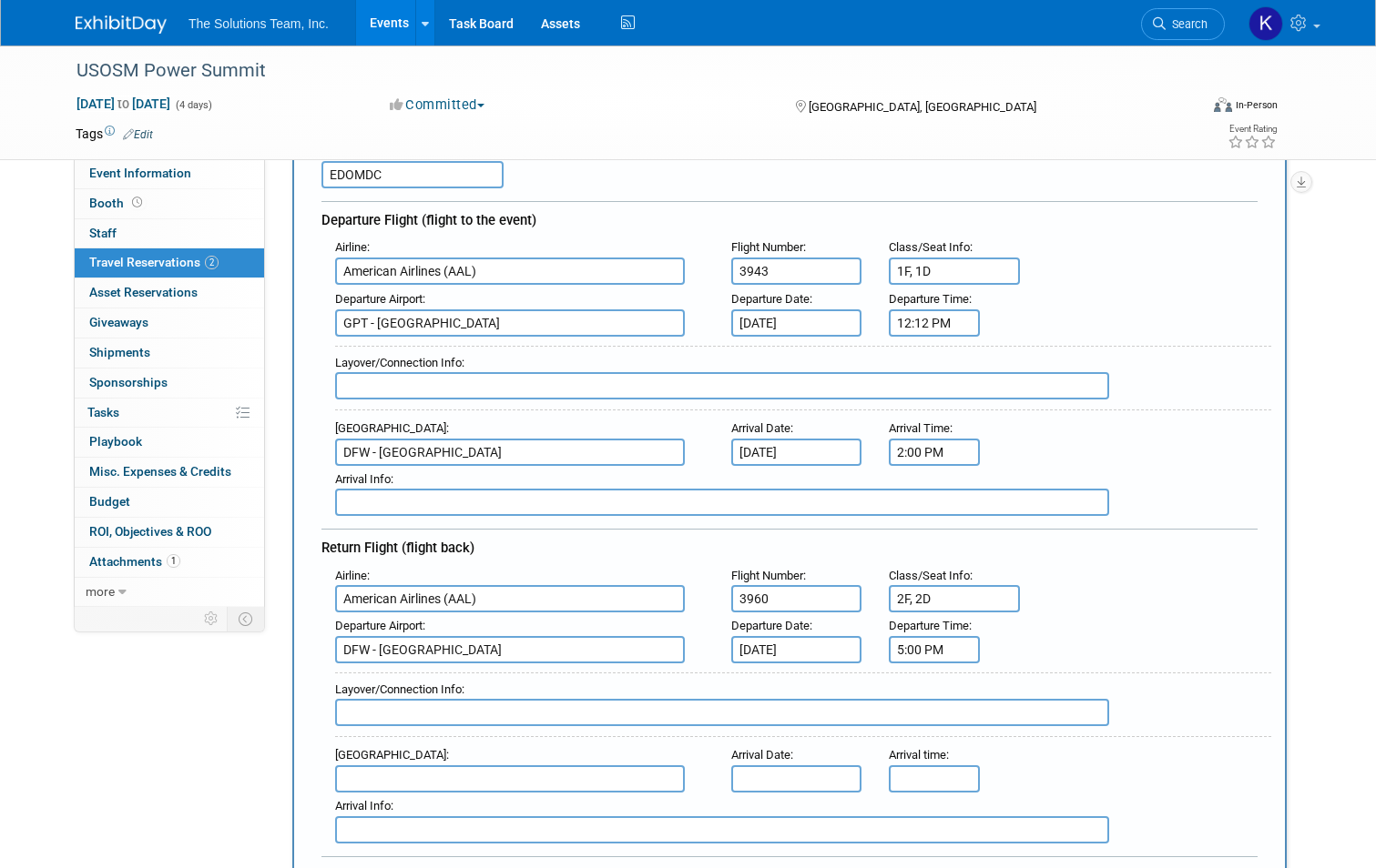
click at [907, 660] on input "5:00 PM" at bounding box center [935, 650] width 91 height 28
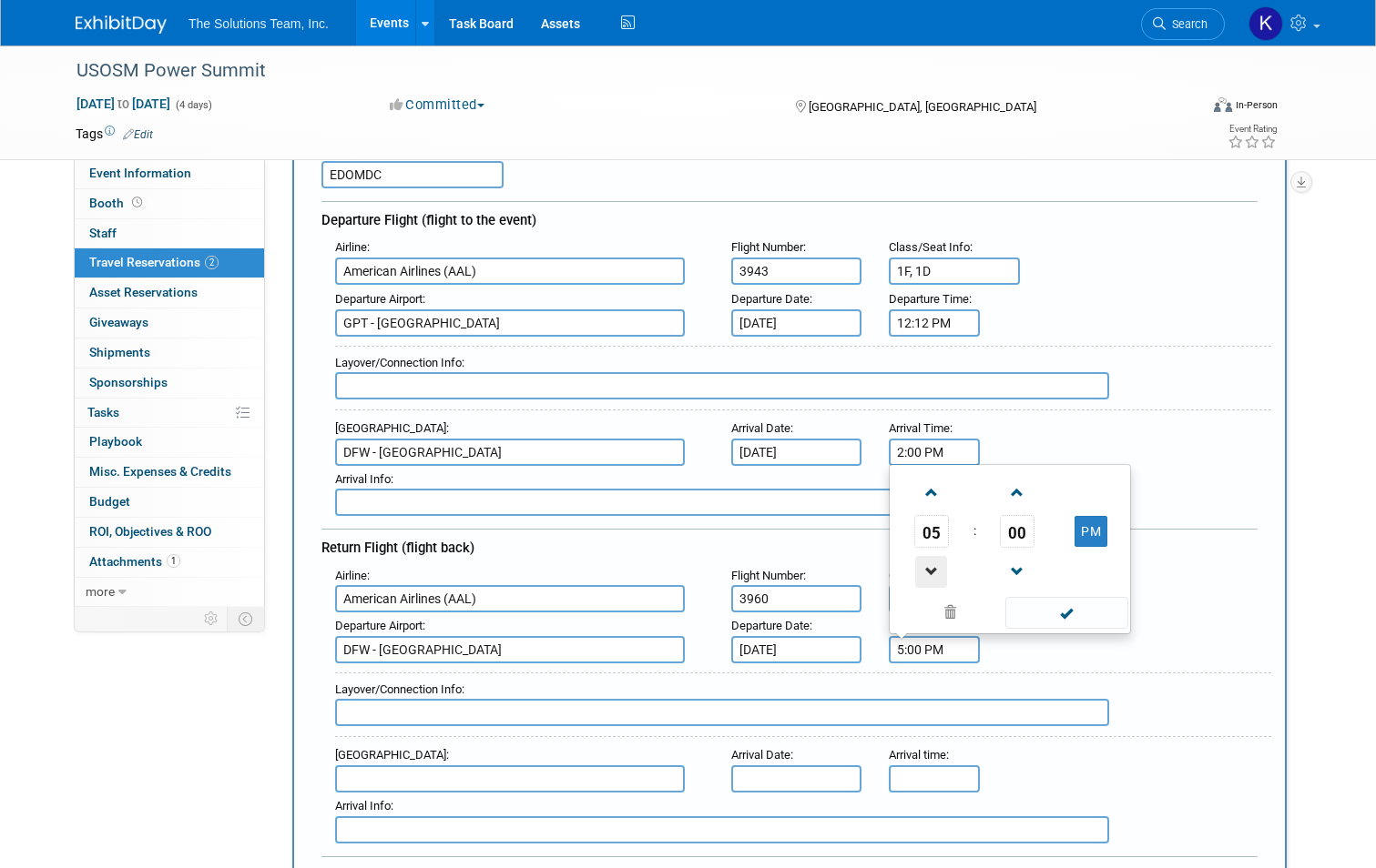
click at [942, 577] on span at bounding box center [931, 572] width 32 height 32
click at [1011, 492] on span at bounding box center [1018, 493] width 32 height 32
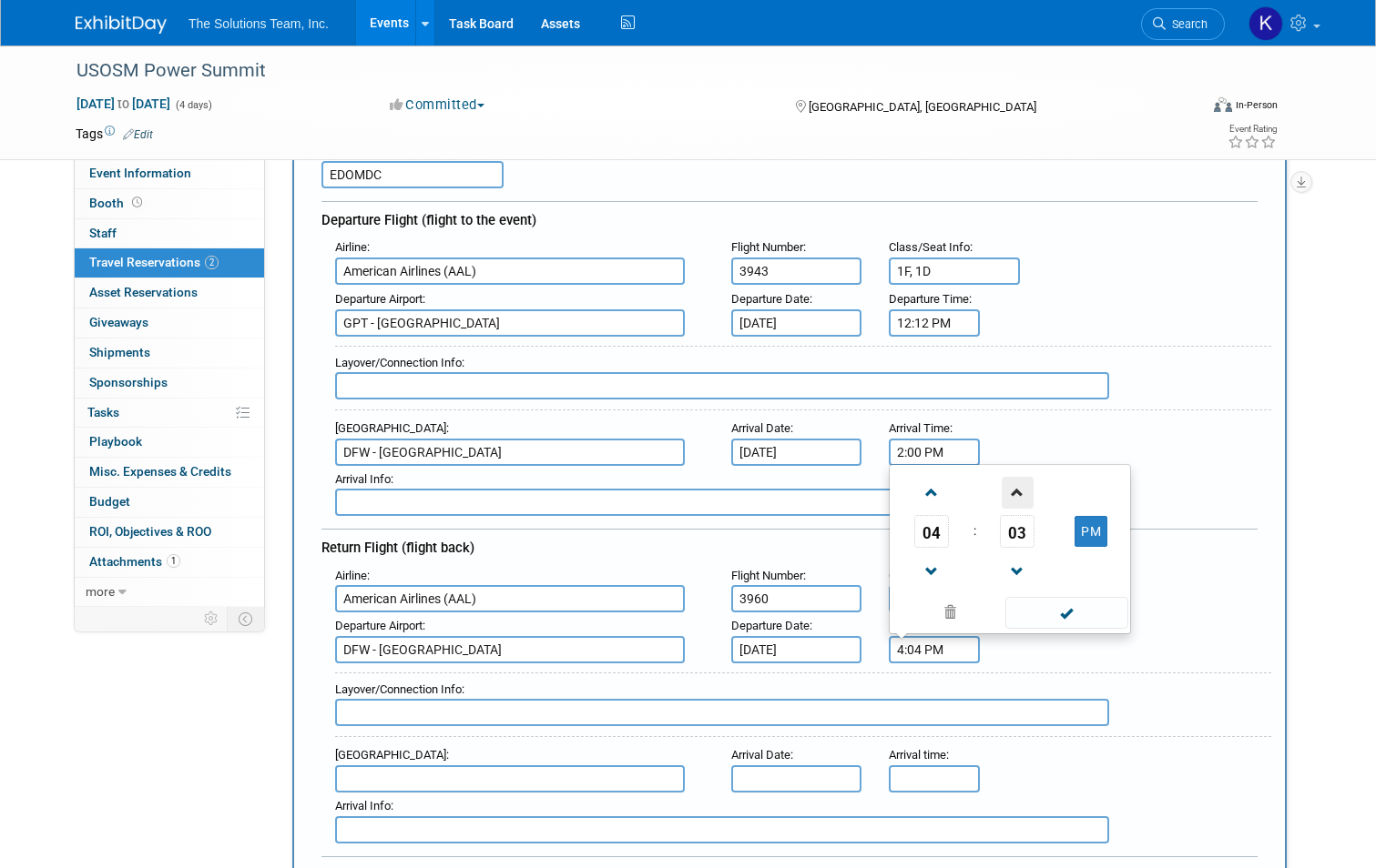
click at [1011, 492] on span at bounding box center [1018, 493] width 32 height 32
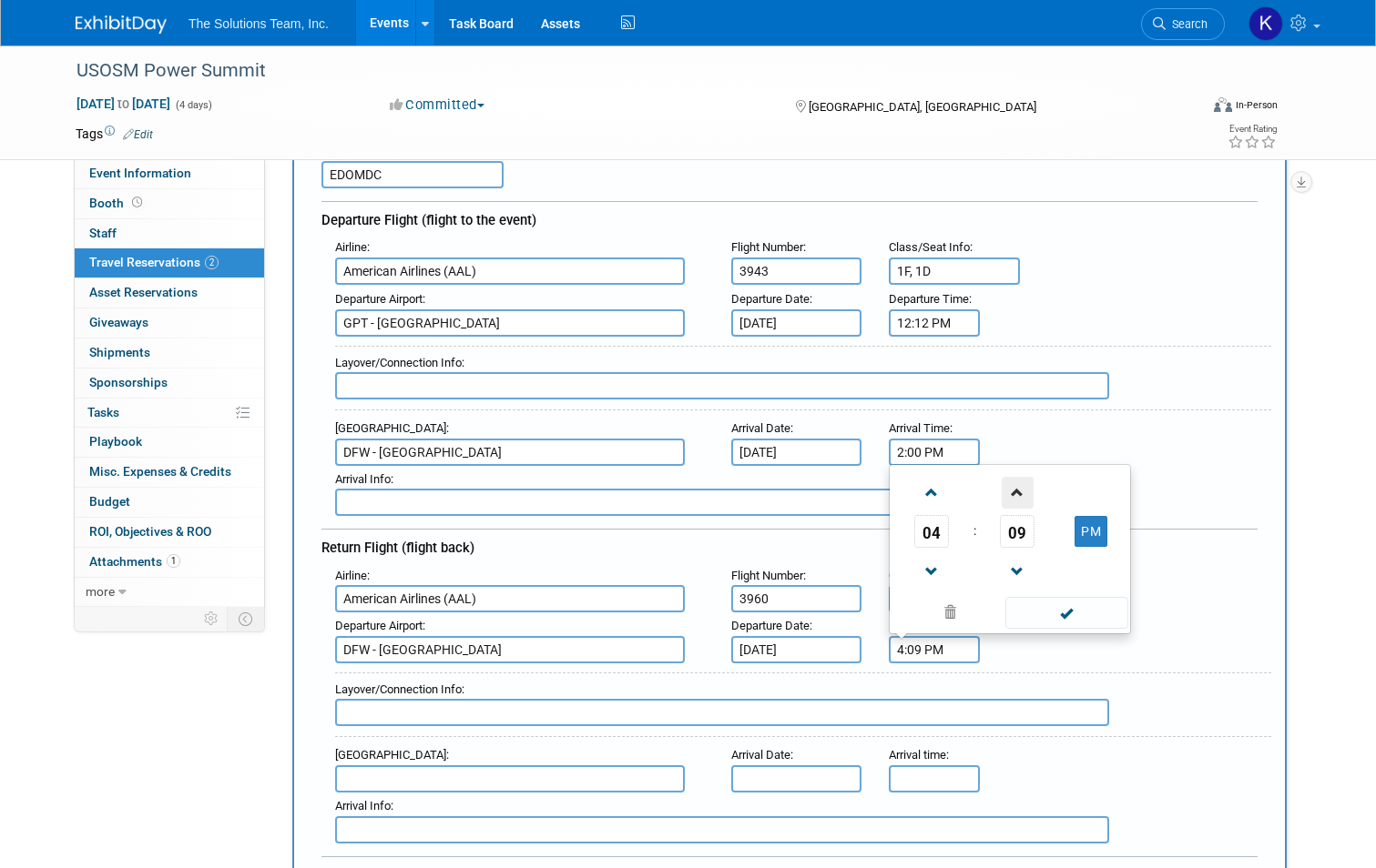
click at [1011, 492] on span at bounding box center [1018, 493] width 32 height 32
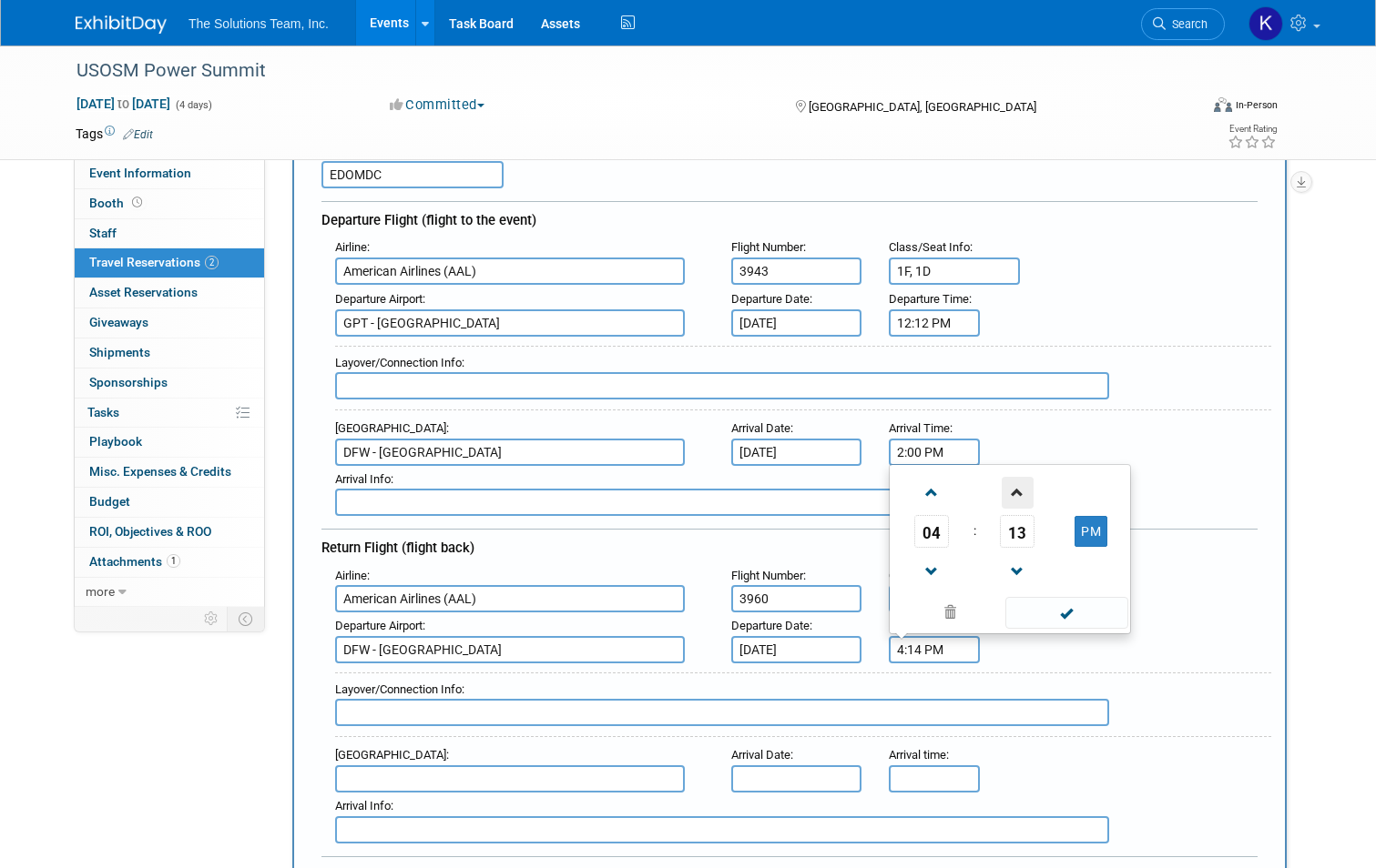
click at [1011, 492] on span at bounding box center [1018, 493] width 32 height 32
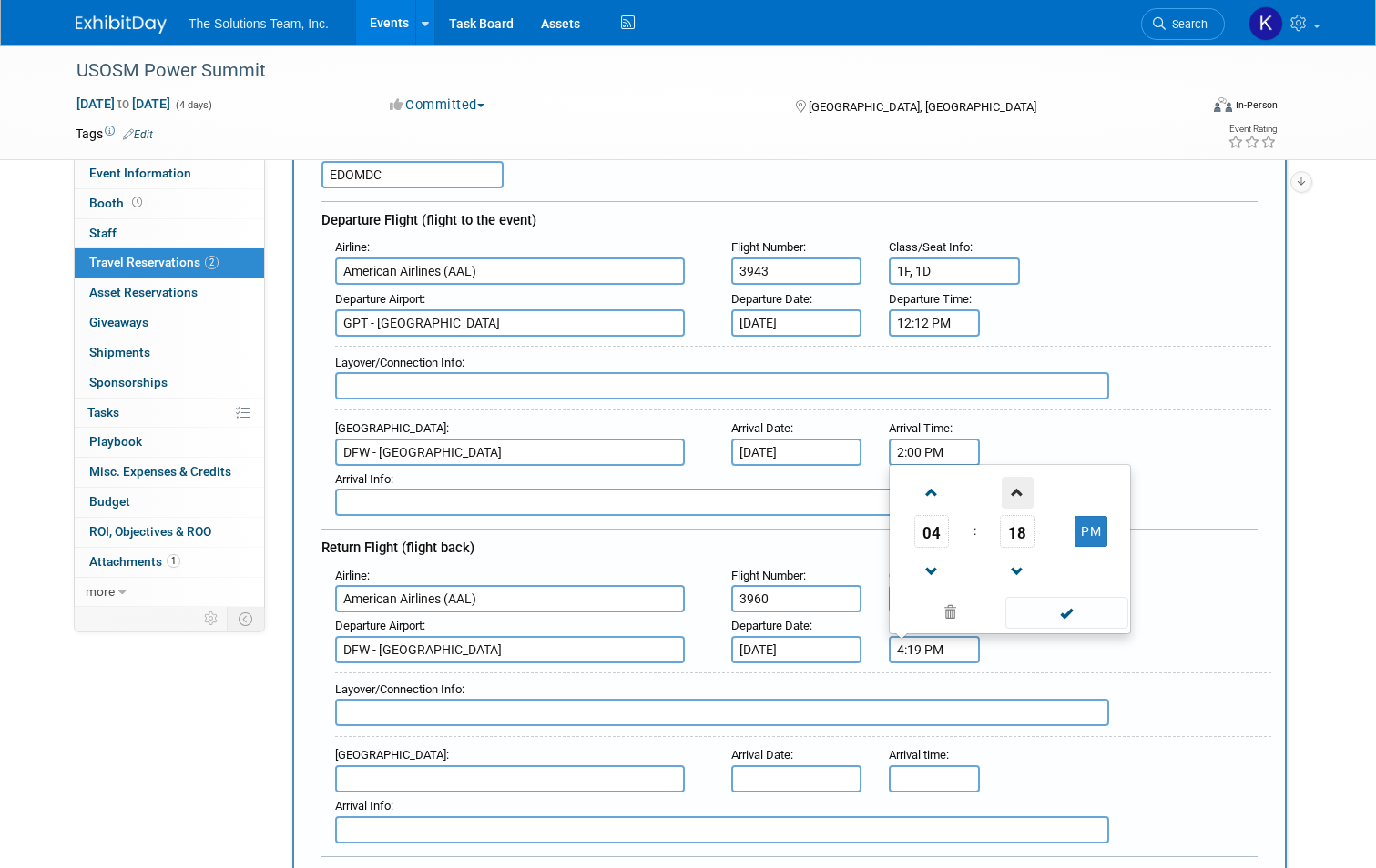
click at [1011, 492] on span at bounding box center [1018, 493] width 32 height 32
click at [1026, 579] on span at bounding box center [1018, 572] width 32 height 32
type input "4:20 PM"
click at [1065, 617] on span at bounding box center [1067, 613] width 123 height 32
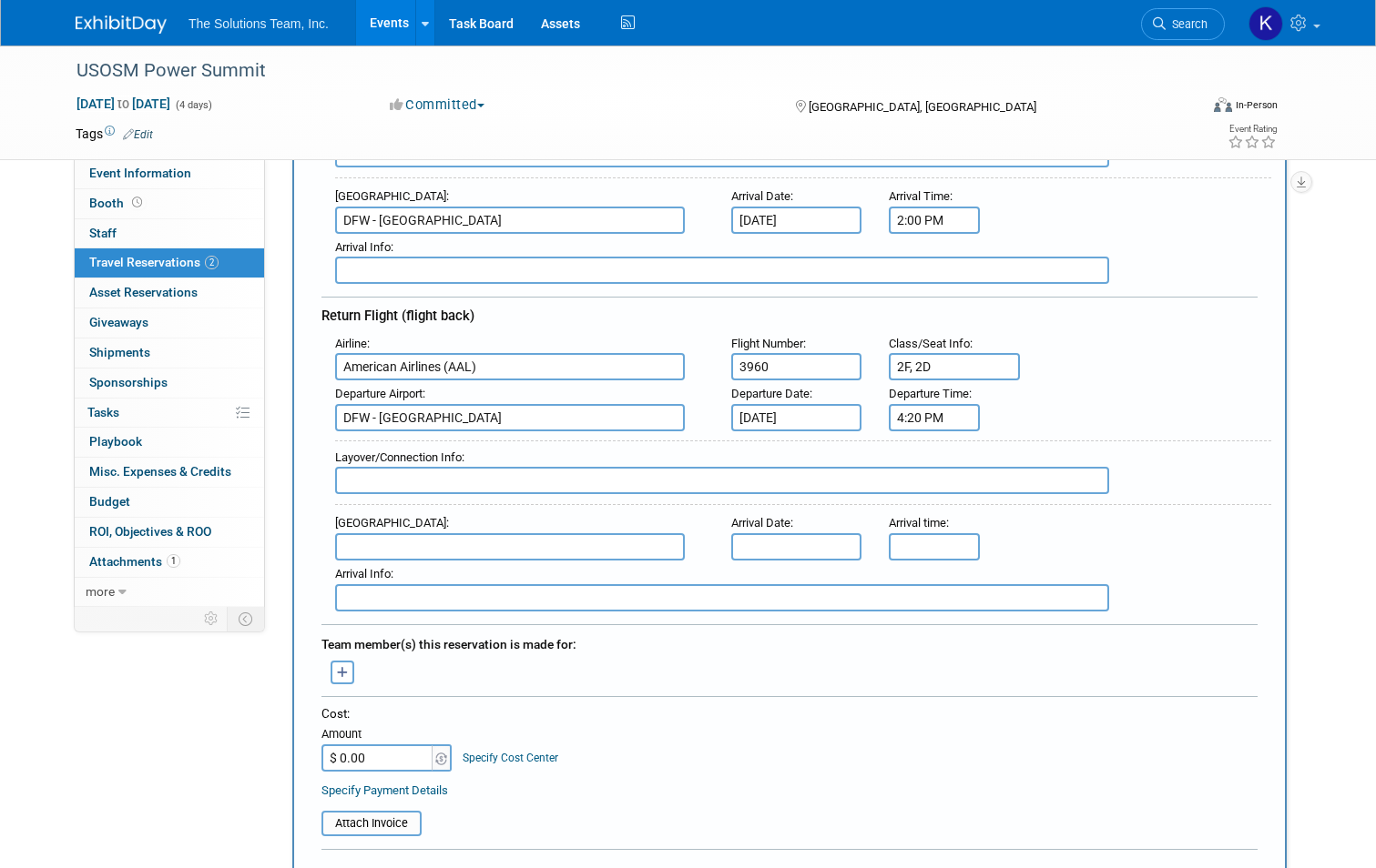
scroll to position [455, 0]
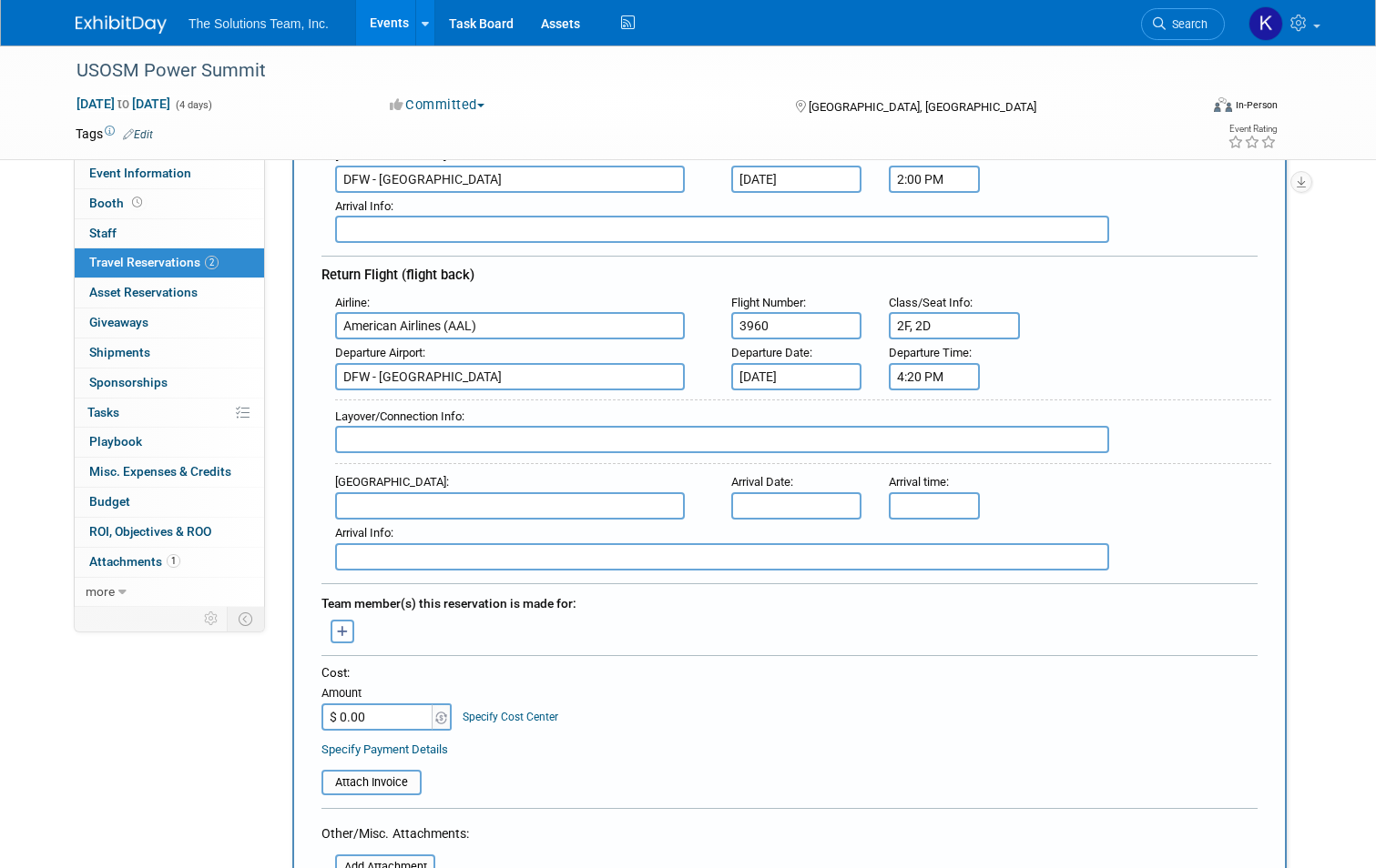
click at [360, 492] on input "text" at bounding box center [510, 506] width 349 height 28
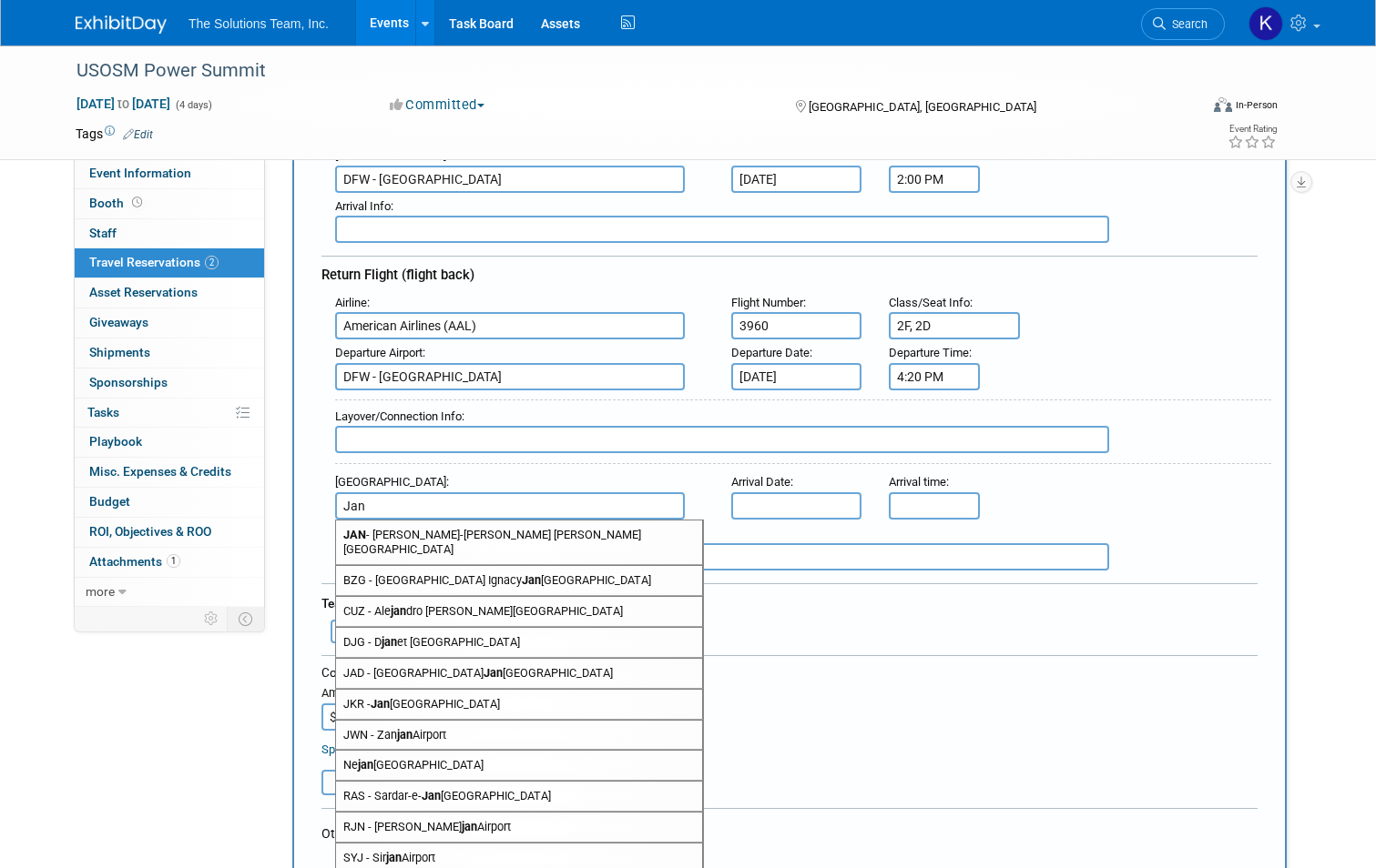
click at [375, 530] on span "JAN - Jackson-Medgar Wiley Evers International Airport" at bounding box center [519, 543] width 366 height 44
type input "JAN - Jackson-Medgar Wiley Evers International Airport"
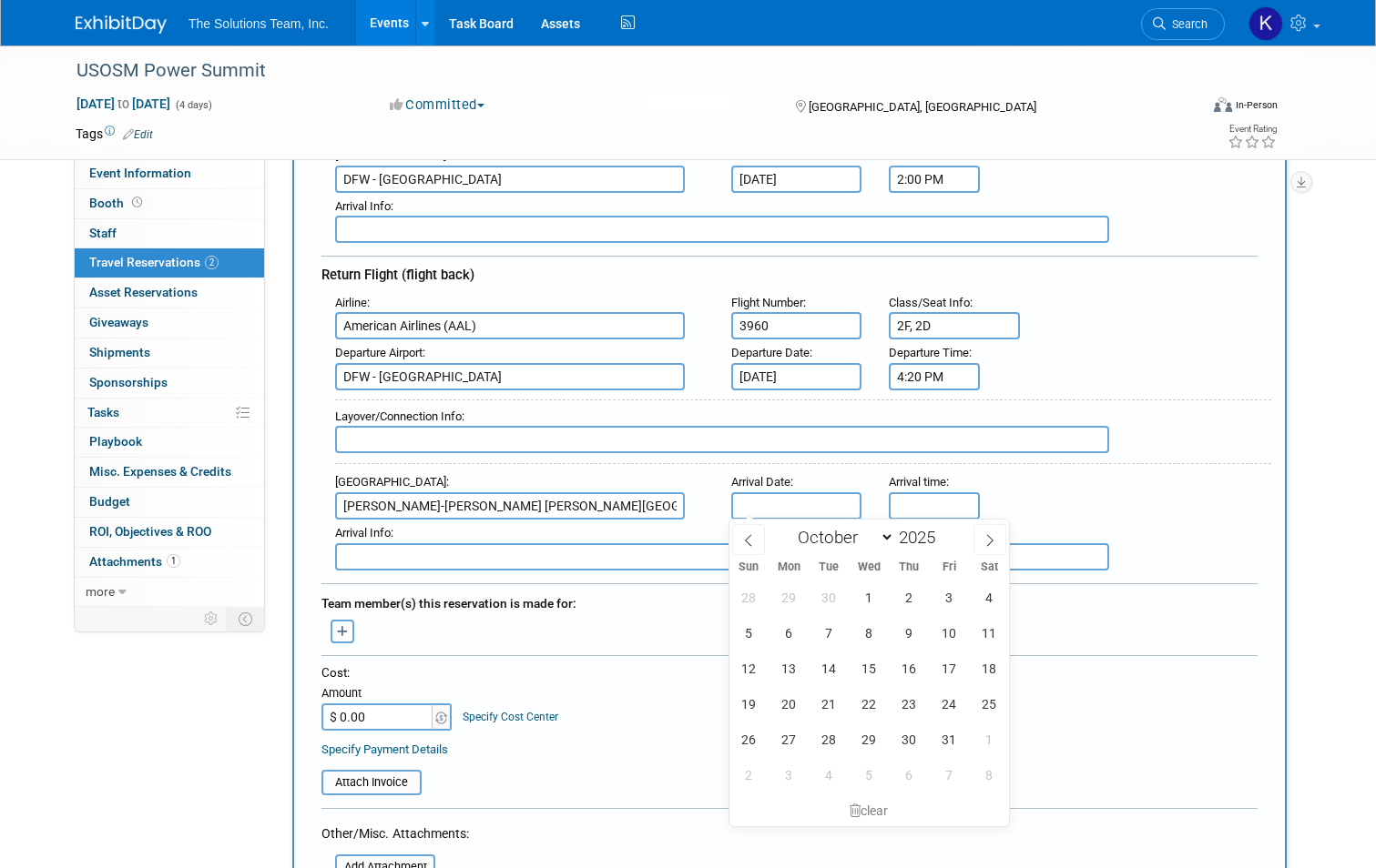
click at [813, 496] on input "text" at bounding box center [797, 506] width 131 height 28
click at [791, 637] on span "6" at bounding box center [789, 633] width 35 height 35
type input "Oct 6, 2025"
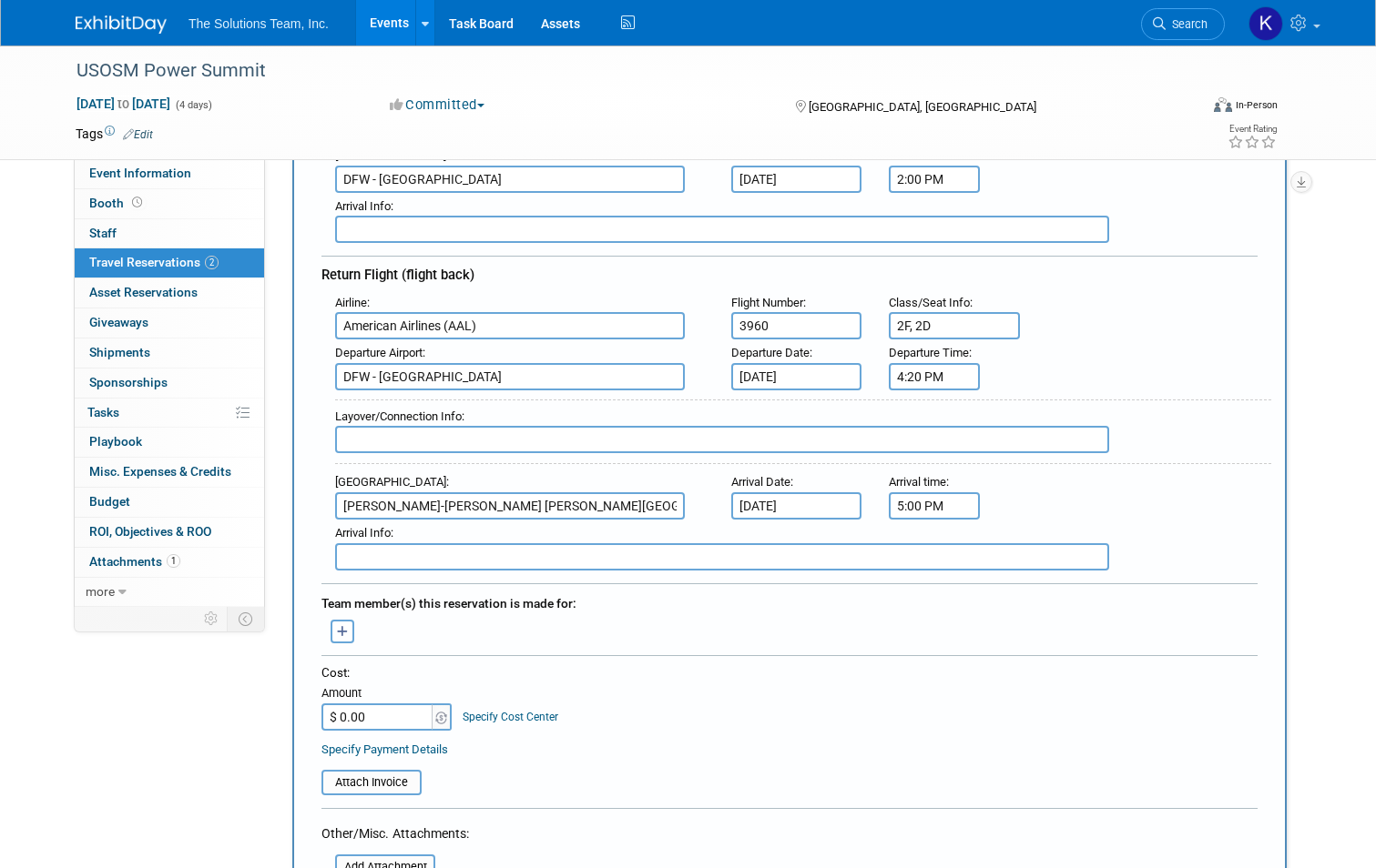
click at [922, 503] on input "5:00 PM" at bounding box center [935, 506] width 91 height 28
click at [930, 631] on span at bounding box center [931, 630] width 32 height 32
click at [941, 543] on span at bounding box center [931, 550] width 32 height 32
click at [1027, 629] on span at bounding box center [1018, 630] width 32 height 32
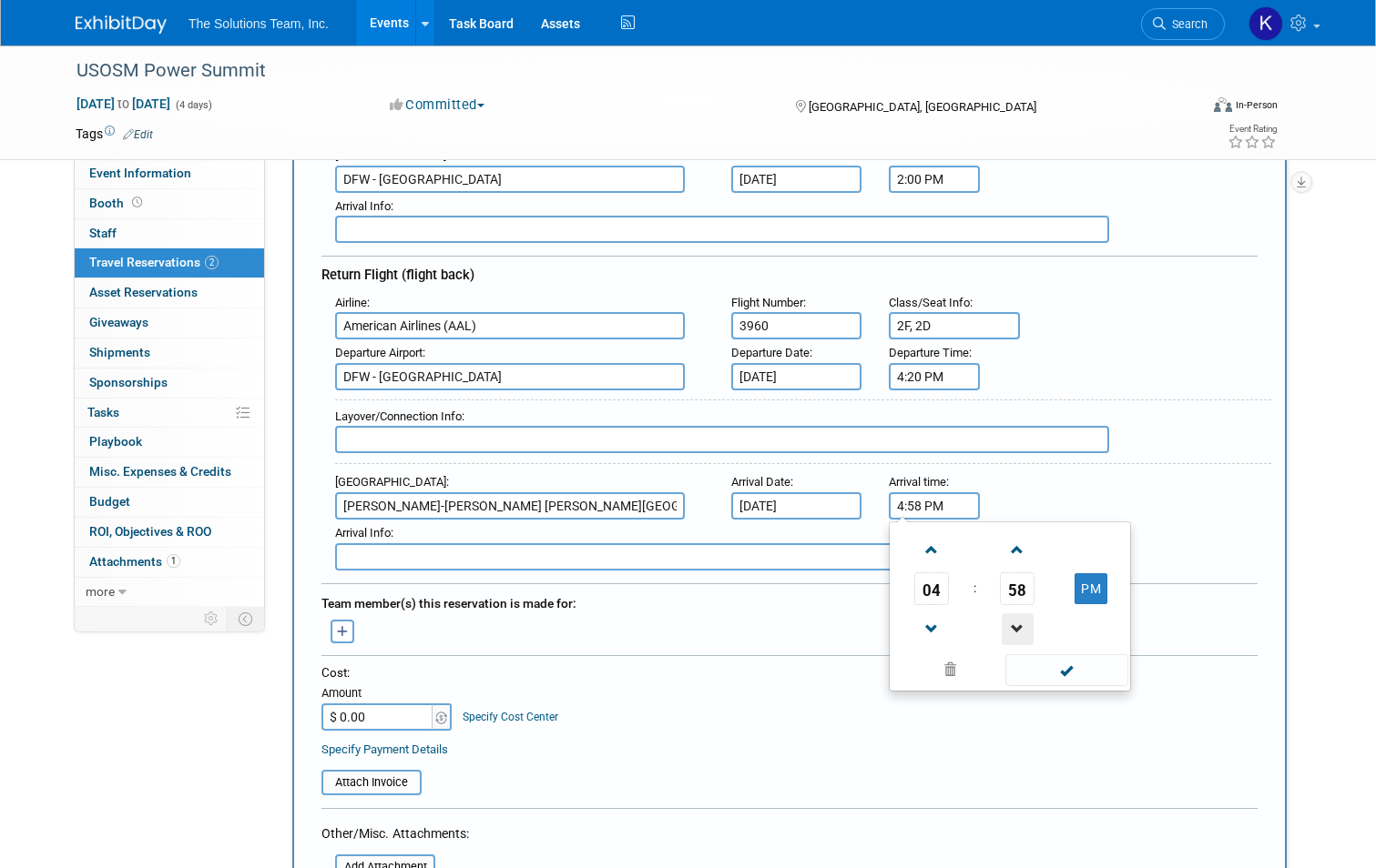
click at [1027, 629] on span at bounding box center [1018, 630] width 32 height 32
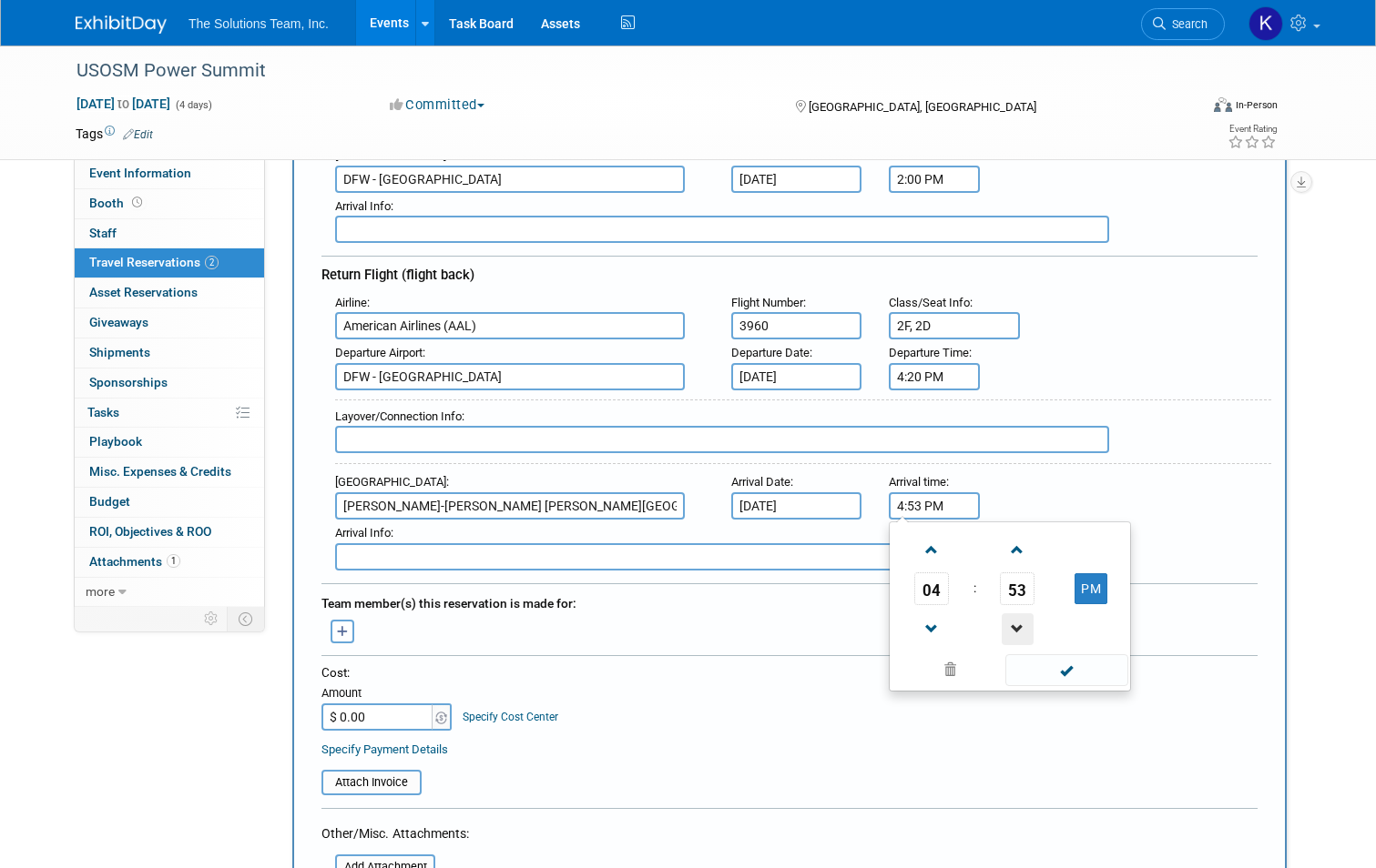
click at [1027, 629] on span at bounding box center [1018, 630] width 32 height 32
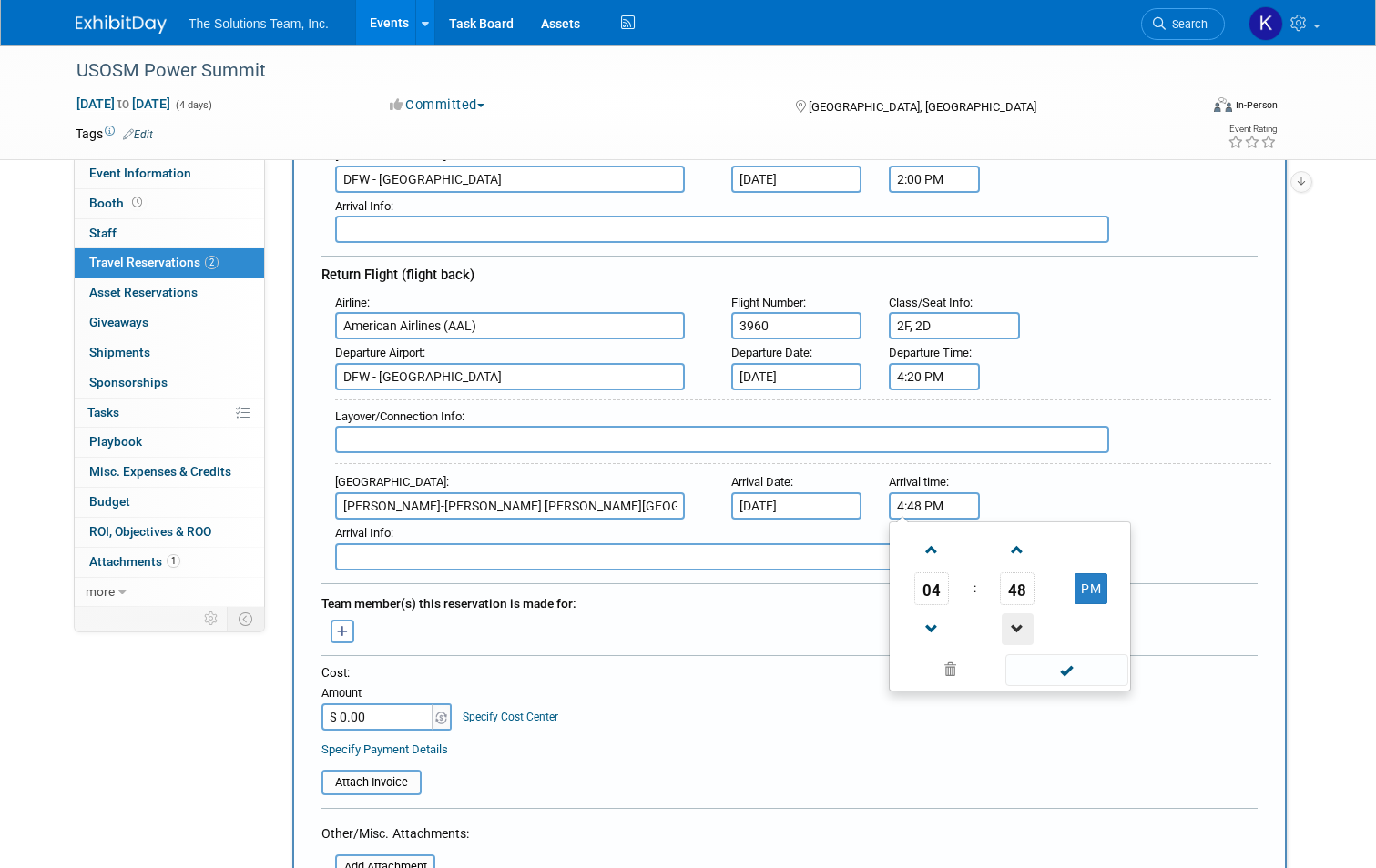
click at [1027, 629] on span at bounding box center [1018, 630] width 32 height 32
click at [926, 553] on span at bounding box center [931, 550] width 32 height 32
type input "5:45 PM"
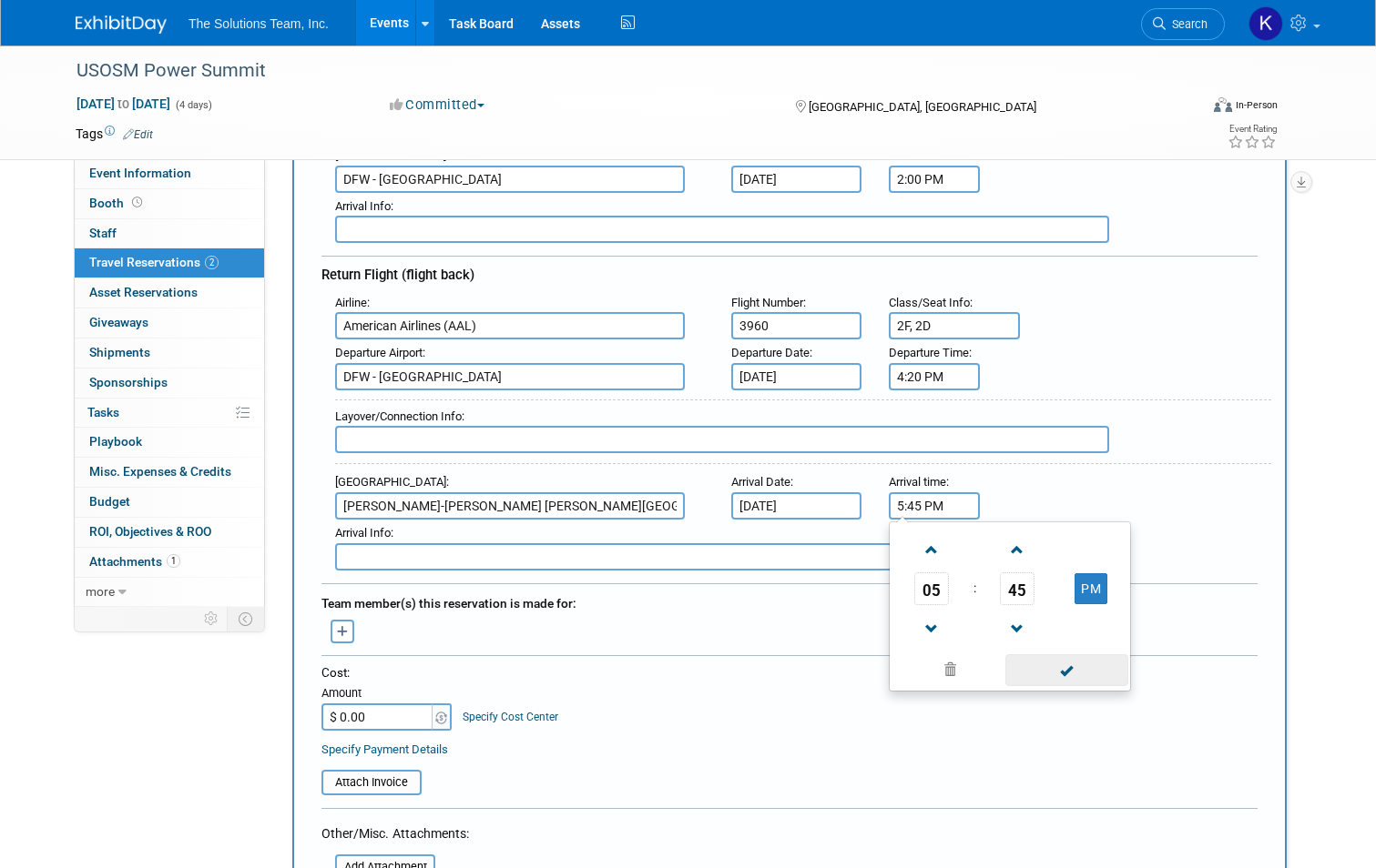
click at [1078, 675] on span at bounding box center [1067, 671] width 123 height 32
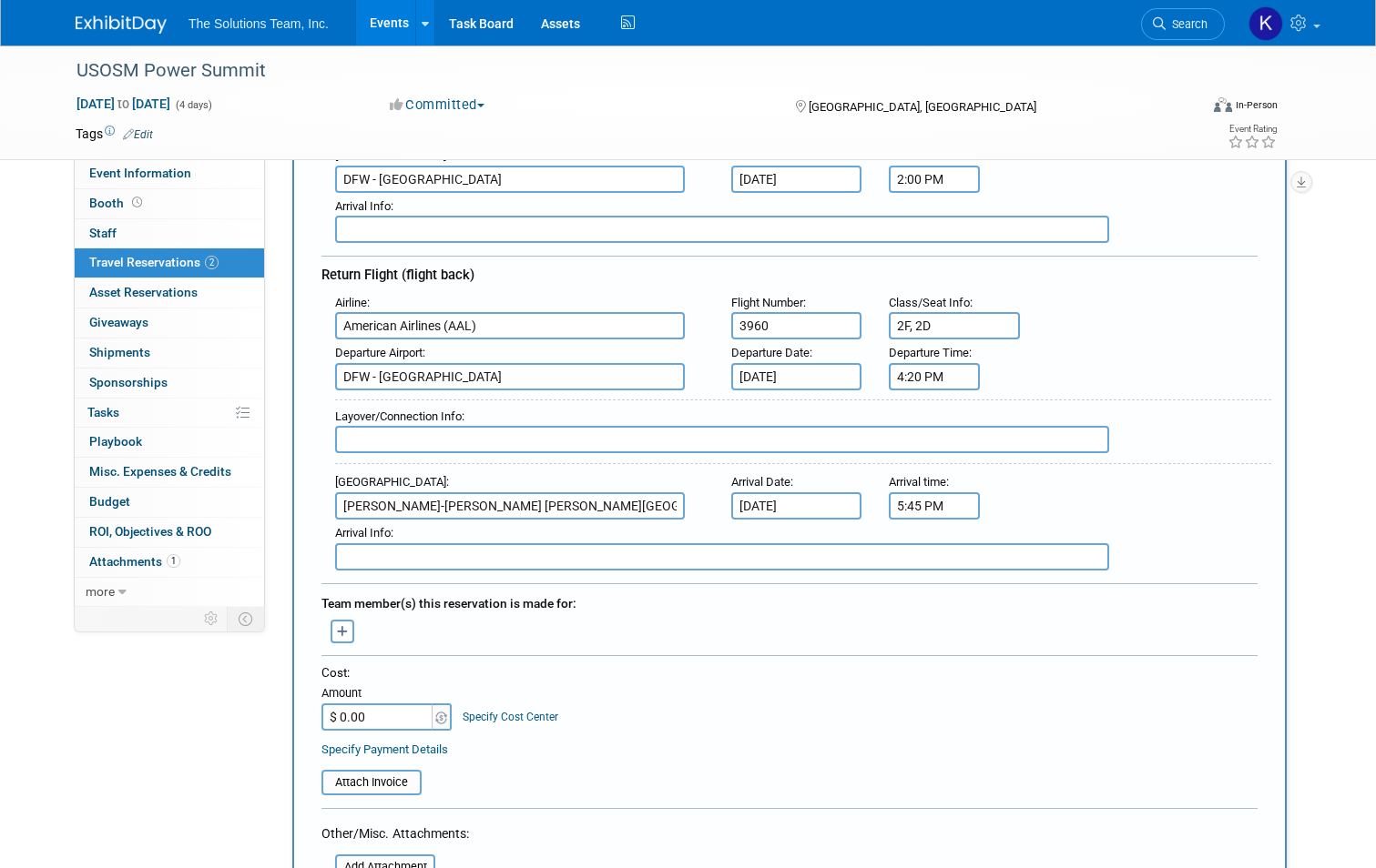
click at [384, 716] on input "$ 0.00" at bounding box center [379, 717] width 114 height 28
type input "$ 2,052.72"
click at [857, 677] on div "Cost:" at bounding box center [790, 673] width 936 height 17
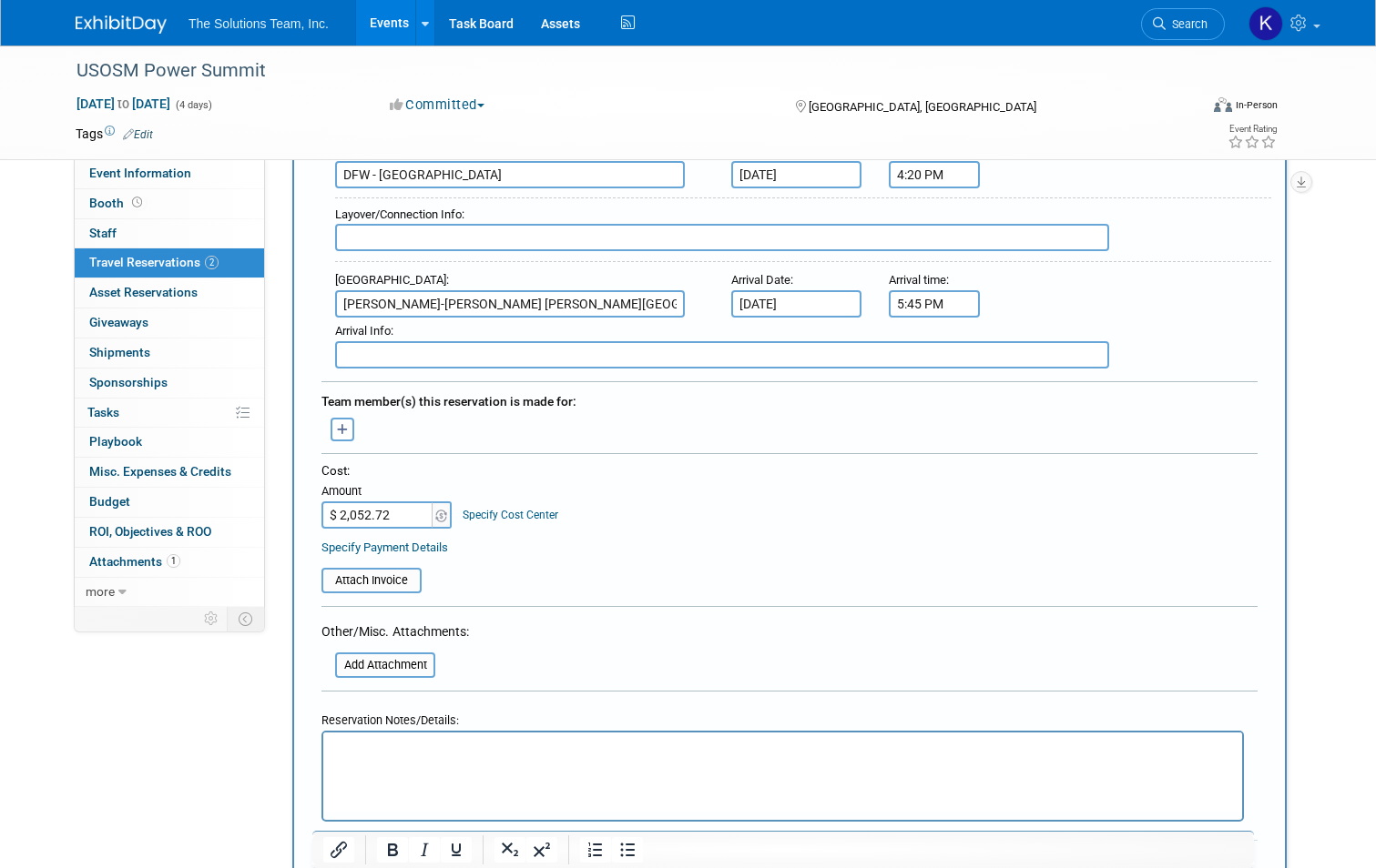
scroll to position [729, 0]
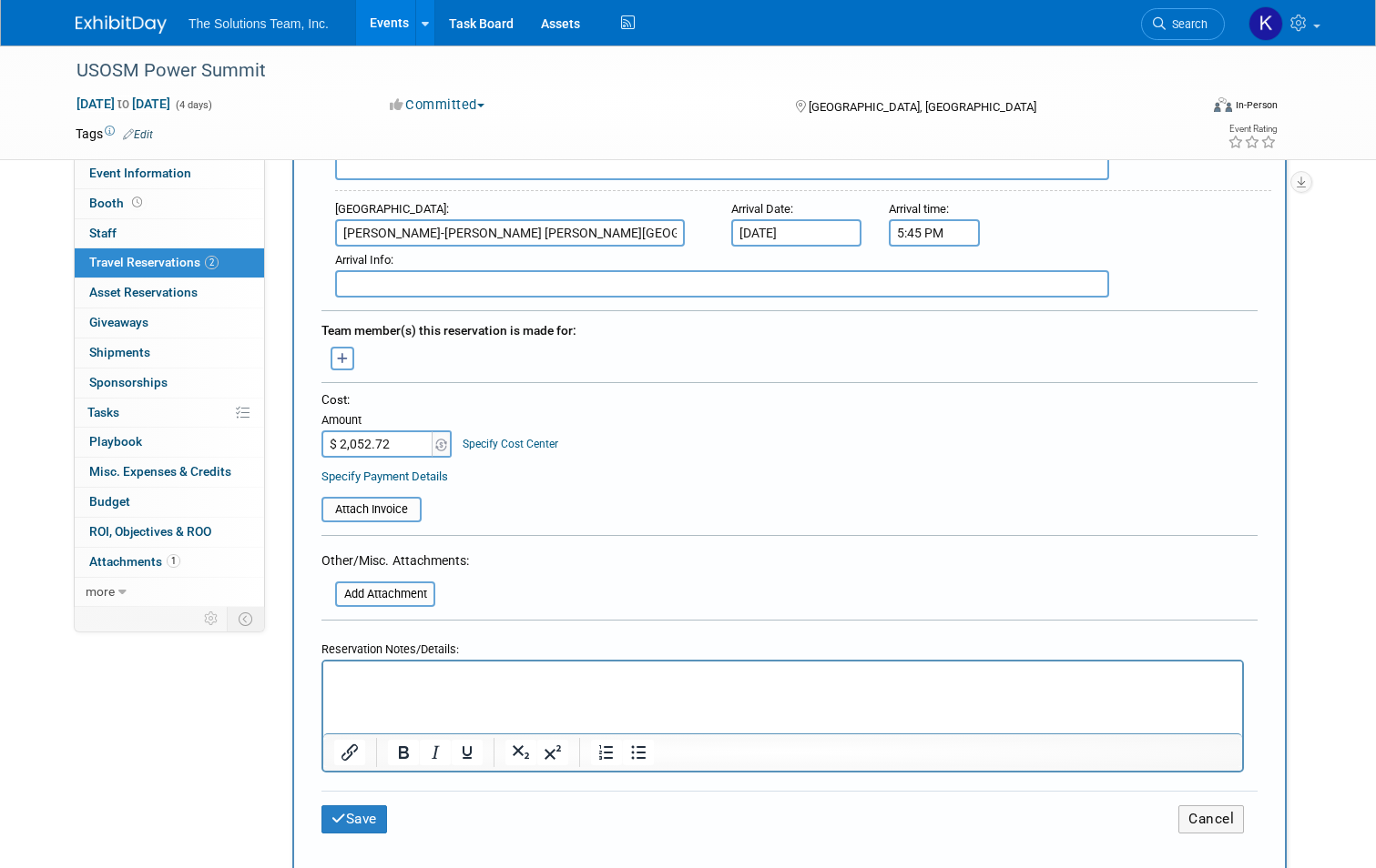
click at [483, 687] on html at bounding box center [783, 674] width 919 height 27
click at [331, 812] on icon "submit" at bounding box center [338, 819] width 14 height 13
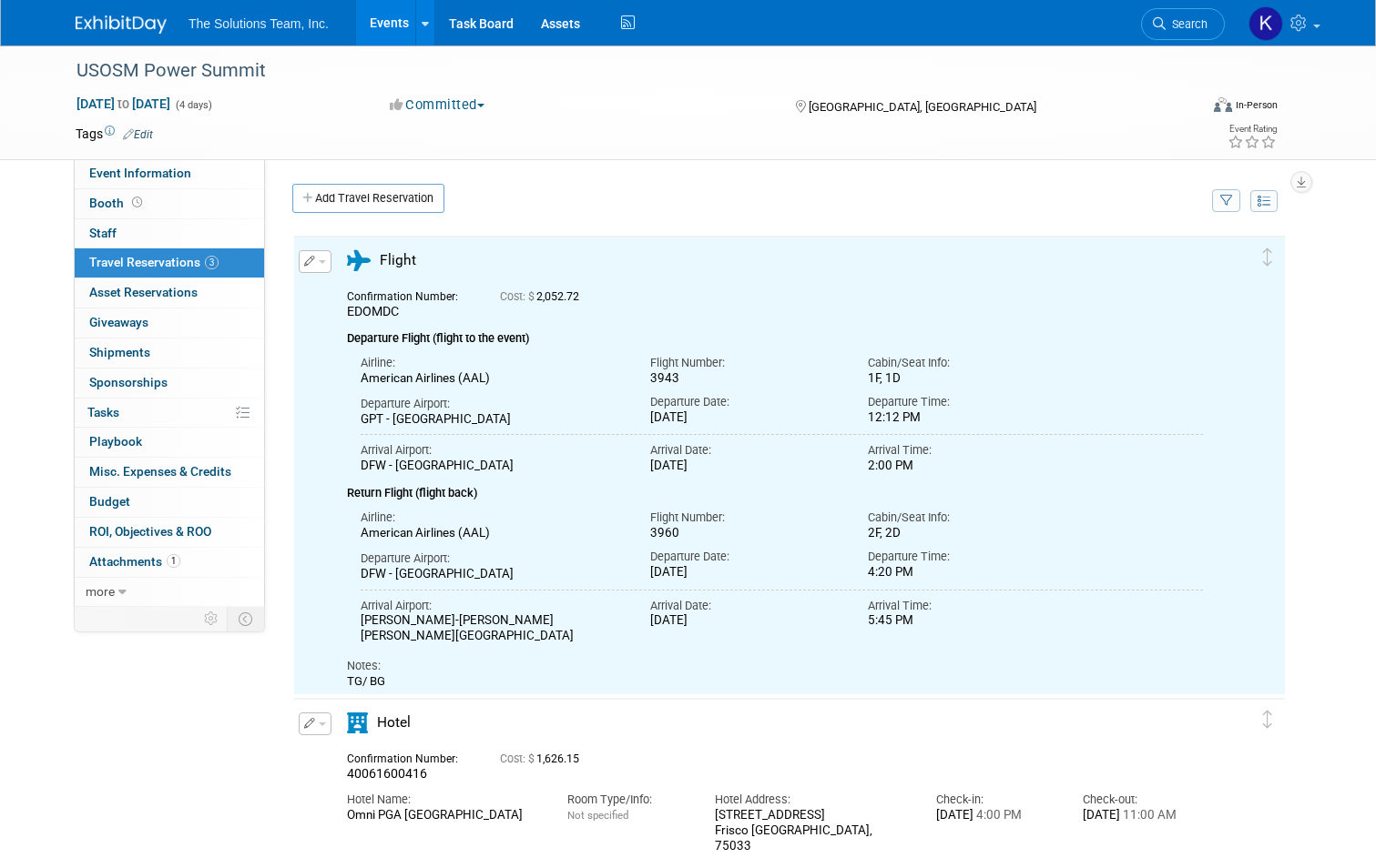
scroll to position [0, 0]
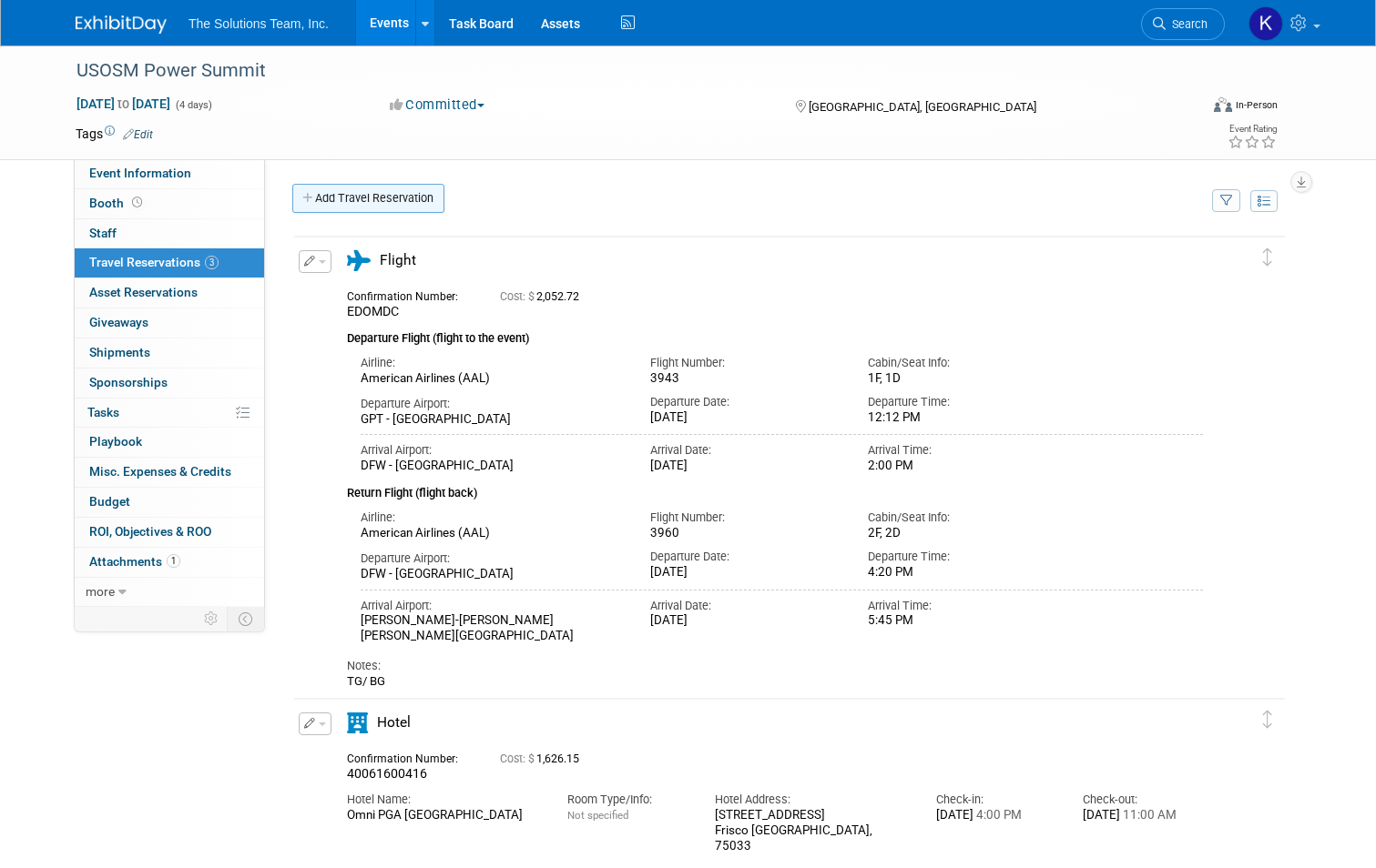
click at [327, 191] on link "Add Travel Reservation" at bounding box center [368, 198] width 152 height 29
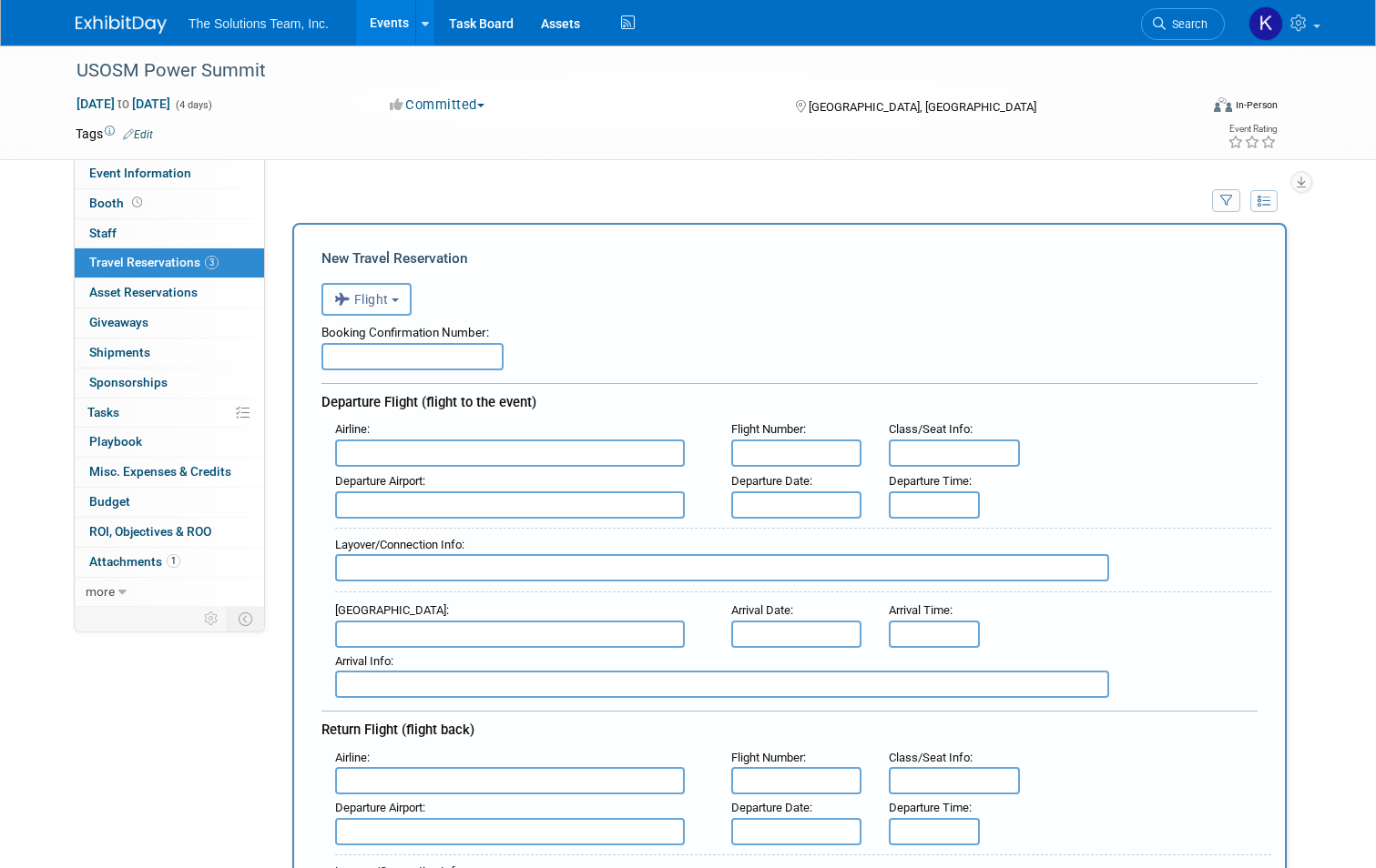
click at [363, 314] on button "Flight" at bounding box center [366, 299] width 90 height 33
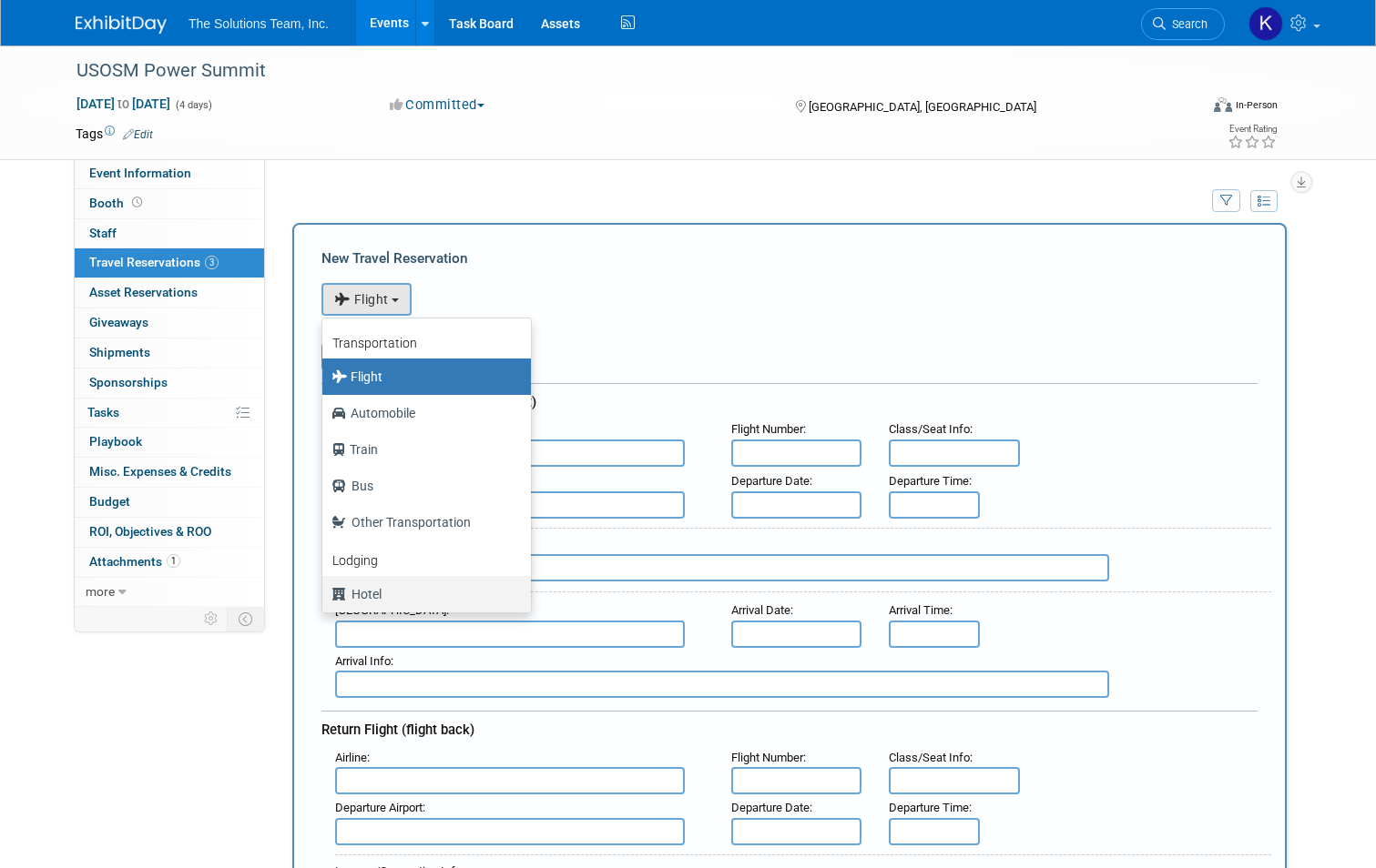
click at [366, 601] on label "Hotel" at bounding box center [421, 594] width 181 height 29
click at [325, 598] on input "Hotel" at bounding box center [319, 592] width 11 height 11
select select "6"
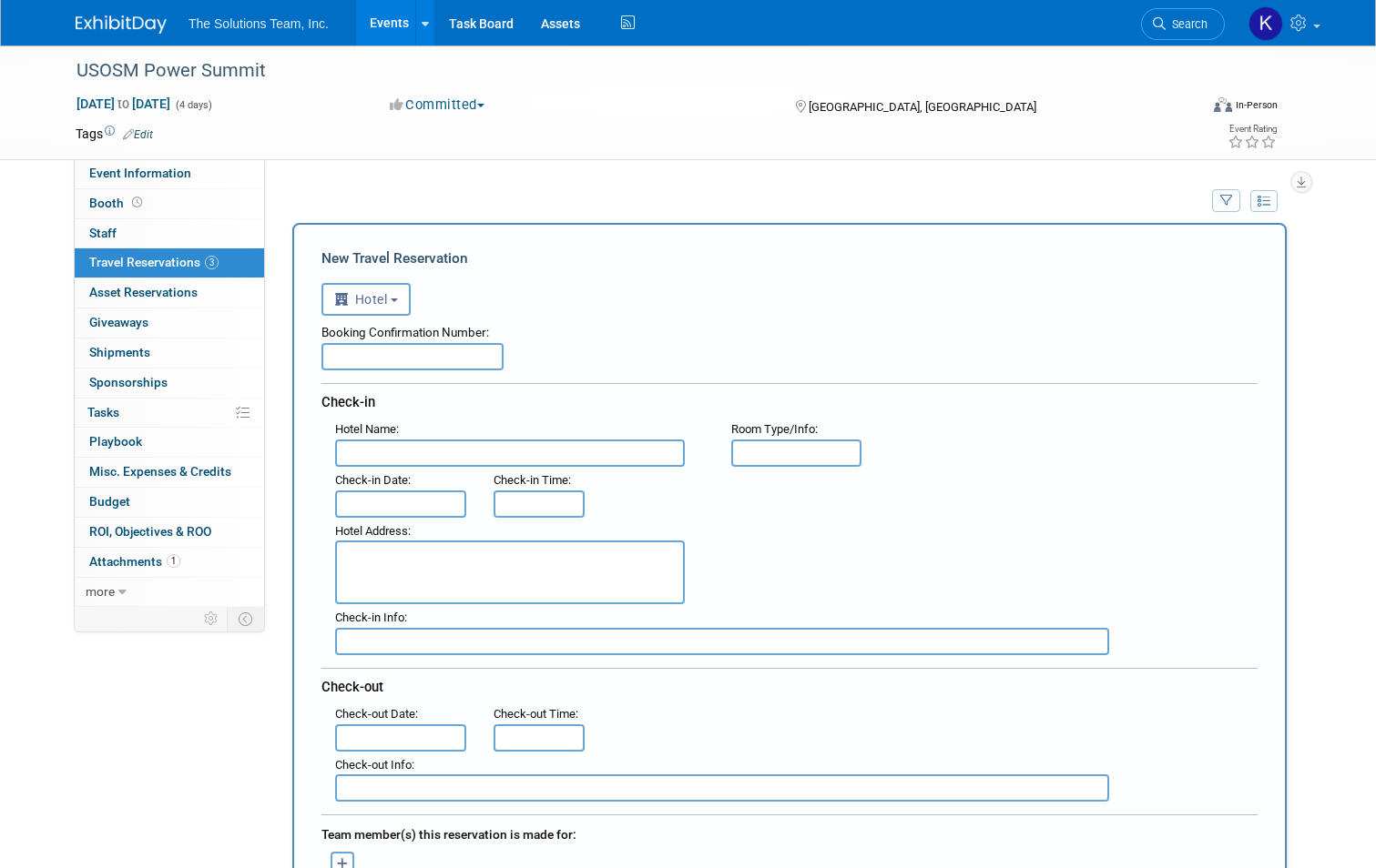
click at [407, 360] on input "text" at bounding box center [413, 357] width 182 height 28
type input "40061600268"
click at [376, 452] on input "text" at bounding box center [510, 452] width 349 height 28
type input "Omni PGA Frisco Resort & Spa"
click at [396, 506] on input "text" at bounding box center [400, 504] width 131 height 28
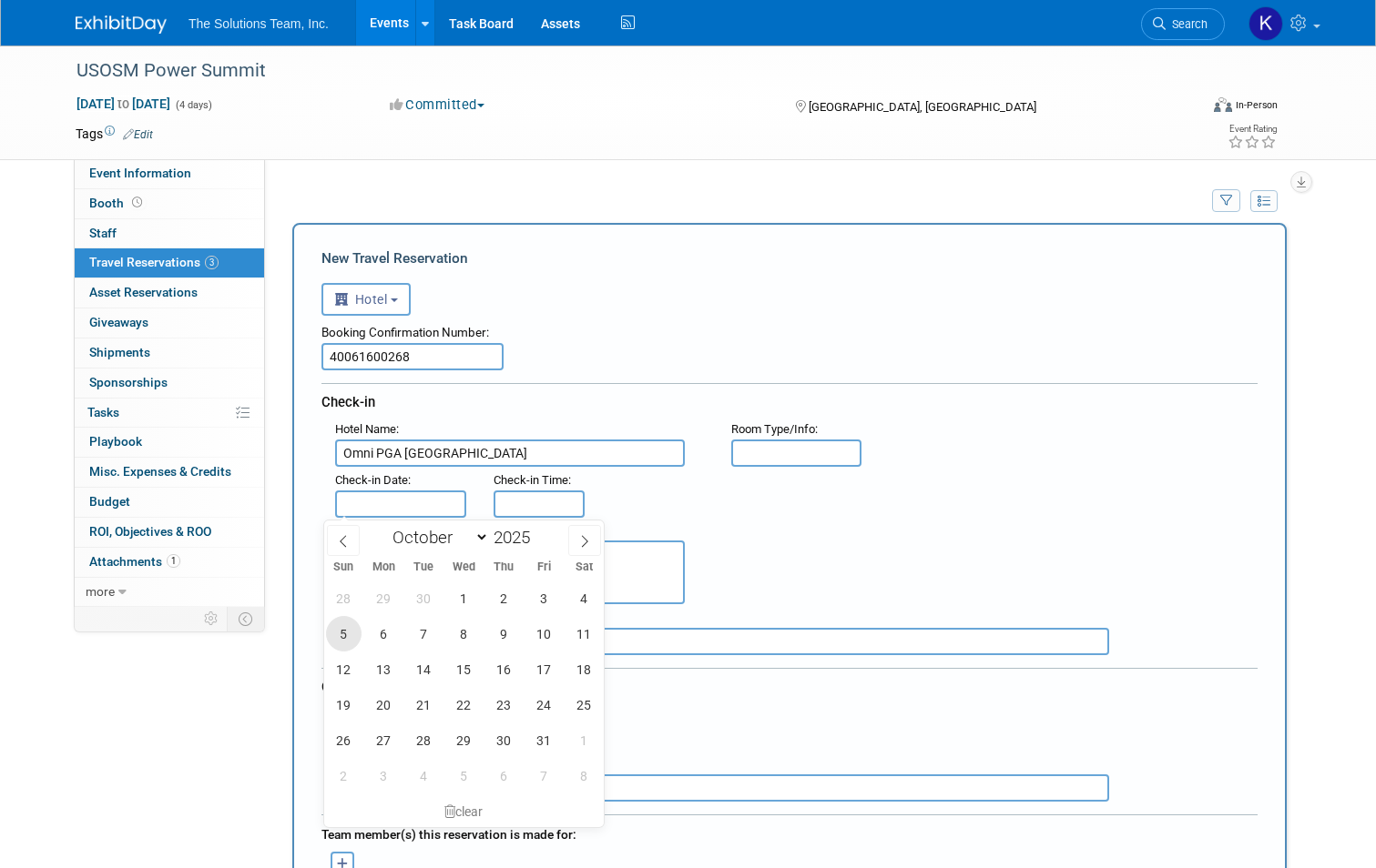
click at [344, 635] on span "5" at bounding box center [344, 634] width 35 height 35
type input "Oct 5, 2025"
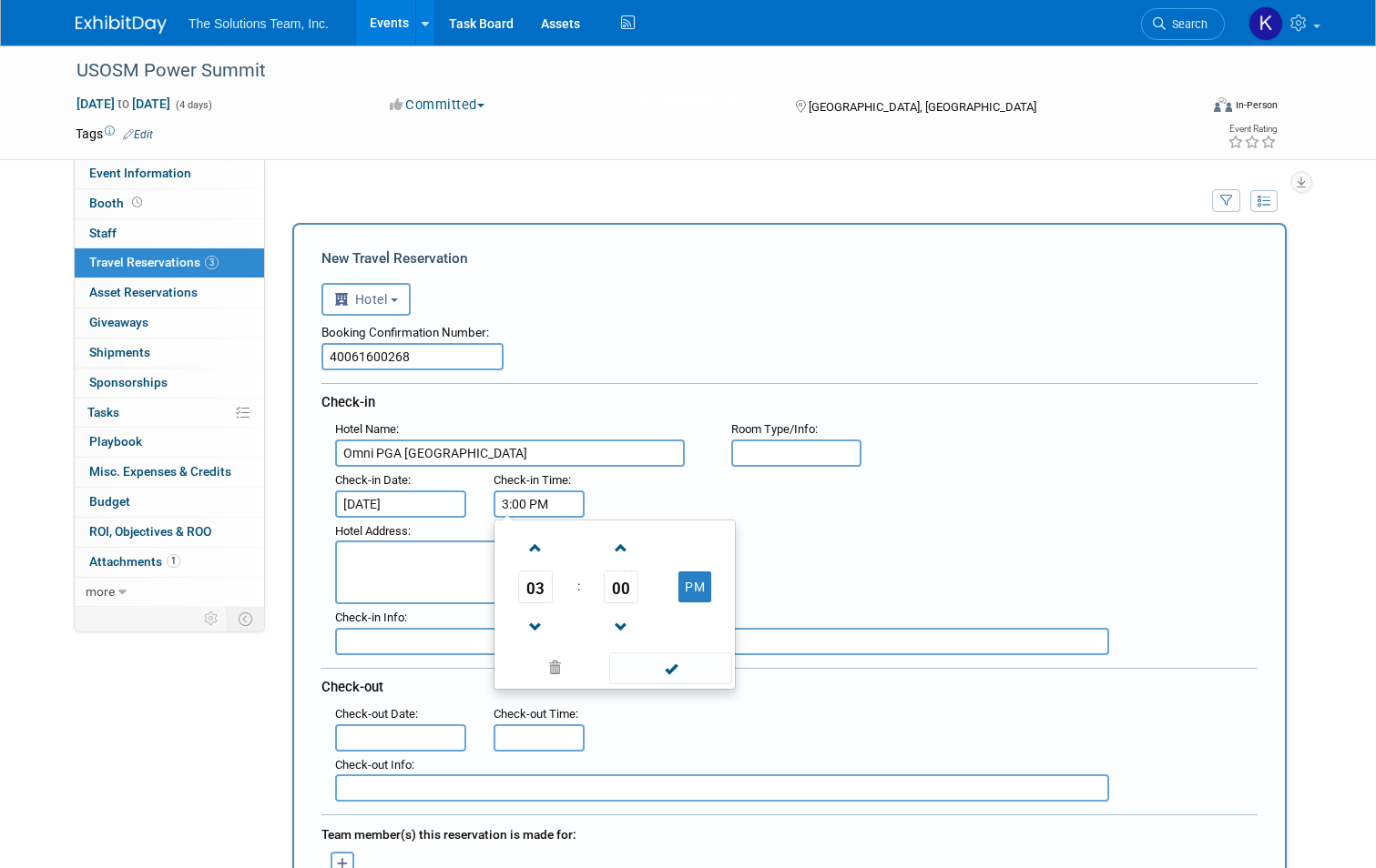
click at [504, 506] on input "3:00 PM" at bounding box center [539, 504] width 91 height 28
click at [528, 616] on span at bounding box center [536, 628] width 32 height 32
click at [540, 540] on span at bounding box center [536, 548] width 32 height 32
type input "4:00 PM"
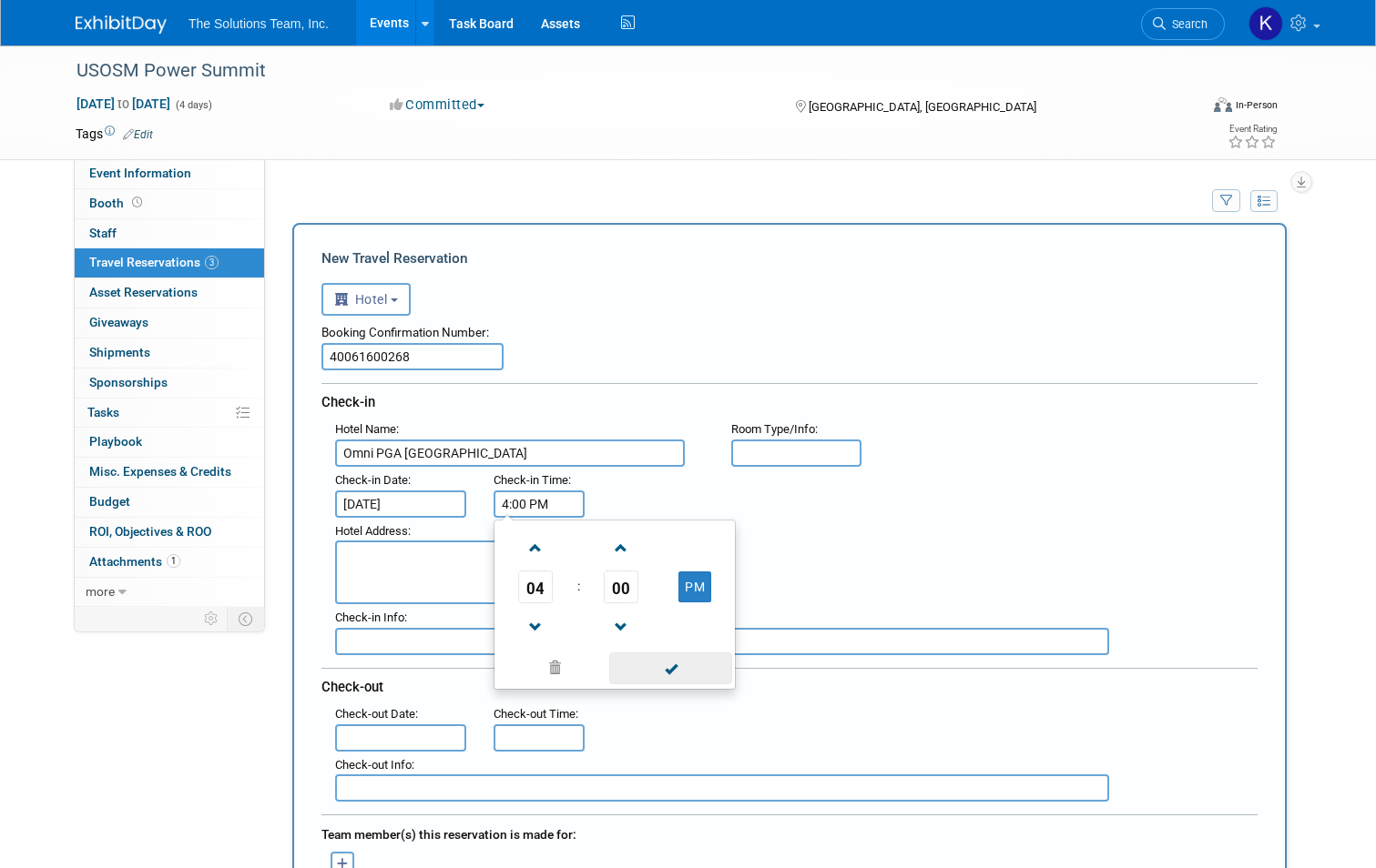
click at [612, 676] on span at bounding box center [671, 669] width 123 height 32
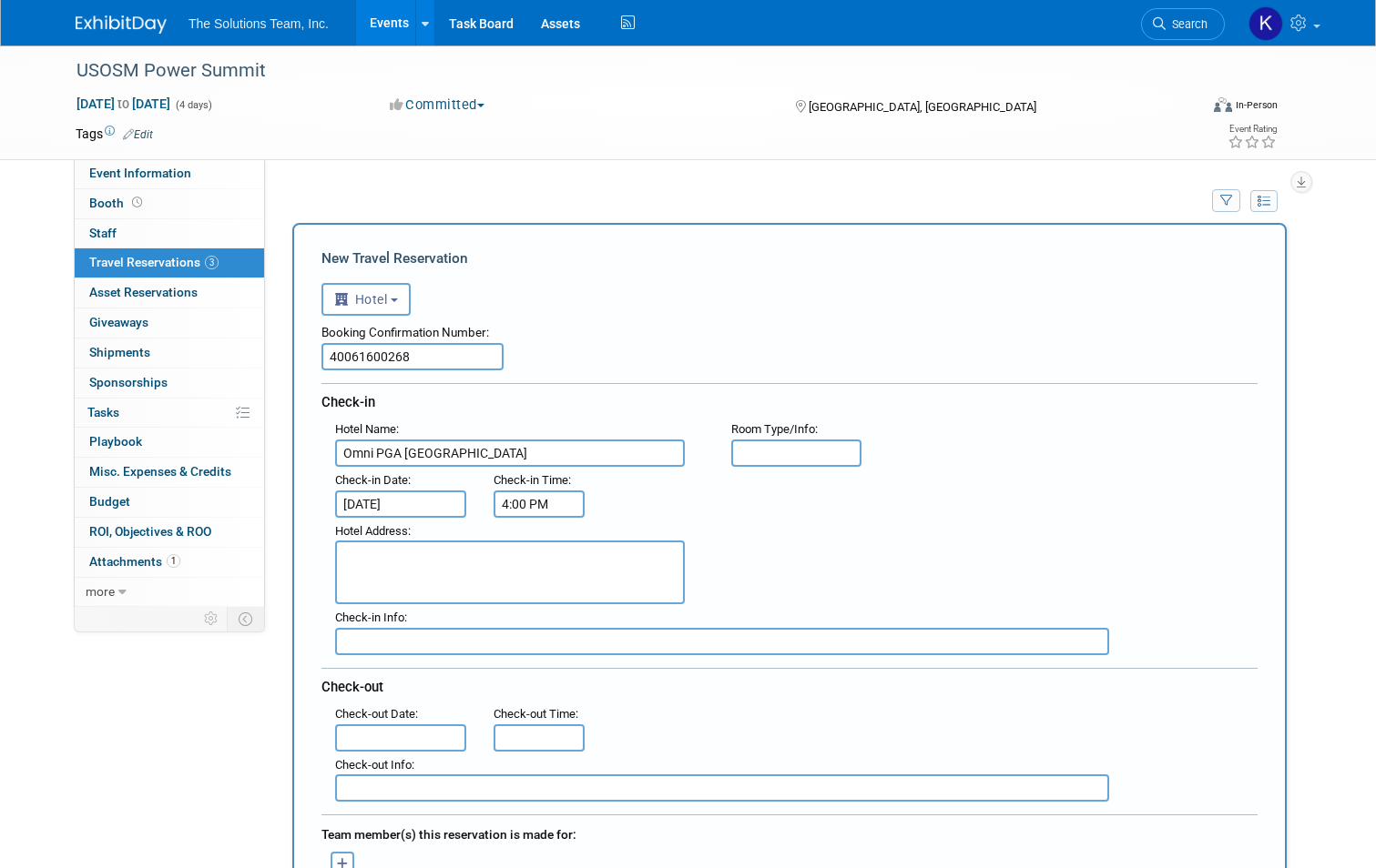
click at [413, 574] on textarea at bounding box center [510, 572] width 349 height 64
type textarea "4341 PGA Parkway Frisco Texas 75033"
click at [403, 731] on input "text" at bounding box center [400, 738] width 131 height 28
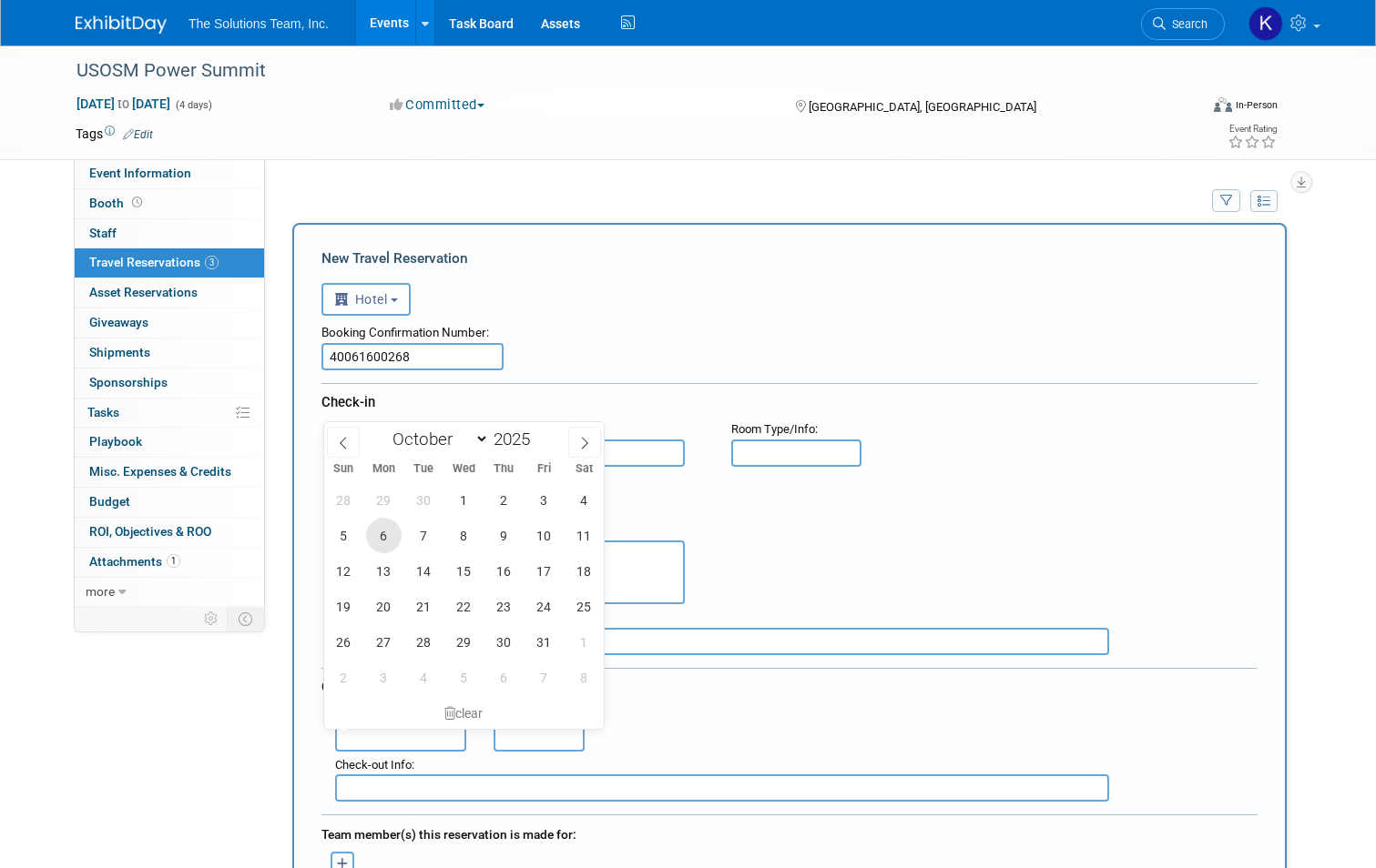
click at [389, 545] on span "6" at bounding box center [383, 535] width 35 height 35
type input "Oct 6, 2025"
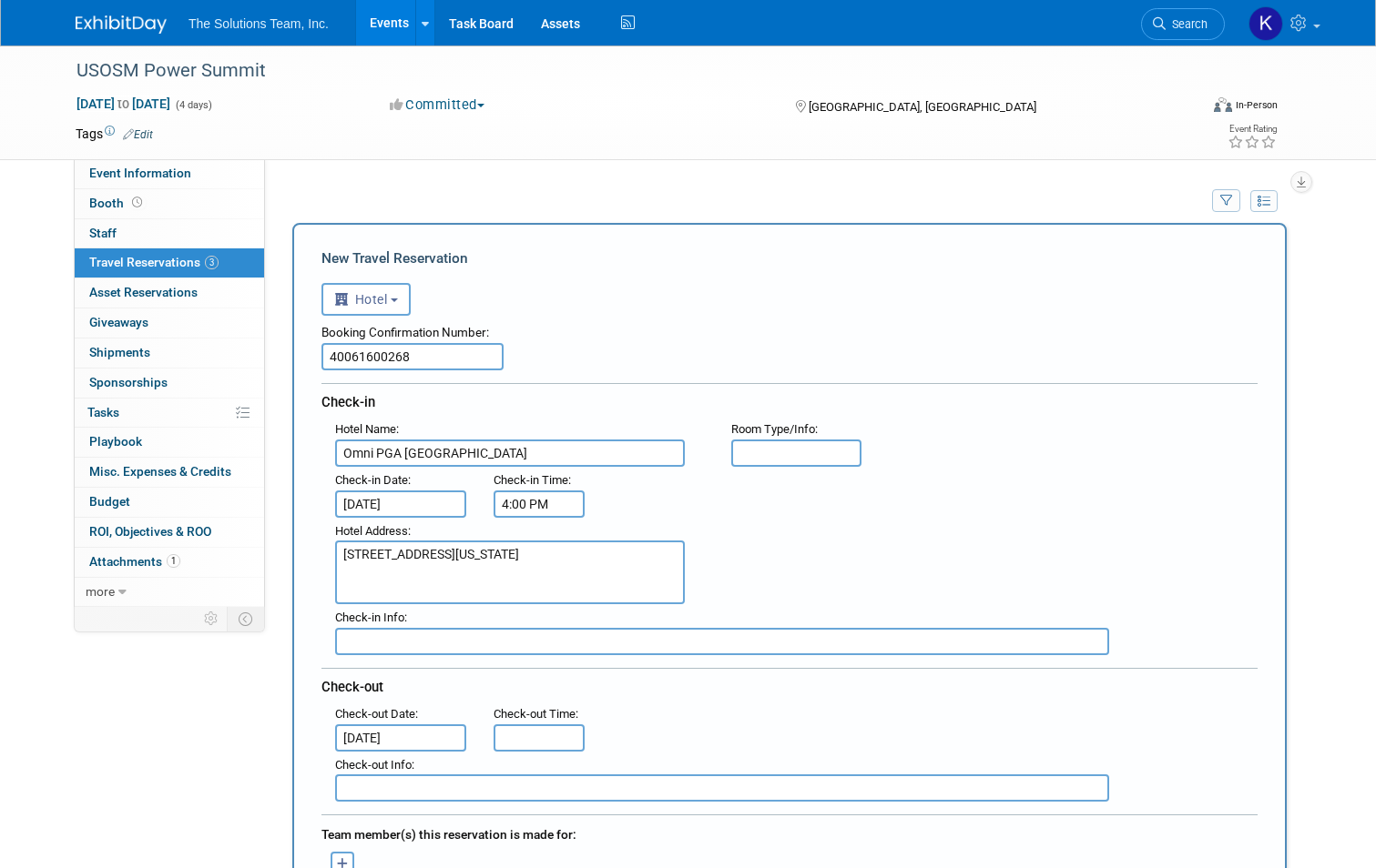
type input "11:00 AM"
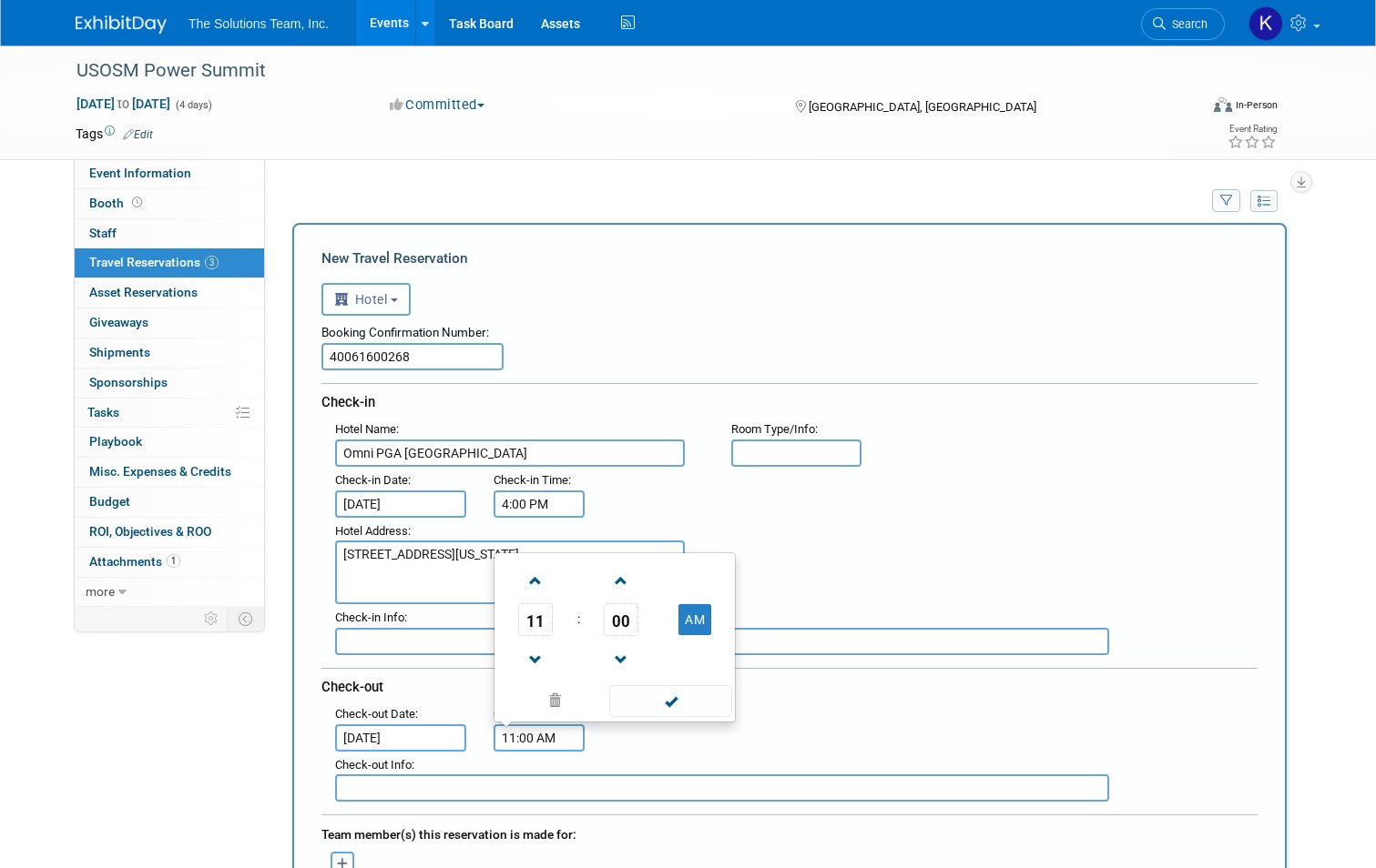
click at [549, 741] on input "11:00 AM" at bounding box center [539, 738] width 91 height 28
click at [707, 710] on span at bounding box center [671, 702] width 123 height 32
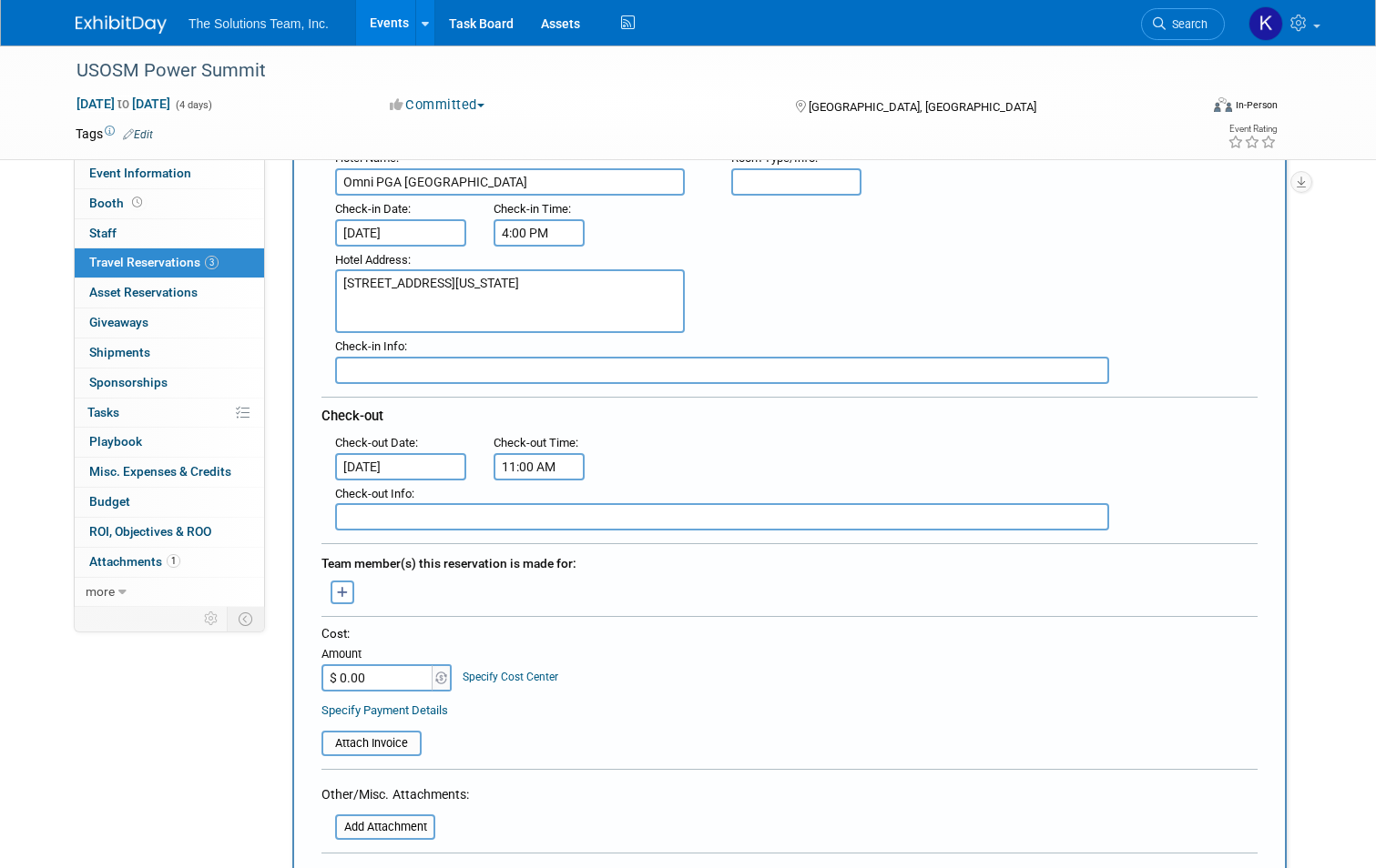
scroll to position [273, 0]
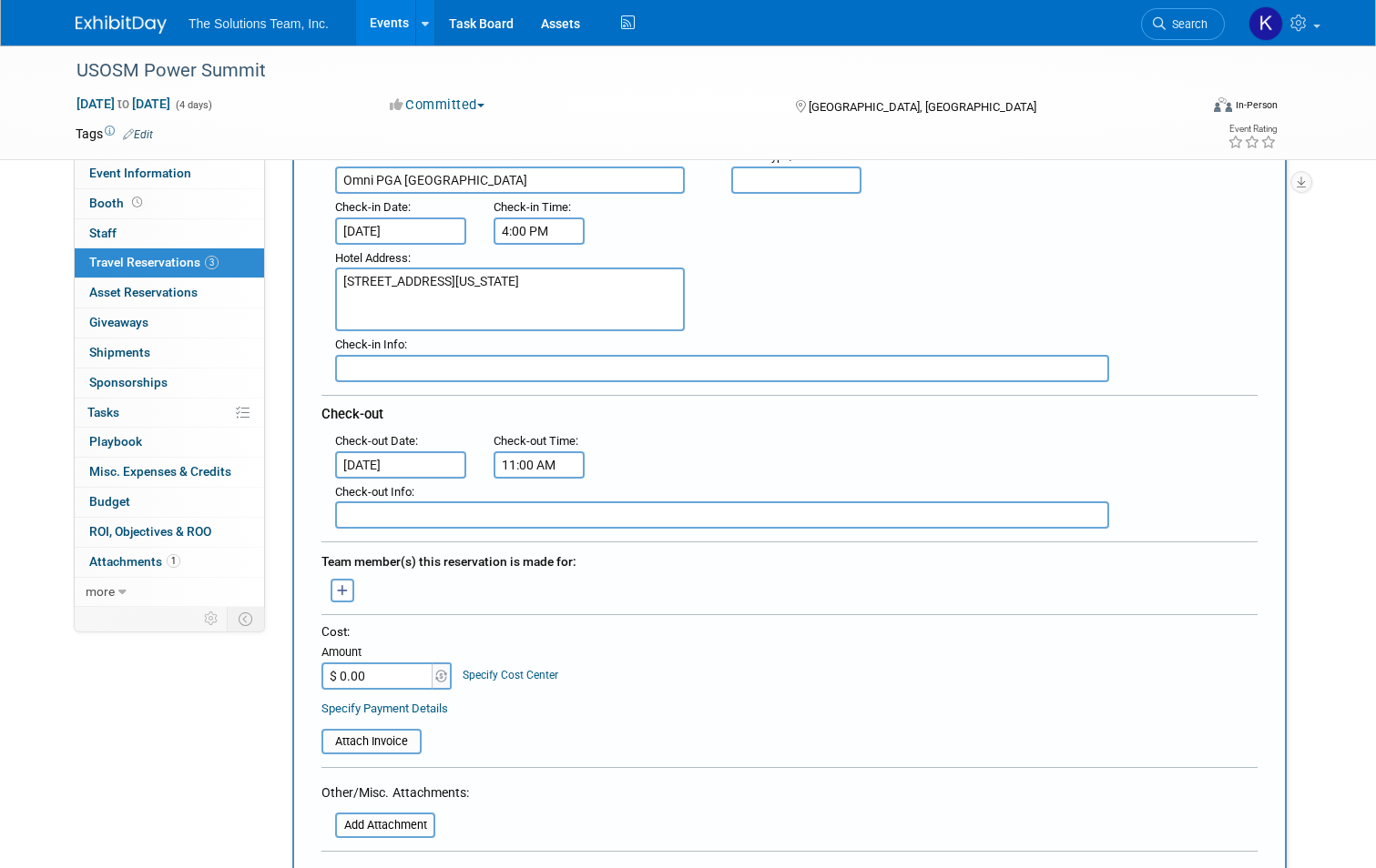
click at [367, 678] on input "$ 0.00" at bounding box center [379, 676] width 114 height 28
type input "$ 542.05"
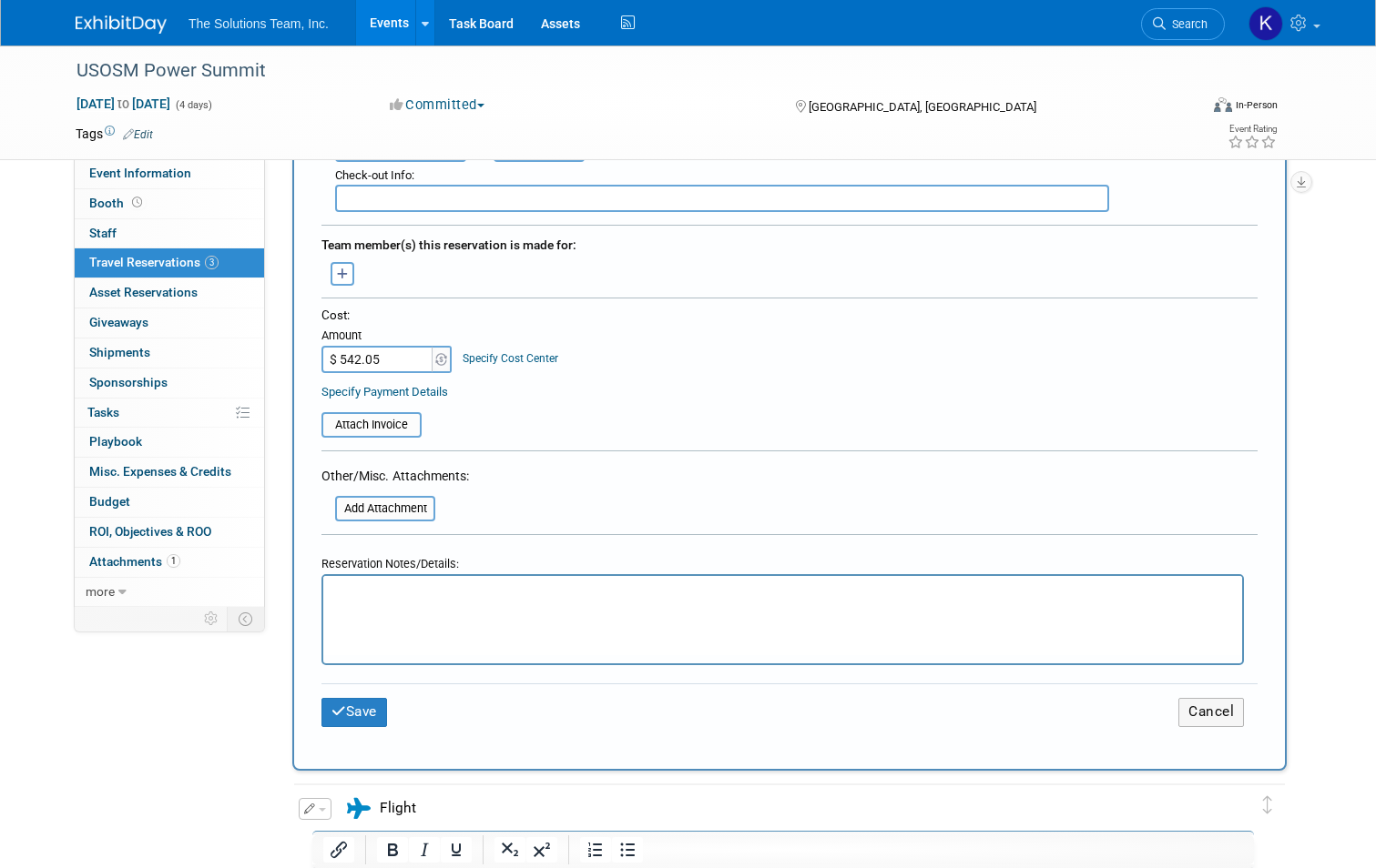
scroll to position [637, 0]
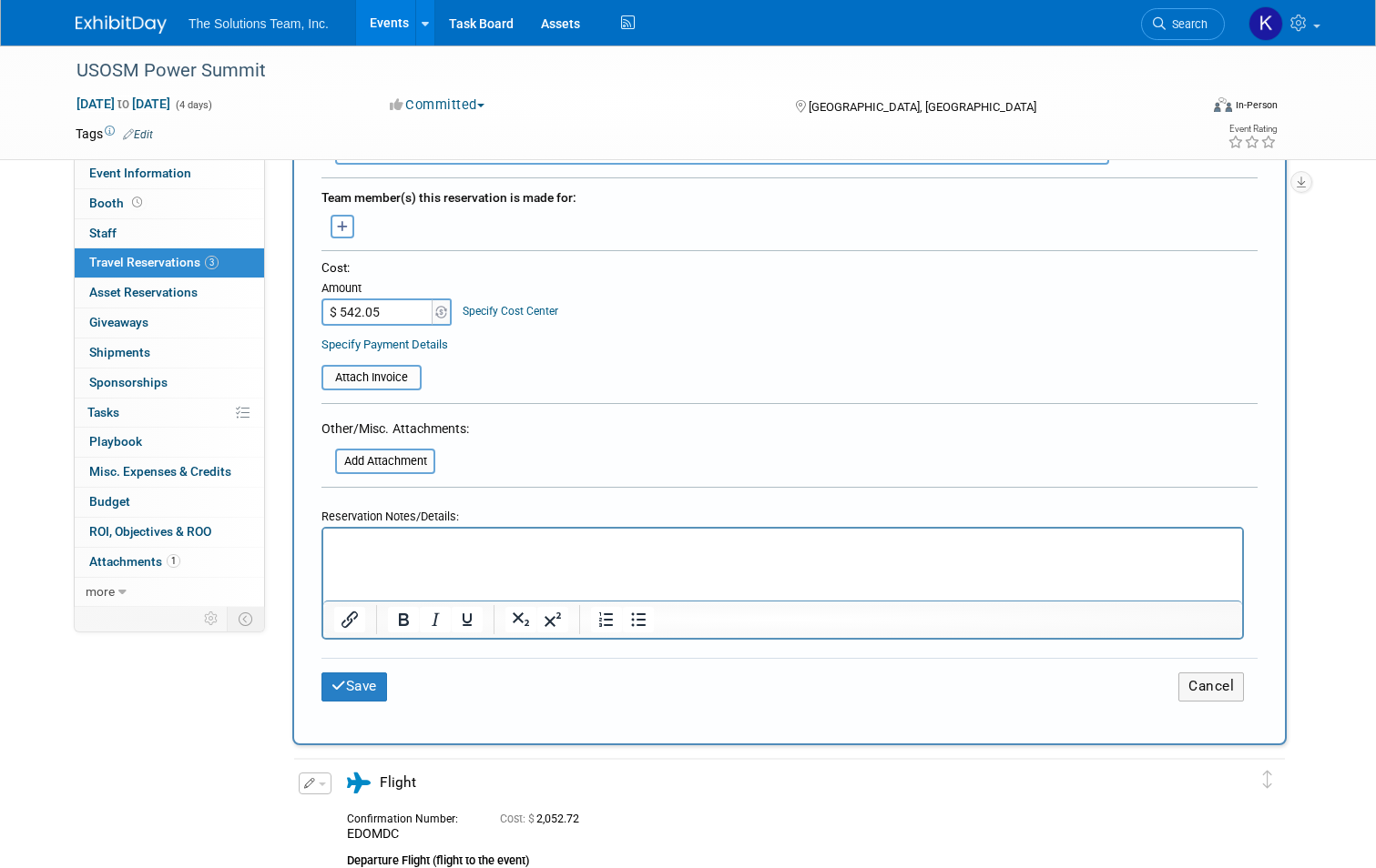
click at [459, 555] on html at bounding box center [783, 543] width 919 height 27
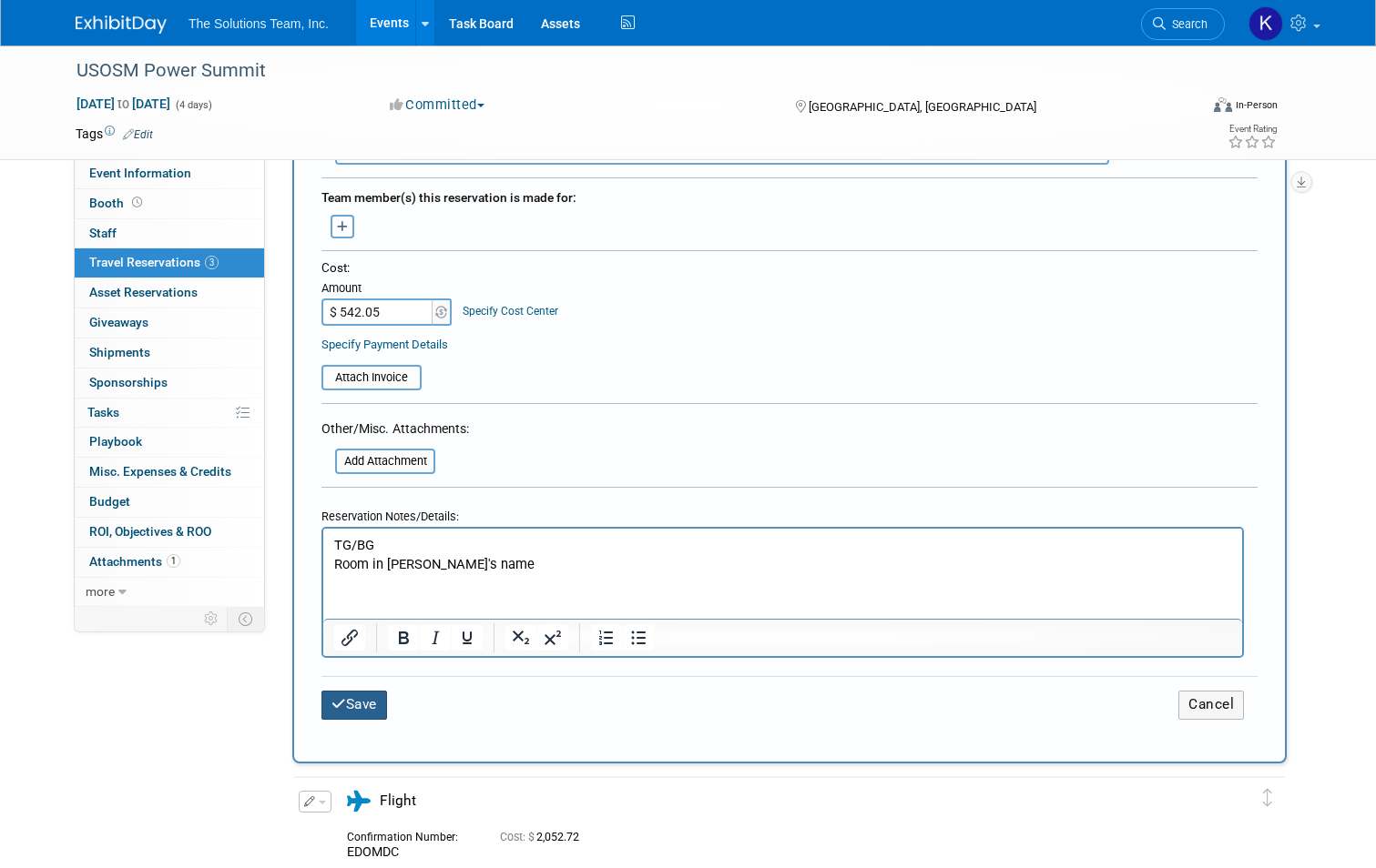
click at [360, 699] on button "Save" at bounding box center [354, 705] width 65 height 28
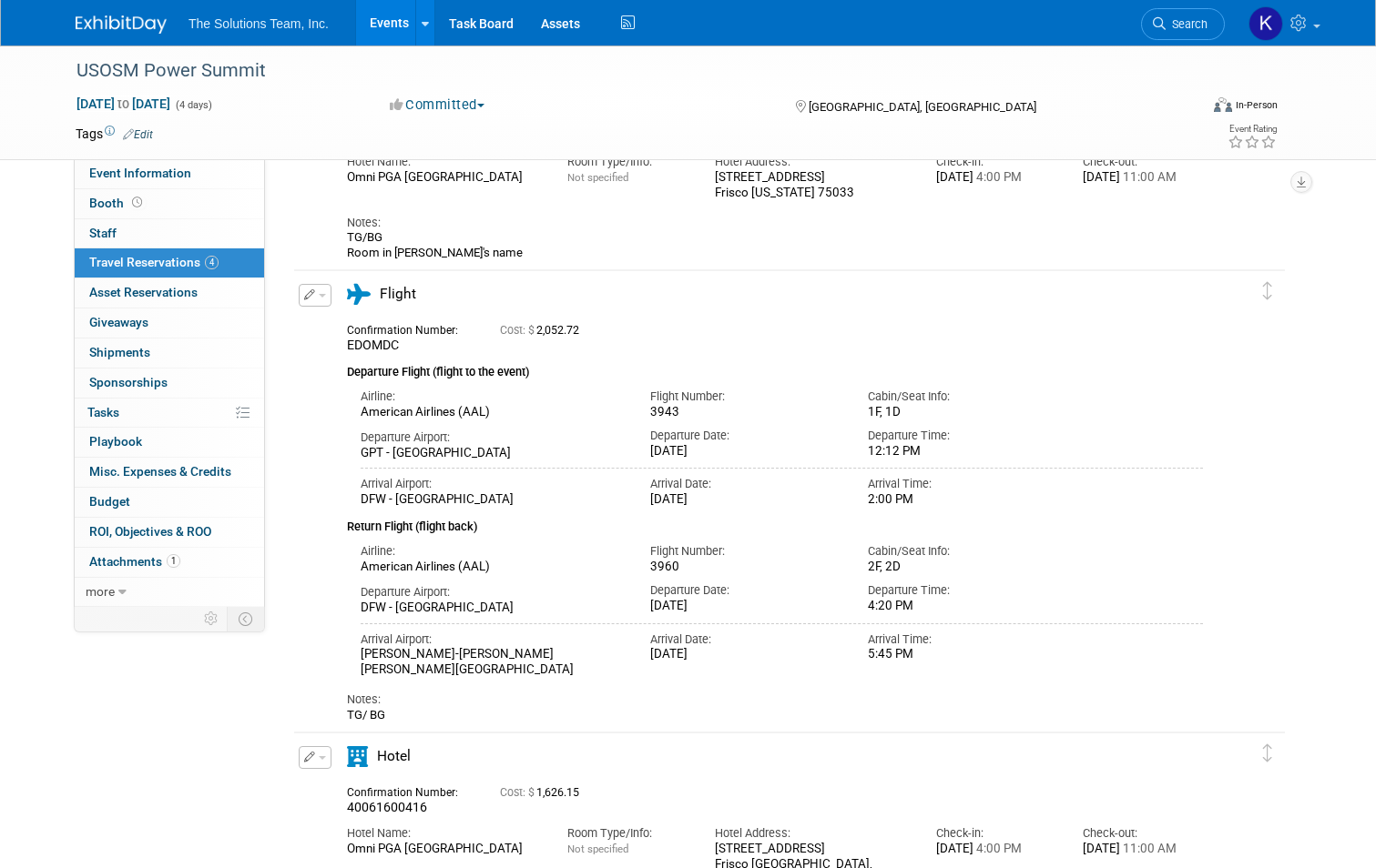
scroll to position [0, 0]
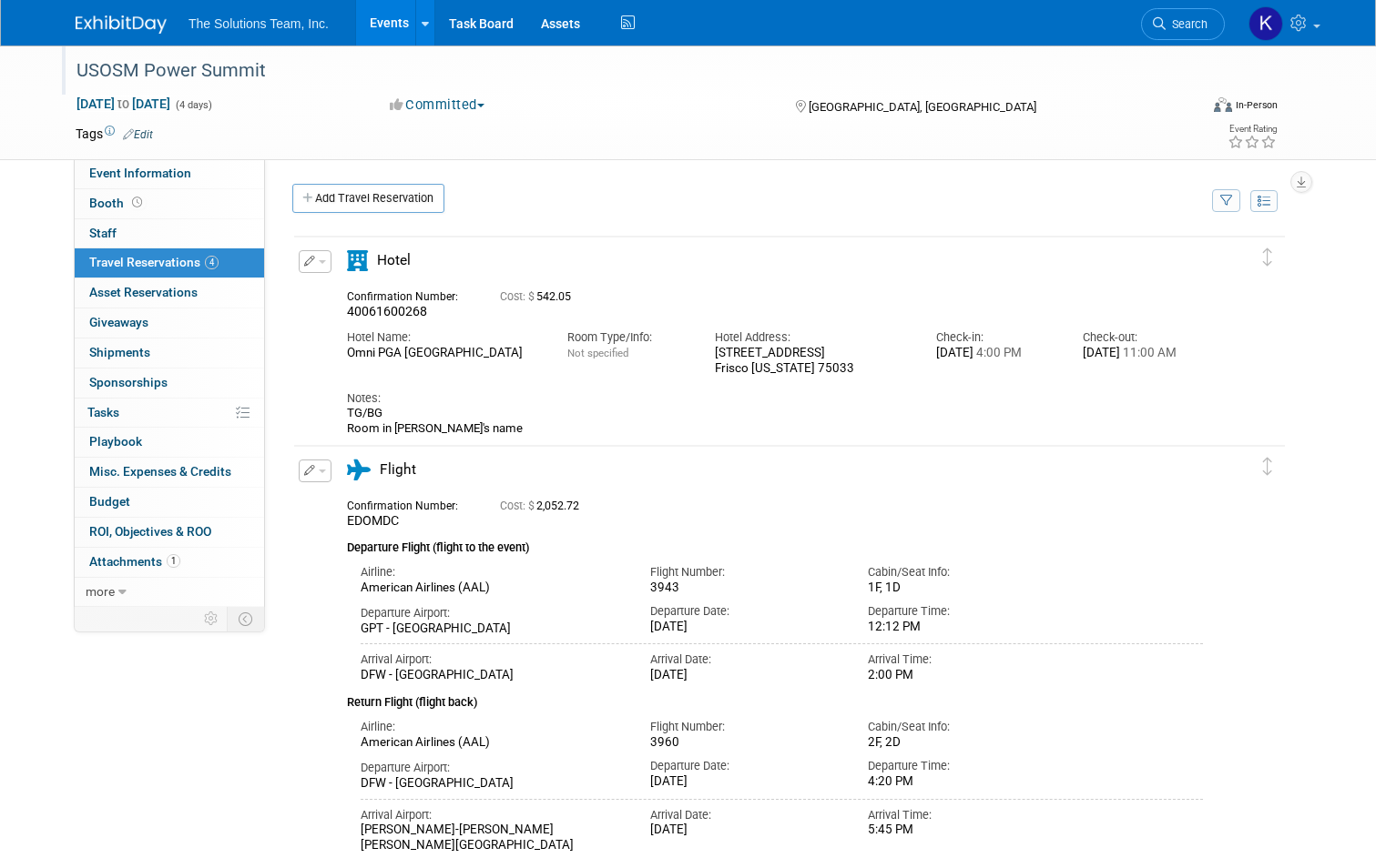
drag, startPoint x: 68, startPoint y: 68, endPoint x: 259, endPoint y: 68, distance: 191.0
click at [259, 68] on div "USOSM Power Summit" at bounding box center [623, 71] width 1106 height 33
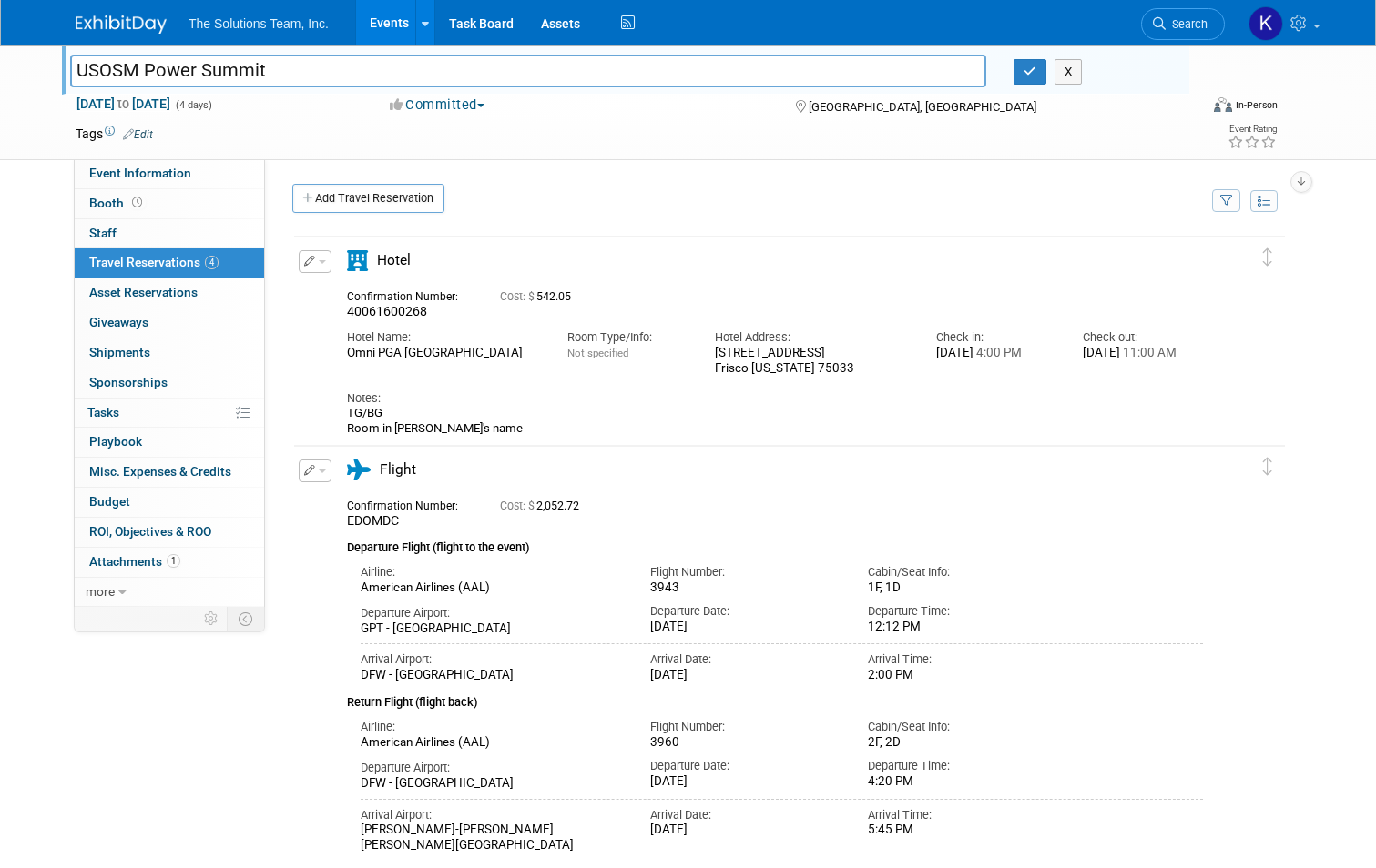
click at [187, 775] on div "Event Information Event Info Booth Booth 0 Staff 0 Staff 4 Travel Reservations …" at bounding box center [687, 813] width 1252 height 1535
click at [1038, 79] on button "button" at bounding box center [1030, 71] width 33 height 26
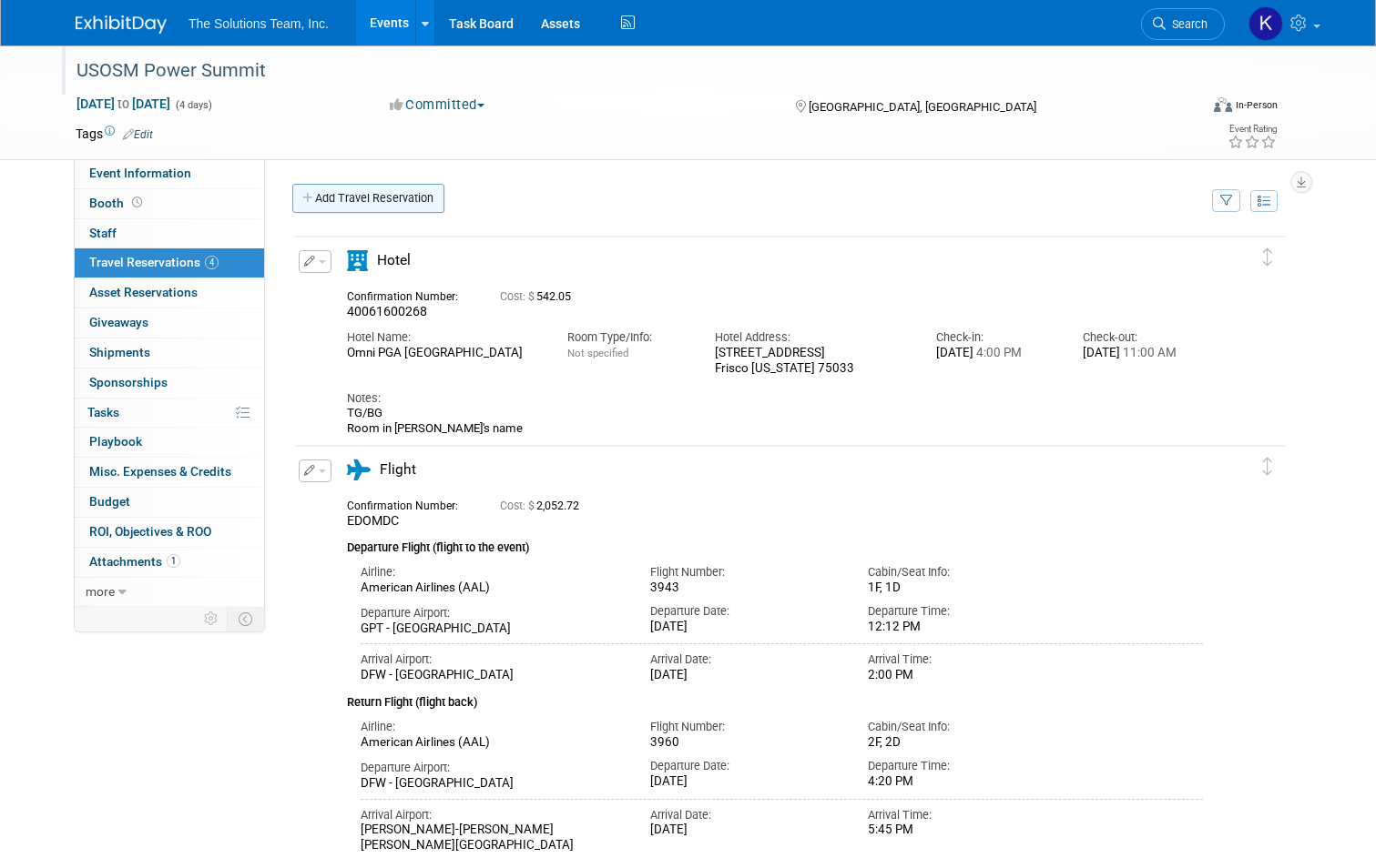
click at [317, 187] on link "Add Travel Reservation" at bounding box center [368, 198] width 152 height 29
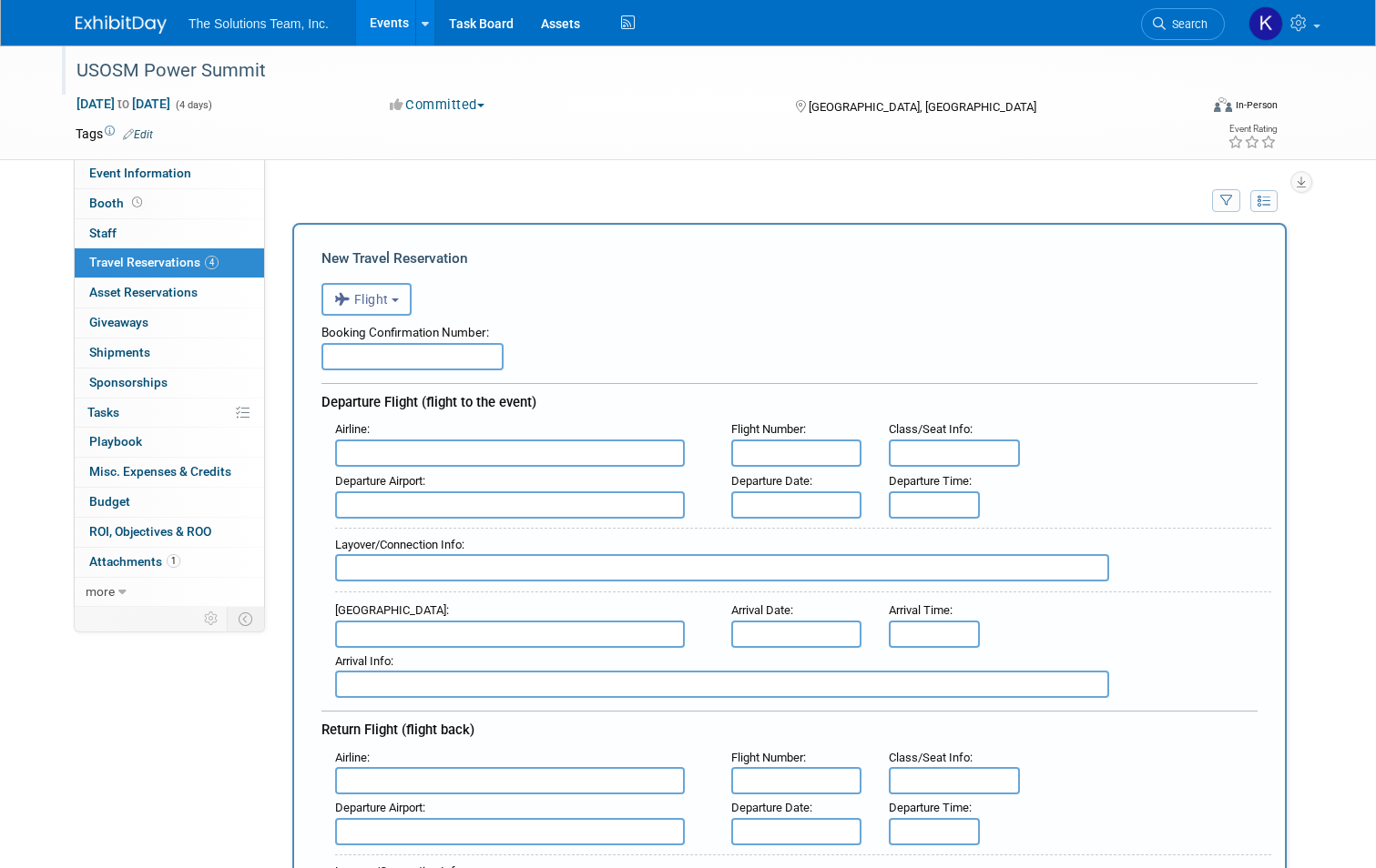
click at [365, 310] on button "Flight" at bounding box center [366, 299] width 90 height 33
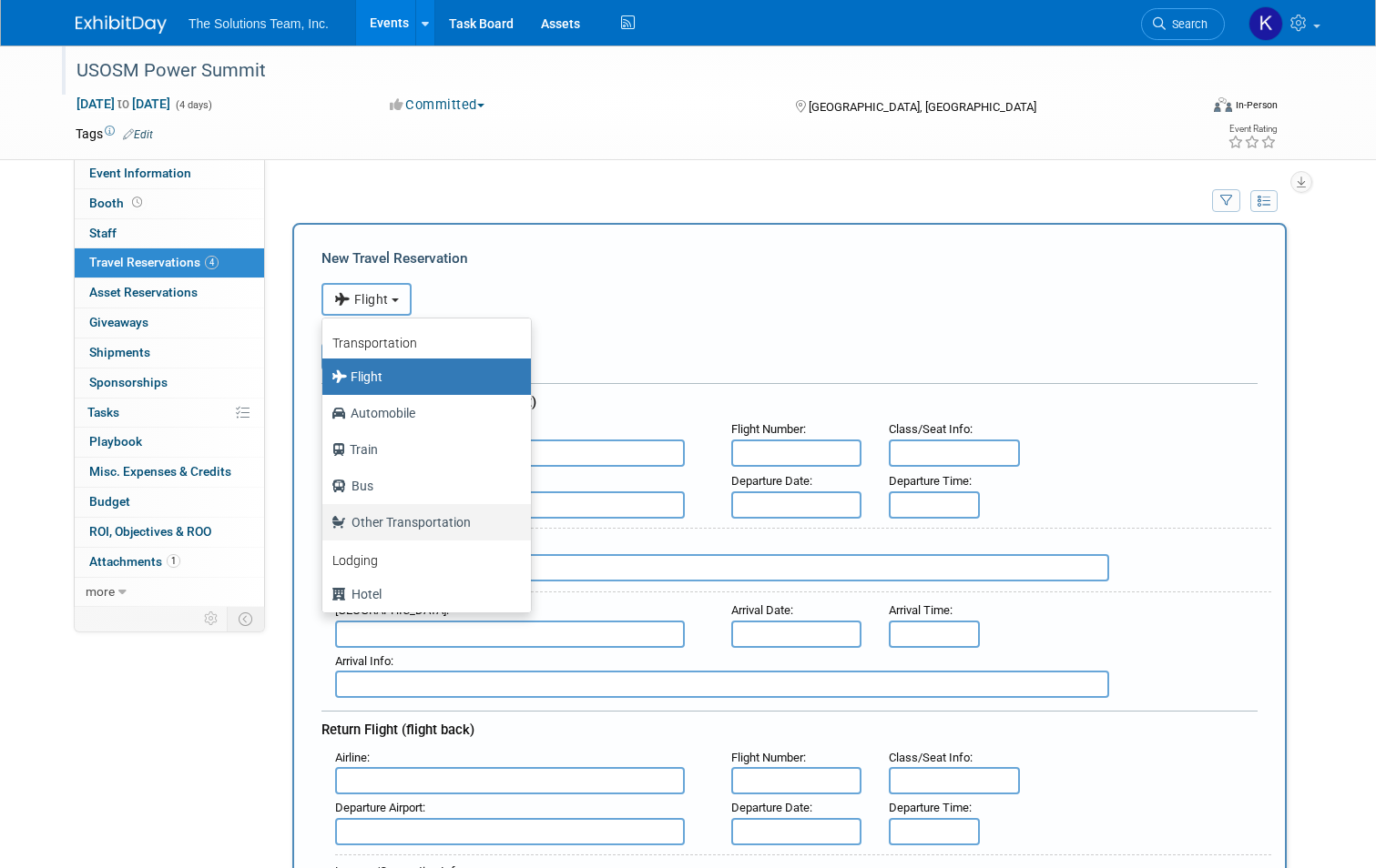
scroll to position [78, 0]
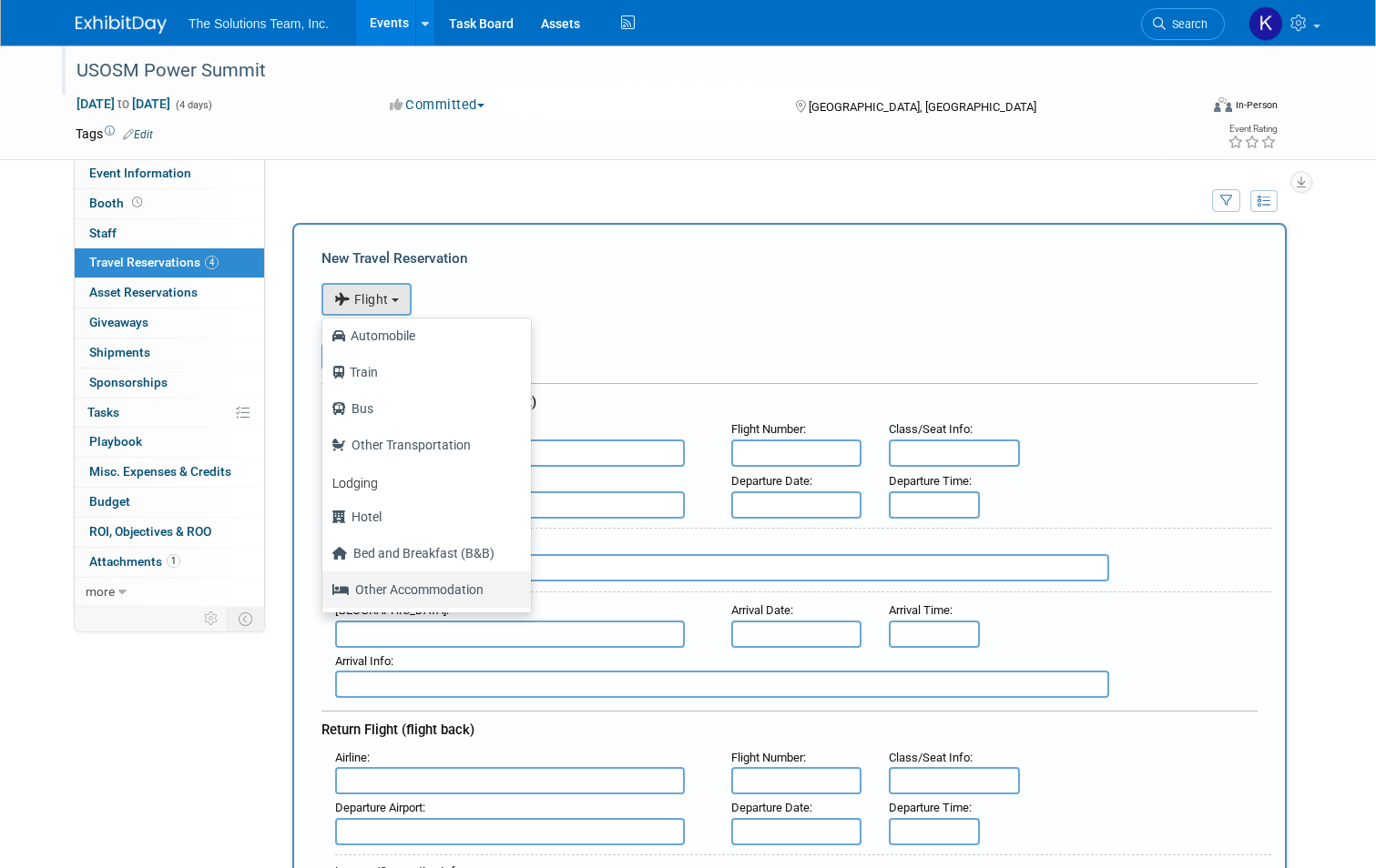
click at [440, 591] on label "Other Accommodation" at bounding box center [421, 589] width 181 height 29
click at [325, 591] on input "Other Accommodation" at bounding box center [319, 587] width 11 height 11
select select "7"
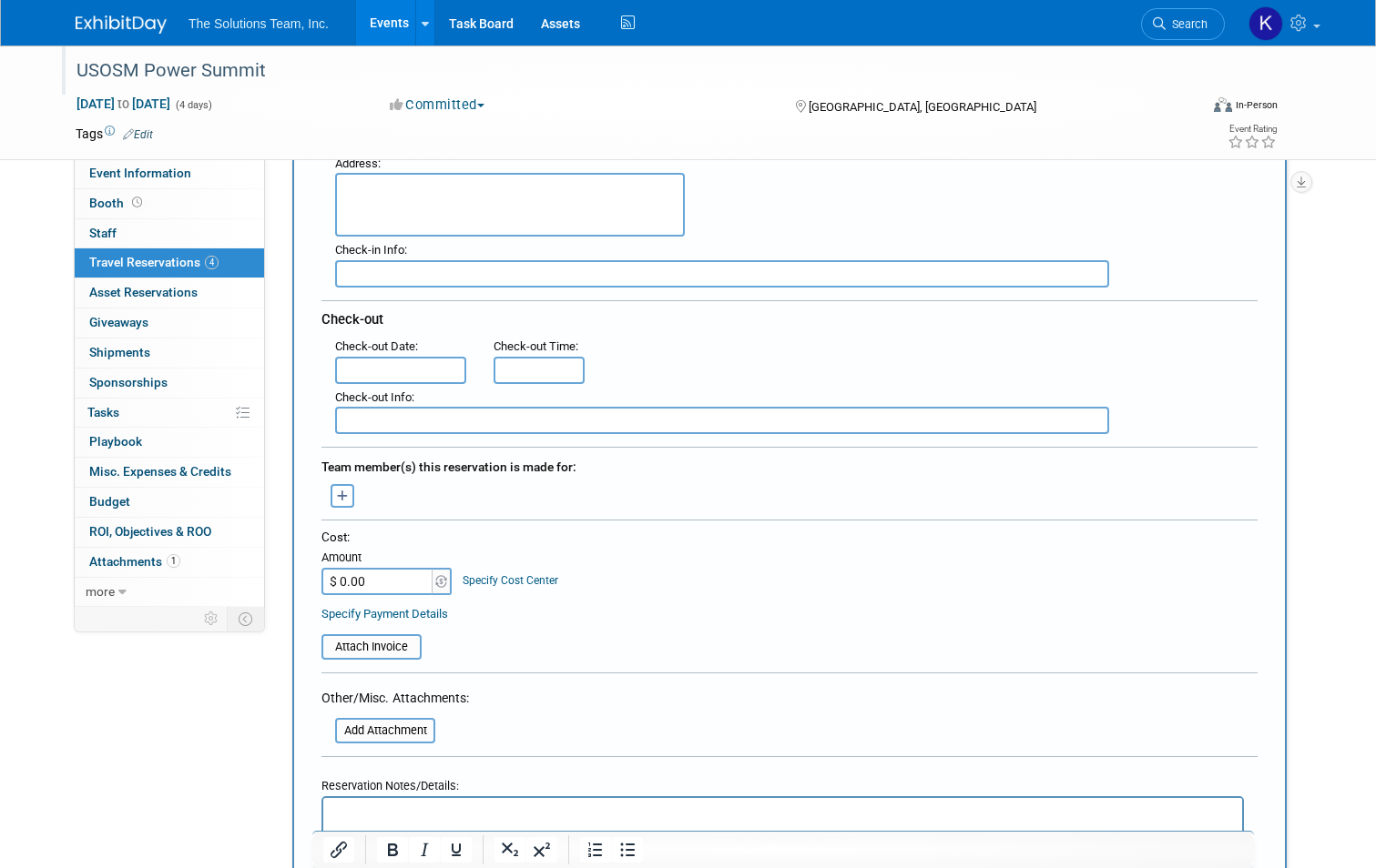
scroll to position [546, 0]
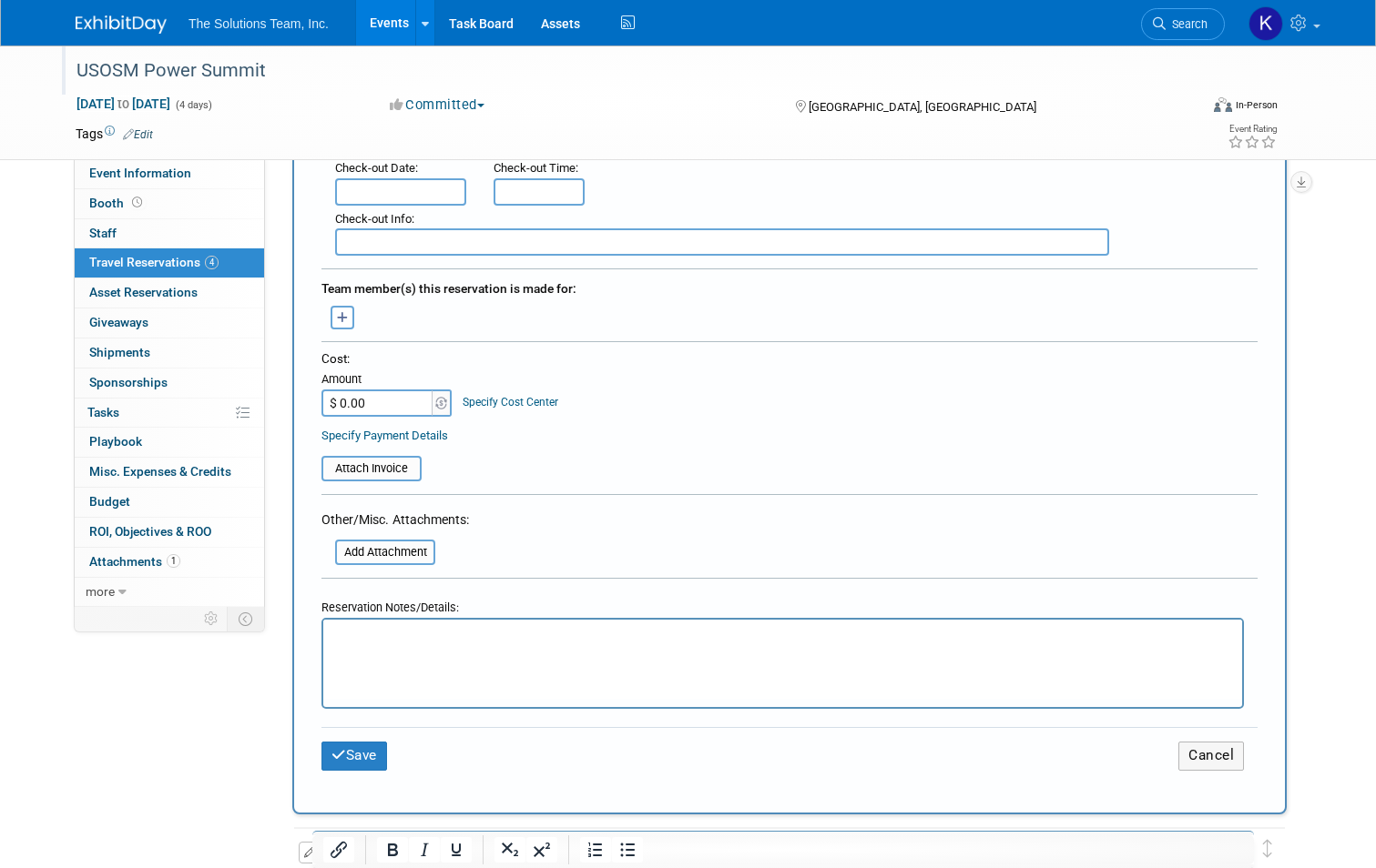
click at [412, 635] on p "Rich Text Area. Press ALT-0 for help." at bounding box center [783, 637] width 898 height 19
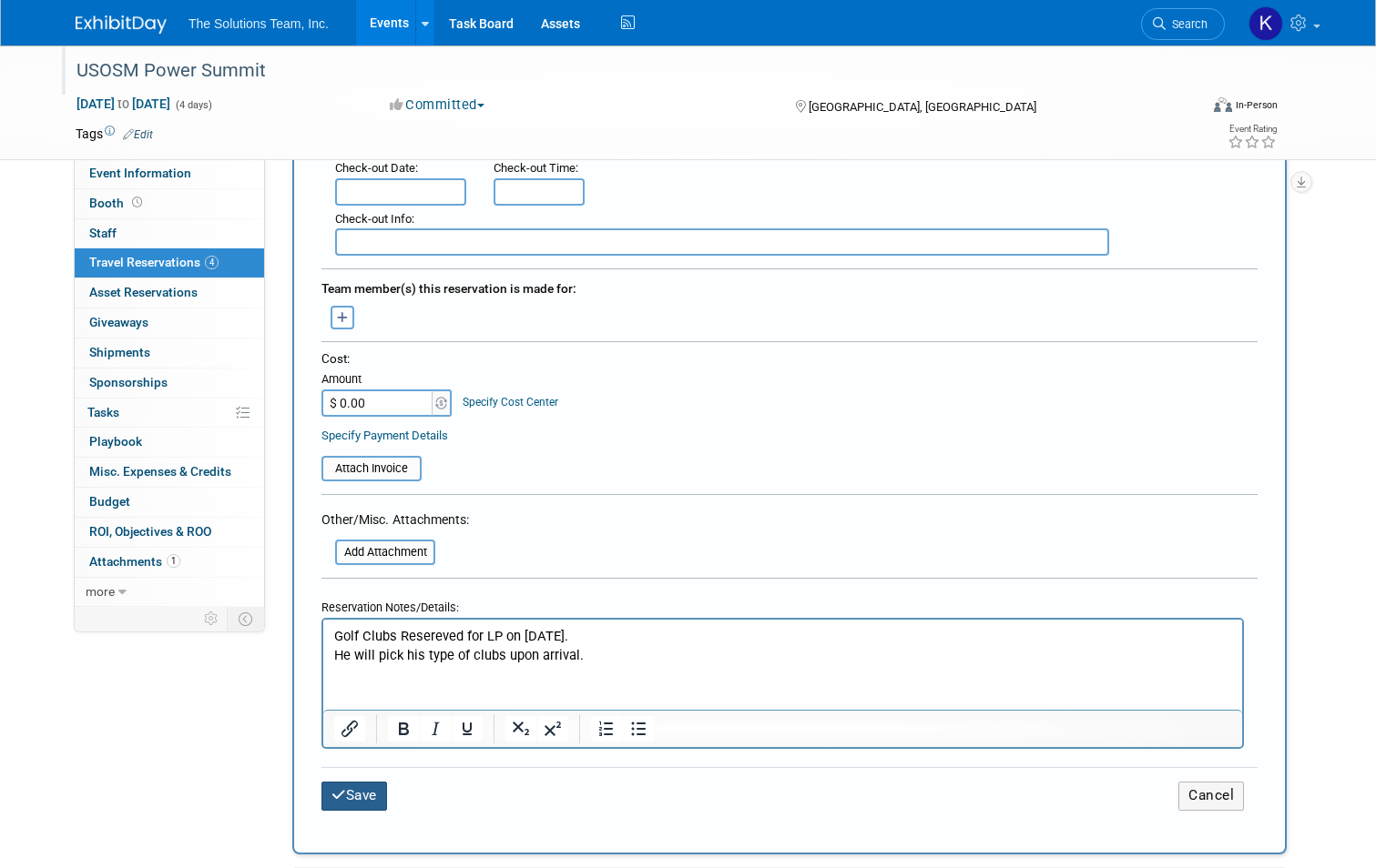
click at [357, 797] on button "Save" at bounding box center [354, 796] width 65 height 28
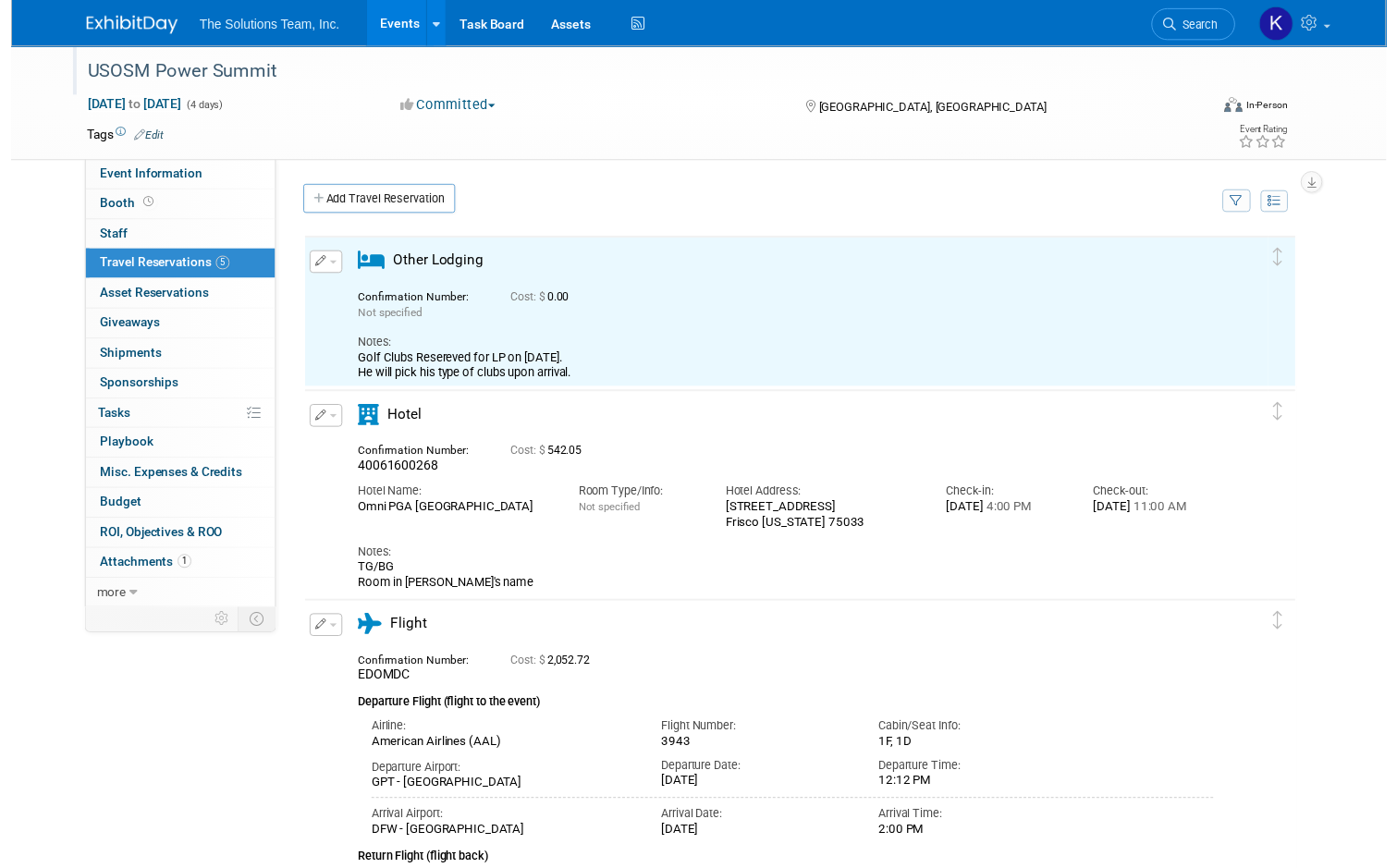
scroll to position [0, 0]
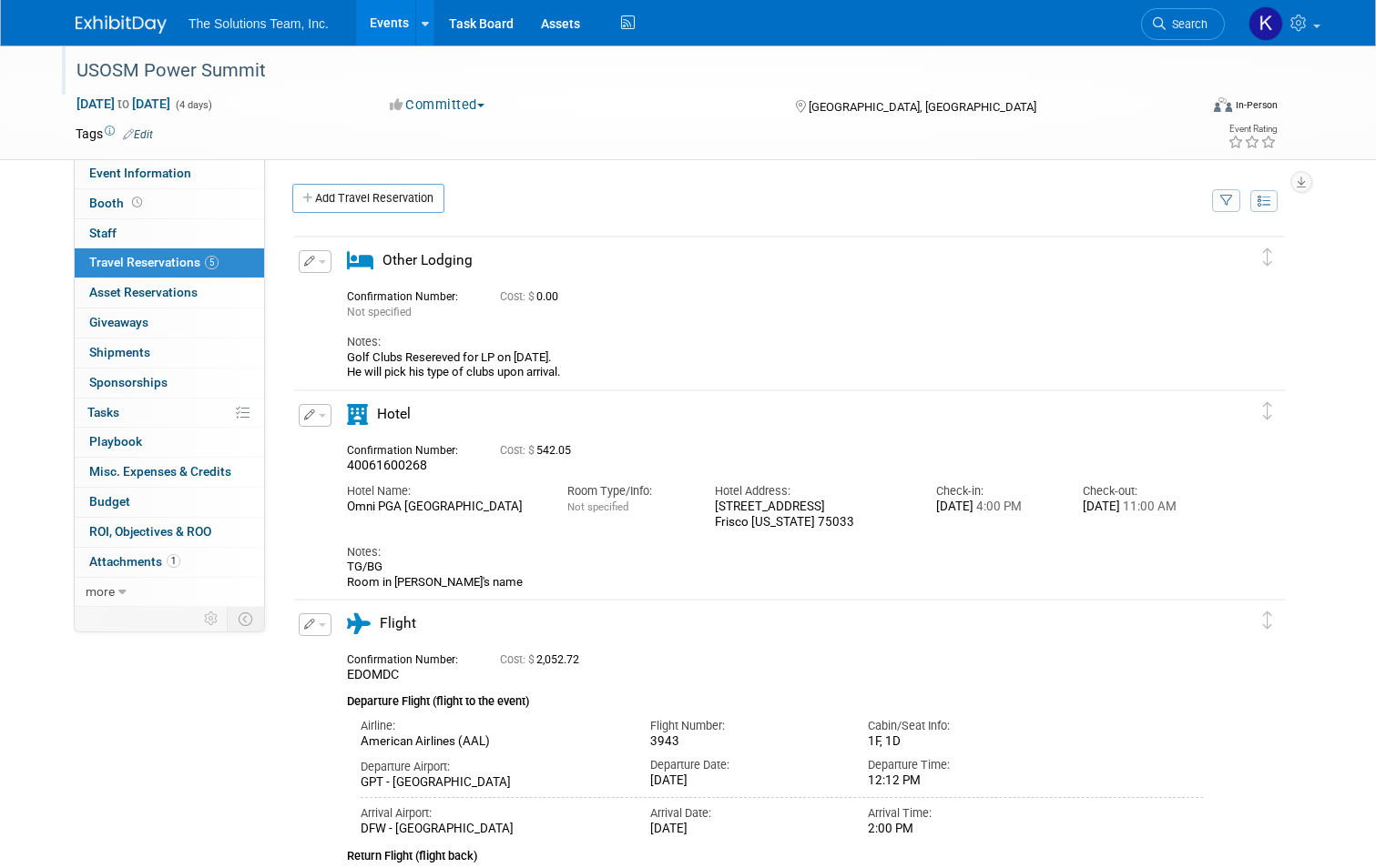
click at [304, 261] on button "button" at bounding box center [315, 262] width 33 height 23
click at [314, 301] on button "Edit Reservation" at bounding box center [377, 294] width 154 height 27
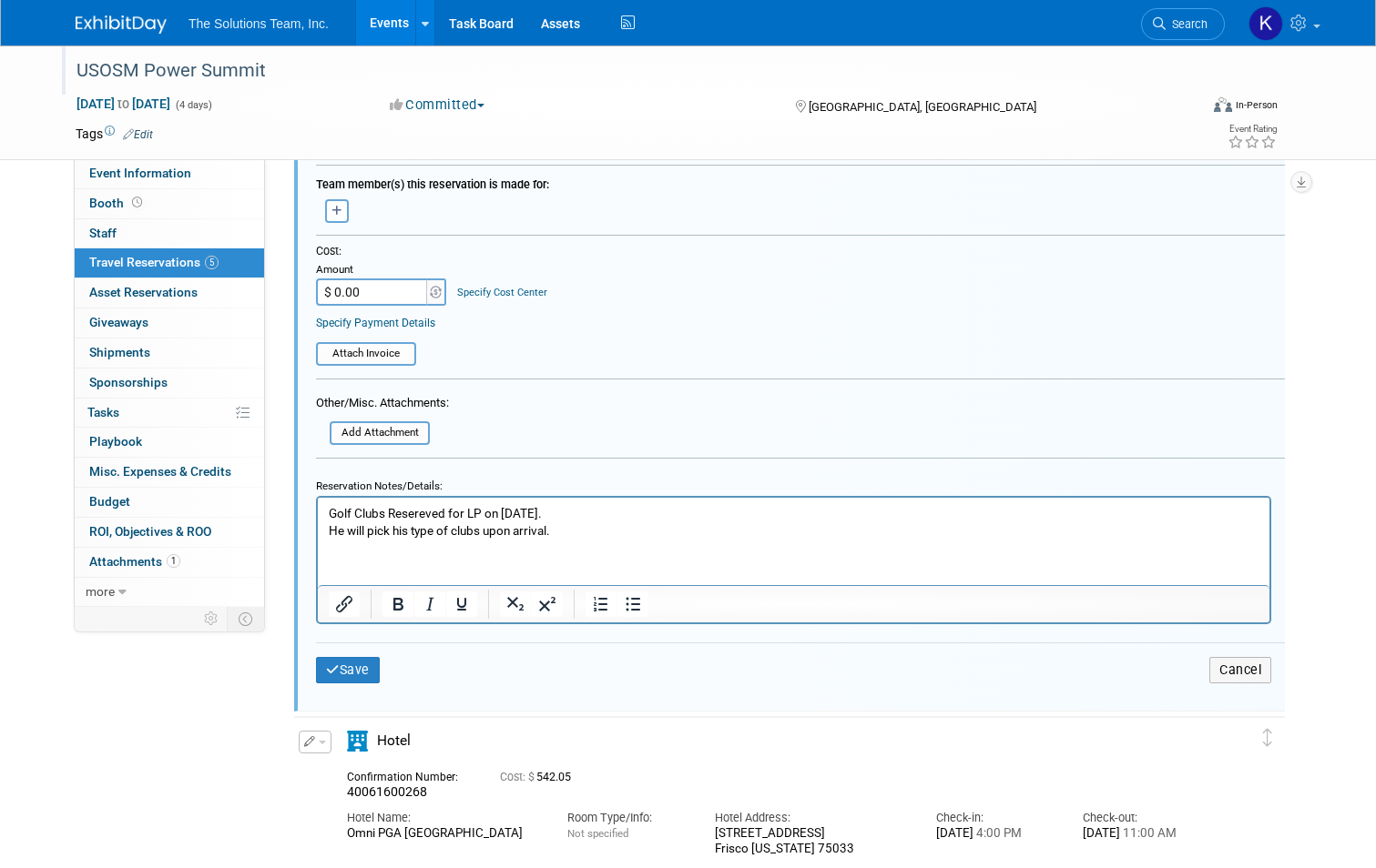
scroll to position [578, 0]
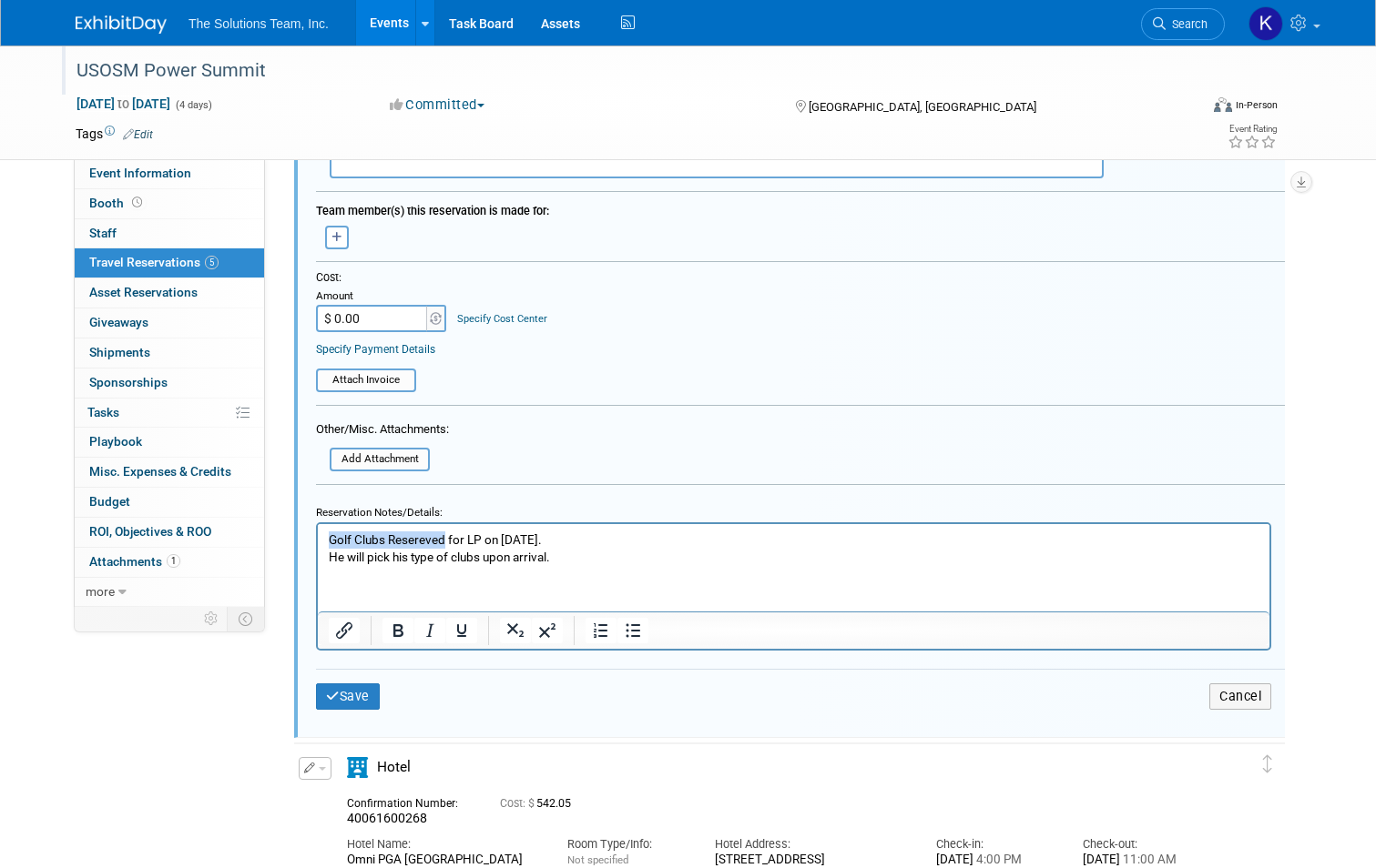
drag, startPoint x: 442, startPoint y: 540, endPoint x: 328, endPoint y: 541, distance: 114.0
click at [328, 541] on p "Golf Clubs Resereved for LP on 9/5/25. He will pick his type of clubs upon arri…" at bounding box center [793, 547] width 931 height 34
click at [398, 637] on button "Bold" at bounding box center [398, 631] width 31 height 26
click at [447, 542] on p "Golf Clubs Resereved for LP on 9/5/25. He will pick his type of clubs upon arri…" at bounding box center [793, 547] width 931 height 34
click at [337, 696] on button "Save" at bounding box center [347, 697] width 64 height 27
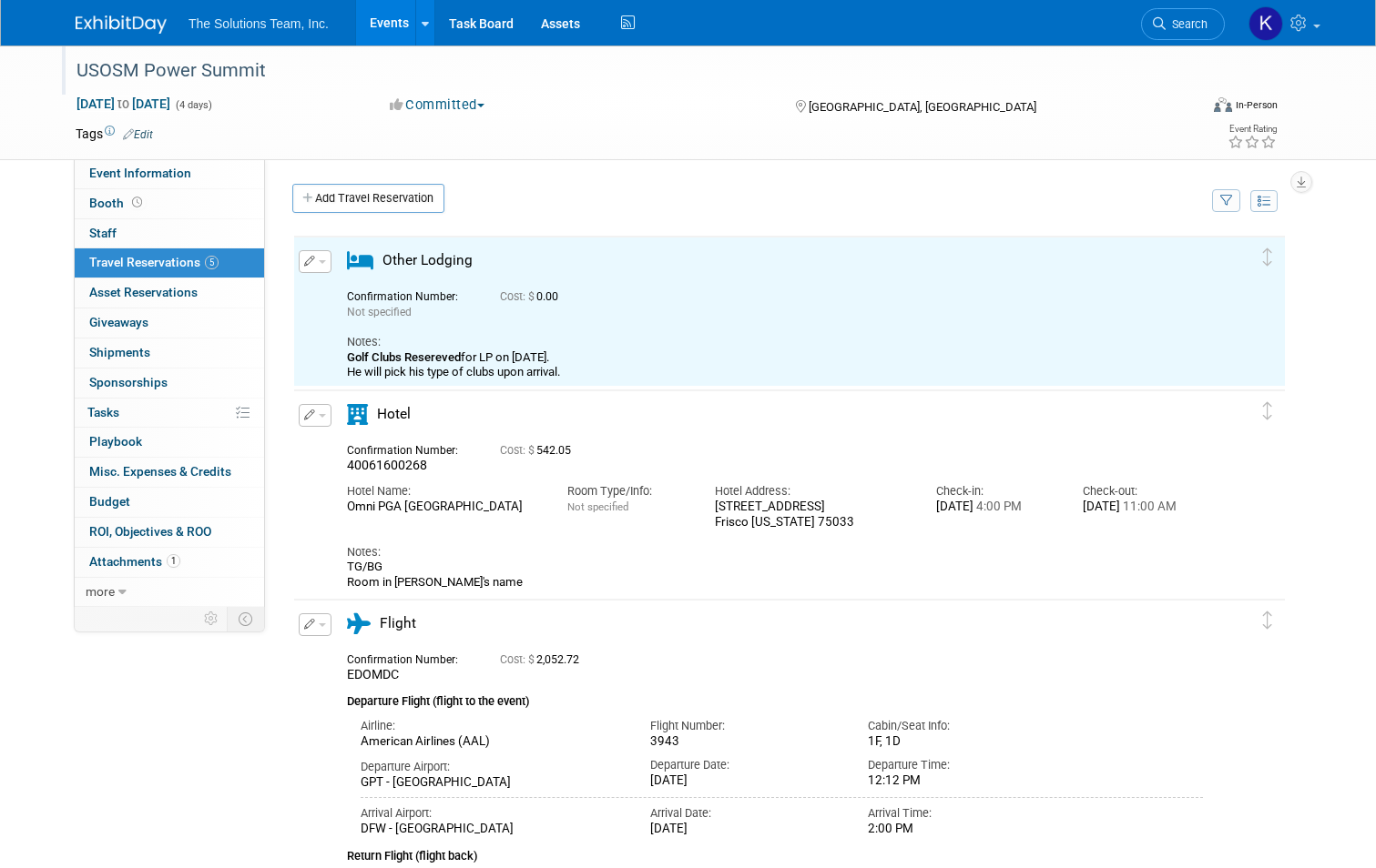
scroll to position [0, 0]
